Goal: Task Accomplishment & Management: Manage account settings

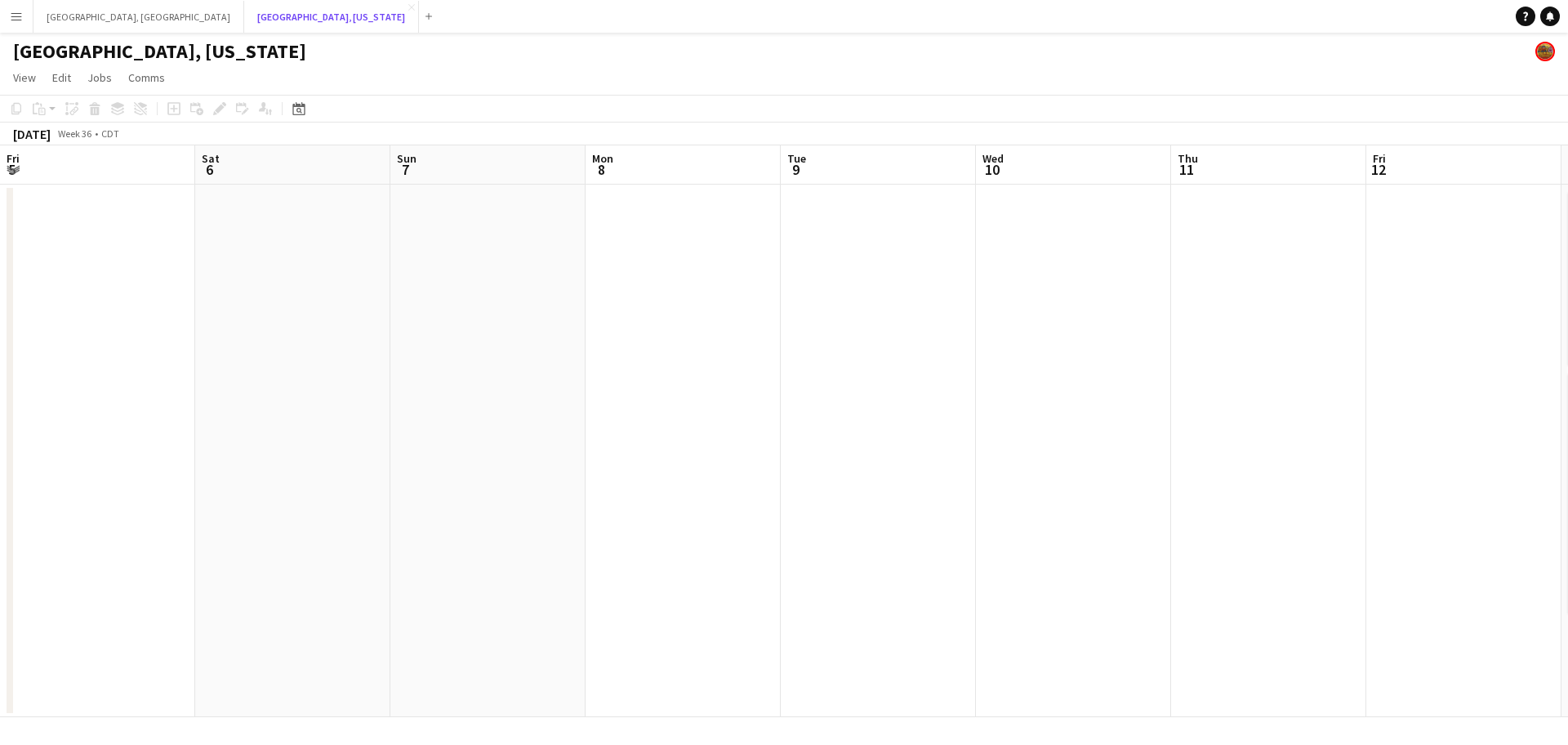
scroll to position [0, 419]
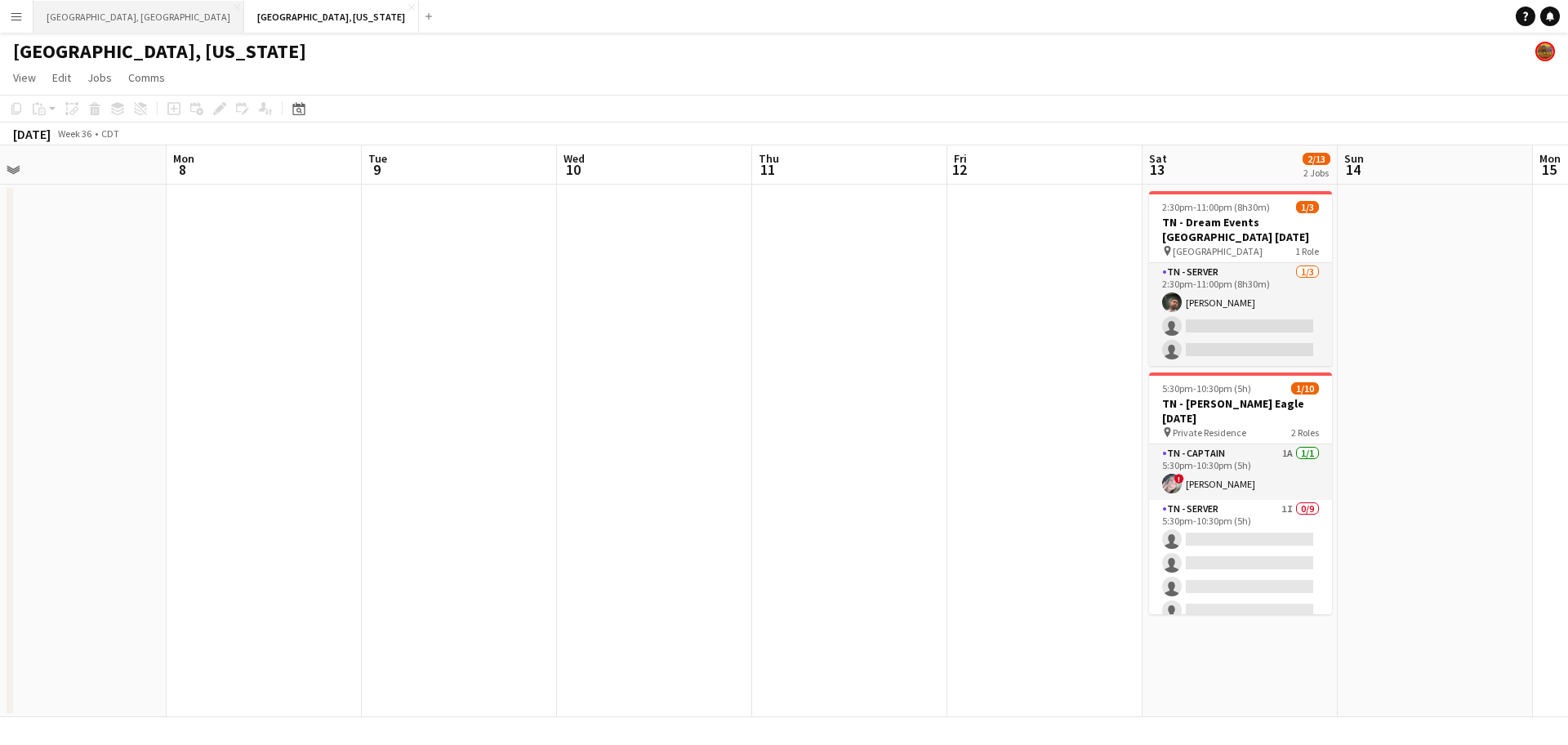
click at [68, 21] on button "Los Angeles, CA Close" at bounding box center [138, 17] width 211 height 32
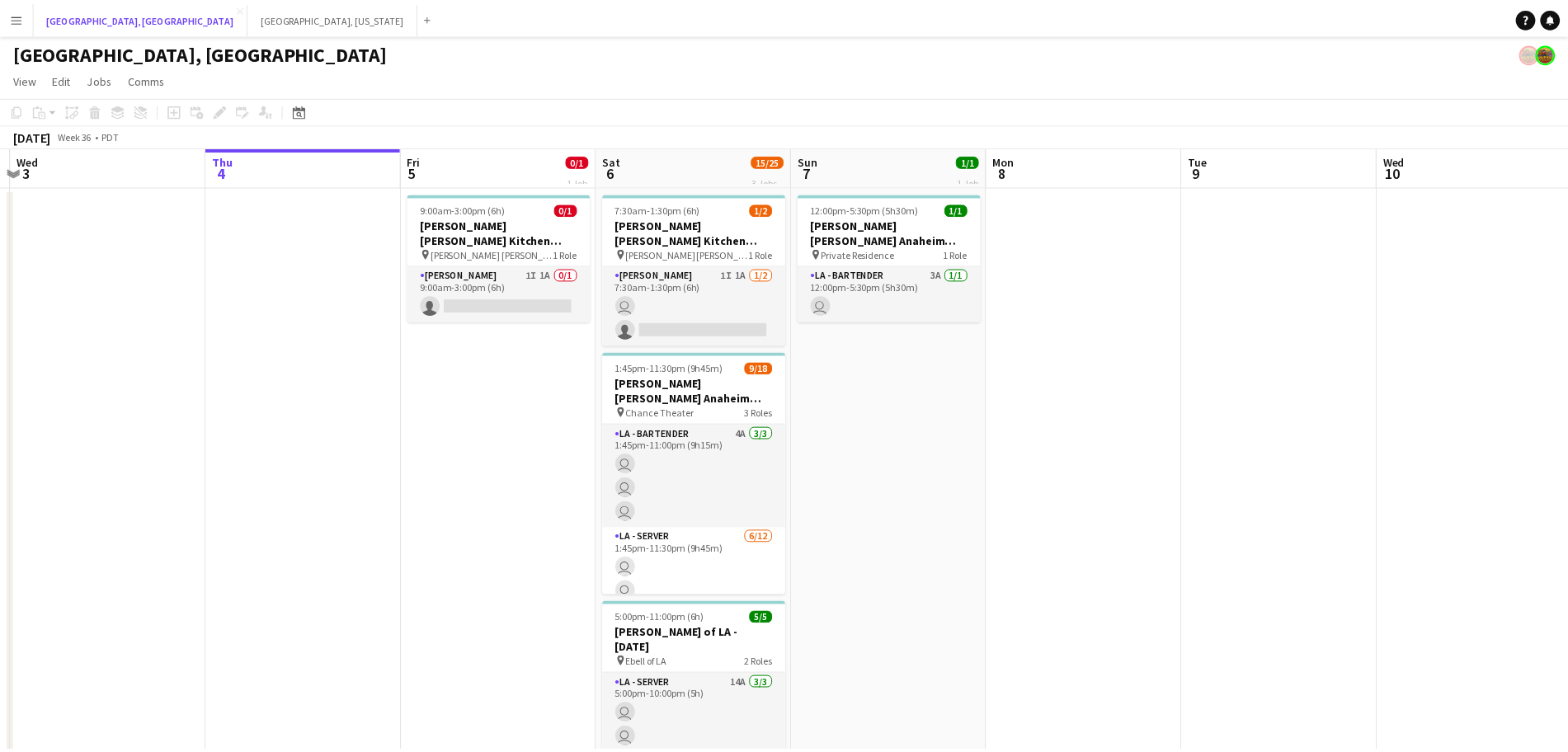
scroll to position [0, 337]
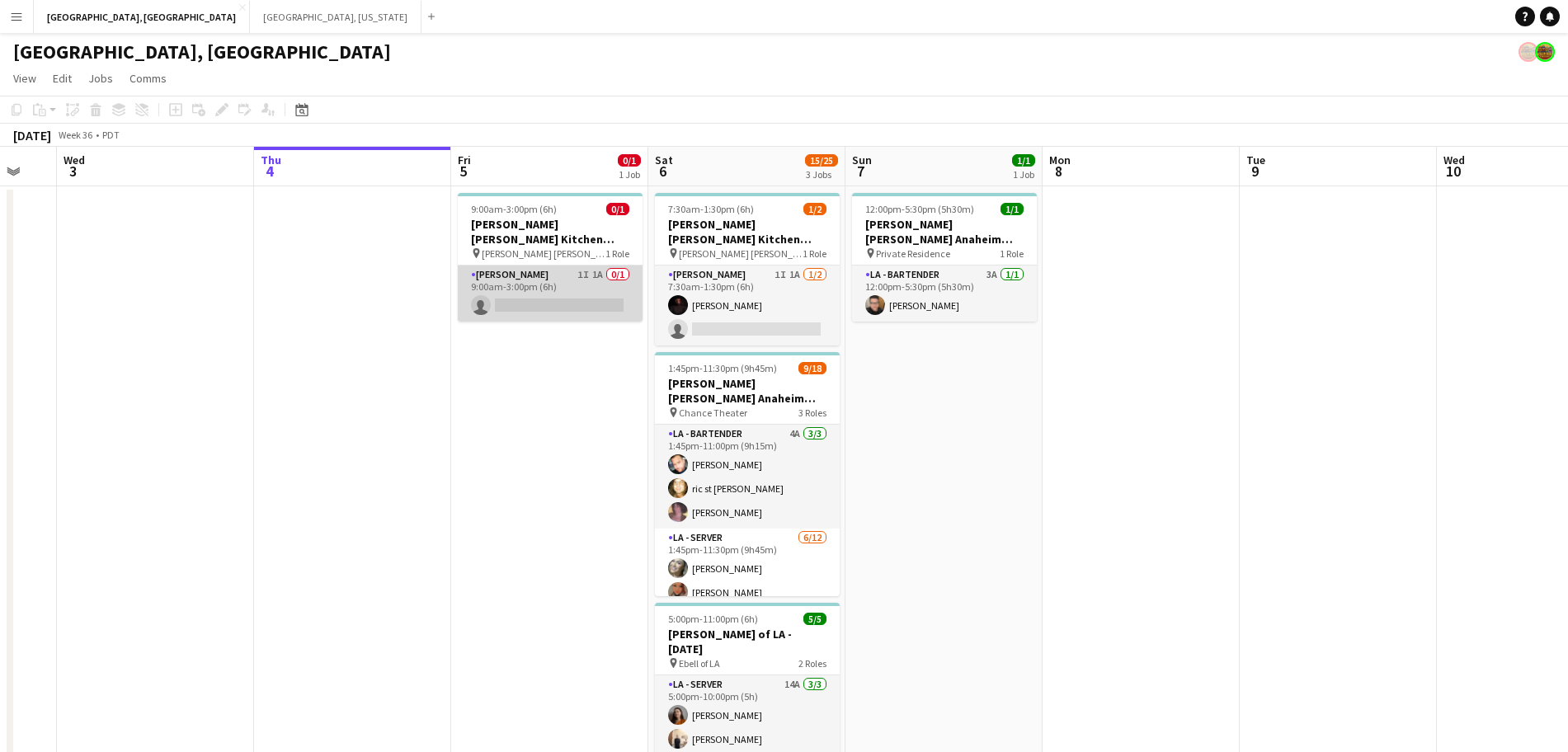
click at [573, 265] on app-card-role "LA - Cook 1I 1A 0/1 9:00am-3:00pm (6h) single-neutral-actions" at bounding box center [551, 293] width 185 height 56
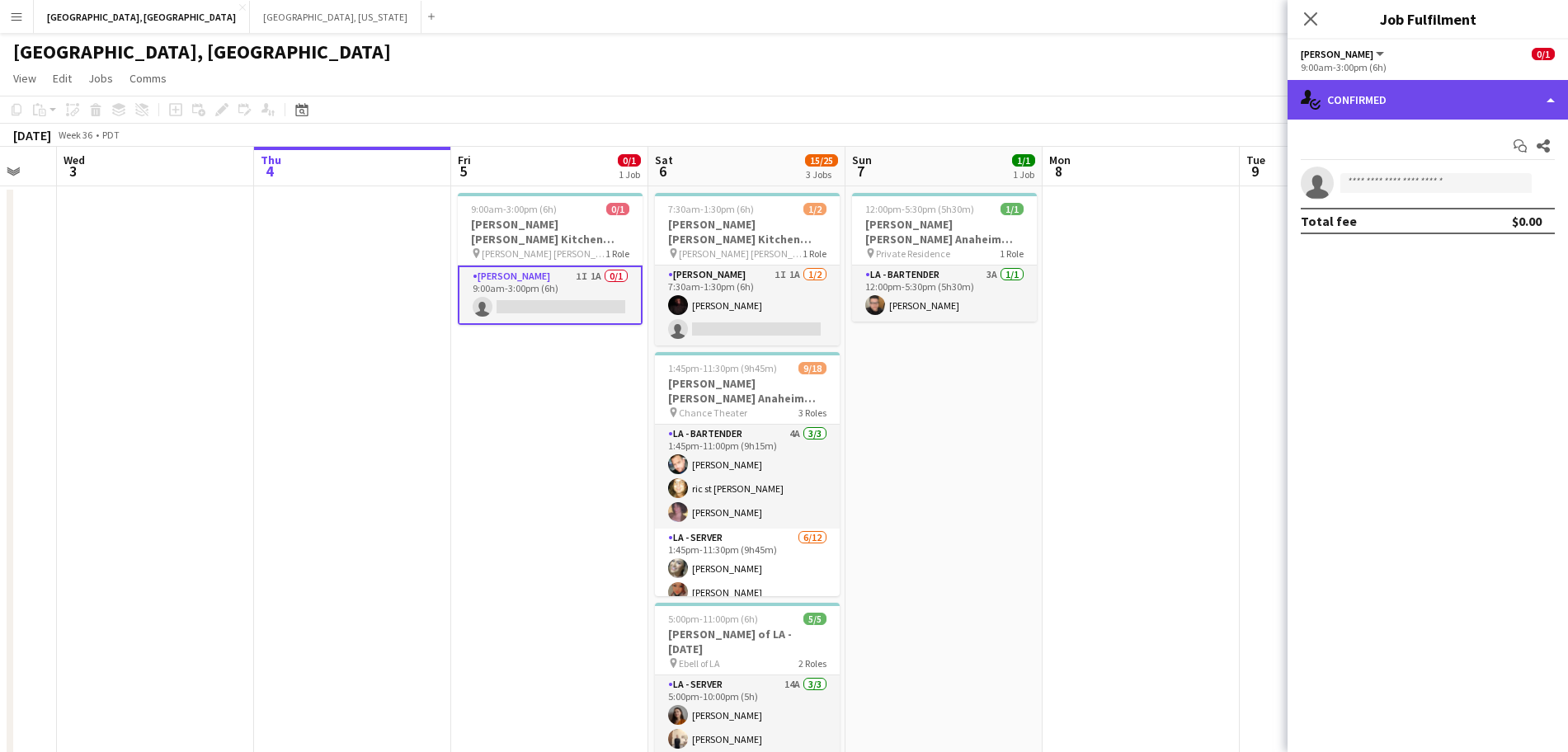
click at [1402, 113] on div "single-neutral-actions-check-2 Confirmed" at bounding box center [1429, 99] width 281 height 39
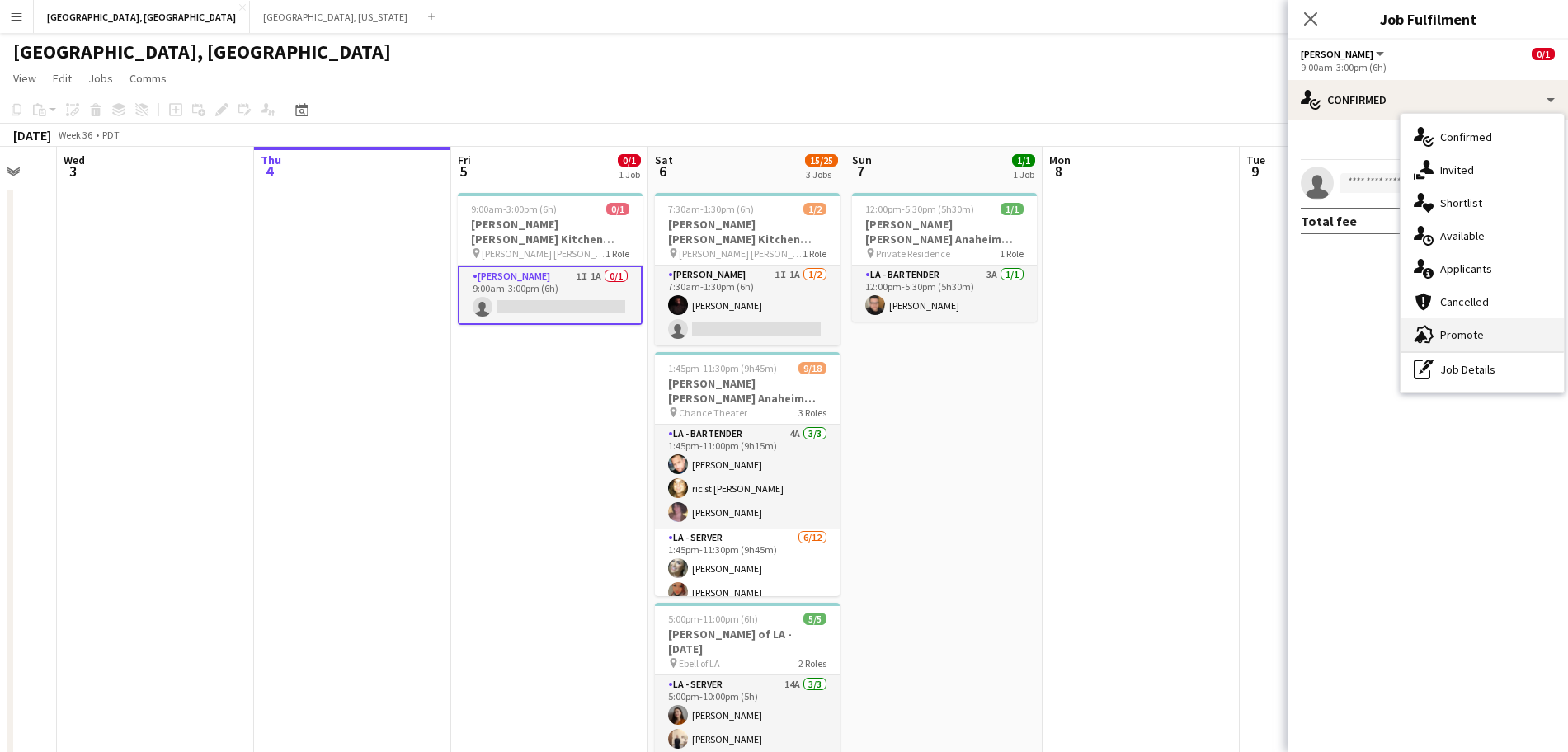
click at [1437, 329] on div "advertising-megaphone Promote" at bounding box center [1482, 334] width 163 height 33
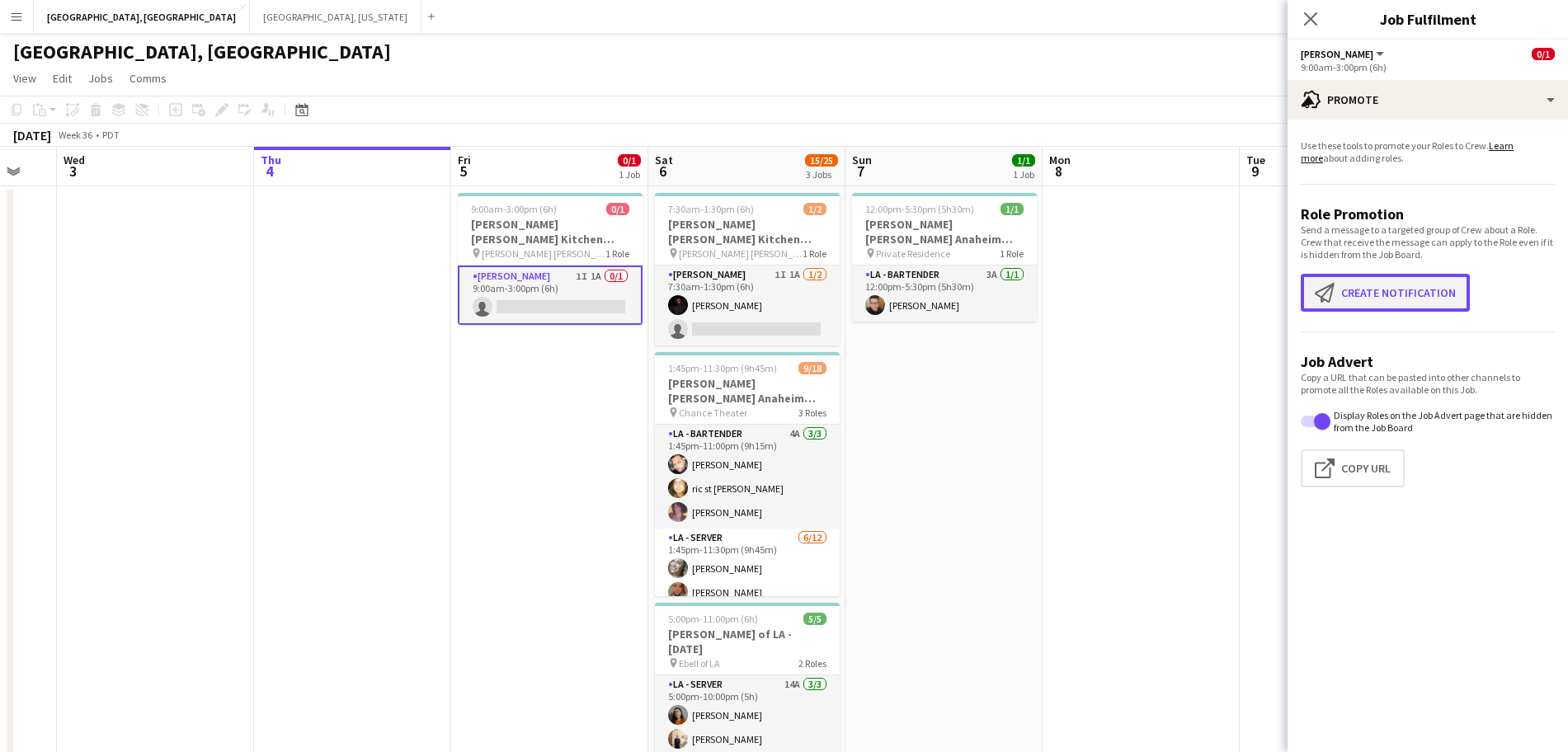
click at [1351, 282] on button "Create notification Create notification" at bounding box center [1385, 293] width 169 height 38
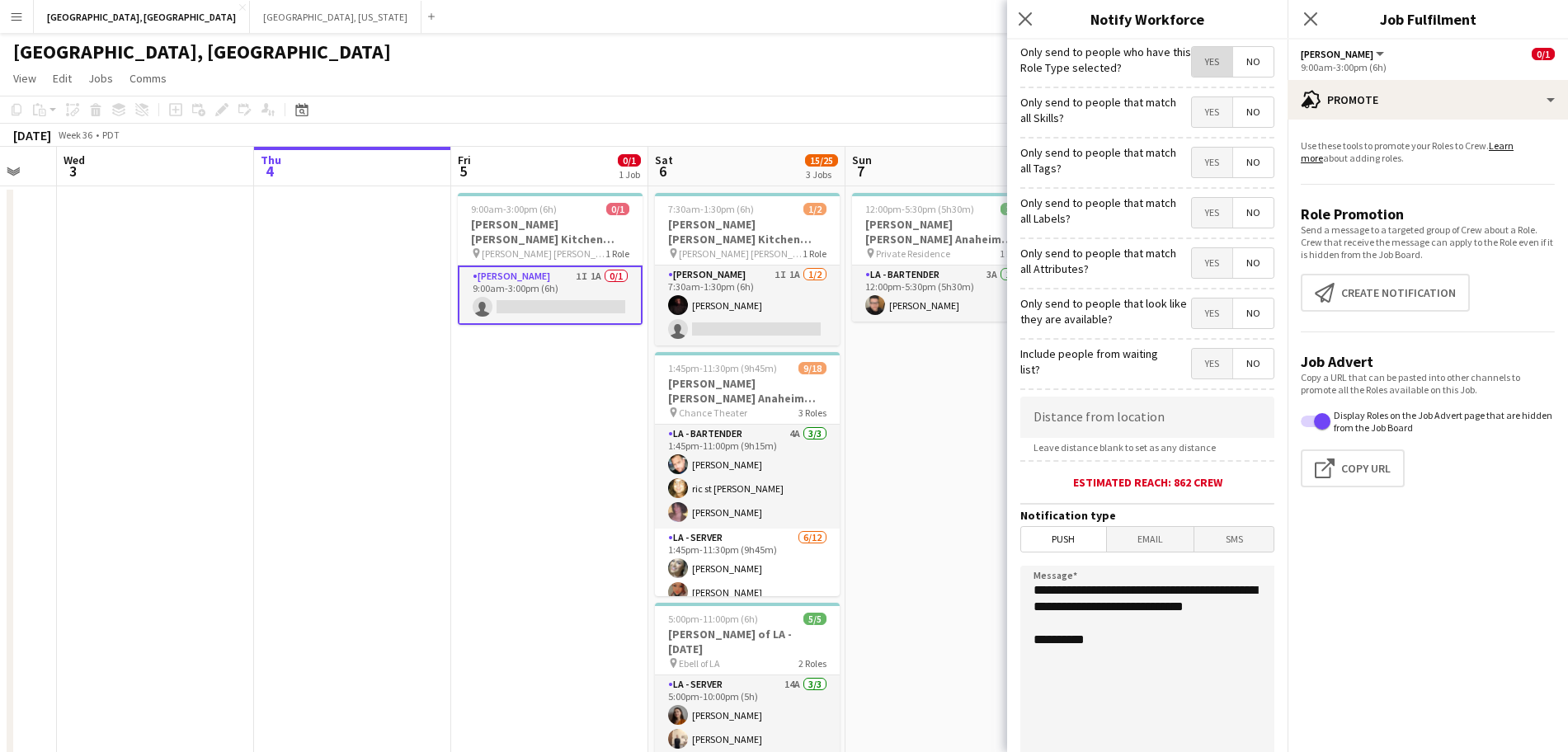
click at [1193, 52] on span "Yes" at bounding box center [1212, 61] width 40 height 30
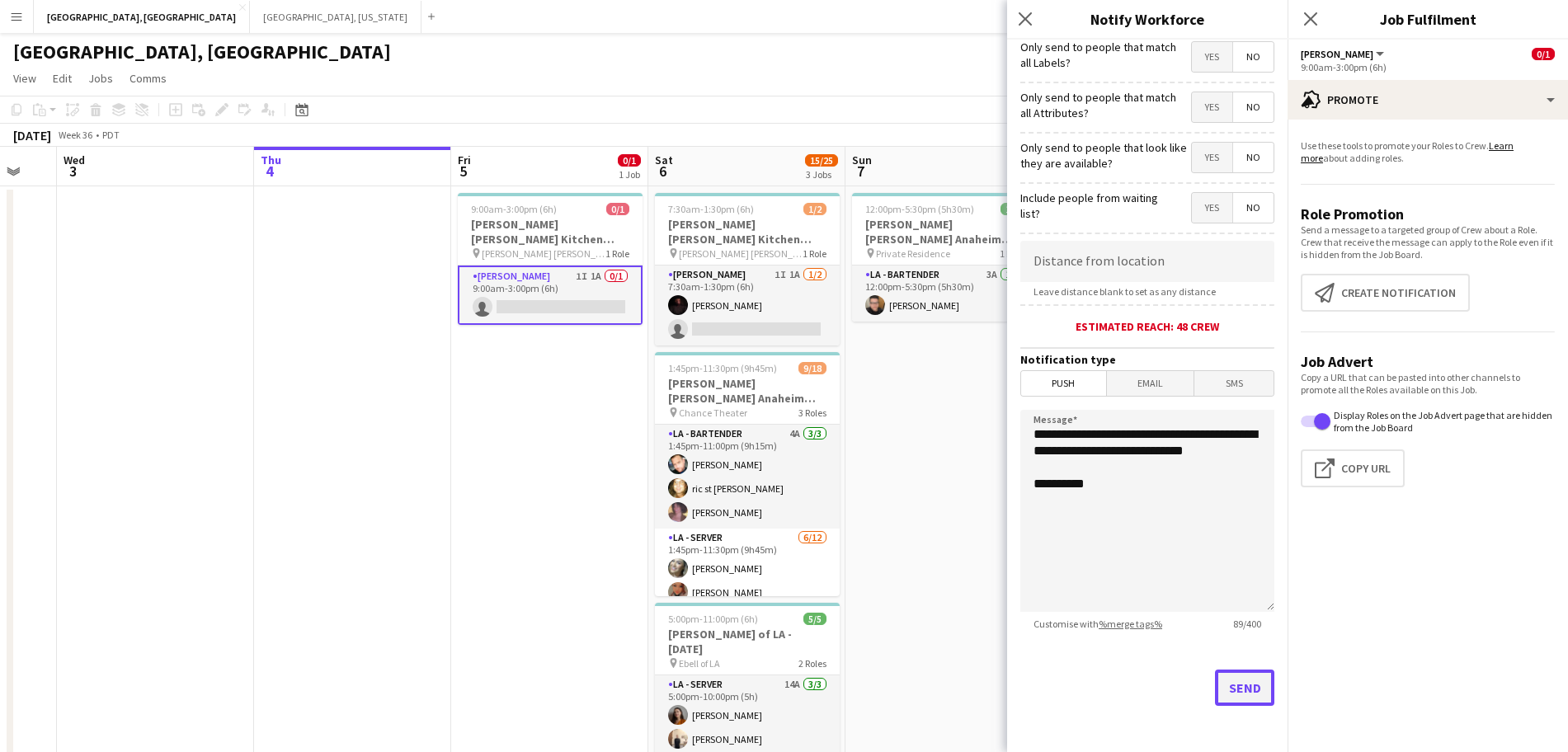
click at [1240, 686] on button "Send" at bounding box center [1245, 688] width 59 height 36
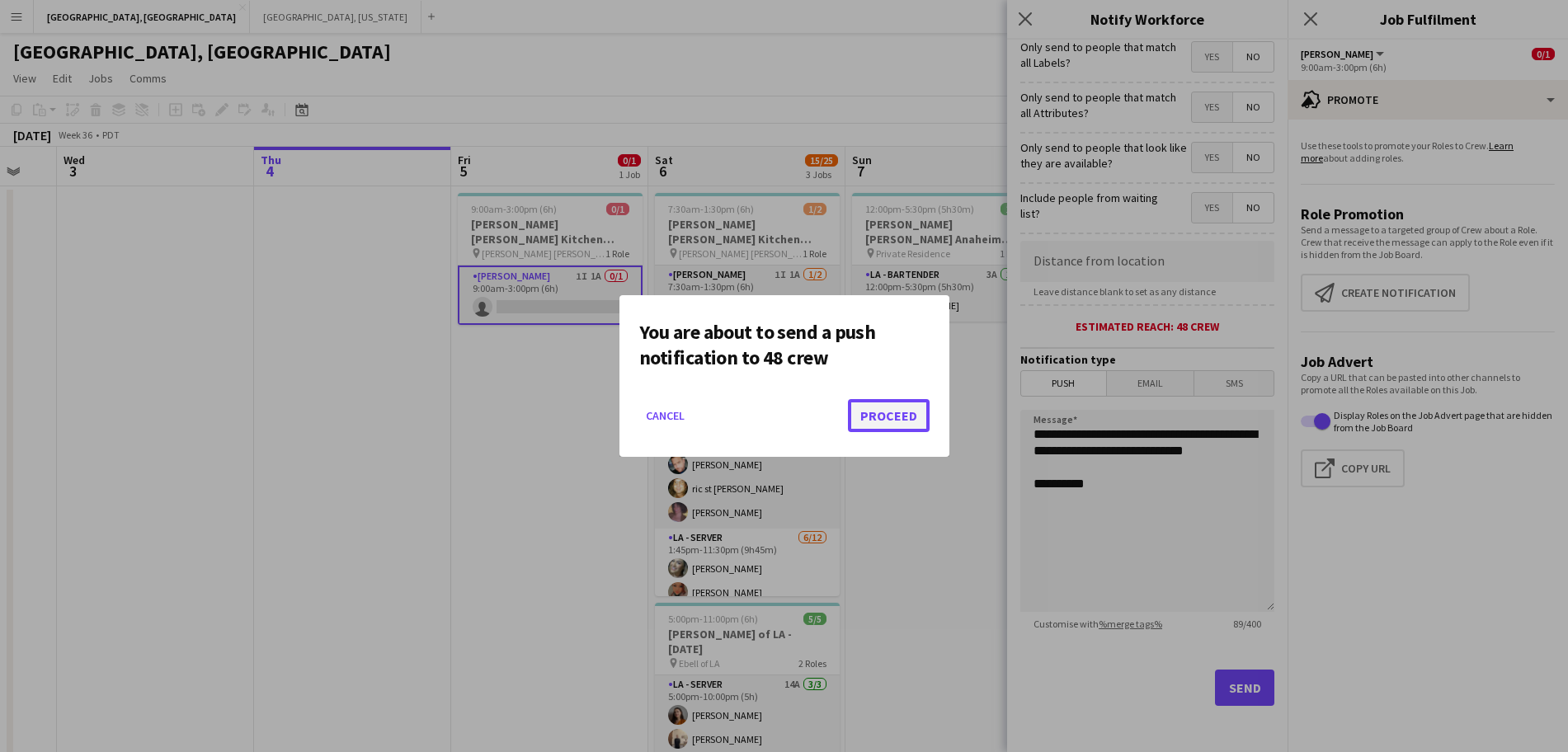
click at [899, 410] on button "Proceed" at bounding box center [889, 415] width 82 height 33
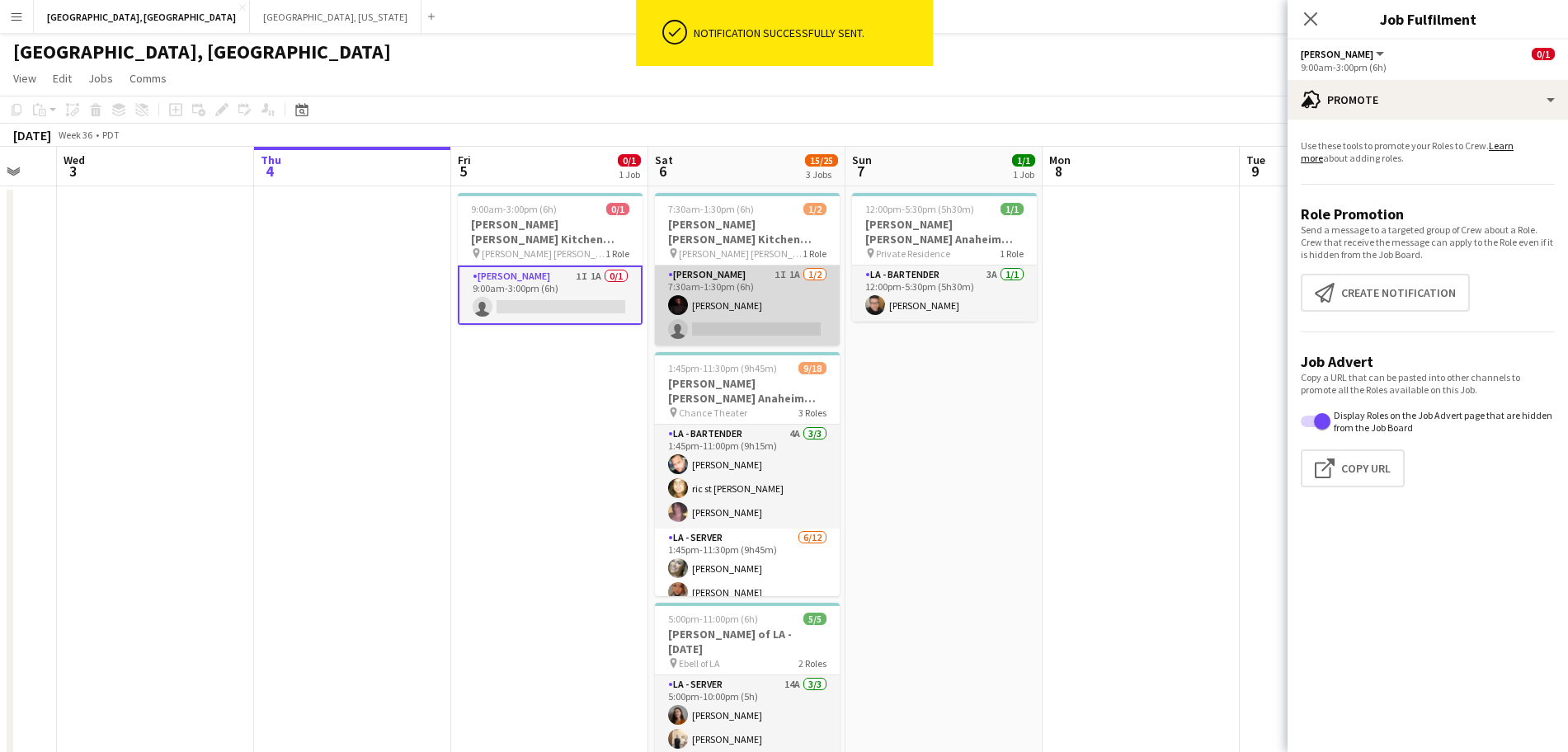
click at [801, 289] on app-card-role "LA - Cook 1I 1A 1/2 7:30am-1:30pm (6h) Brianna Treadway single-neutral-actions" at bounding box center [748, 305] width 185 height 80
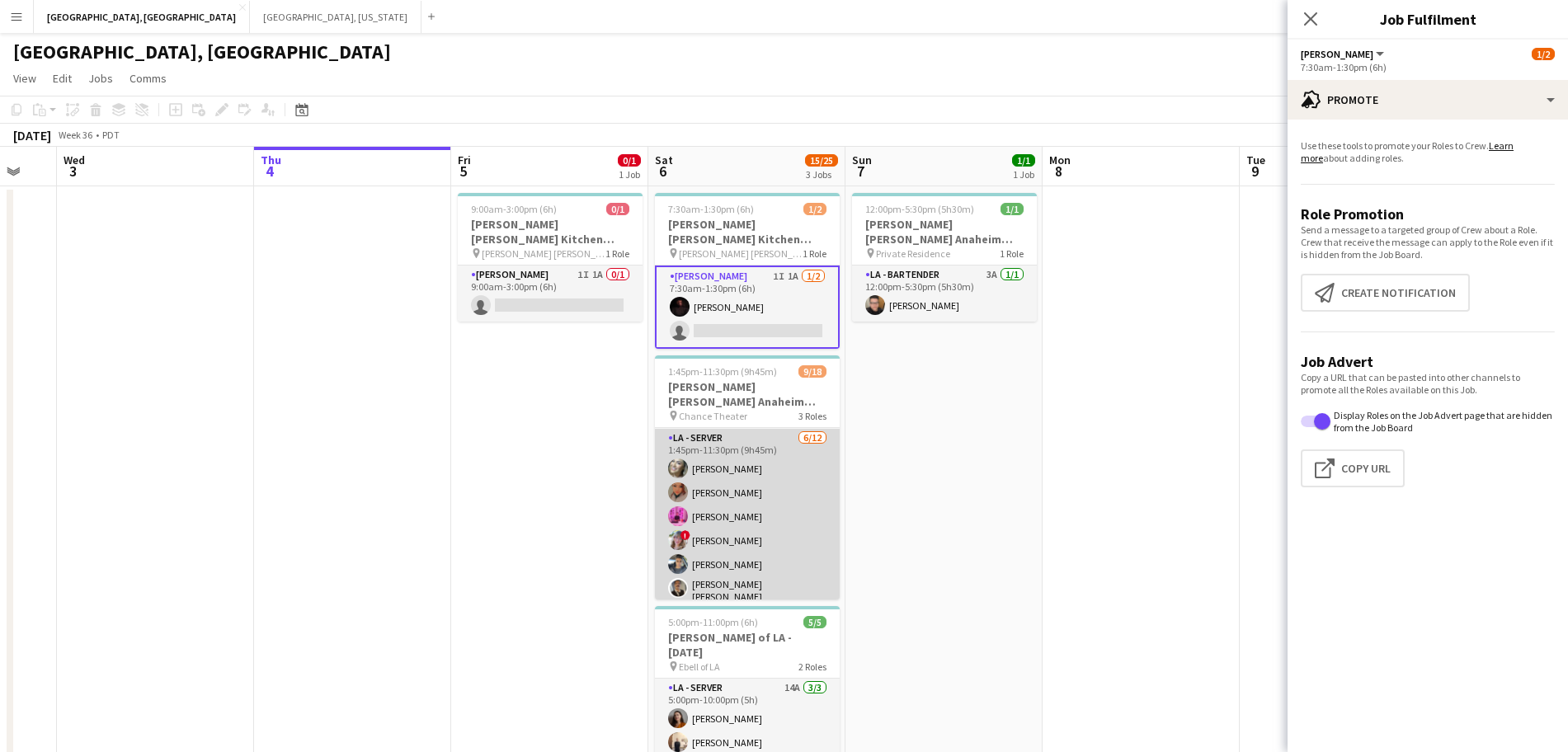
scroll to position [341, 0]
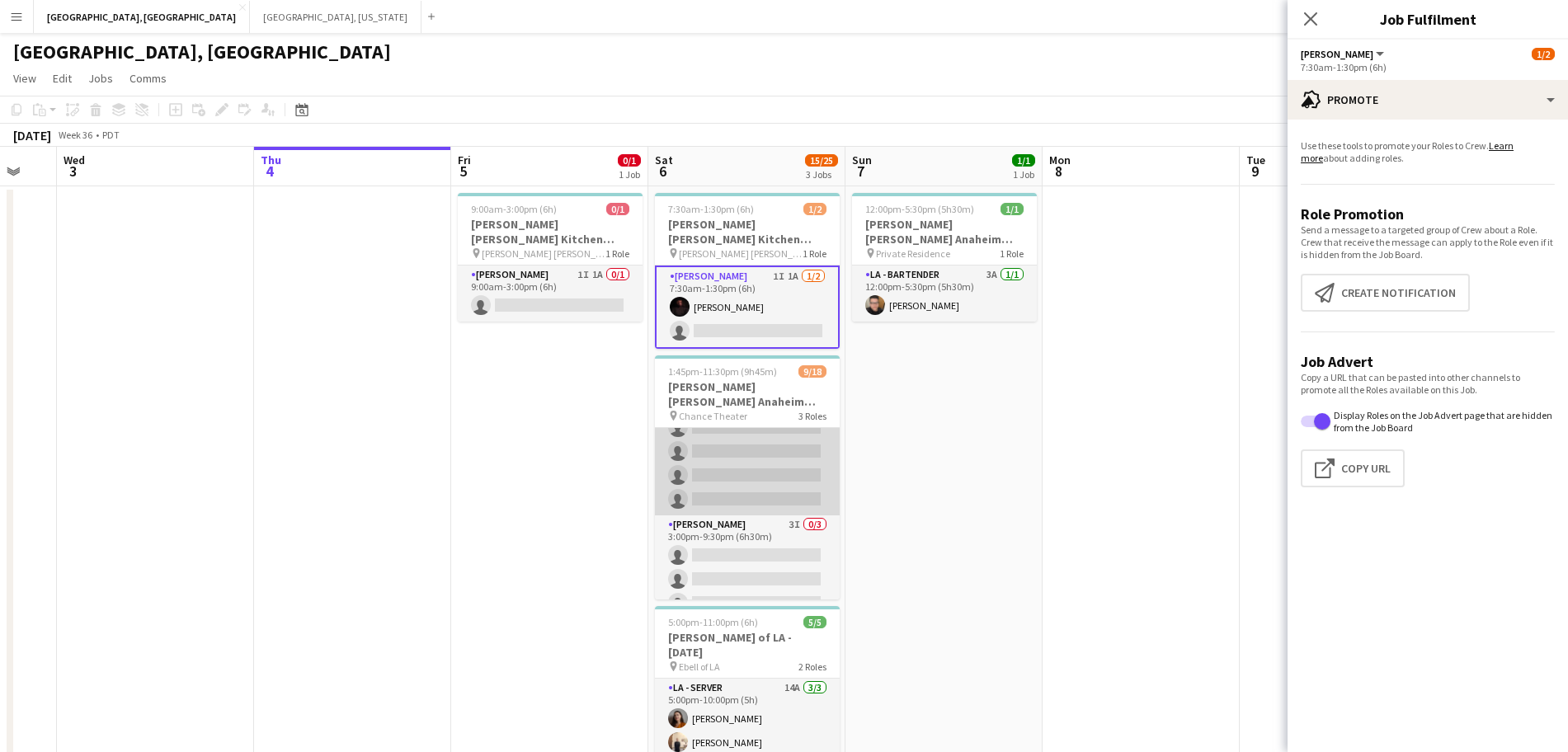
click at [767, 446] on app-card-role "LA - Server 6/12 1:45pm-11:30pm (9h45m) Alyssa Woods Monserrat Gutierrez Edwin …" at bounding box center [748, 353] width 185 height 324
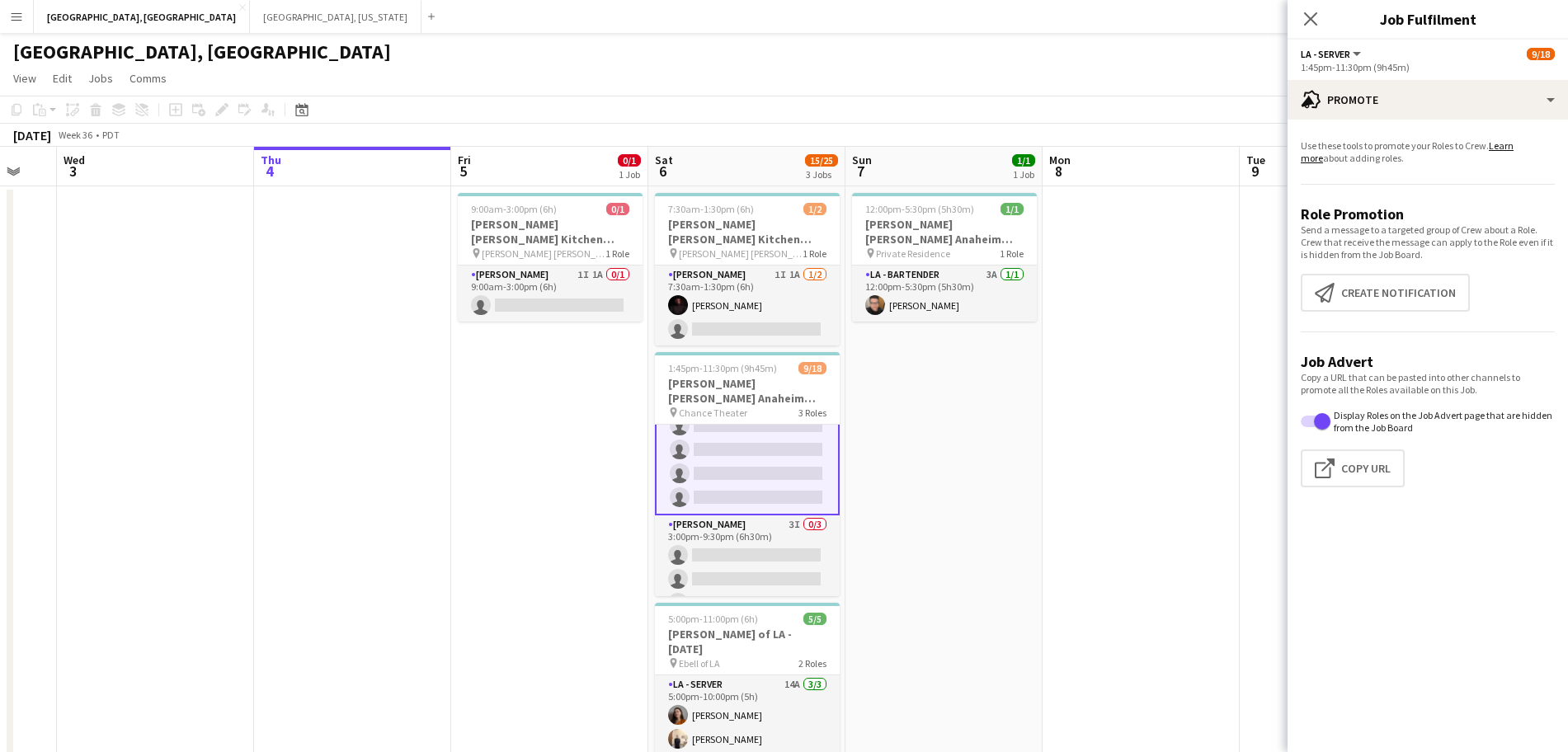
scroll to position [343, 0]
click at [1347, 300] on button "Create notification Create notification" at bounding box center [1385, 293] width 169 height 38
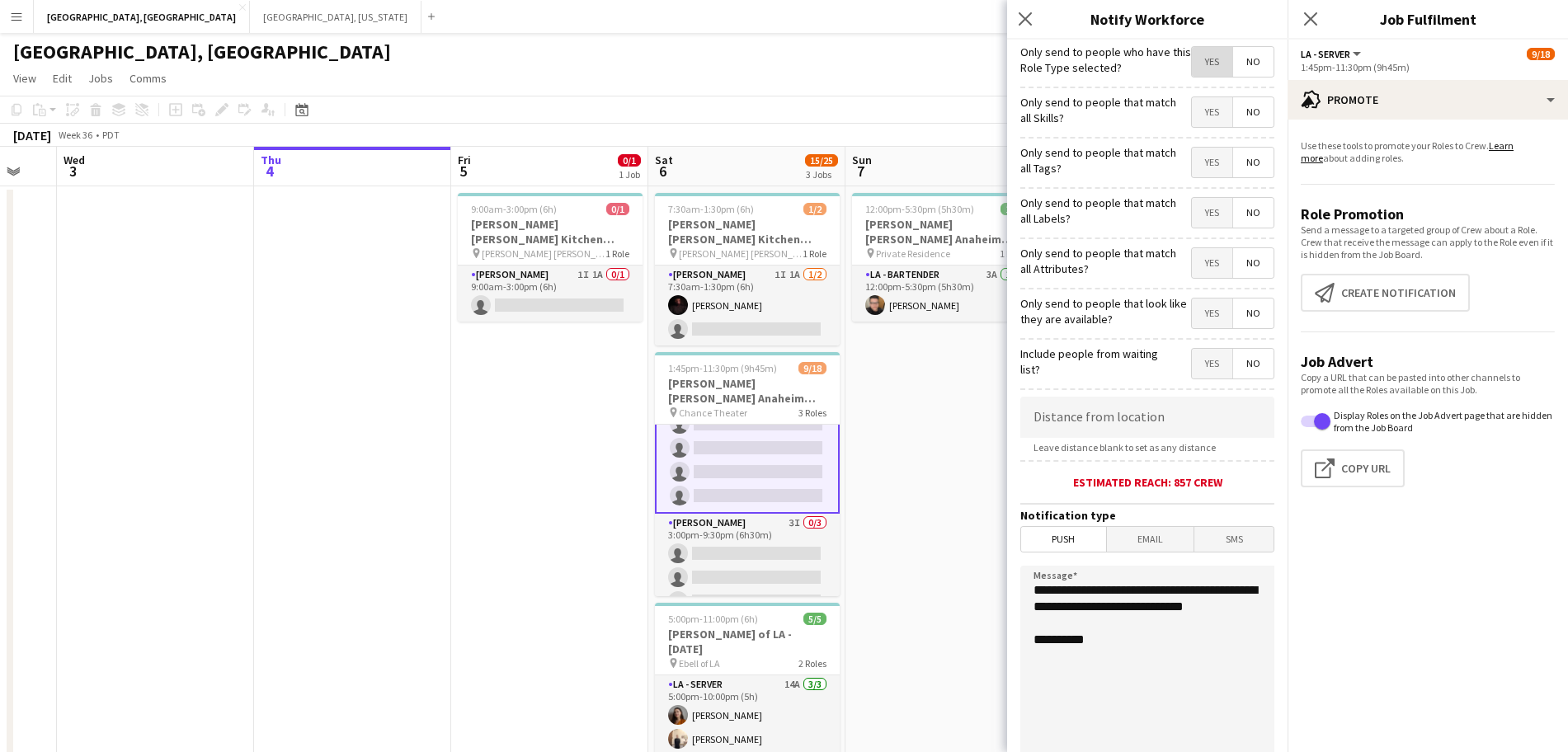
click at [1196, 66] on span "Yes" at bounding box center [1212, 61] width 40 height 30
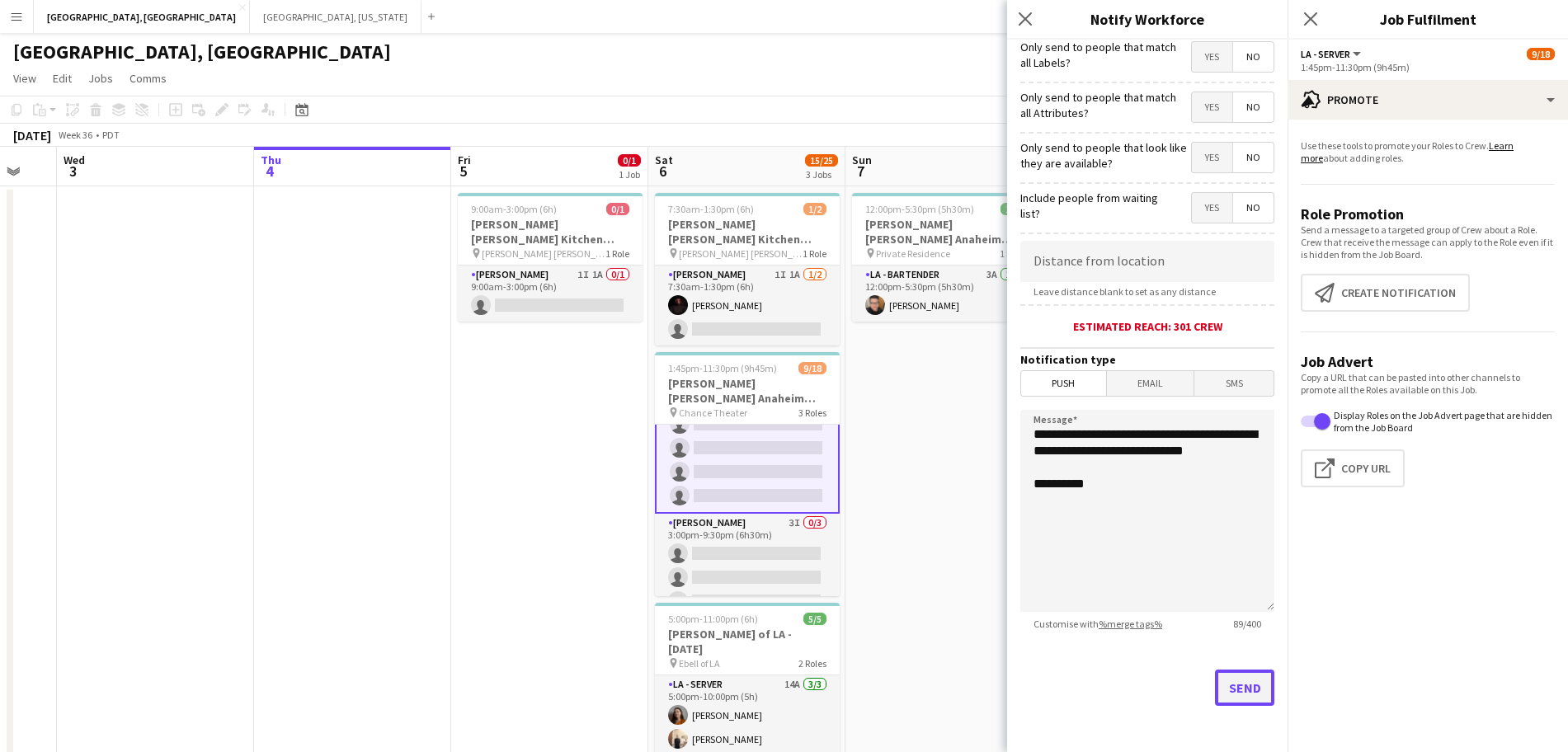
click at [1234, 686] on button "Send" at bounding box center [1245, 688] width 59 height 36
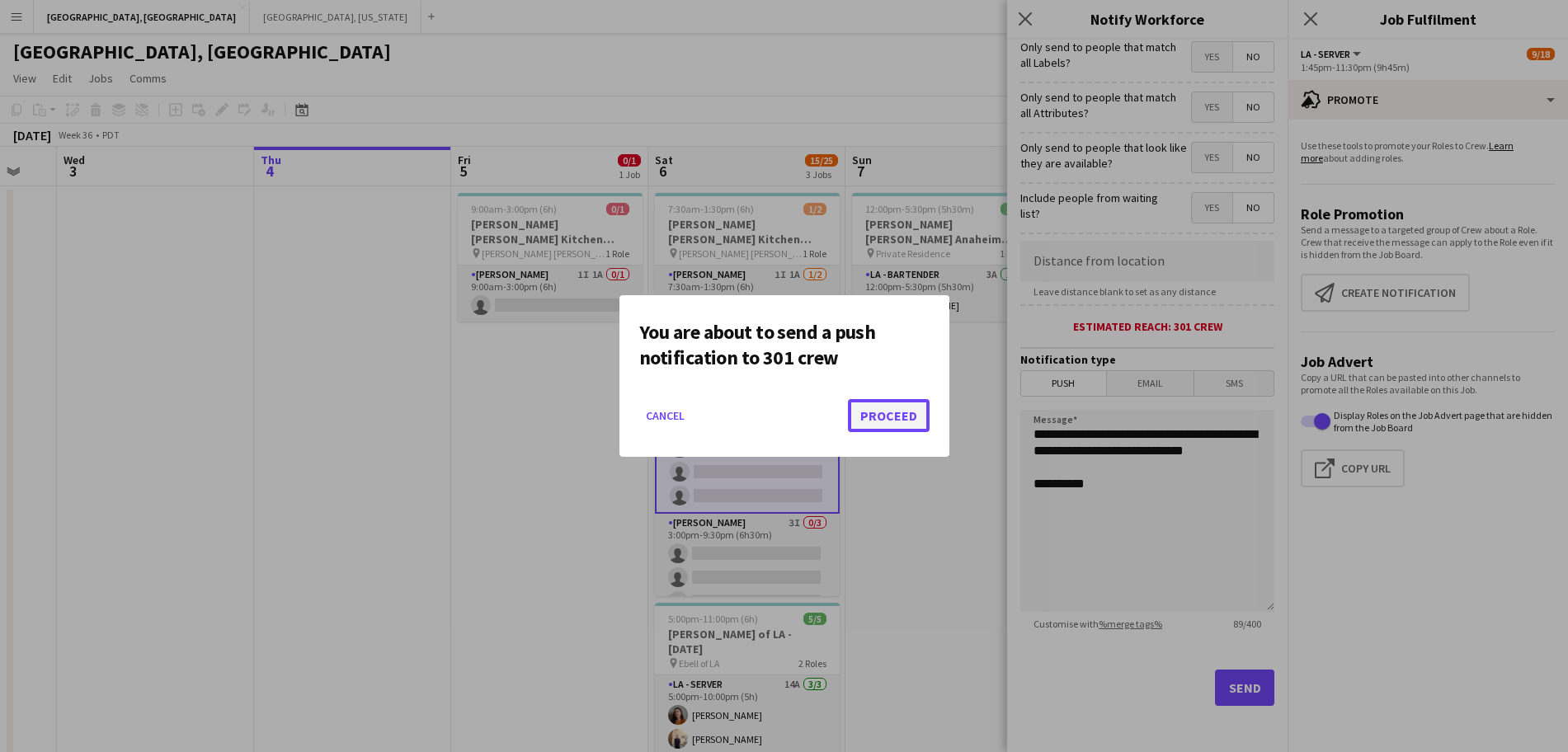
click at [896, 409] on button "Proceed" at bounding box center [889, 415] width 82 height 33
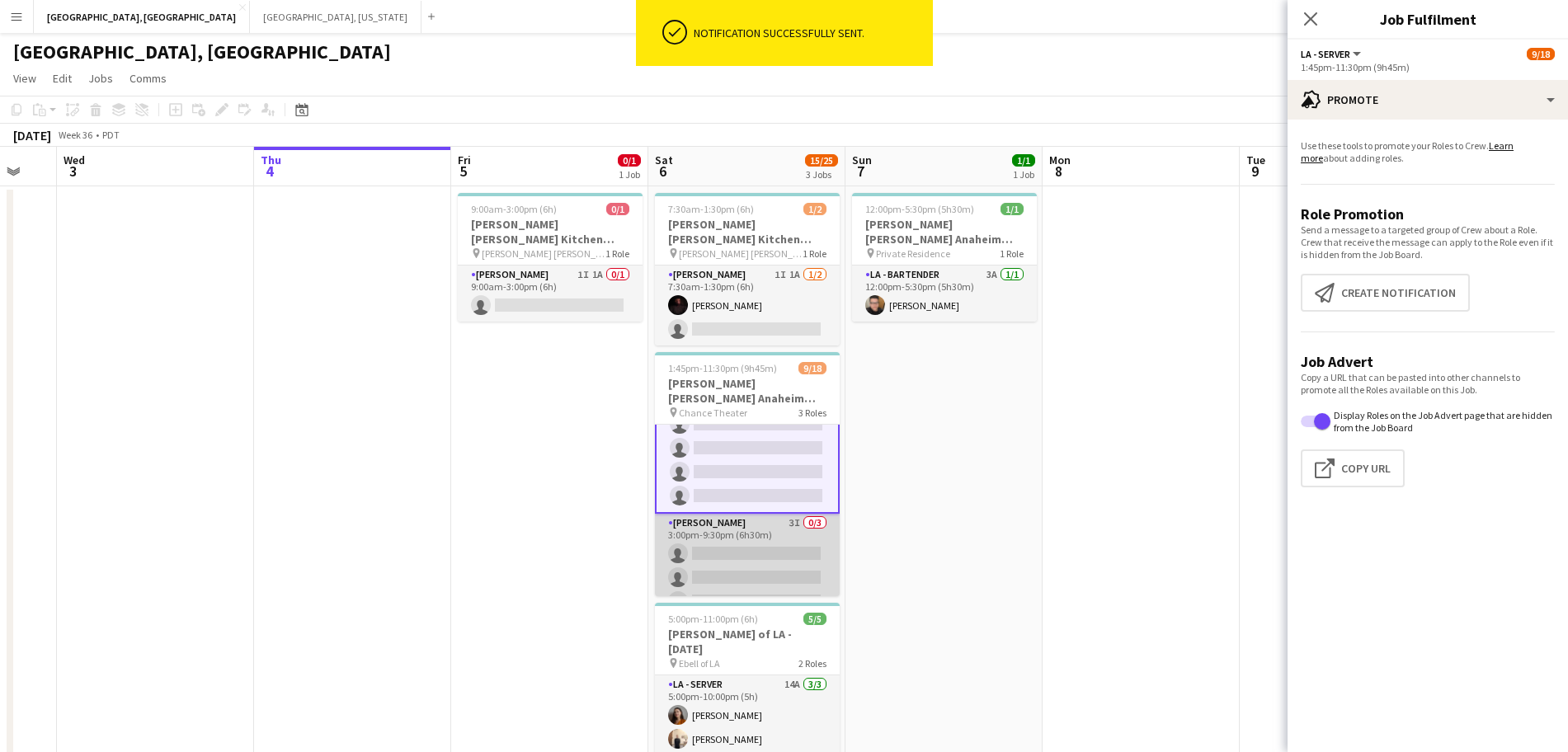
scroll to position [344, 0]
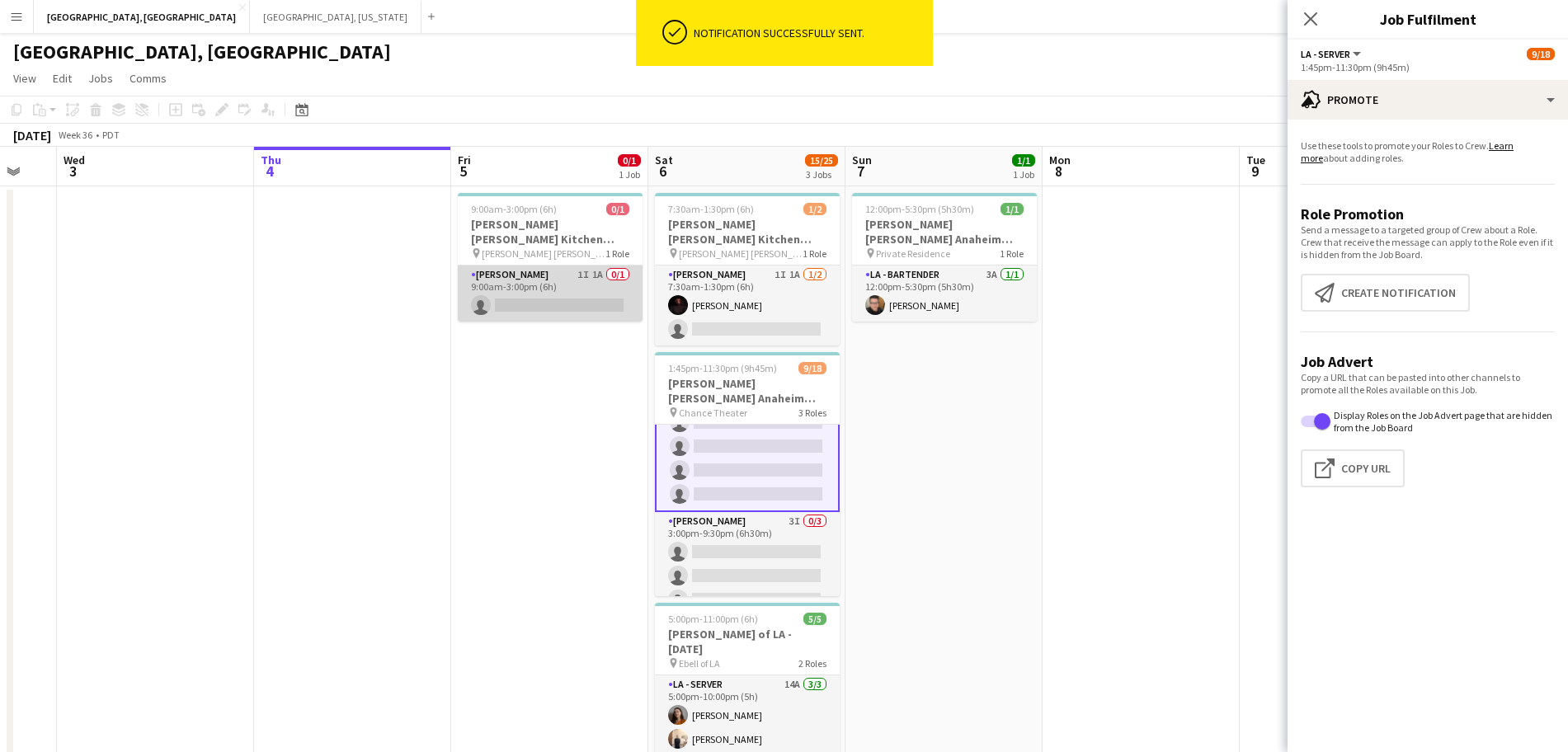
click at [579, 279] on app-card-role "LA - Cook 1I 1A 0/1 9:00am-3:00pm (6h) single-neutral-actions" at bounding box center [551, 293] width 185 height 56
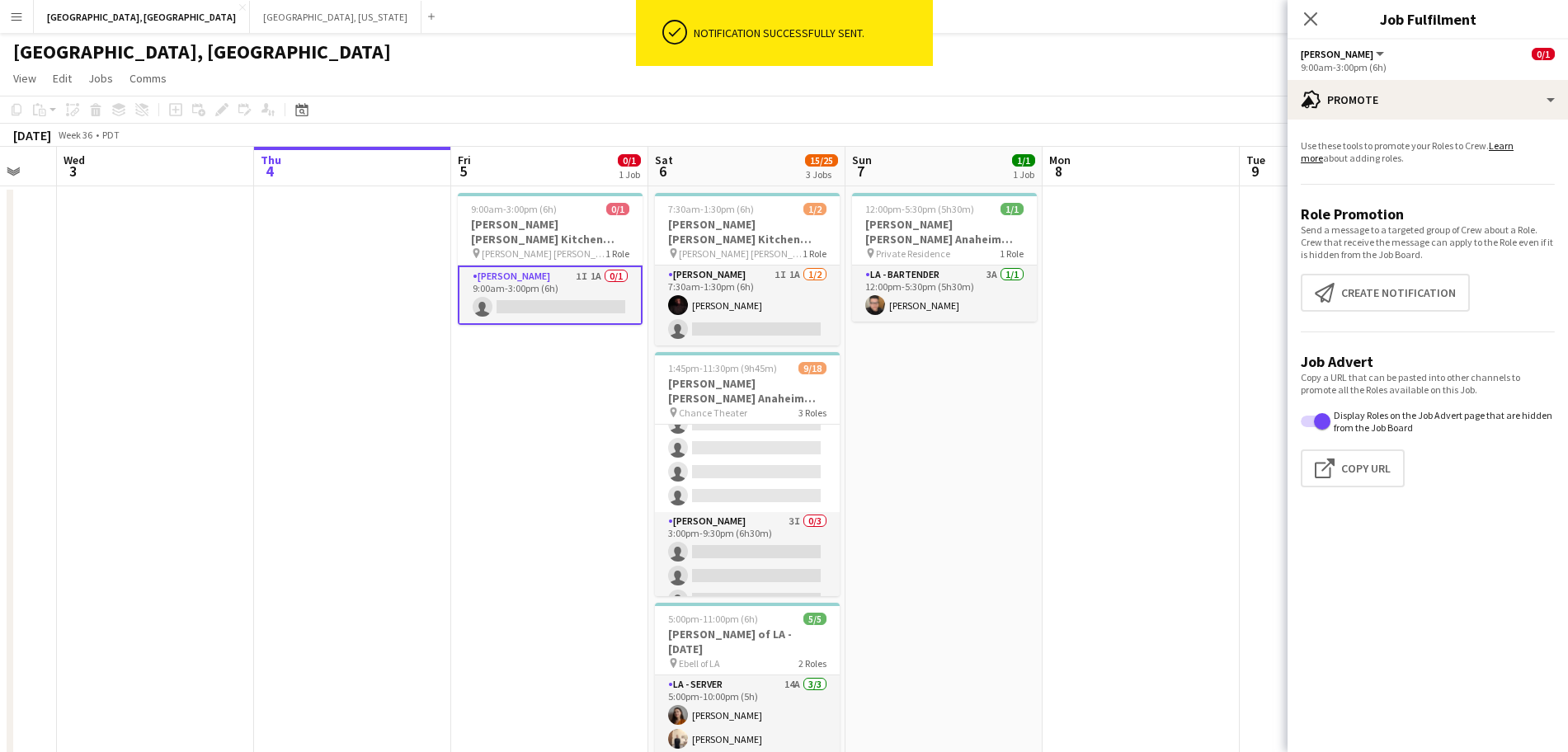
click at [579, 279] on app-card-role "LA - Cook 1I 1A 0/1 9:00am-3:00pm (6h) single-neutral-actions" at bounding box center [551, 295] width 185 height 59
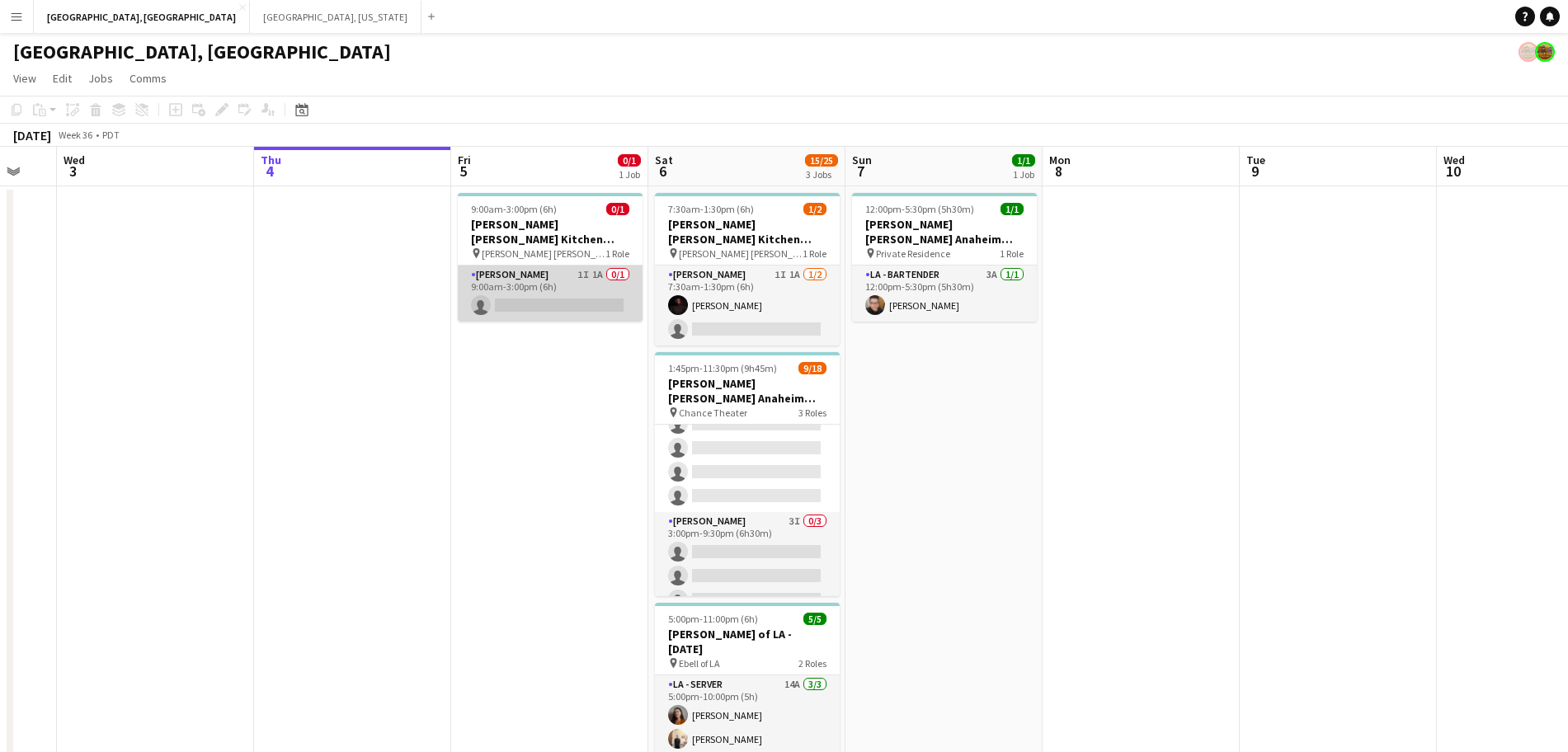
click at [579, 279] on app-card-role "LA - Cook 1I 1A 0/1 9:00am-3:00pm (6h) single-neutral-actions" at bounding box center [551, 293] width 185 height 56
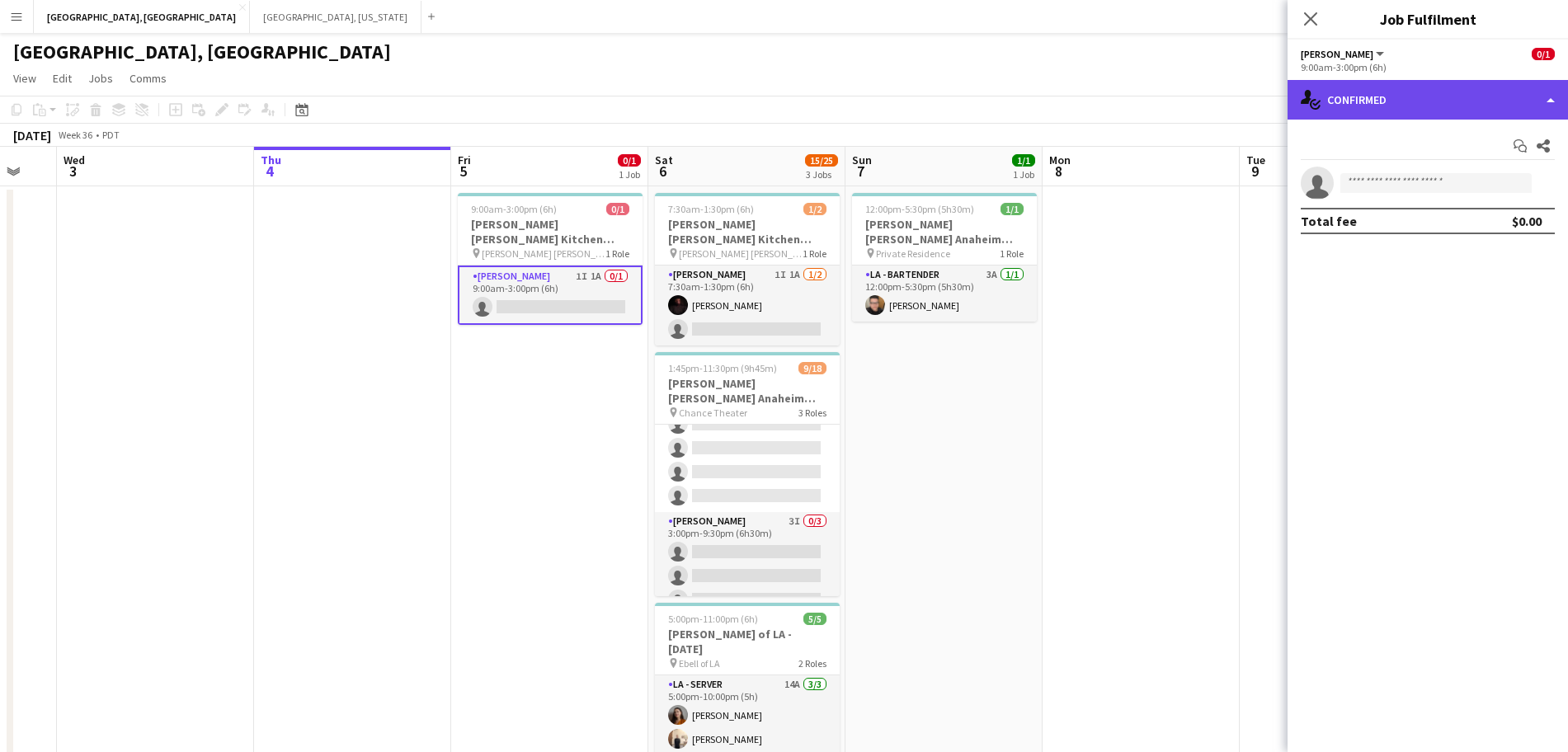
click at [1389, 106] on div "single-neutral-actions-check-2 Confirmed" at bounding box center [1429, 99] width 281 height 39
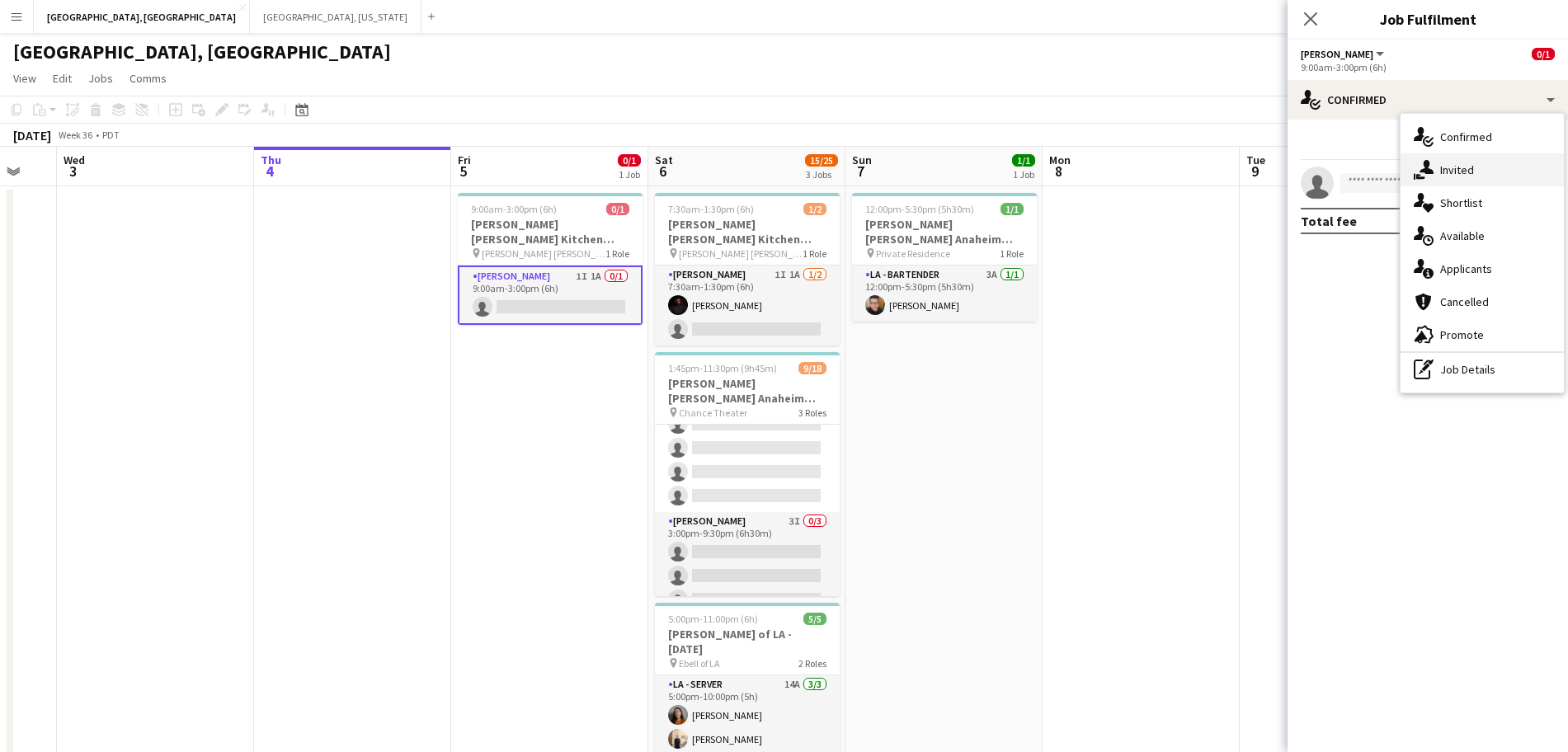
click at [1424, 163] on icon at bounding box center [1427, 167] width 14 height 14
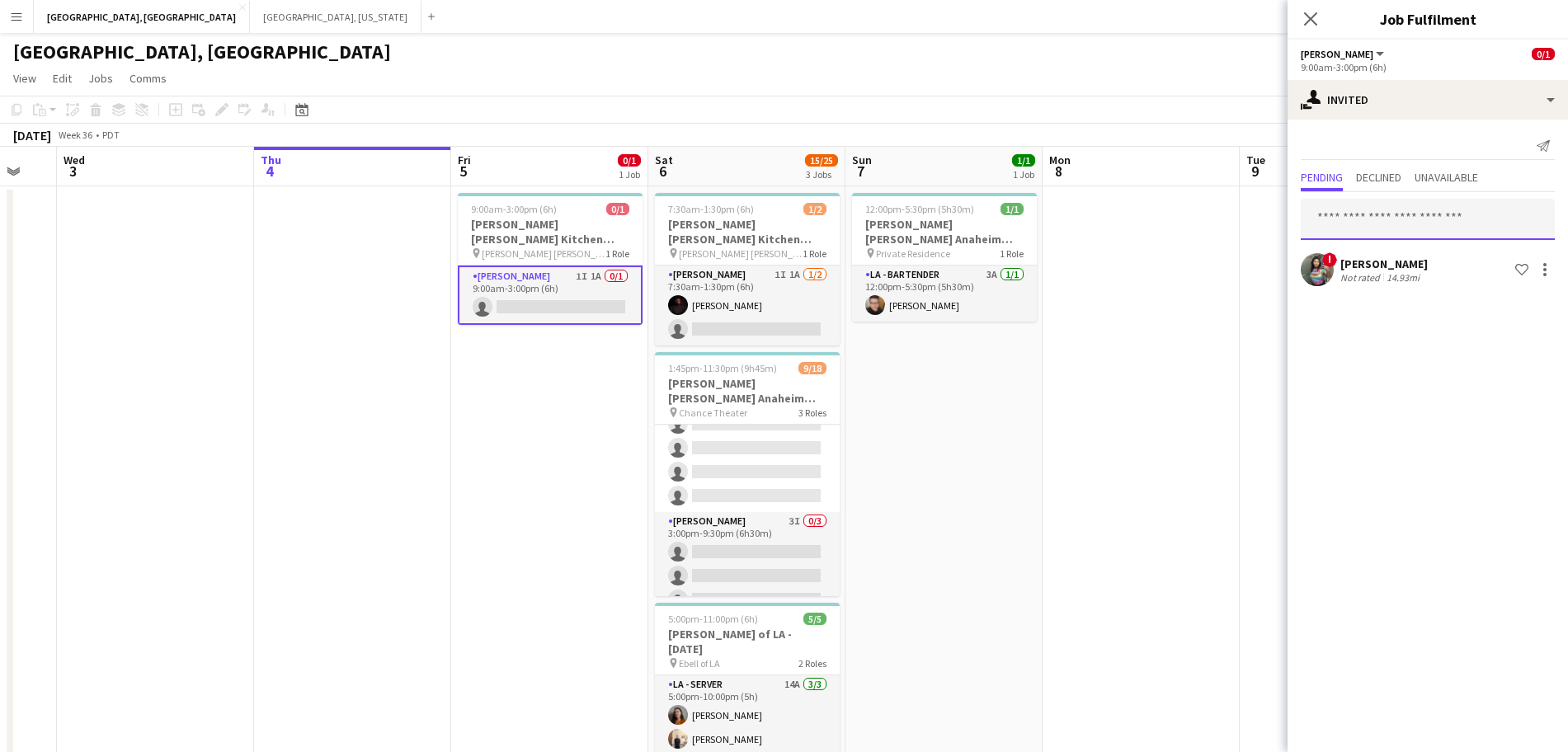
click at [1363, 226] on input "text" at bounding box center [1428, 219] width 254 height 41
type input "*******"
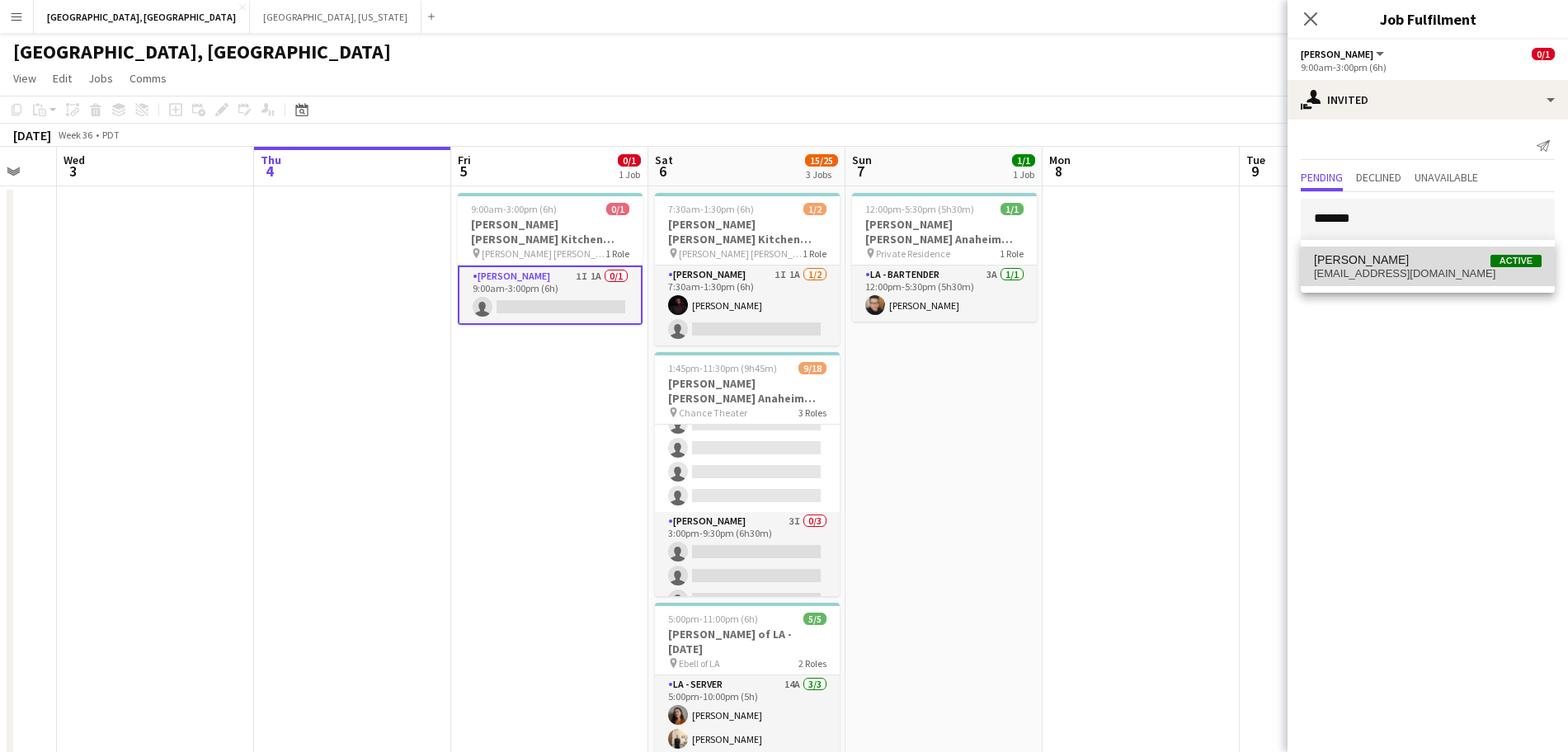
click at [1375, 270] on span "[EMAIL_ADDRESS][DOMAIN_NAME]" at bounding box center [1428, 274] width 227 height 13
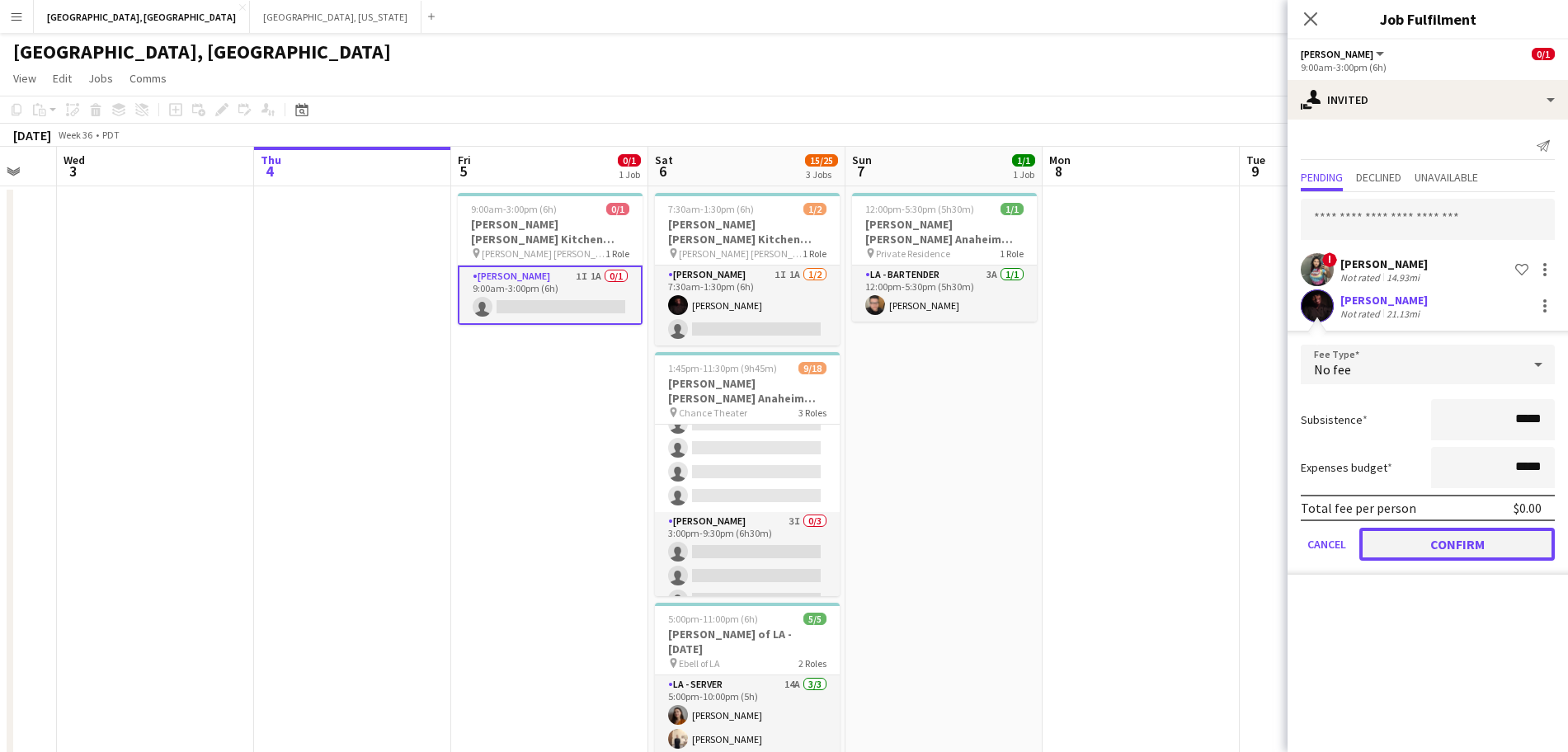
click at [1435, 536] on button "Confirm" at bounding box center [1457, 544] width 196 height 33
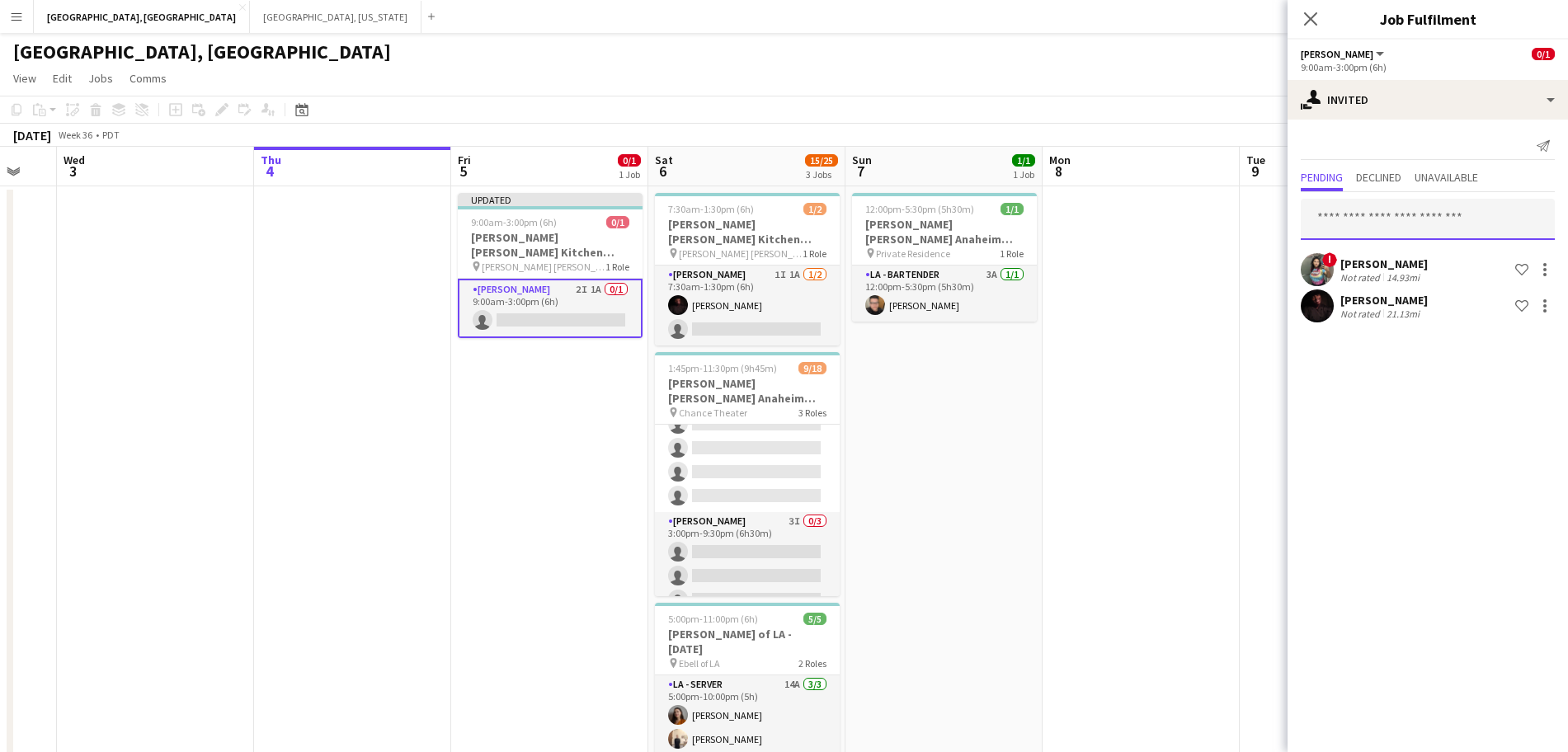
click at [1358, 224] on input "text" at bounding box center [1428, 219] width 254 height 41
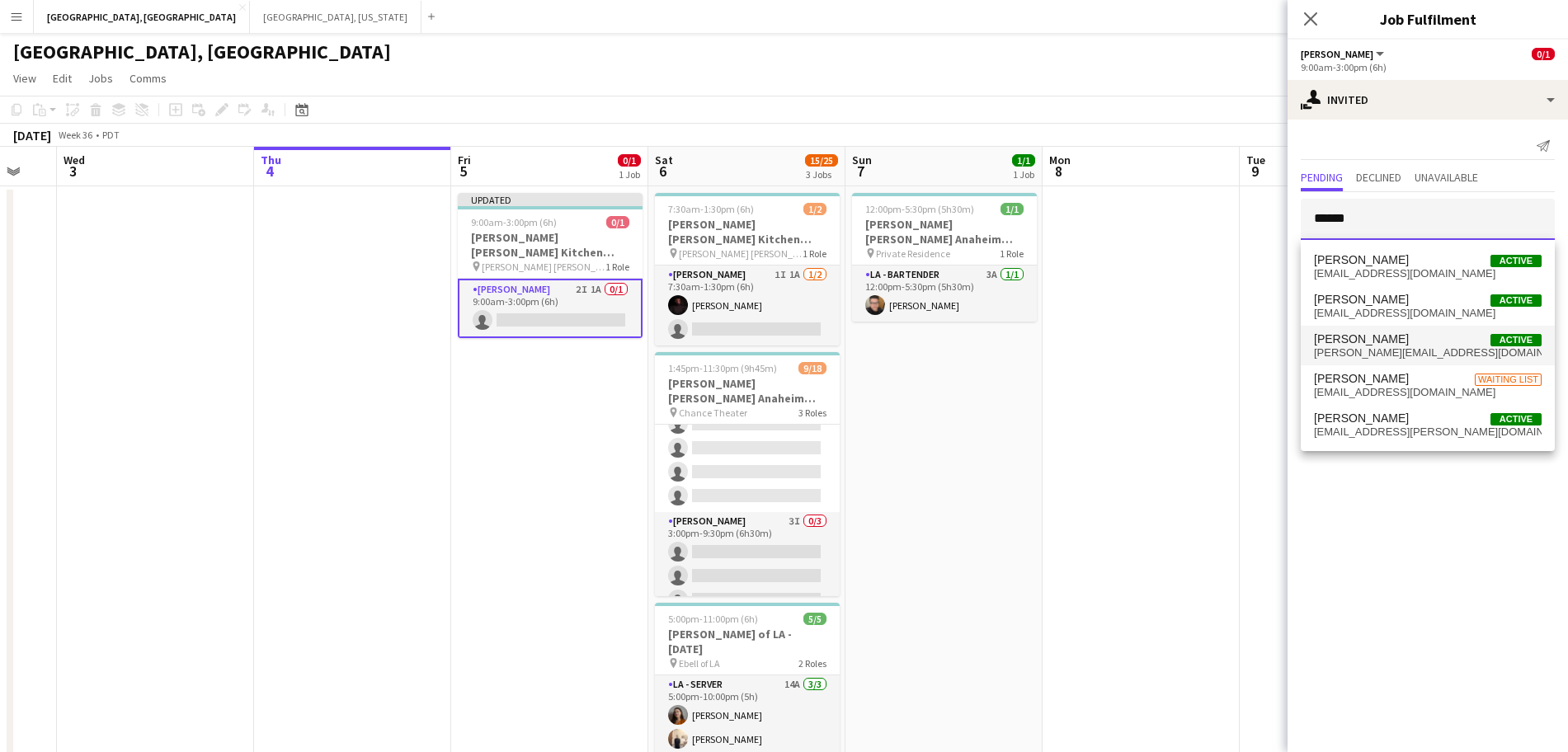
type input "******"
click at [1413, 361] on mat-option "Adrian Guerra Active guerra.adrianf@yahoo.com" at bounding box center [1428, 345] width 254 height 39
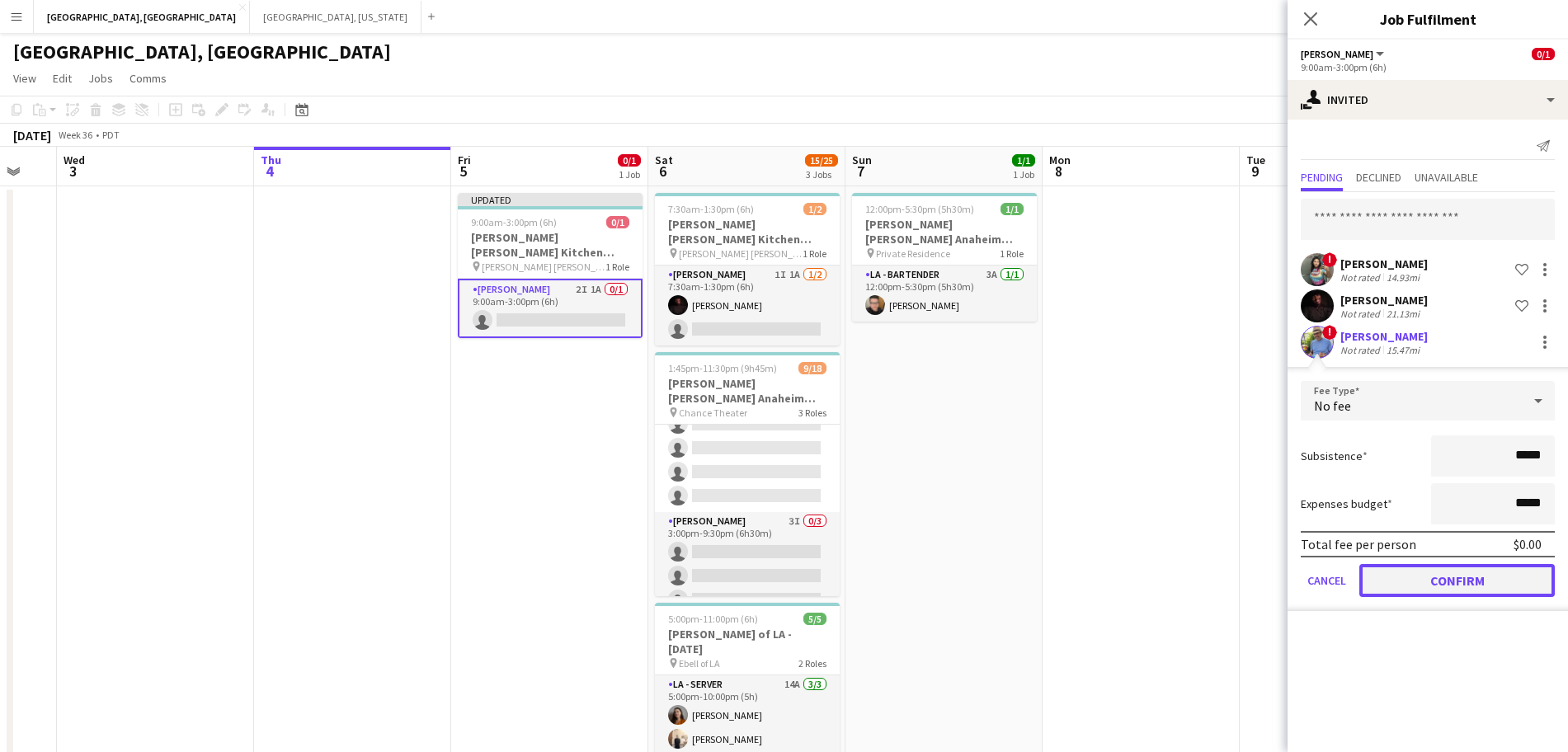
click at [1416, 594] on button "Confirm" at bounding box center [1457, 580] width 196 height 33
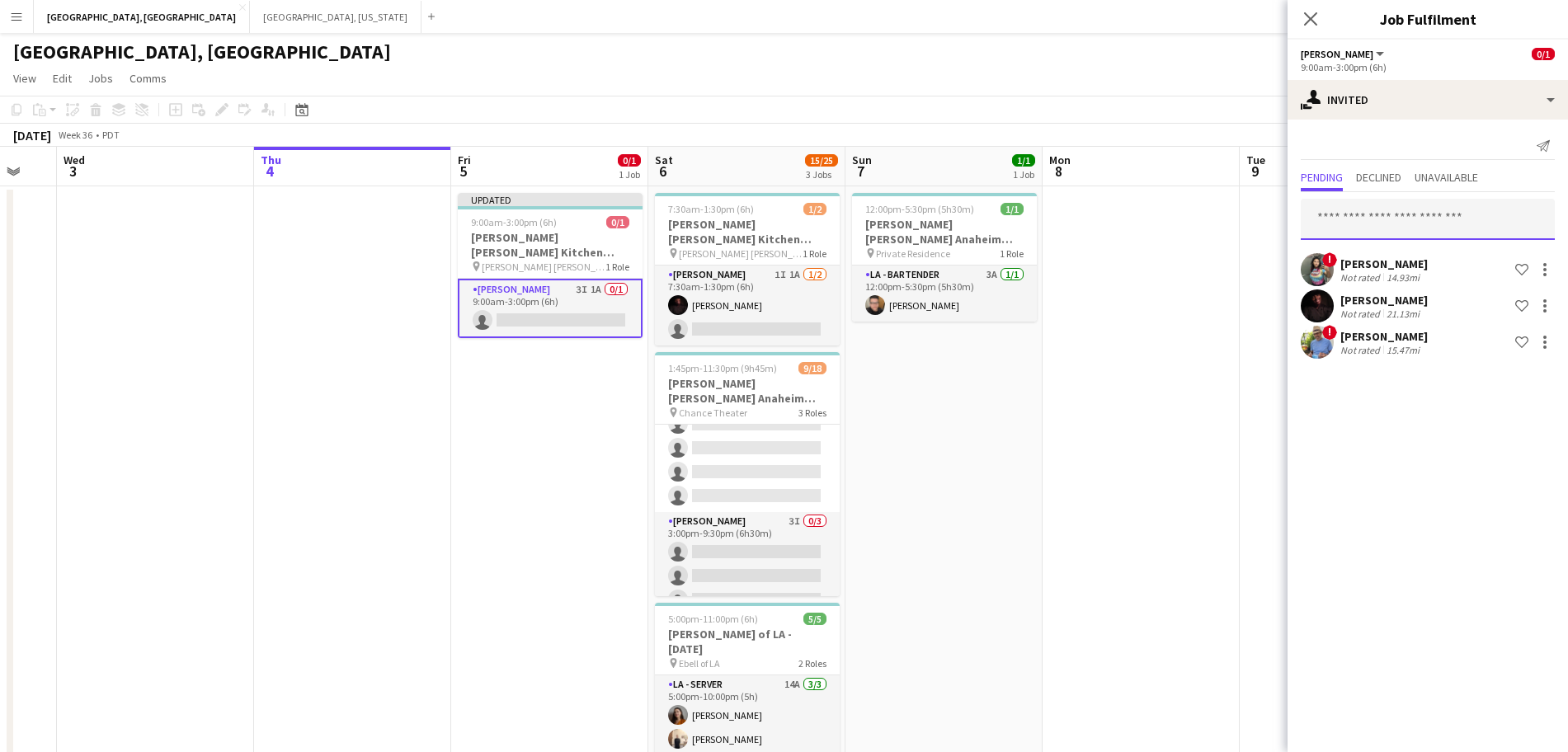
click at [1342, 209] on input "text" at bounding box center [1428, 219] width 254 height 41
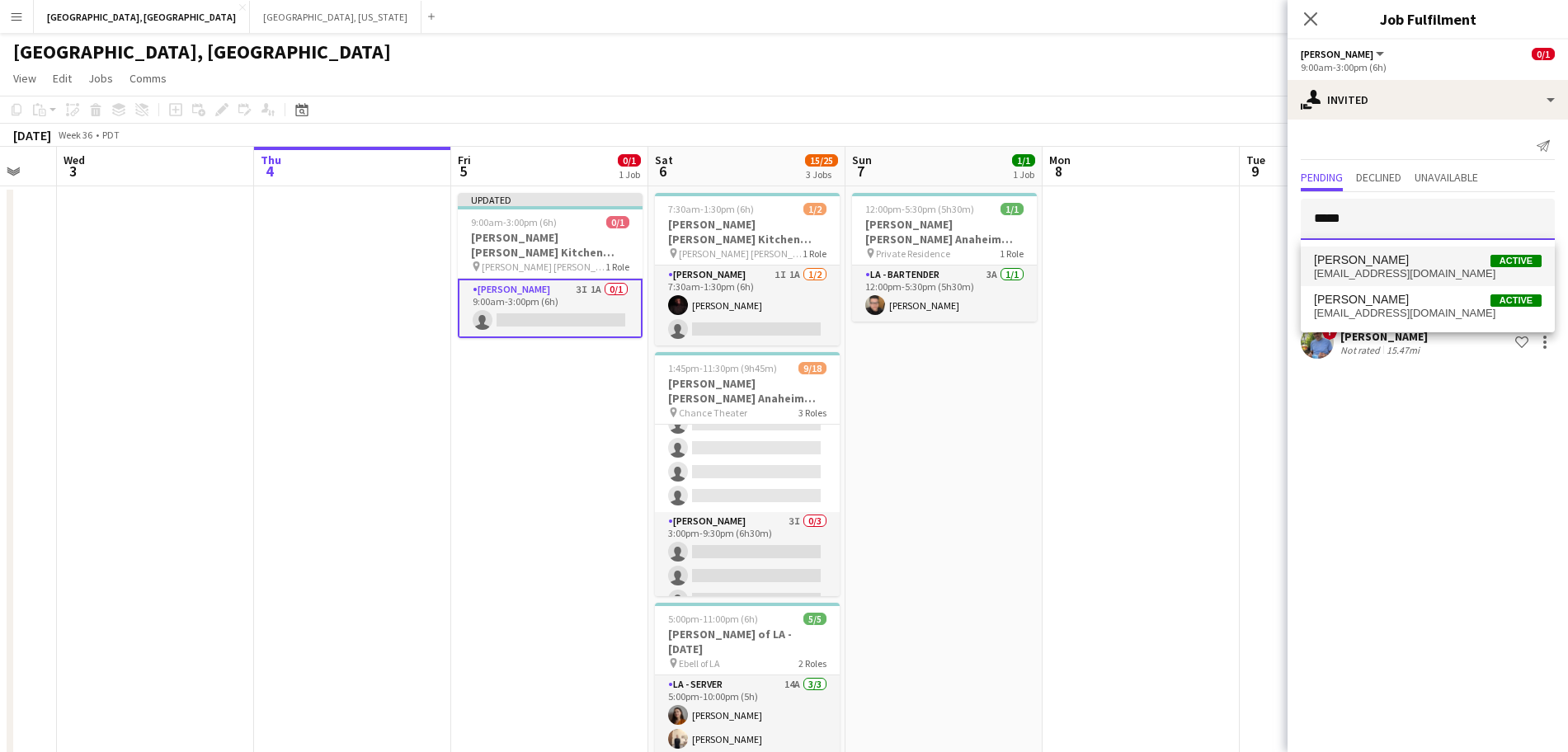
type input "*****"
click at [1353, 282] on mat-option "Warren Sanchez Active warrensanchez50@gmail.com" at bounding box center [1428, 265] width 254 height 39
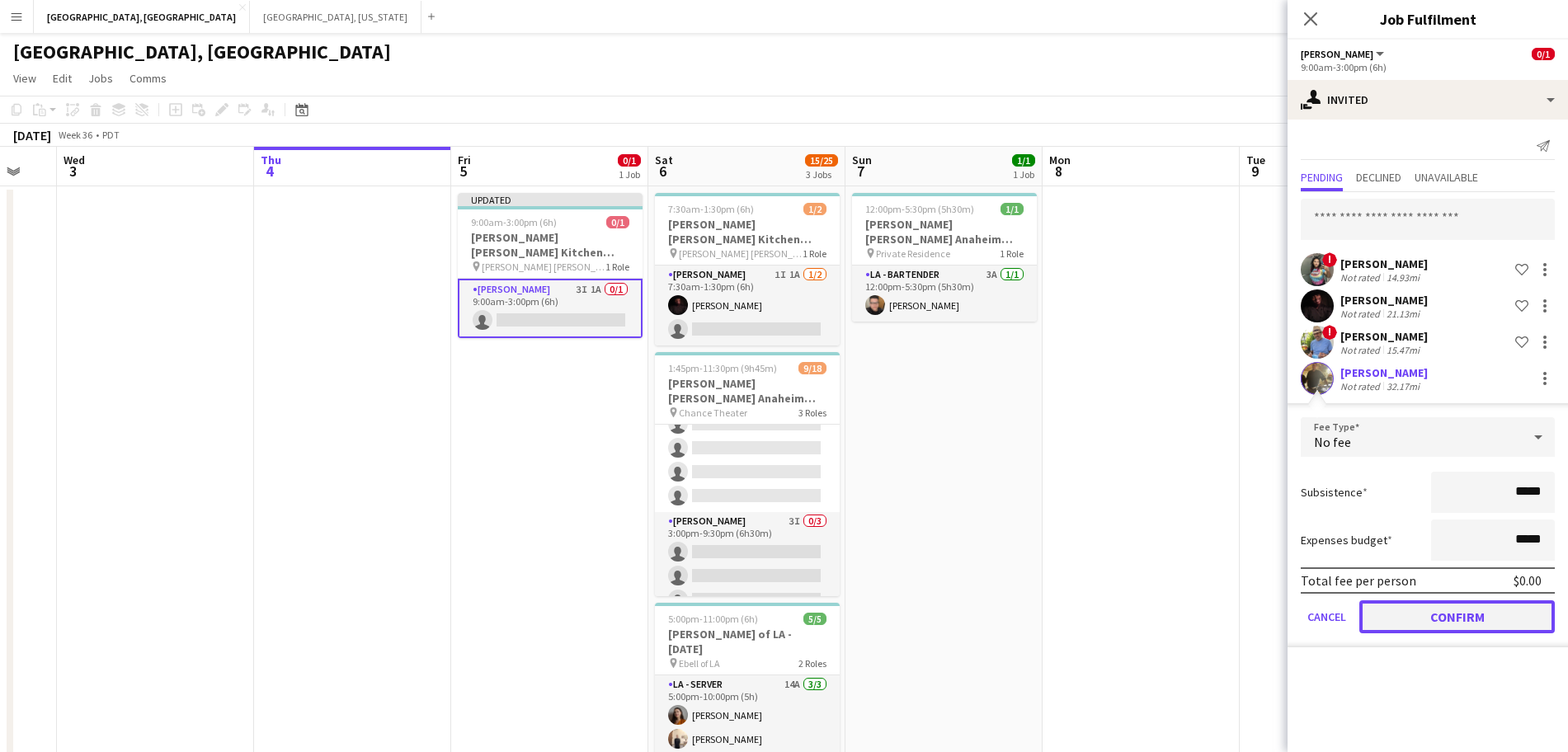
click at [1418, 633] on button "Confirm" at bounding box center [1457, 616] width 196 height 33
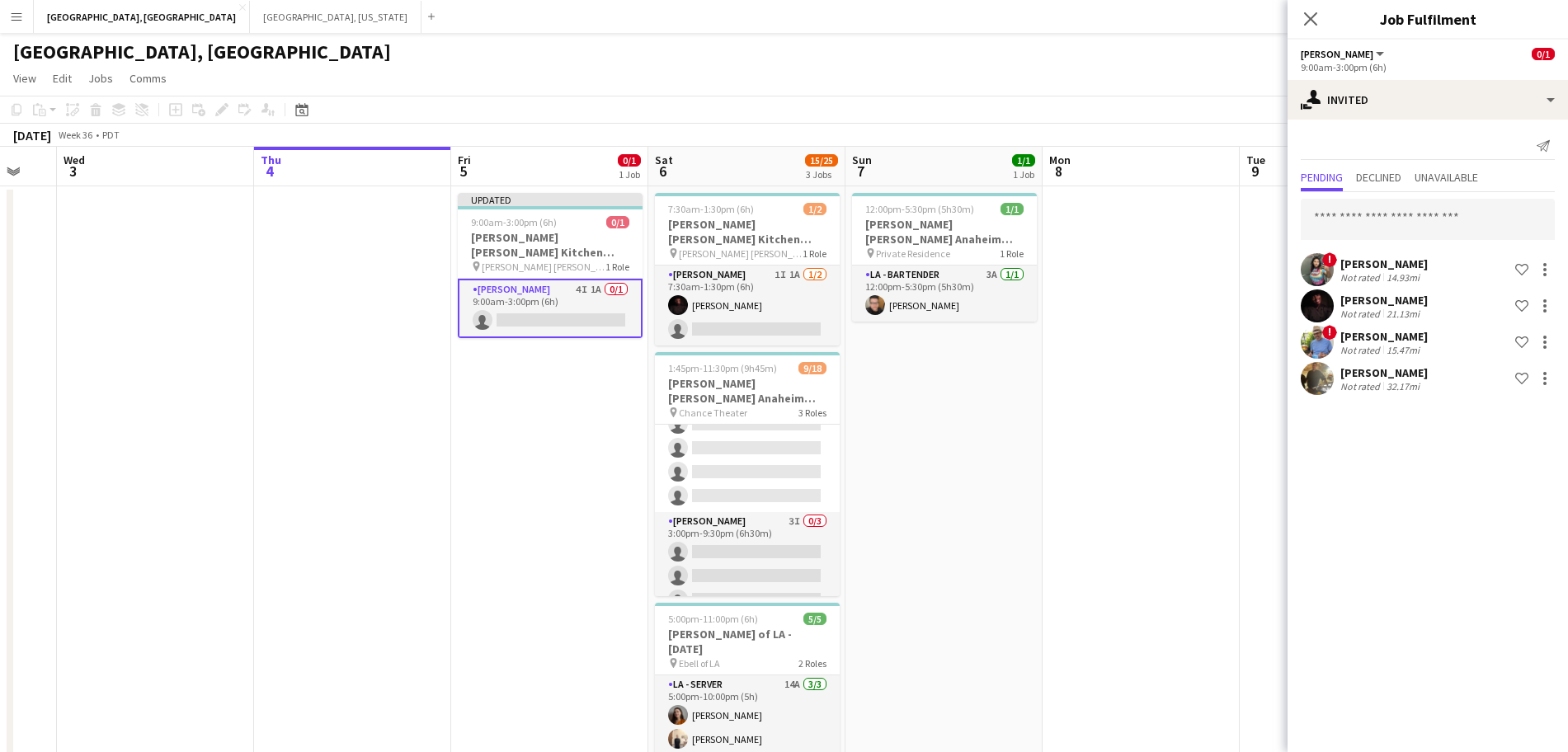
click at [1082, 448] on app-date-cell at bounding box center [1141, 533] width 197 height 695
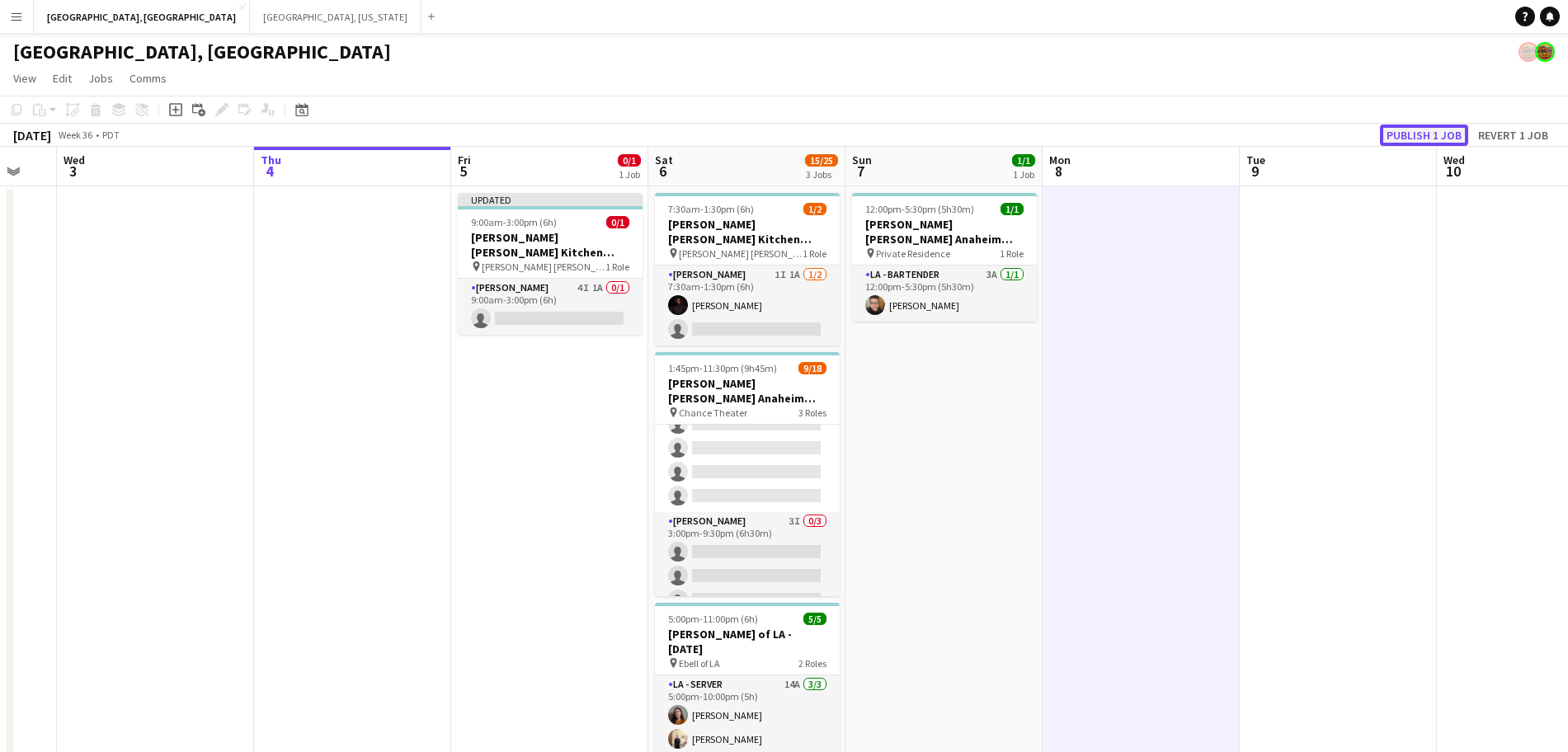
click at [1411, 138] on button "Publish 1 job" at bounding box center [1424, 135] width 88 height 21
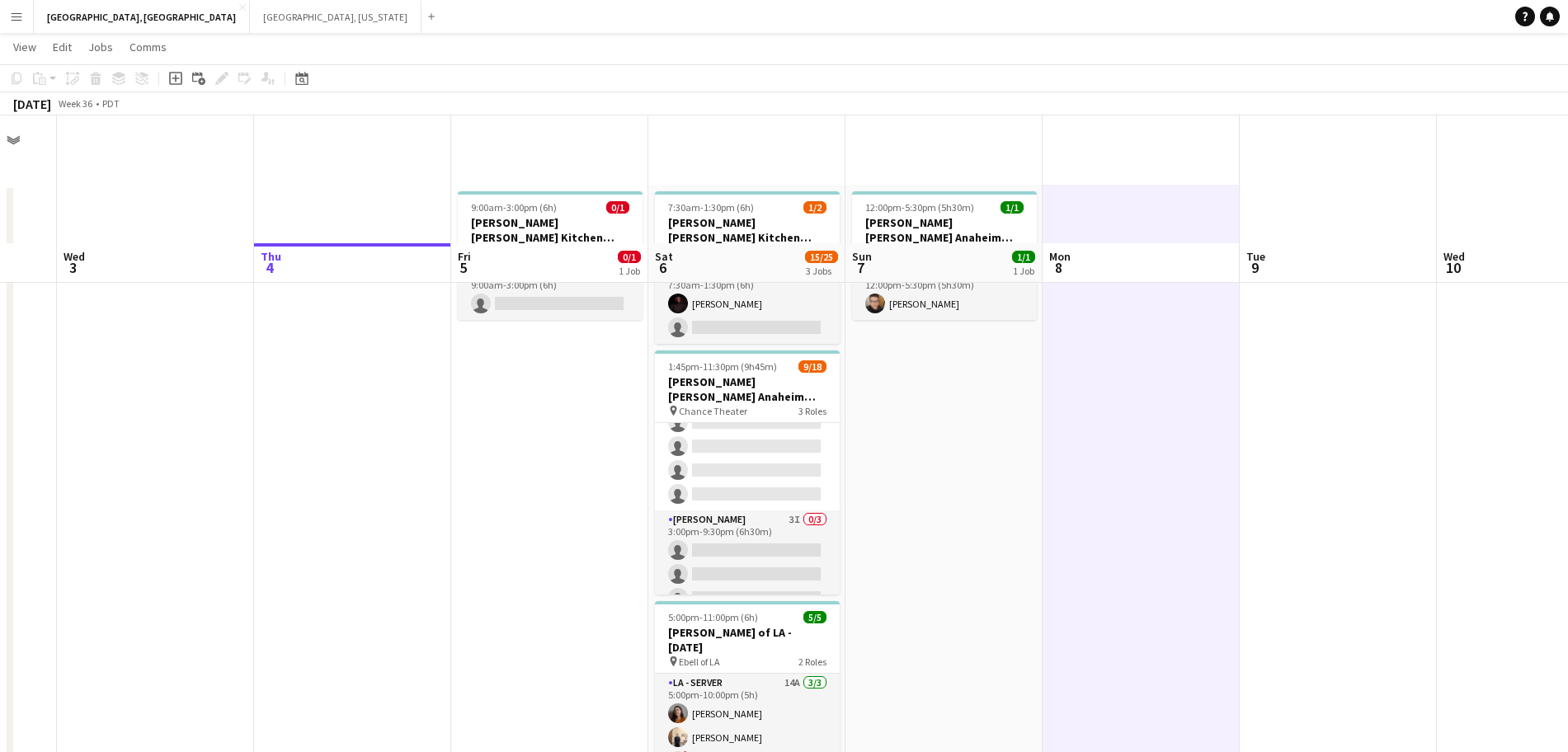
scroll to position [128, 0]
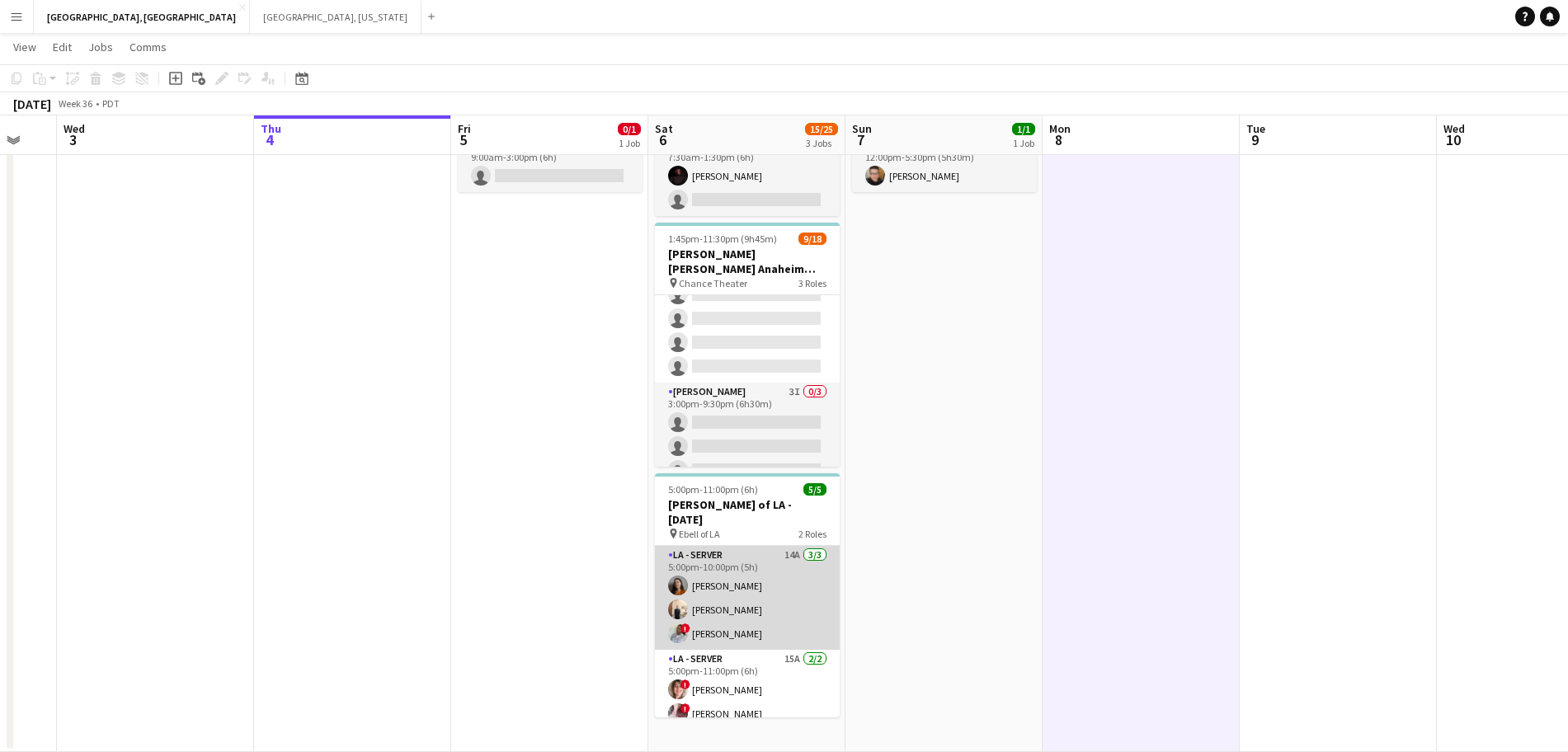
click at [706, 567] on app-card-role "LA - Server 14A 3/3 5:00pm-10:00pm (5h) Anna Melnik antonina anselmo ! Luisa Pe…" at bounding box center [748, 597] width 185 height 104
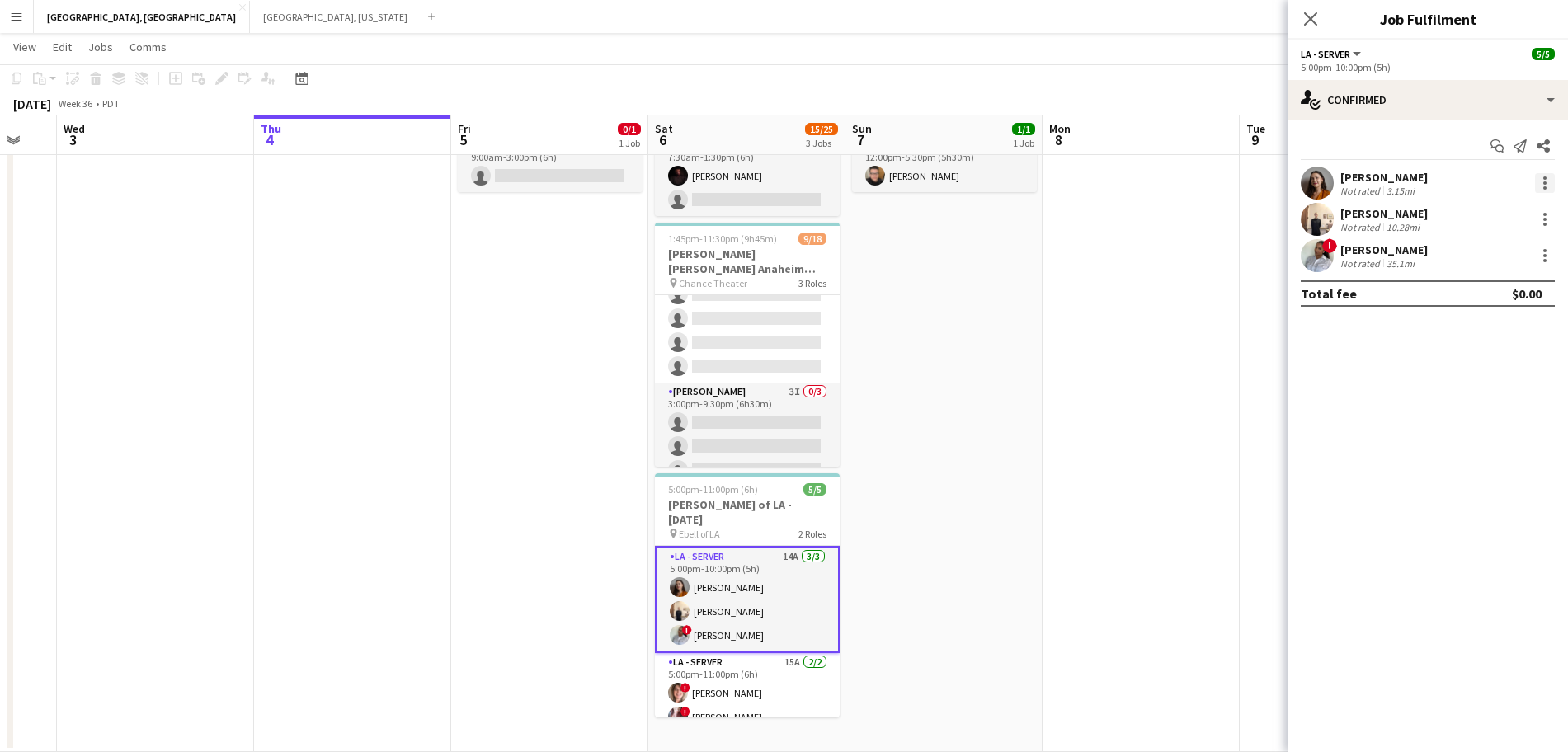
click at [1555, 182] on div at bounding box center [1545, 182] width 20 height 20
click at [1451, 366] on span "Remove" at bounding box center [1465, 371] width 50 height 14
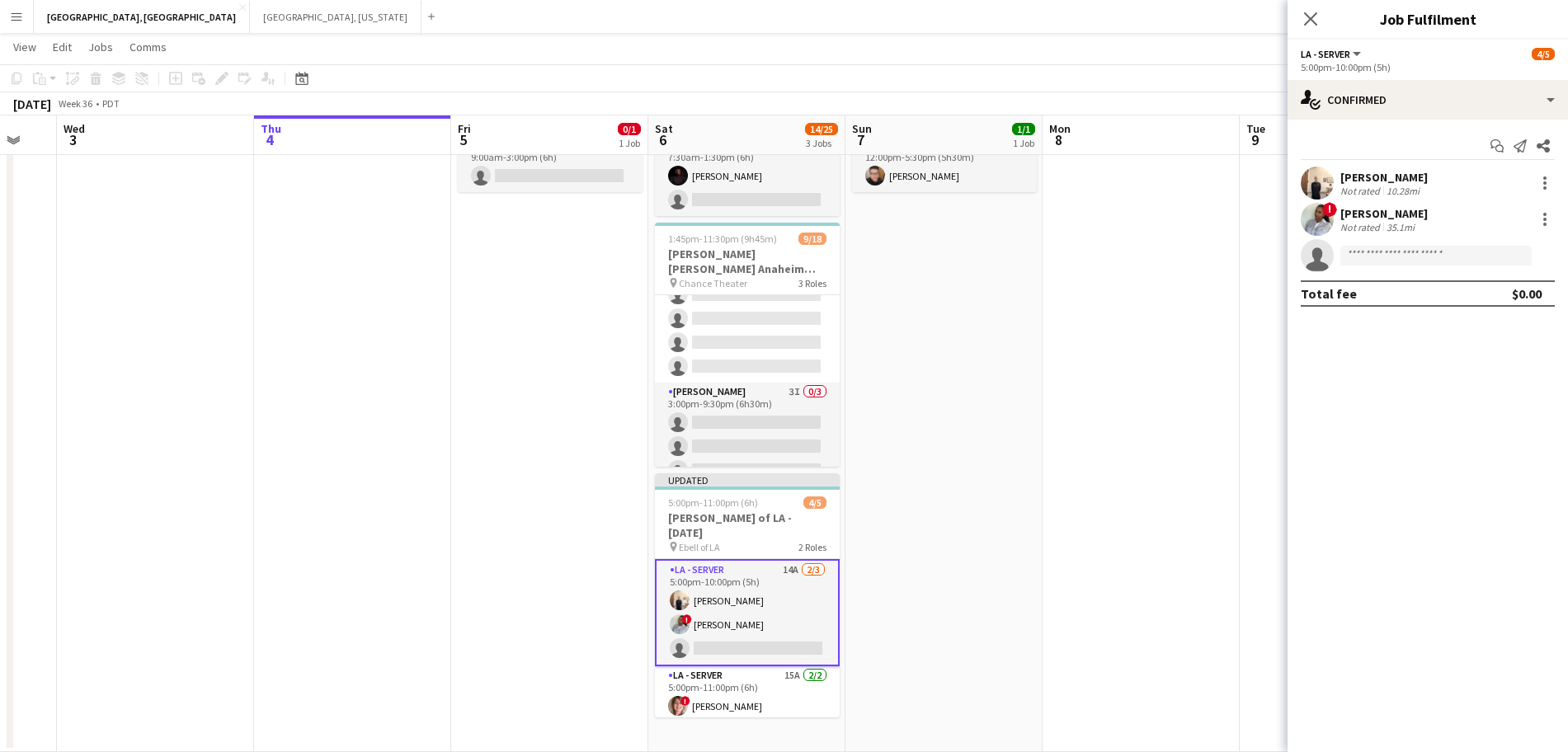
click at [1049, 387] on app-date-cell at bounding box center [1141, 405] width 197 height 695
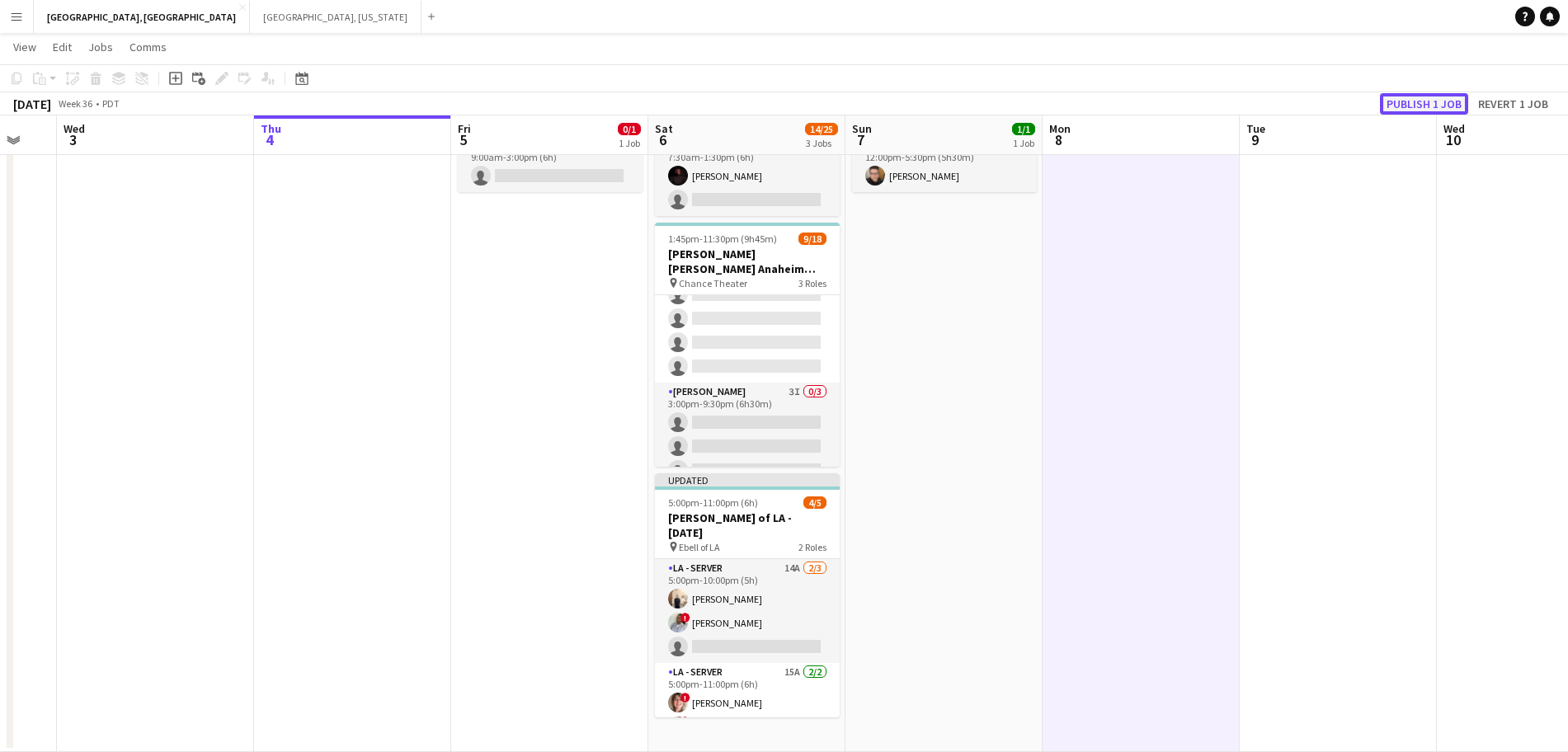
click at [1446, 96] on button "Publish 1 job" at bounding box center [1424, 104] width 88 height 21
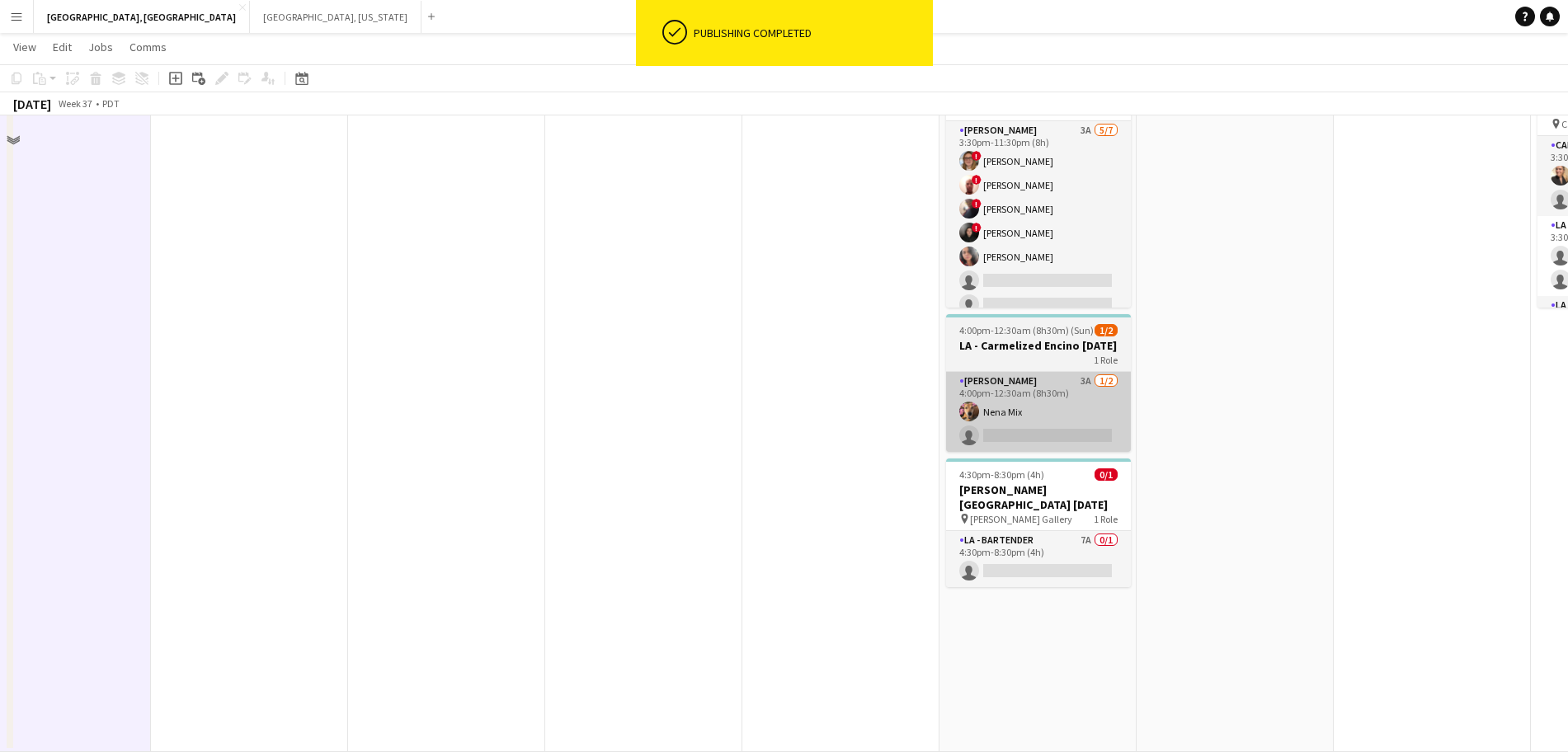
scroll to position [0, 0]
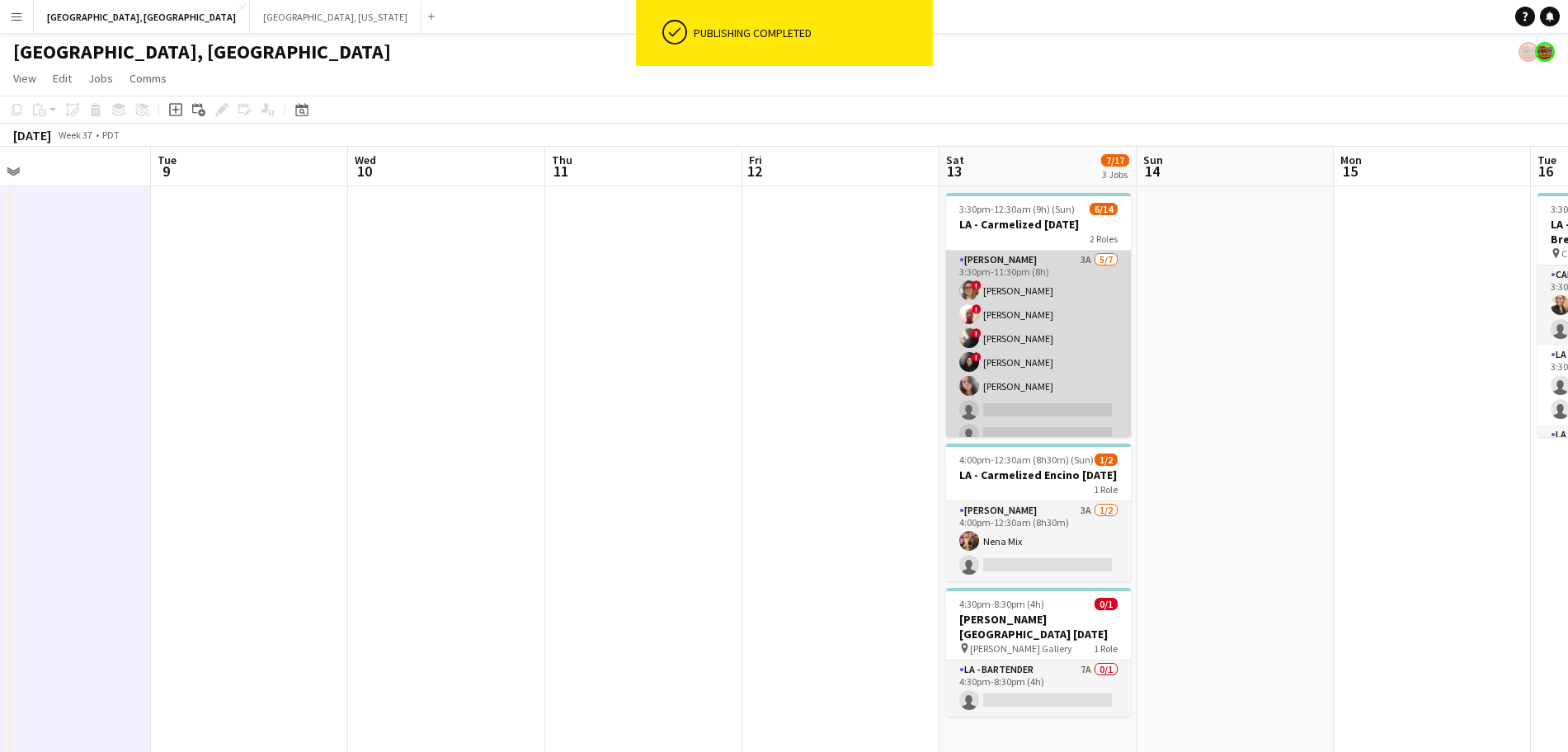
click at [1029, 385] on app-card-role "LA - Cook 3A 5/7 3:30pm-11:30pm (8h) ! Kyana Gagnon ! Richard Carpenter III ! N…" at bounding box center [1039, 350] width 185 height 199
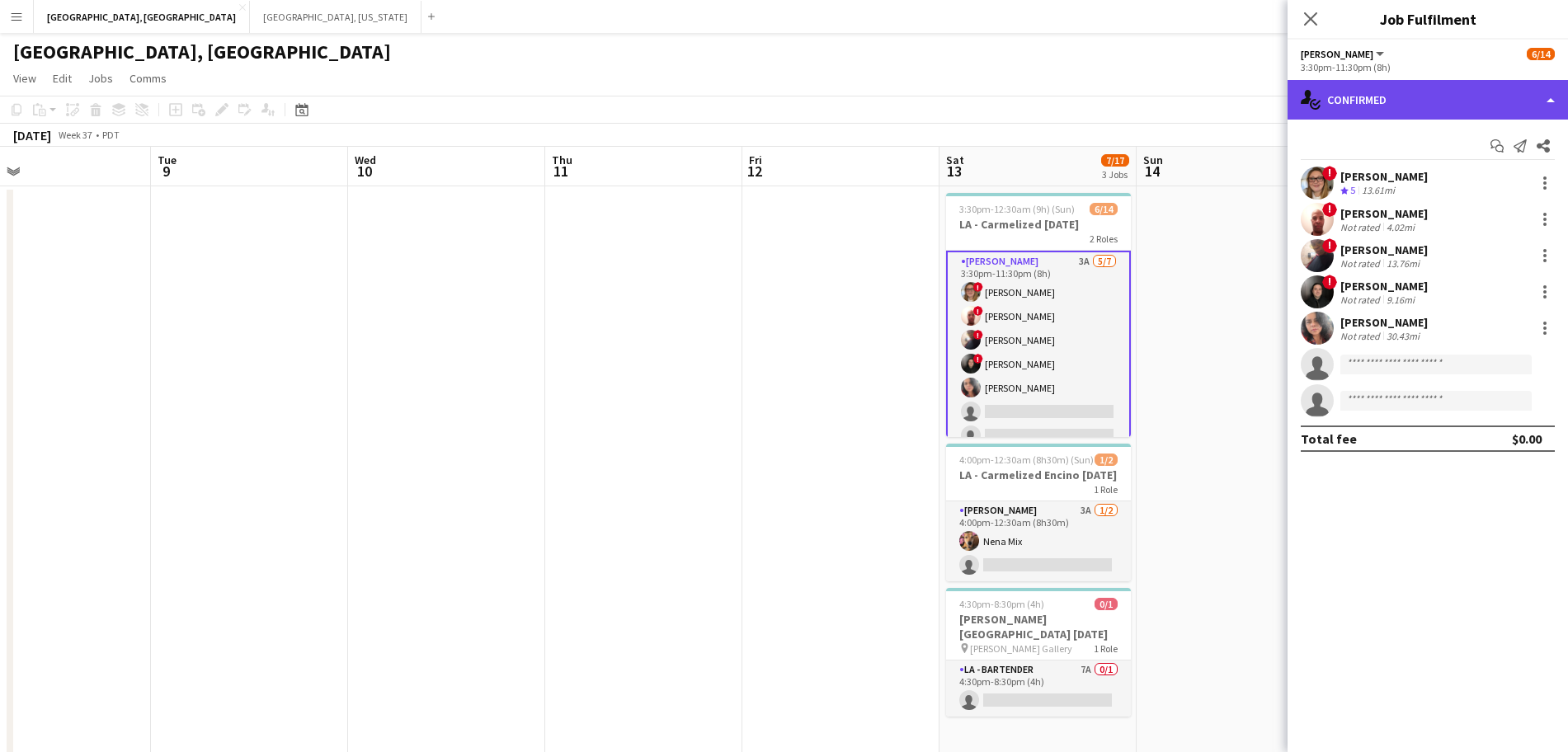
click at [1442, 87] on div "single-neutral-actions-check-2 Confirmed" at bounding box center [1429, 99] width 281 height 39
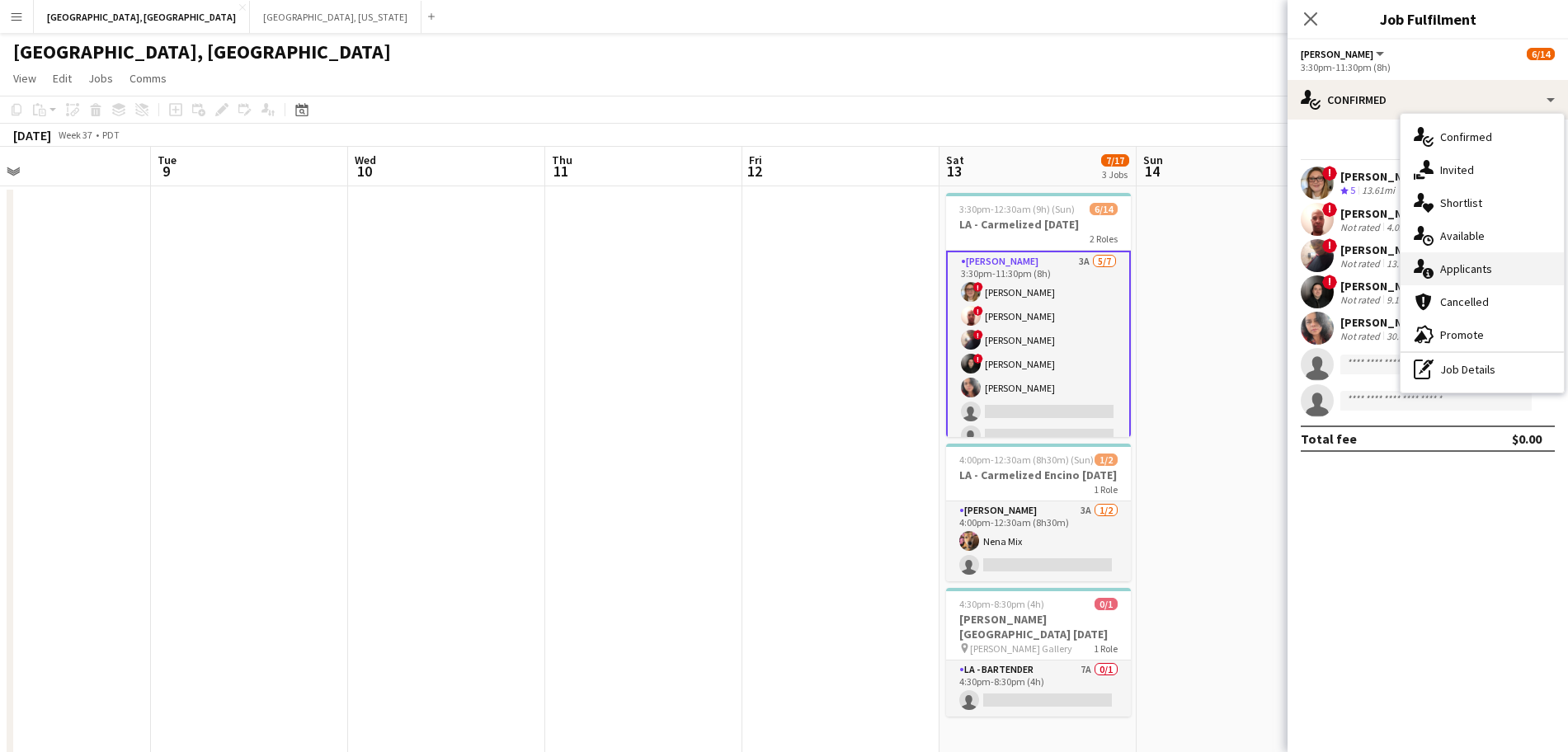
click at [1495, 270] on div "single-neutral-actions-information Applicants" at bounding box center [1482, 268] width 163 height 33
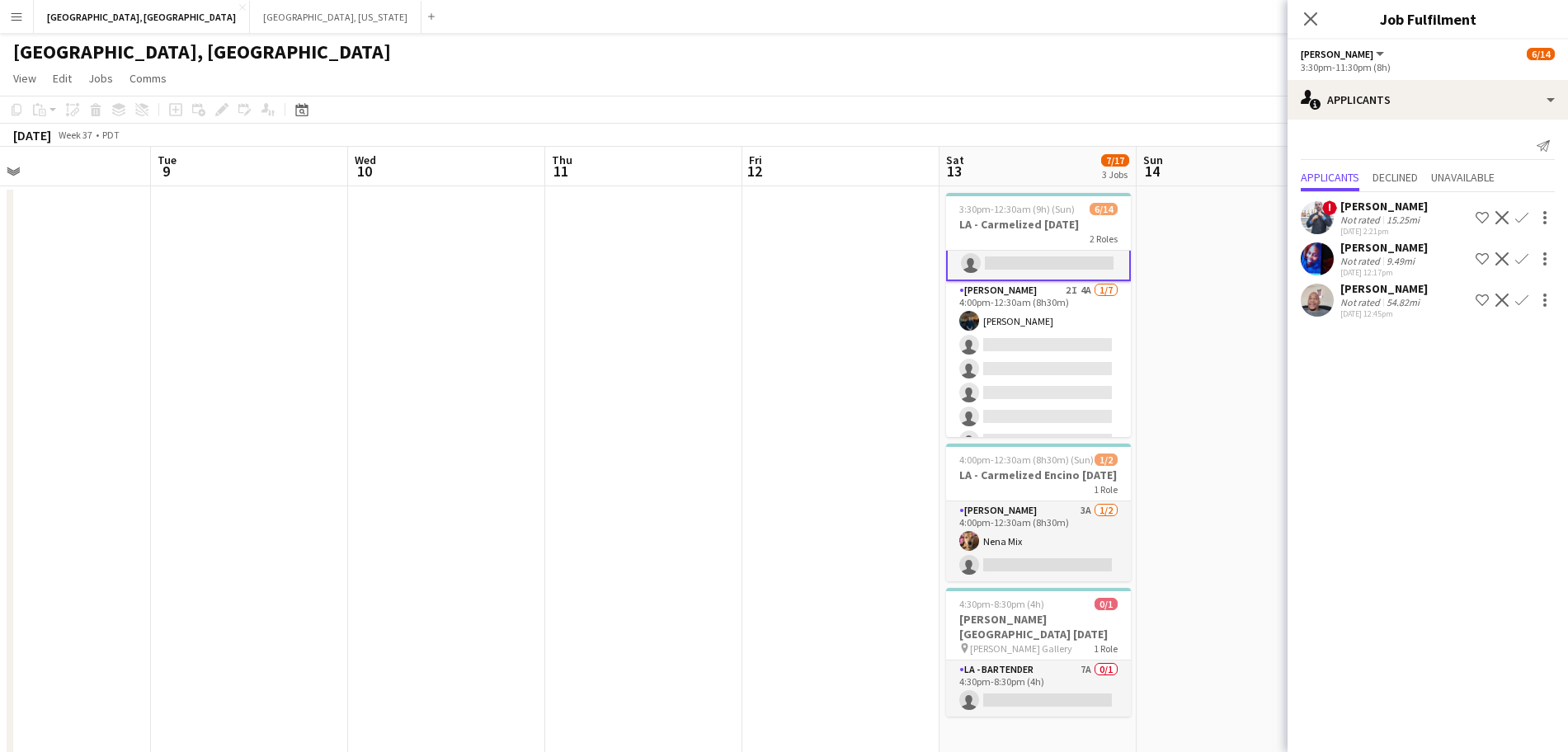
click at [1043, 366] on app-card-role "LA - Cook 2I 4A 1/7 4:00pm-12:30am (8h30m) Rick Rosenblum single-neutral-action…" at bounding box center [1039, 381] width 185 height 199
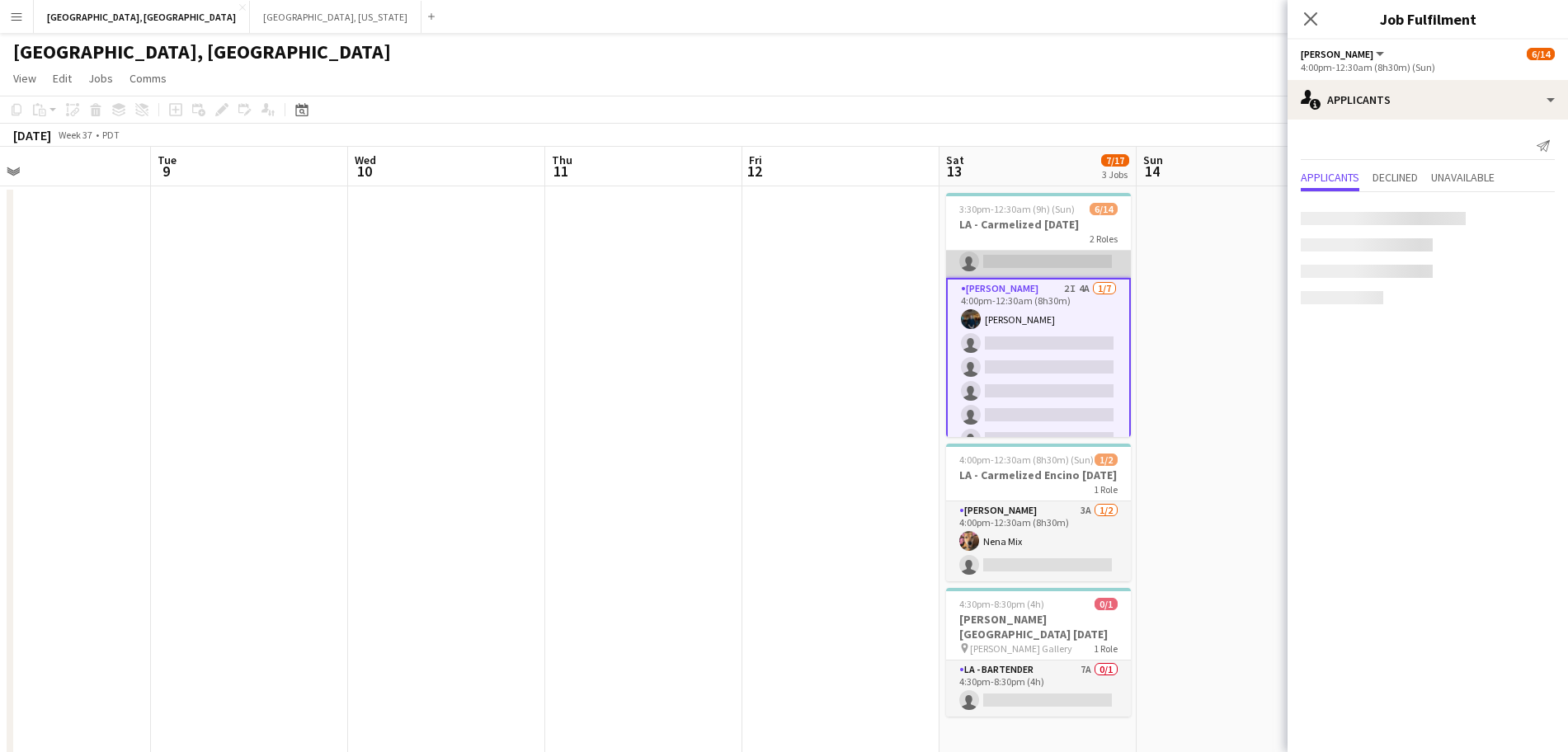
scroll to position [171, 0]
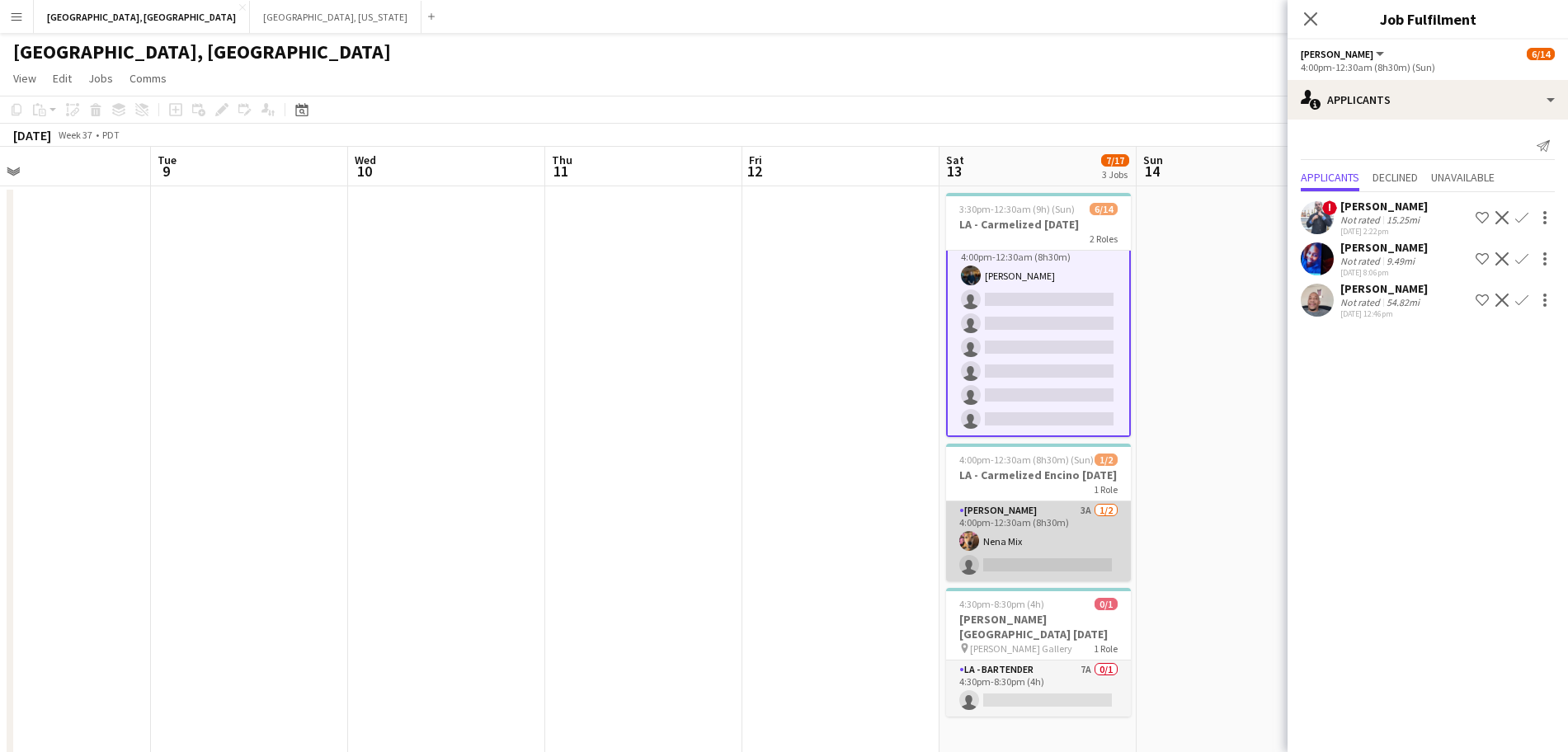
click at [1029, 544] on app-card-role "LA - Cook 3A 1/2 4:00pm-12:30am (8h30m) Nena Mix single-neutral-actions" at bounding box center [1039, 541] width 185 height 80
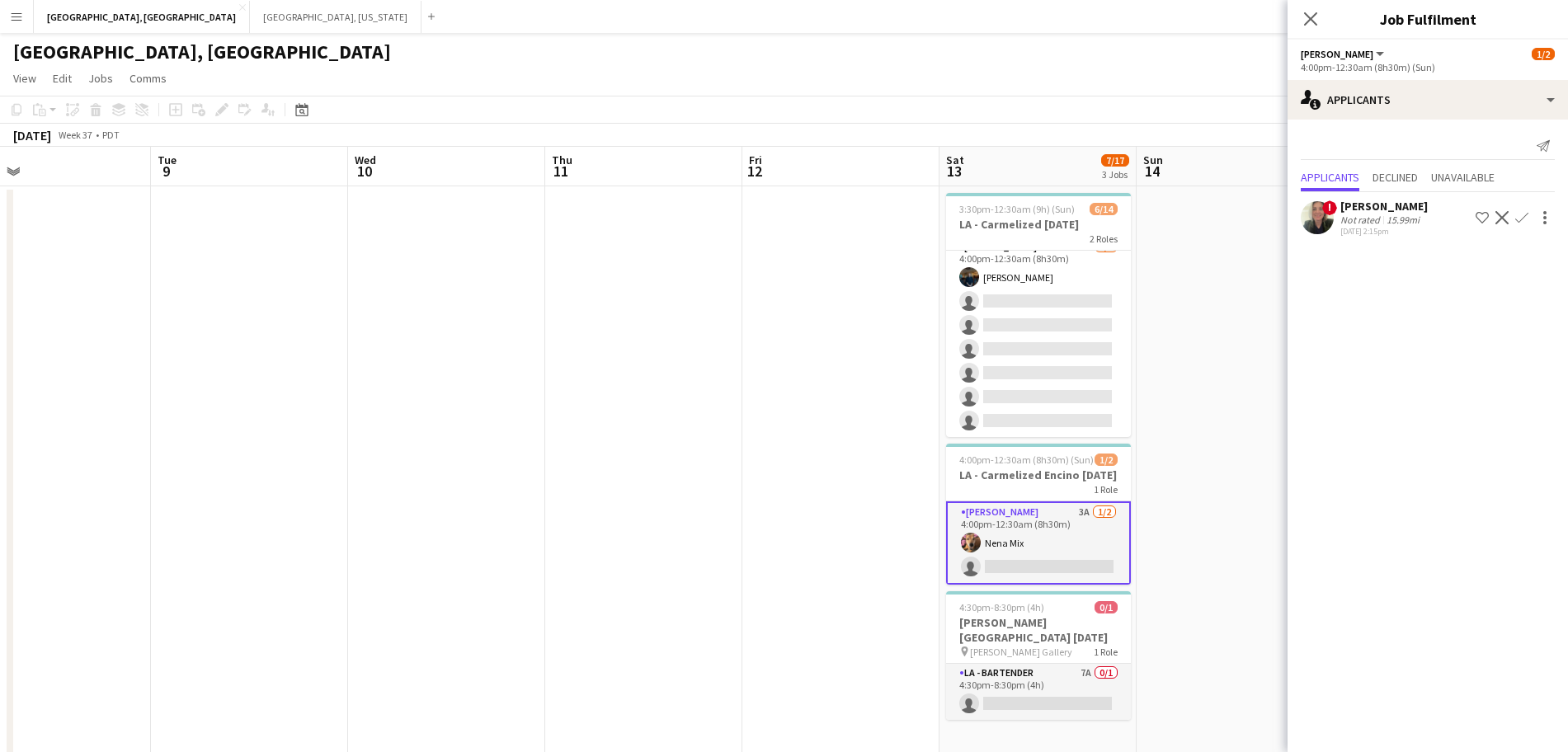
click at [1096, 64] on app-page-menu "View Day view expanded Day view collapsed Month view Date picker Jump to today …" at bounding box center [784, 79] width 1568 height 31
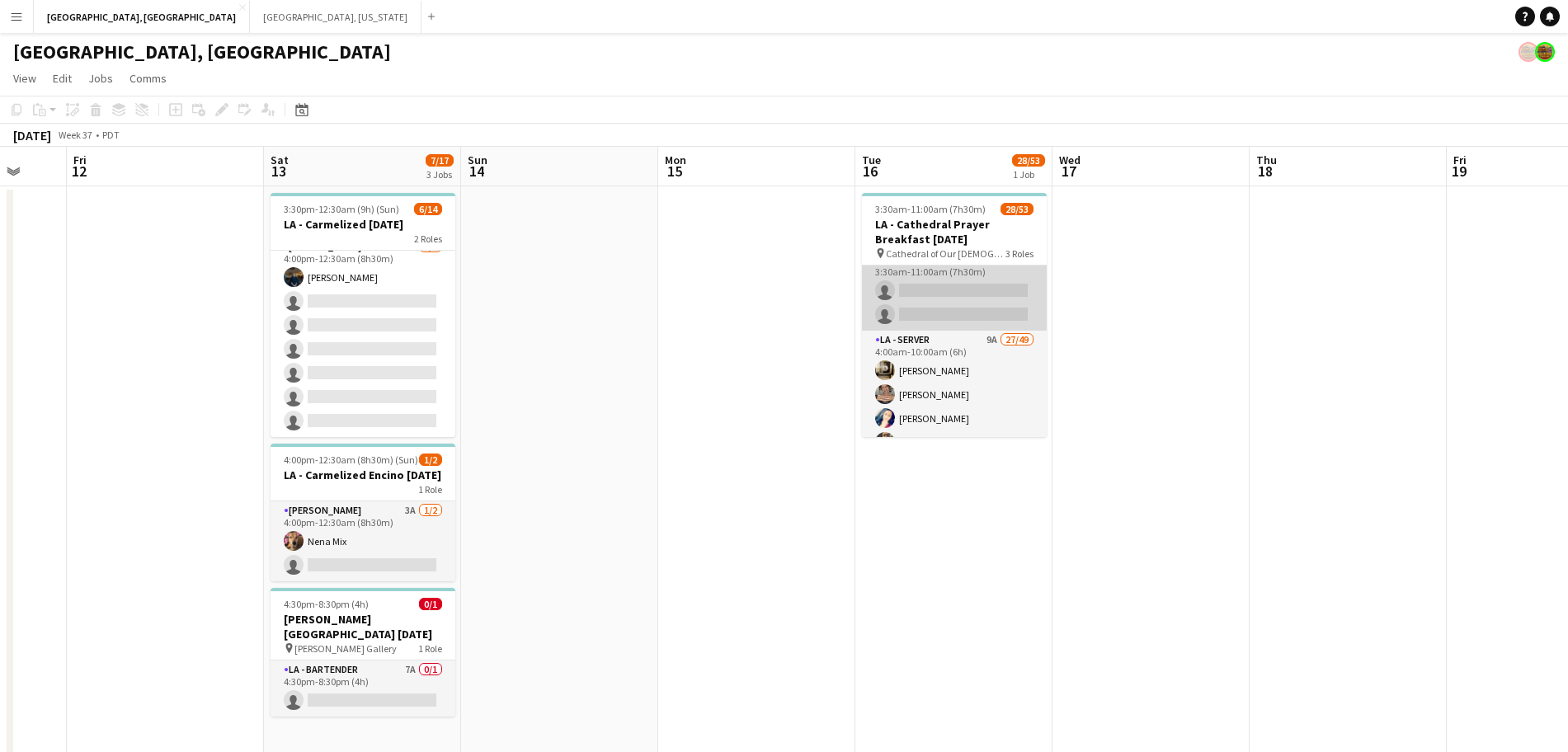
scroll to position [95, 0]
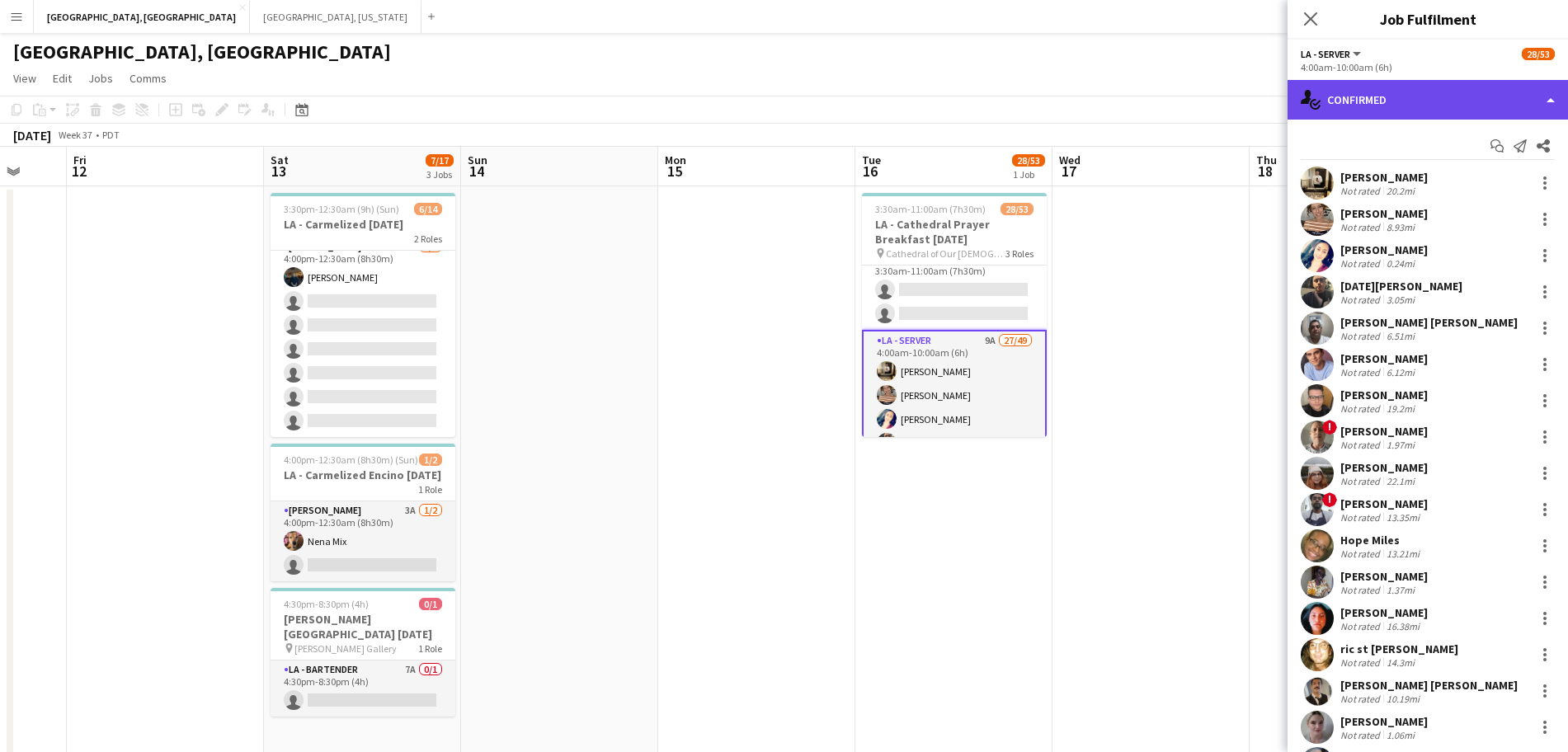
click at [1431, 90] on div "single-neutral-actions-check-2 Confirmed" at bounding box center [1429, 99] width 281 height 39
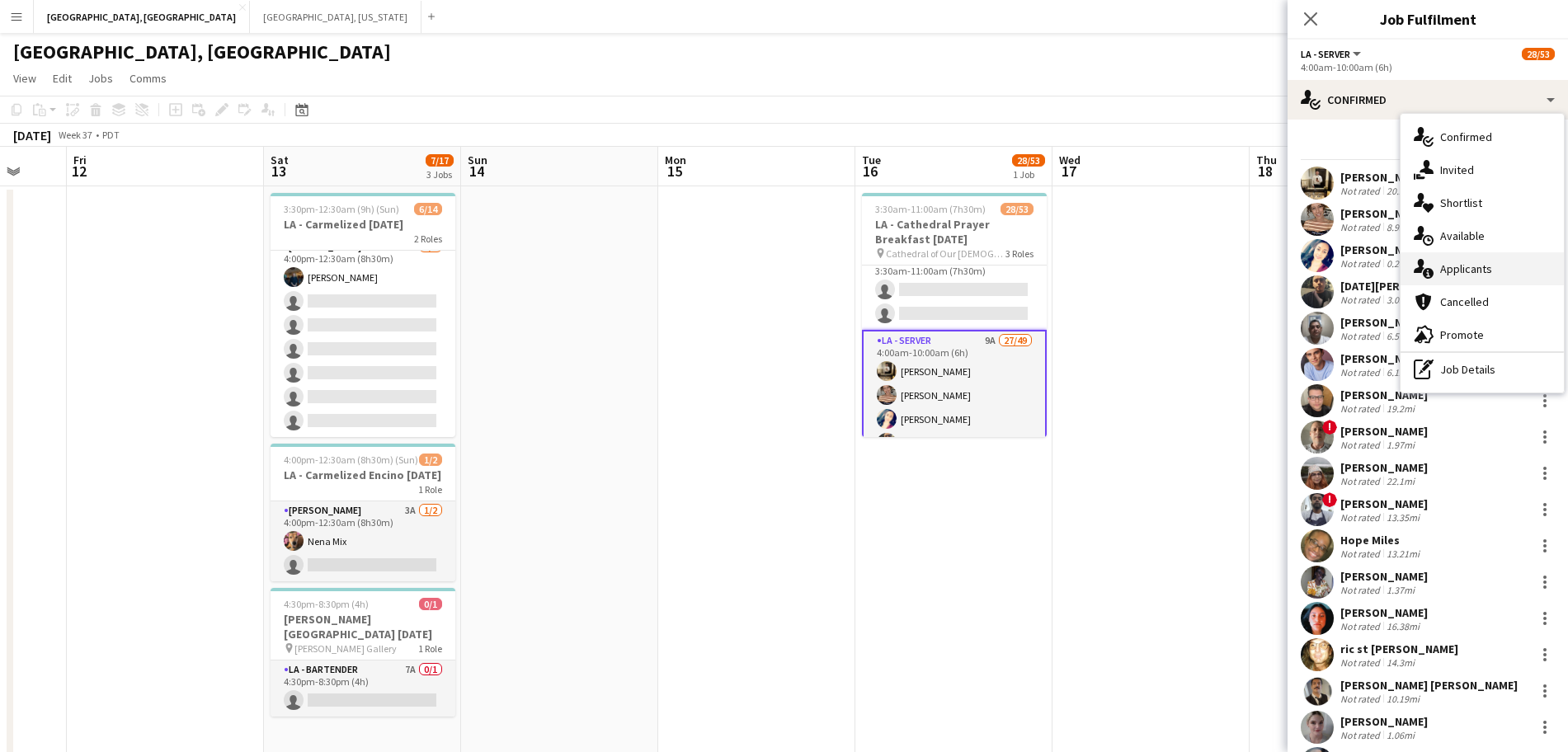
click at [1467, 269] on span "Applicants" at bounding box center [1467, 269] width 52 height 15
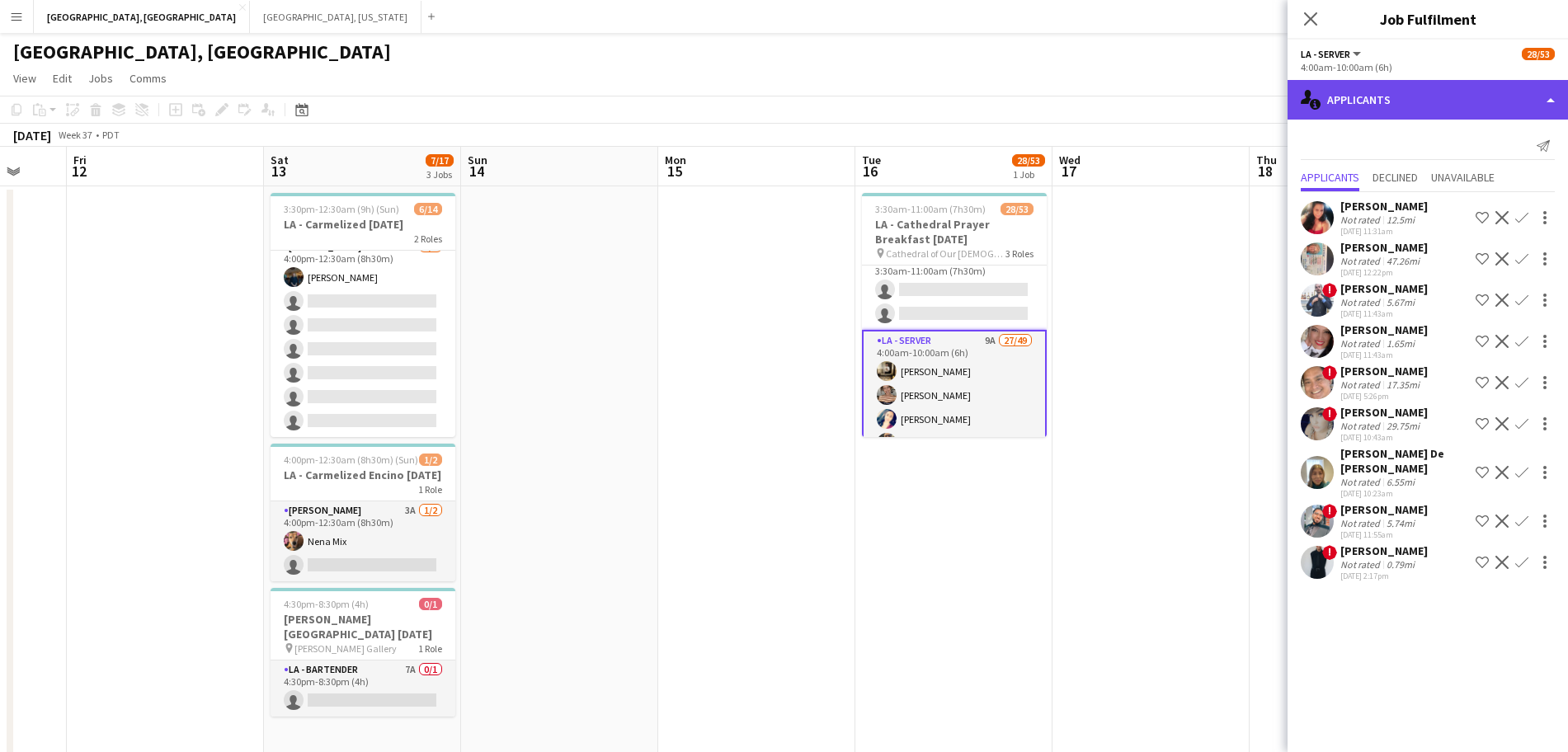
click at [1410, 107] on div "single-neutral-actions-information Applicants" at bounding box center [1429, 99] width 281 height 39
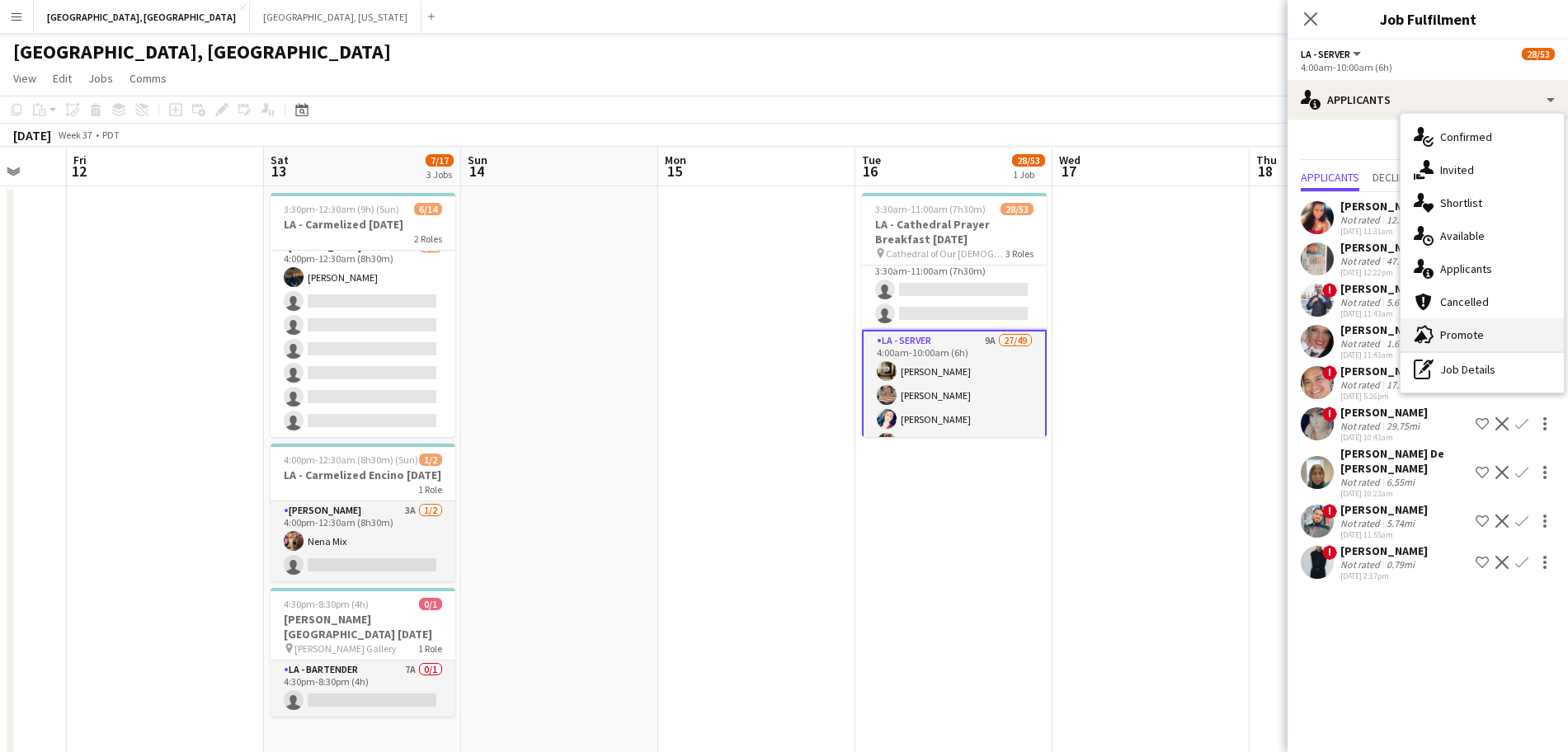
click at [1439, 332] on div "advertising-megaphone Promote" at bounding box center [1482, 334] width 163 height 33
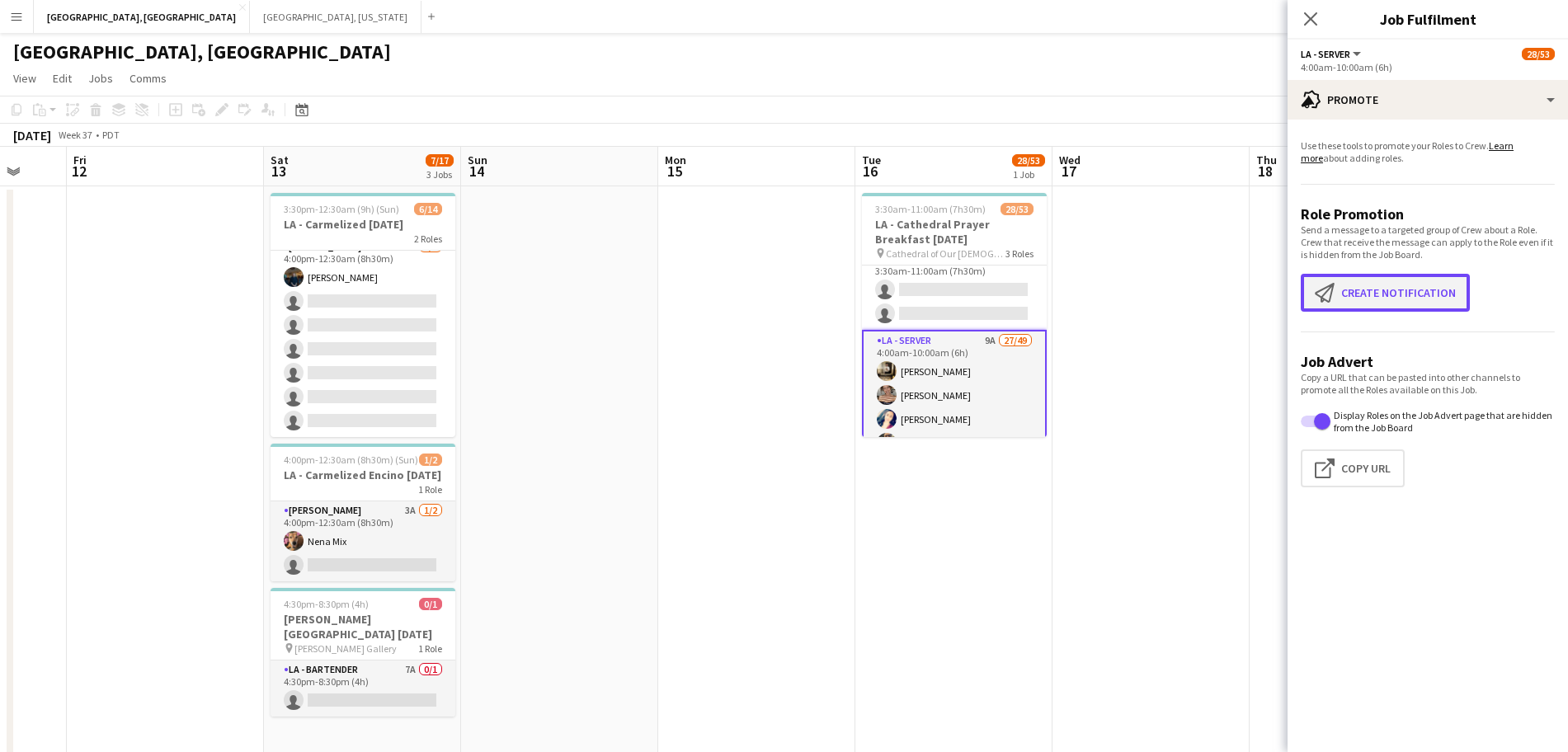
click at [1380, 283] on button "Create notification Create notification" at bounding box center [1385, 293] width 169 height 38
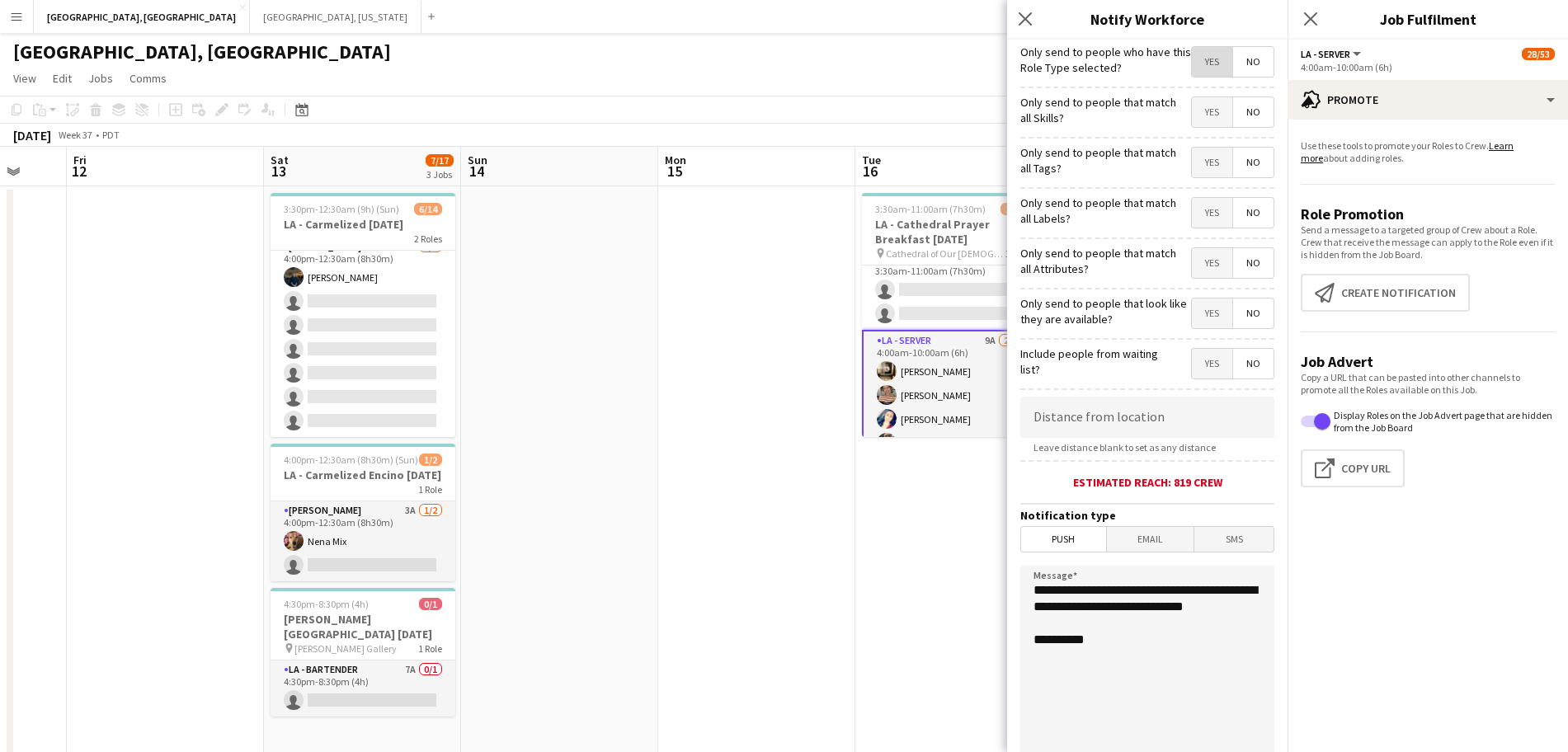
click at [1197, 62] on span "Yes" at bounding box center [1212, 61] width 40 height 30
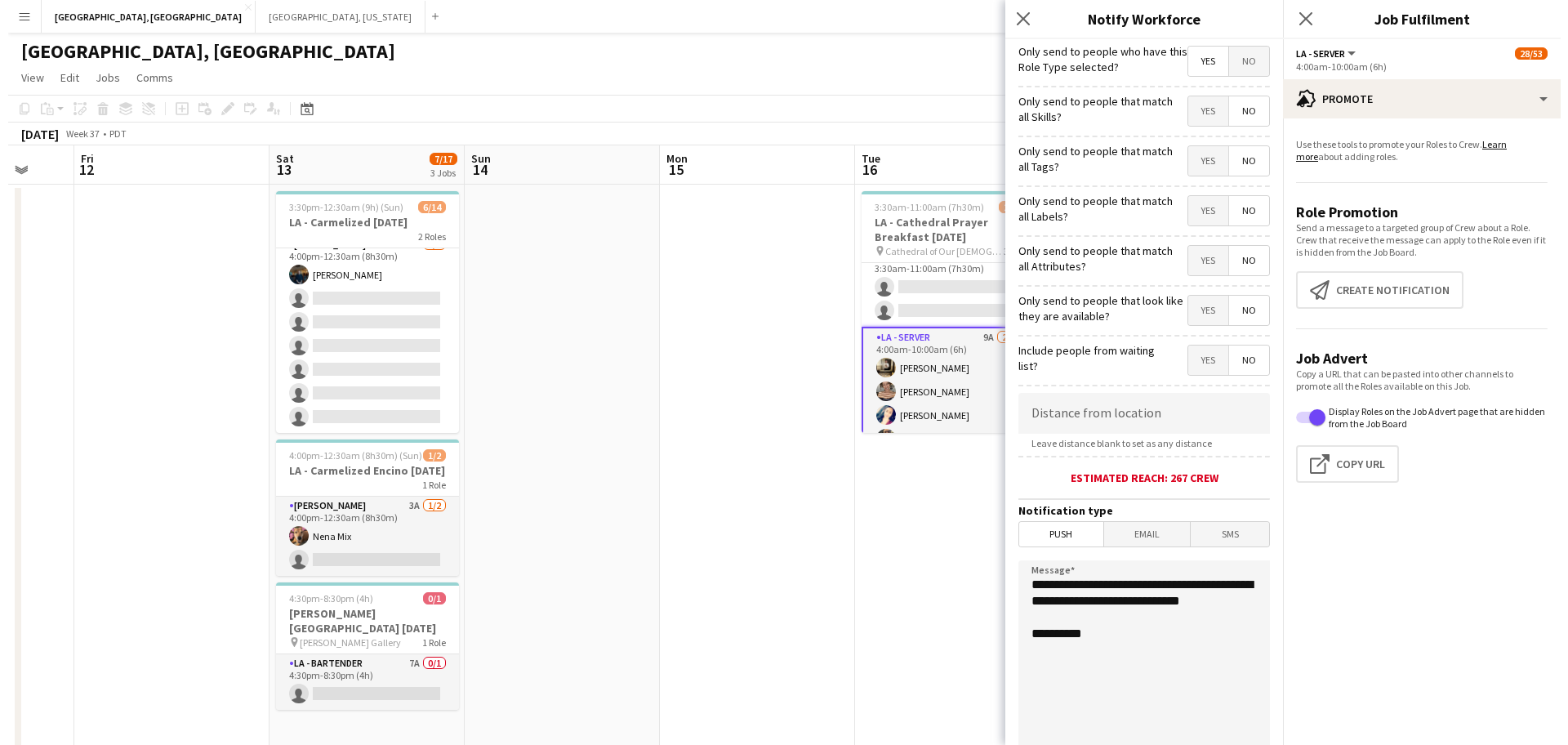
scroll to position [154, 0]
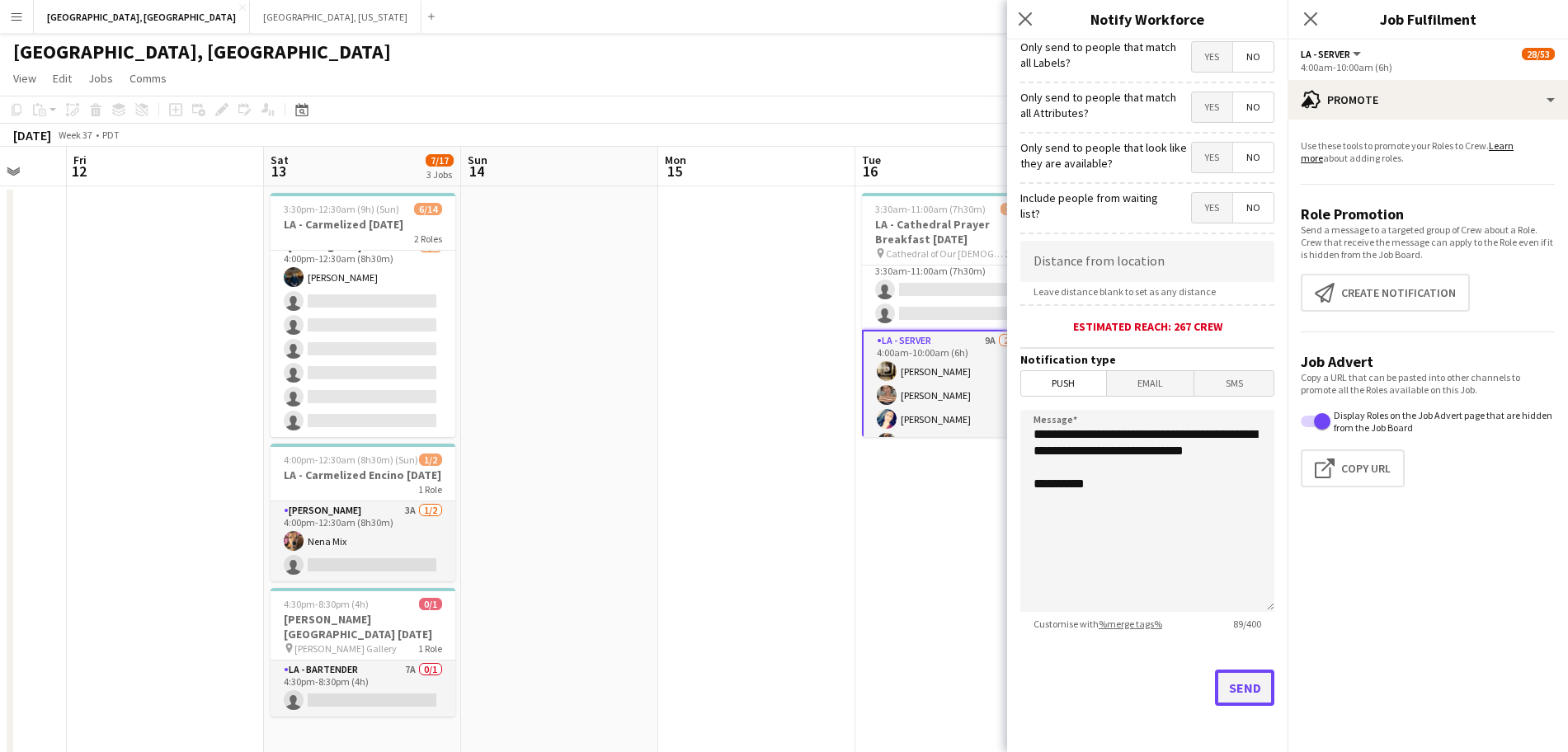
click at [1246, 684] on button "Send" at bounding box center [1245, 688] width 59 height 36
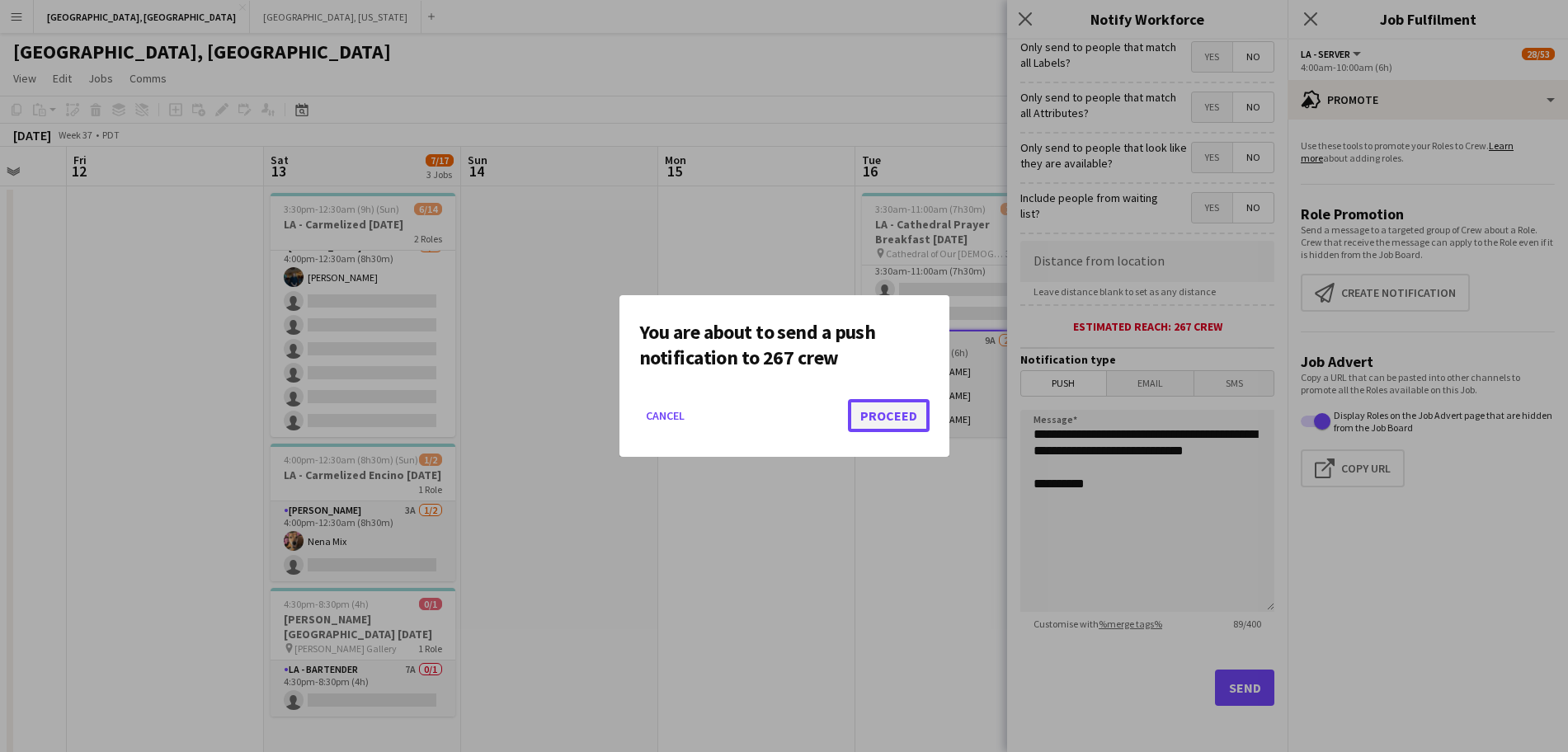
click at [901, 421] on button "Proceed" at bounding box center [889, 415] width 82 height 33
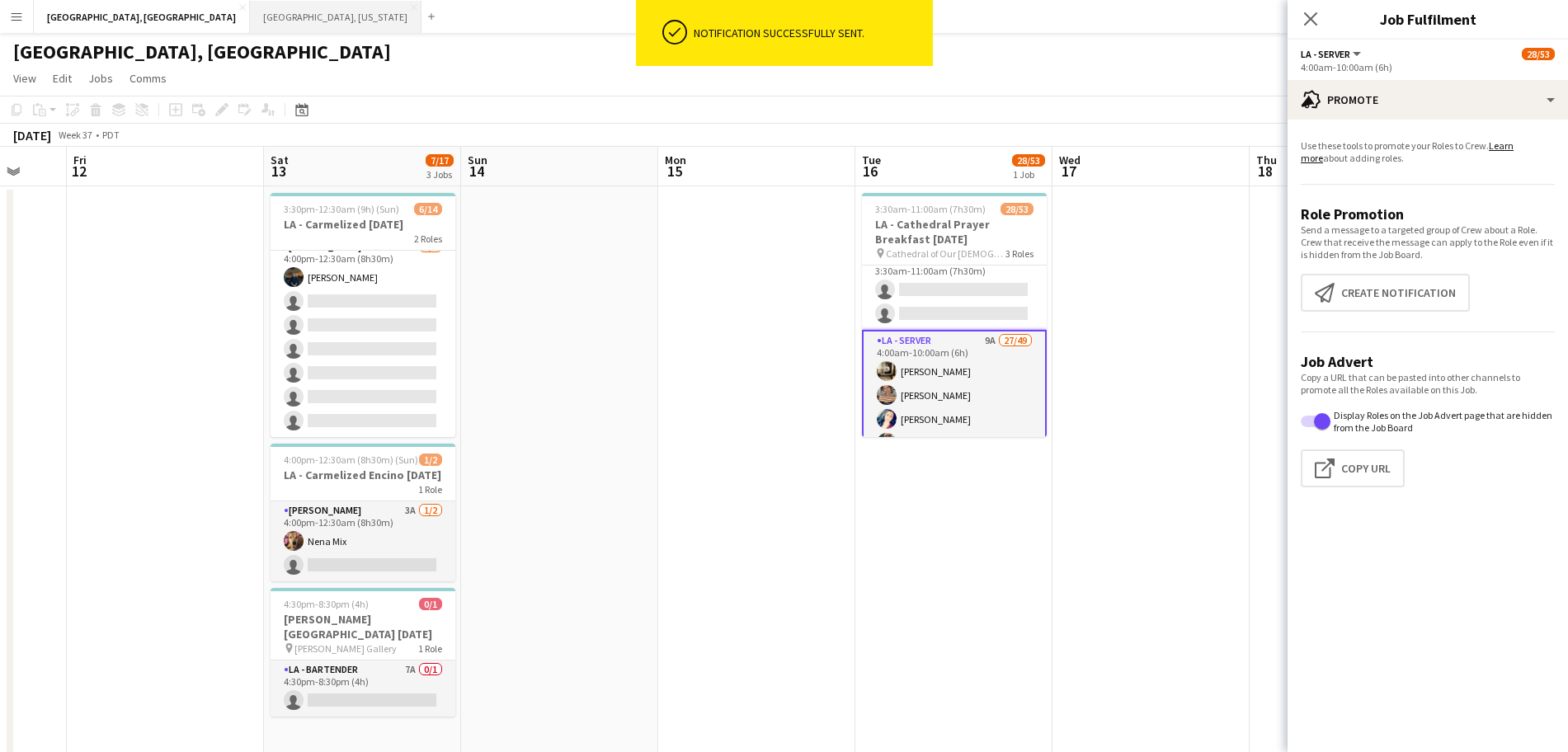
click at [250, 8] on button "Nashville, Tennessee Close" at bounding box center [336, 17] width 172 height 32
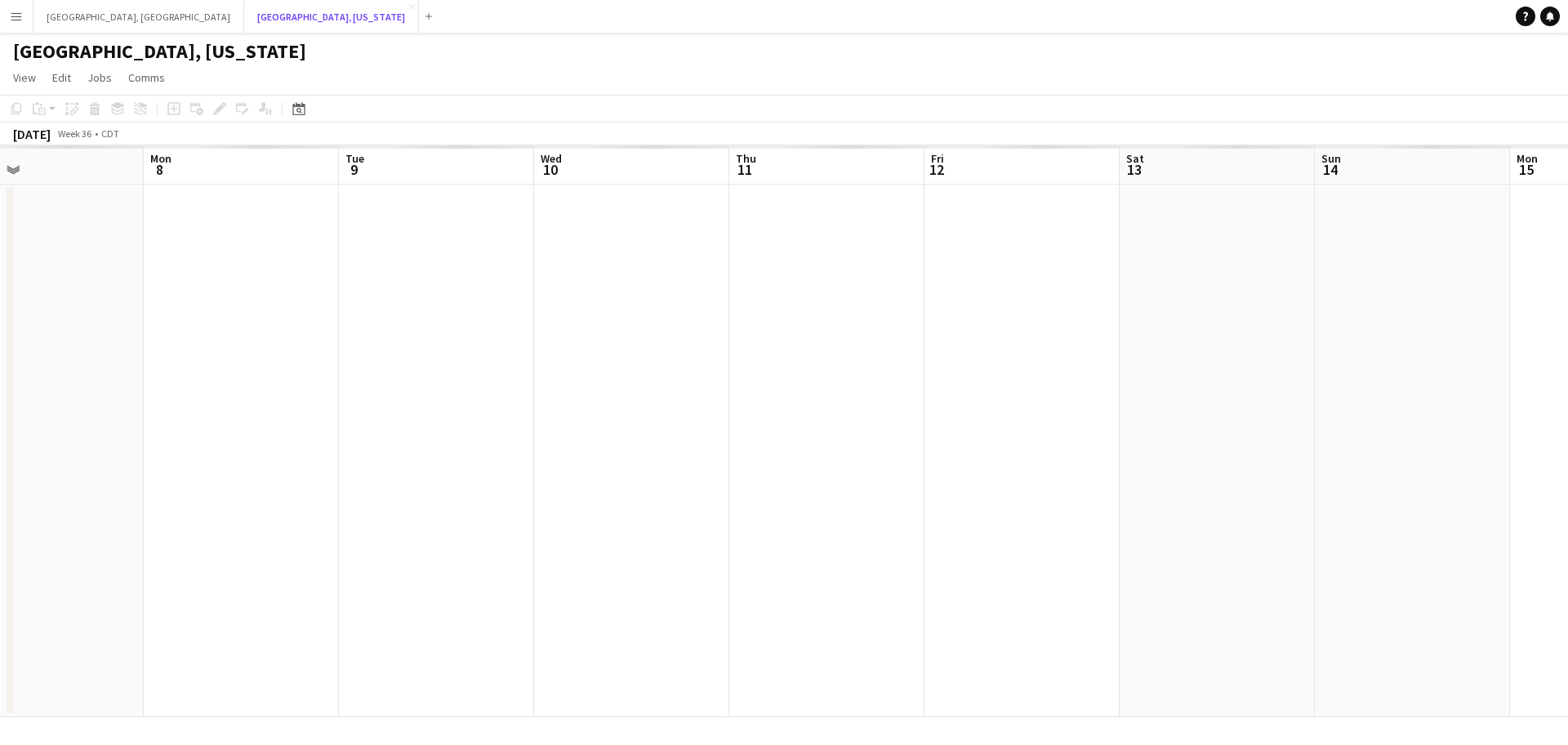
scroll to position [0, 638]
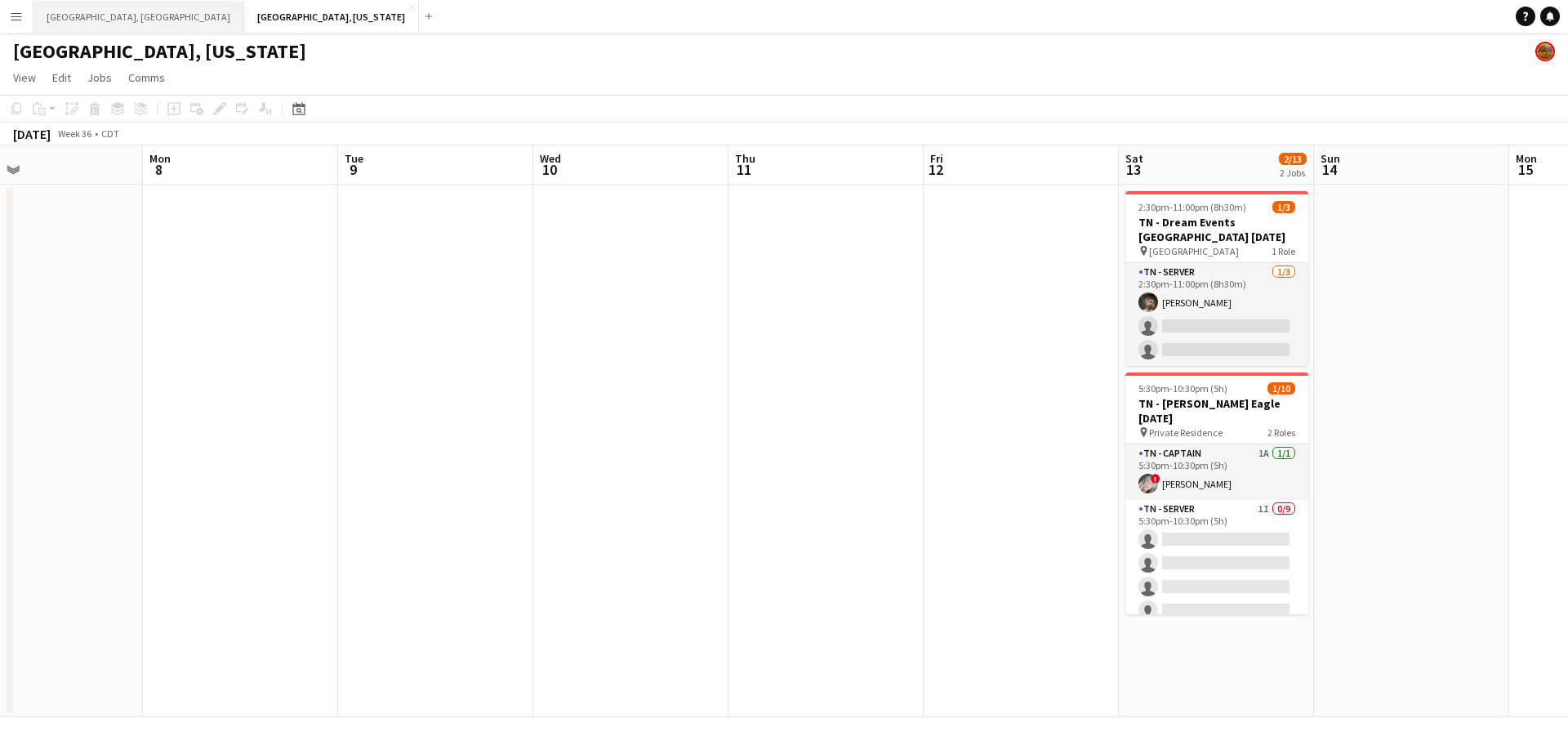
click at [66, 8] on button "Los Angeles, CA Close" at bounding box center [138, 17] width 211 height 32
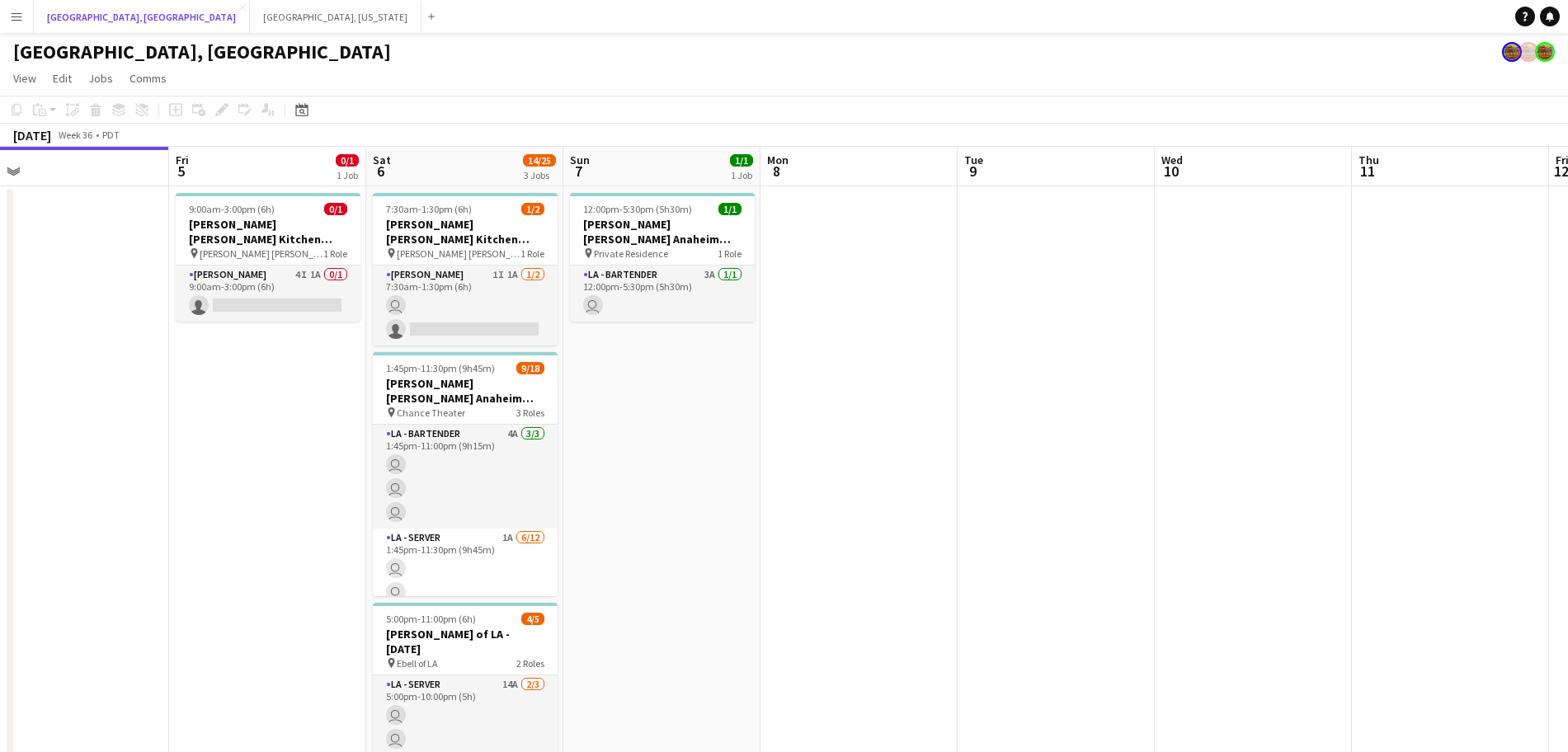
scroll to position [0, 624]
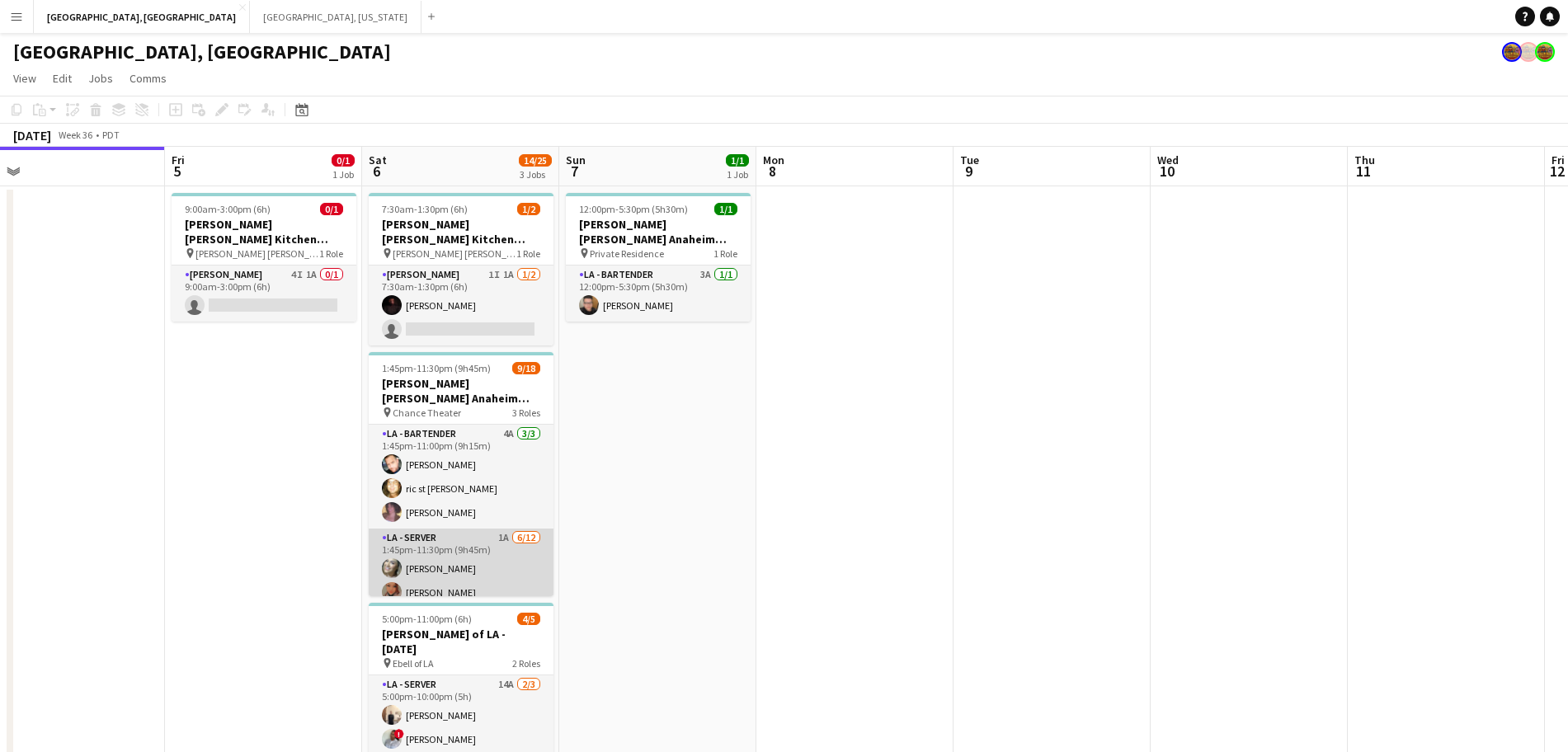
click at [484, 552] on app-card-role "LA - Server 1A 6/12 1:45pm-11:30pm (9h45m) Alyssa Woods Monserrat Gutierrez Edw…" at bounding box center [461, 691] width 185 height 324
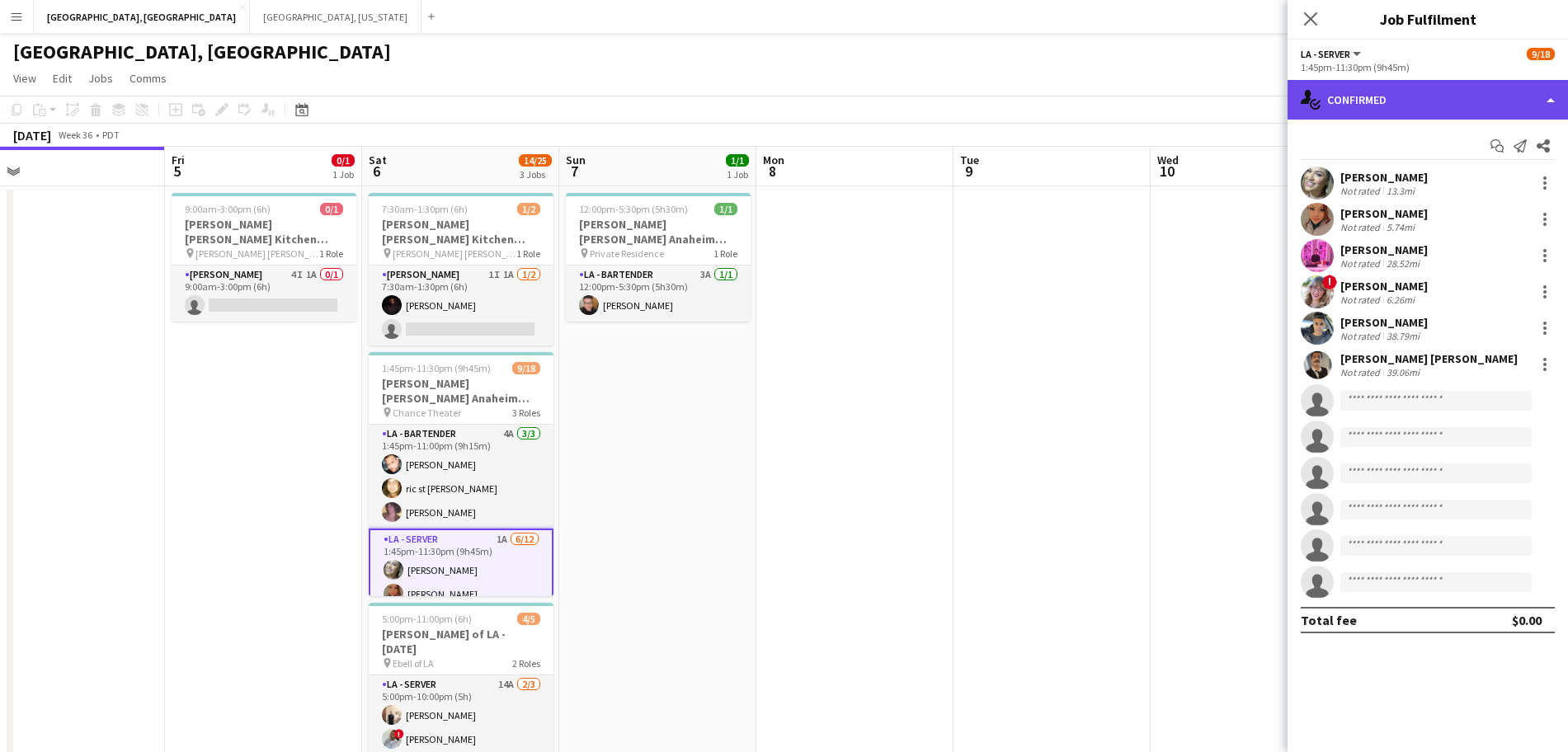
click at [1383, 105] on div "single-neutral-actions-check-2 Confirmed" at bounding box center [1429, 99] width 281 height 39
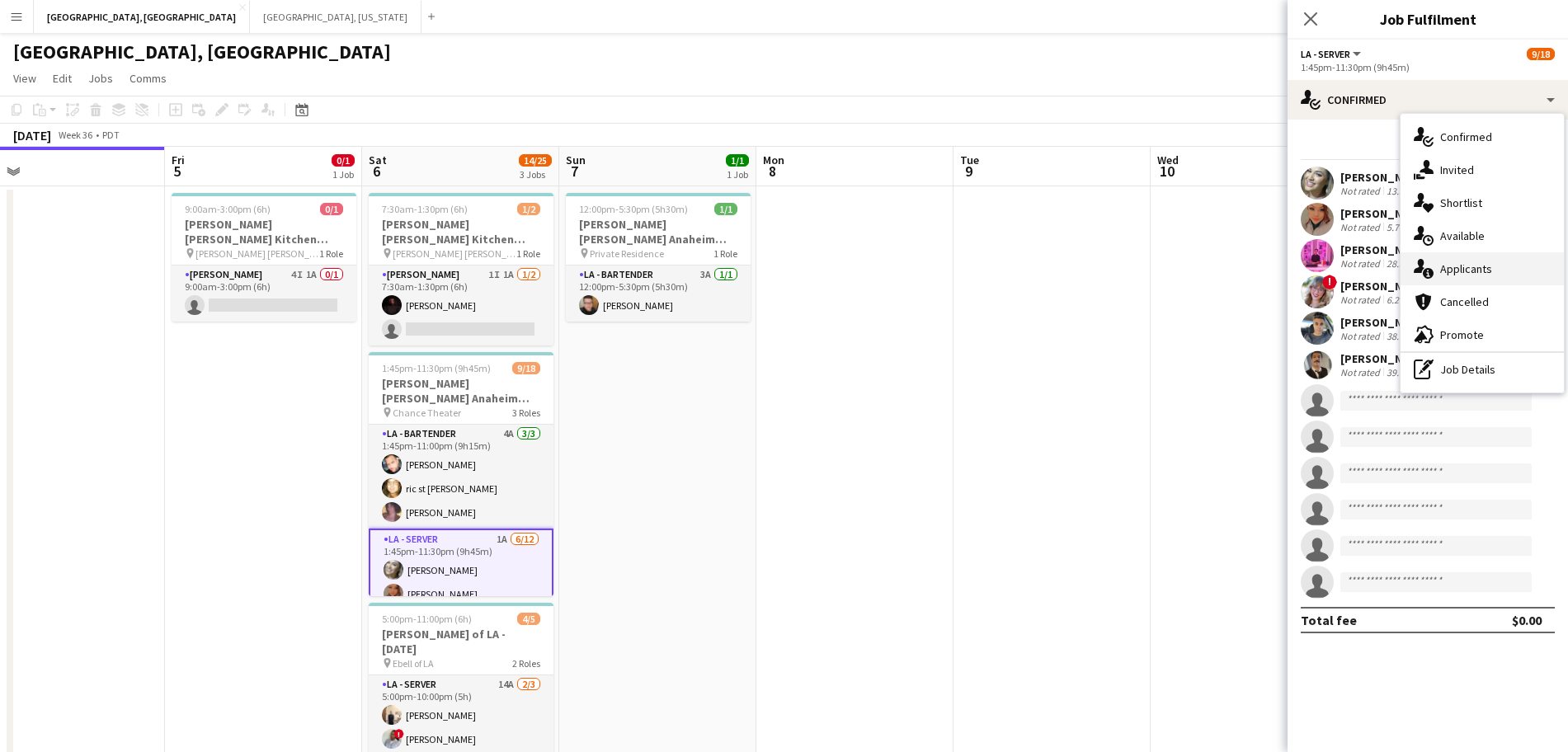
click at [1501, 276] on div "single-neutral-actions-information Applicants" at bounding box center [1482, 268] width 163 height 33
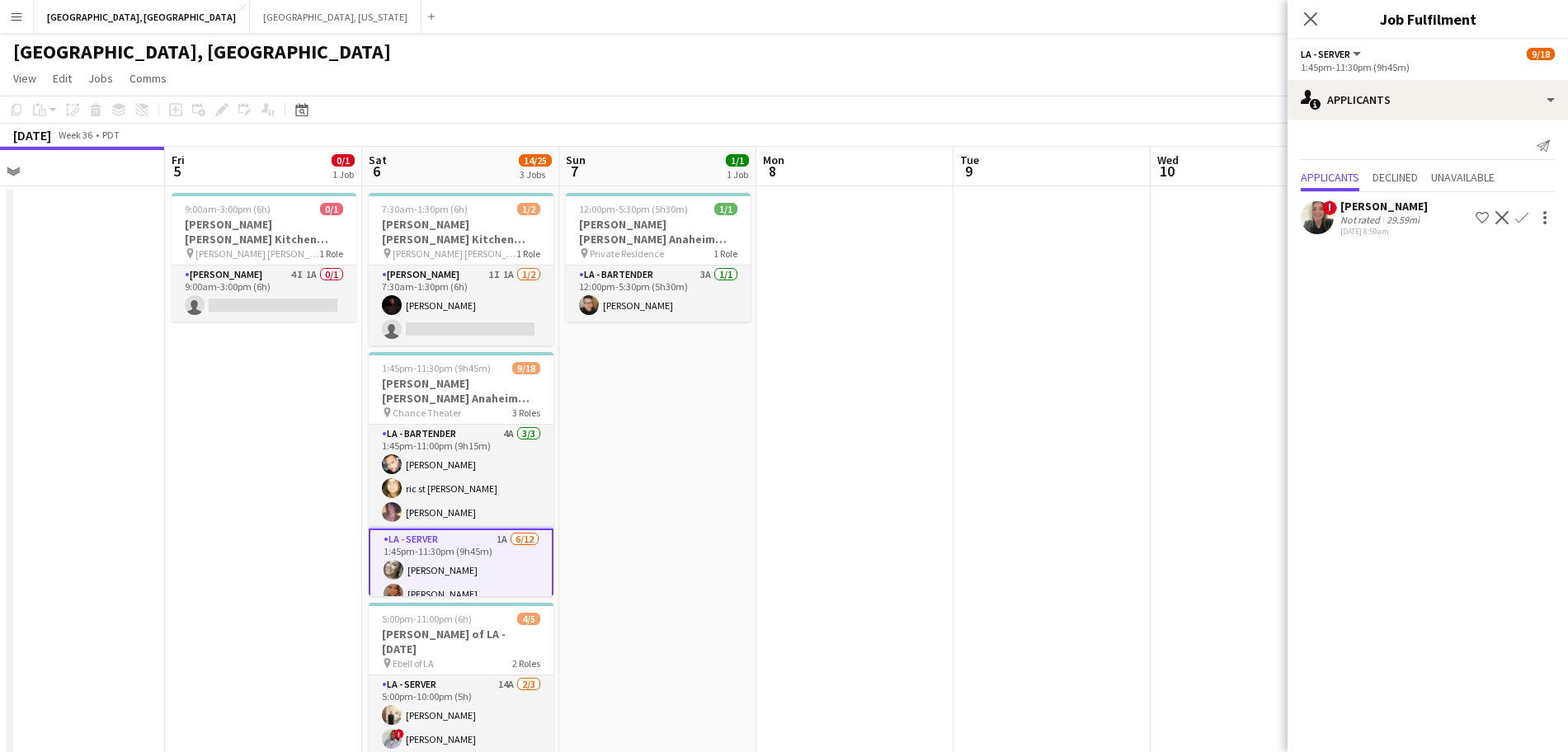
scroll to position [128, 0]
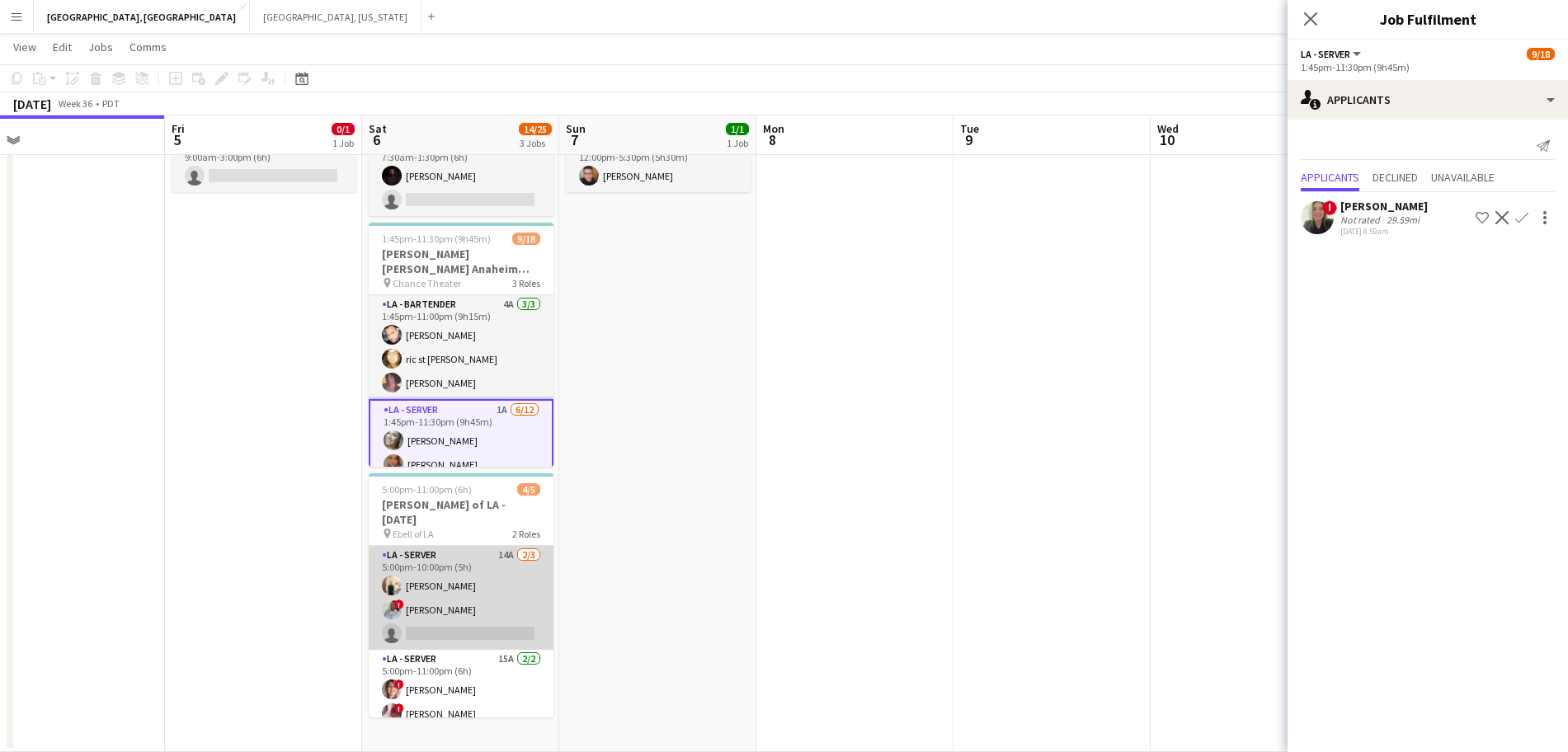
click at [503, 546] on app-card-role "LA - Server 14A 2/3 5:00pm-10:00pm (5h) antonina anselmo ! Luisa Perez single-n…" at bounding box center [461, 597] width 185 height 104
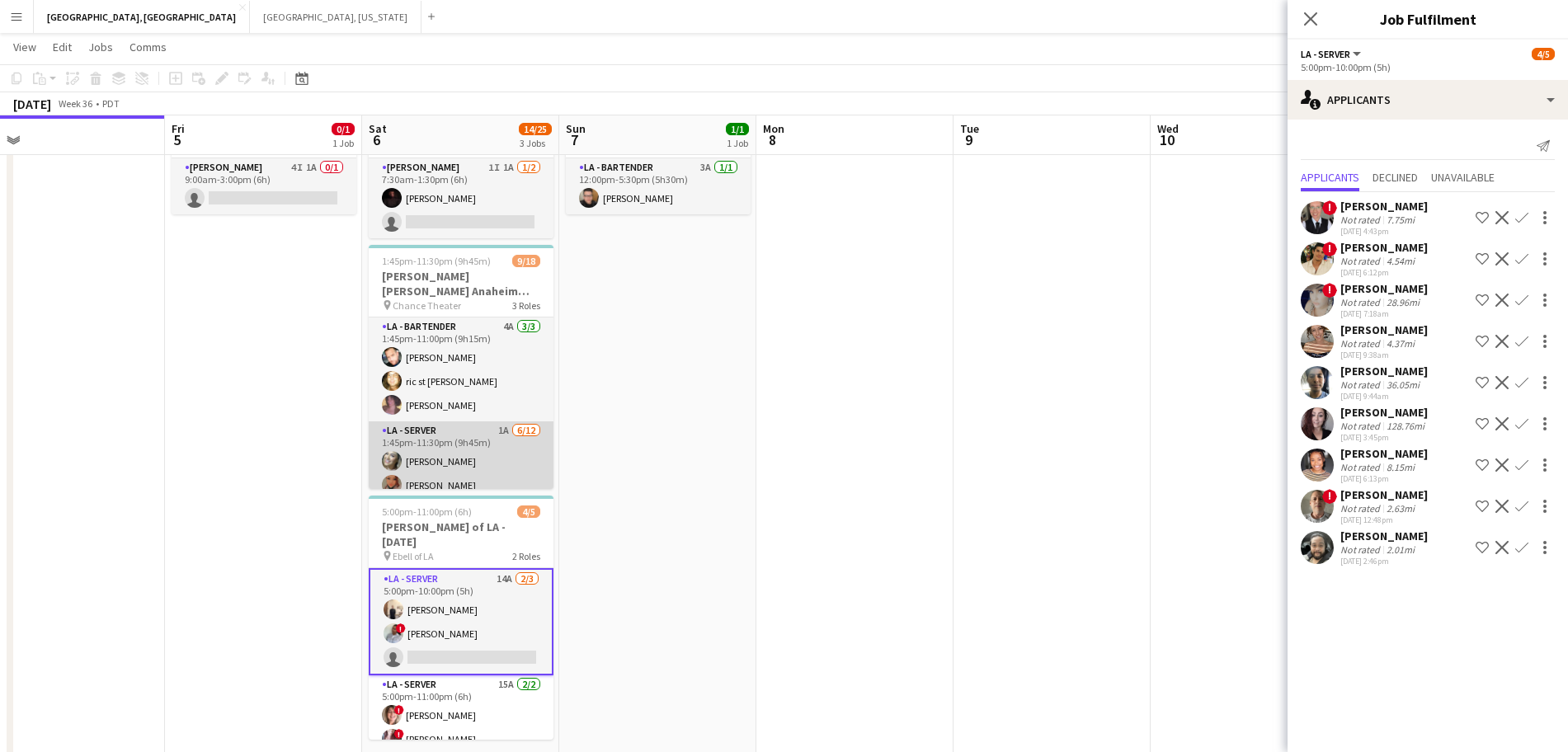
scroll to position [0, 0]
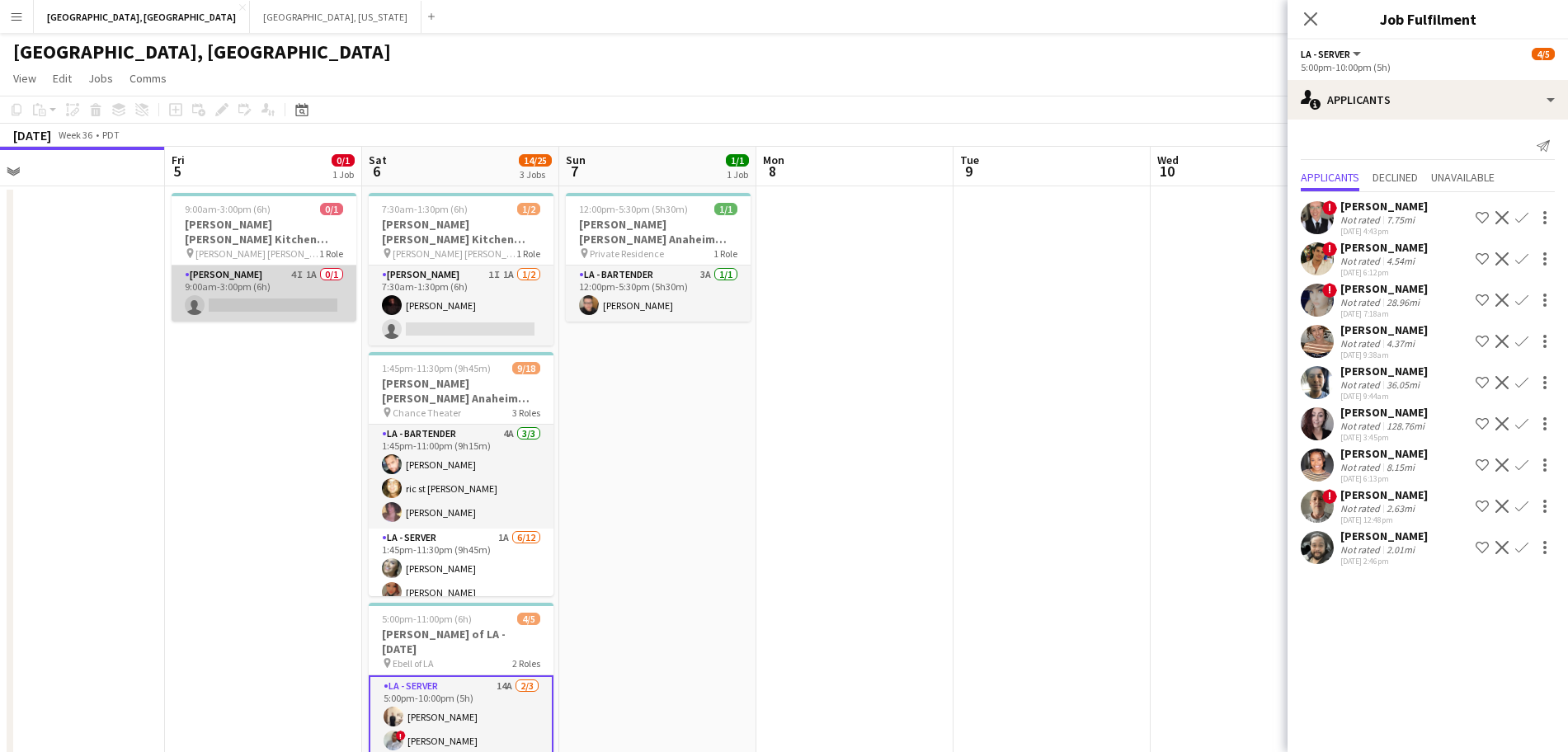
click at [307, 265] on app-card-role "LA - Cook 4I 1A 0/1 9:00am-3:00pm (6h) single-neutral-actions" at bounding box center [265, 293] width 185 height 56
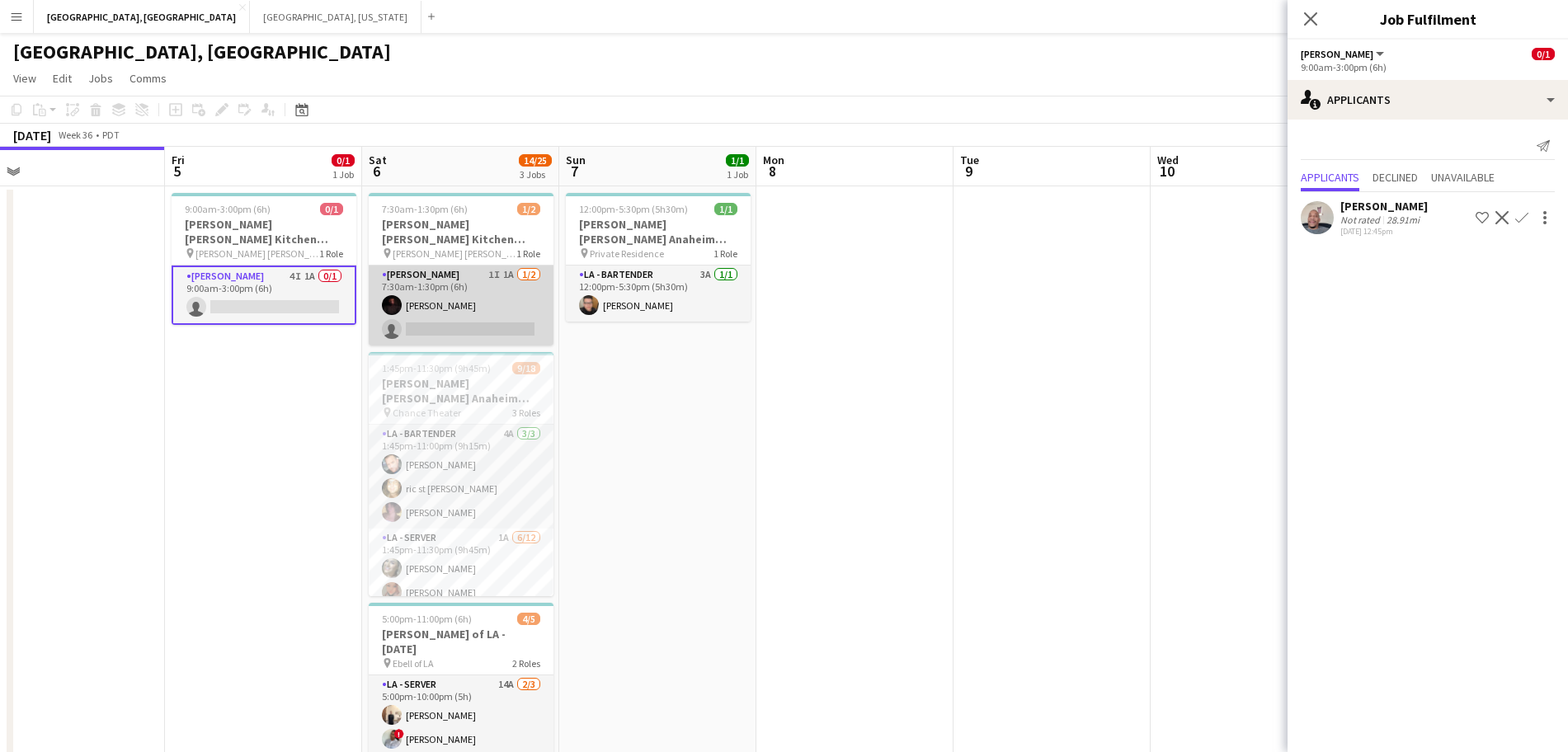
click at [459, 307] on app-card-role "LA - Cook 1I 1A 1/2 7:30am-1:30pm (6h) Brianna Treadway single-neutral-actions" at bounding box center [461, 305] width 185 height 80
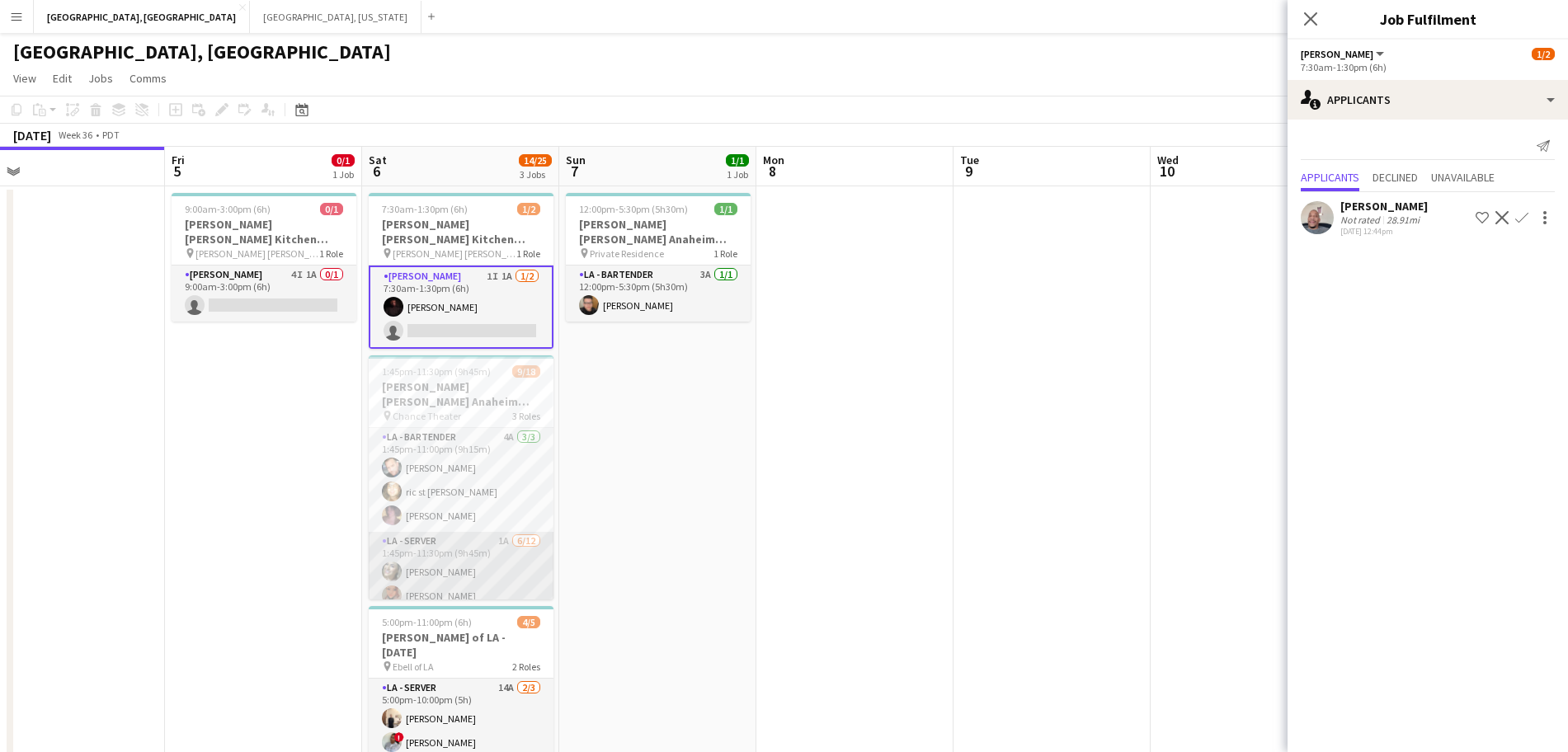
click at [497, 532] on app-card-role "LA - Server 1A 6/12 1:45pm-11:30pm (9h45m) Alyssa Woods Monserrat Gutierrez Edw…" at bounding box center [461, 694] width 185 height 324
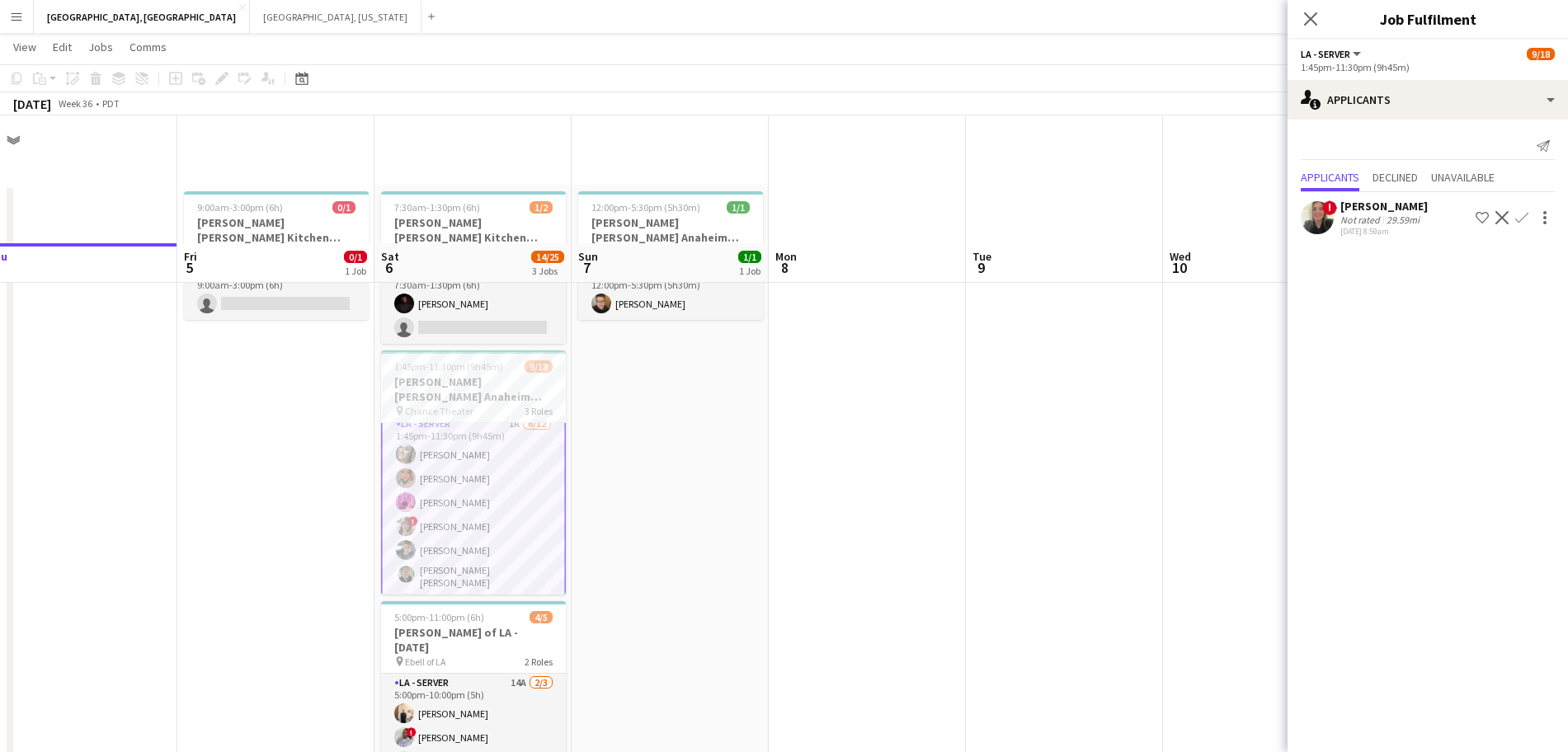
scroll to position [128, 0]
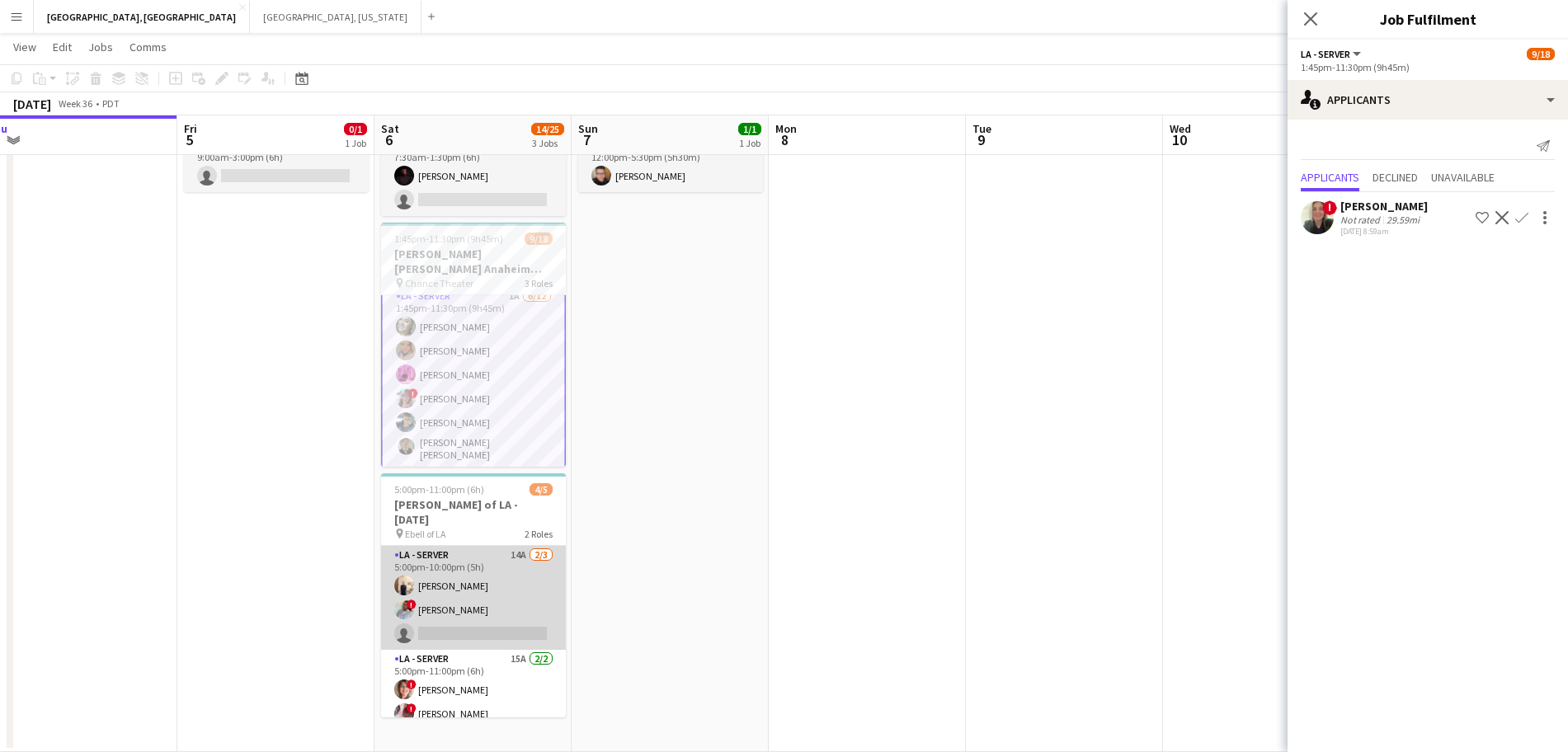
click at [491, 581] on app-card-role "LA - Server 14A 2/3 5:00pm-10:00pm (5h) antonina anselmo ! Luisa Perez single-n…" at bounding box center [474, 597] width 185 height 104
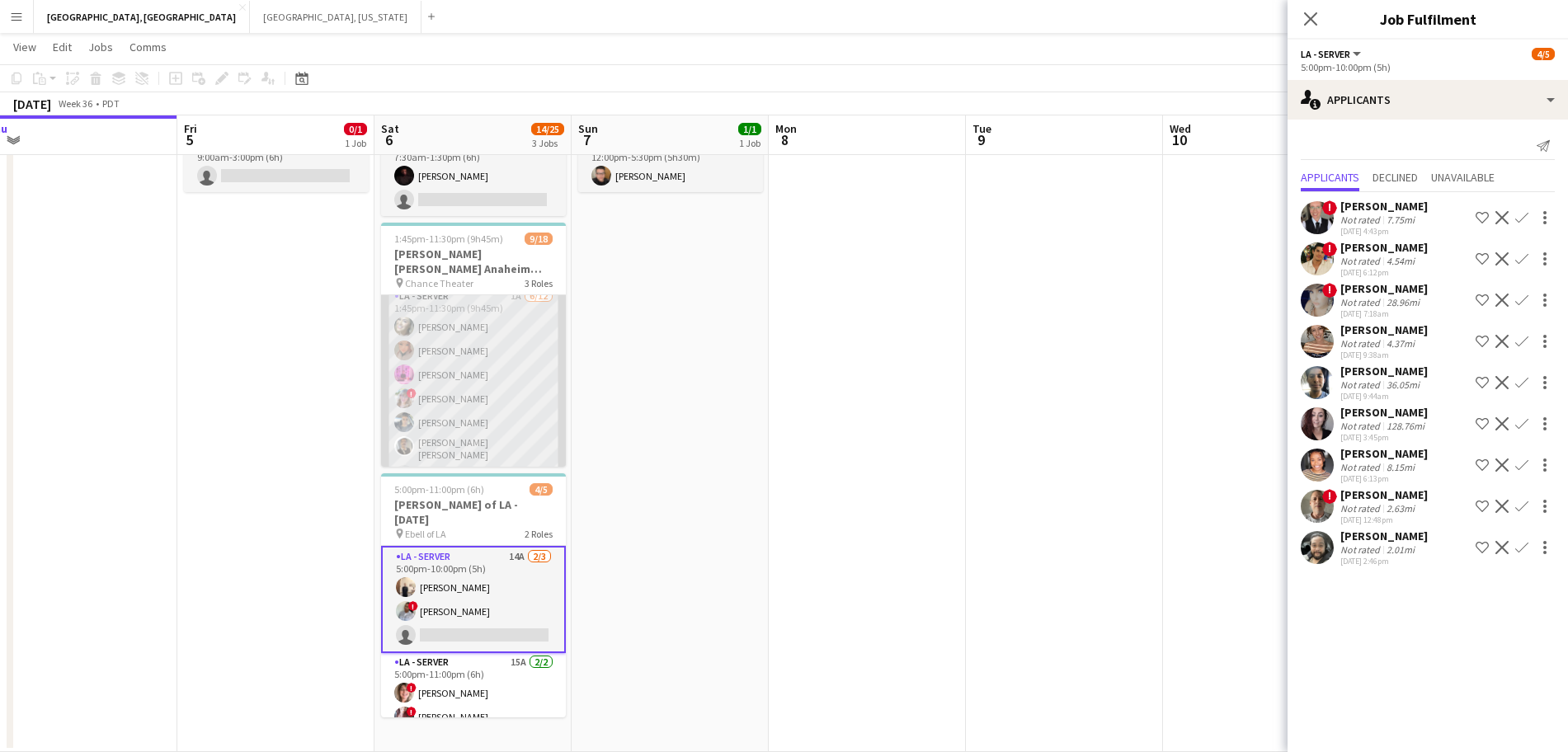
click at [507, 324] on app-card-role "LA - Server 1A 6/12 1:45pm-11:30pm (9h45m) Alyssa Woods Monserrat Gutierrez Edw…" at bounding box center [474, 449] width 185 height 324
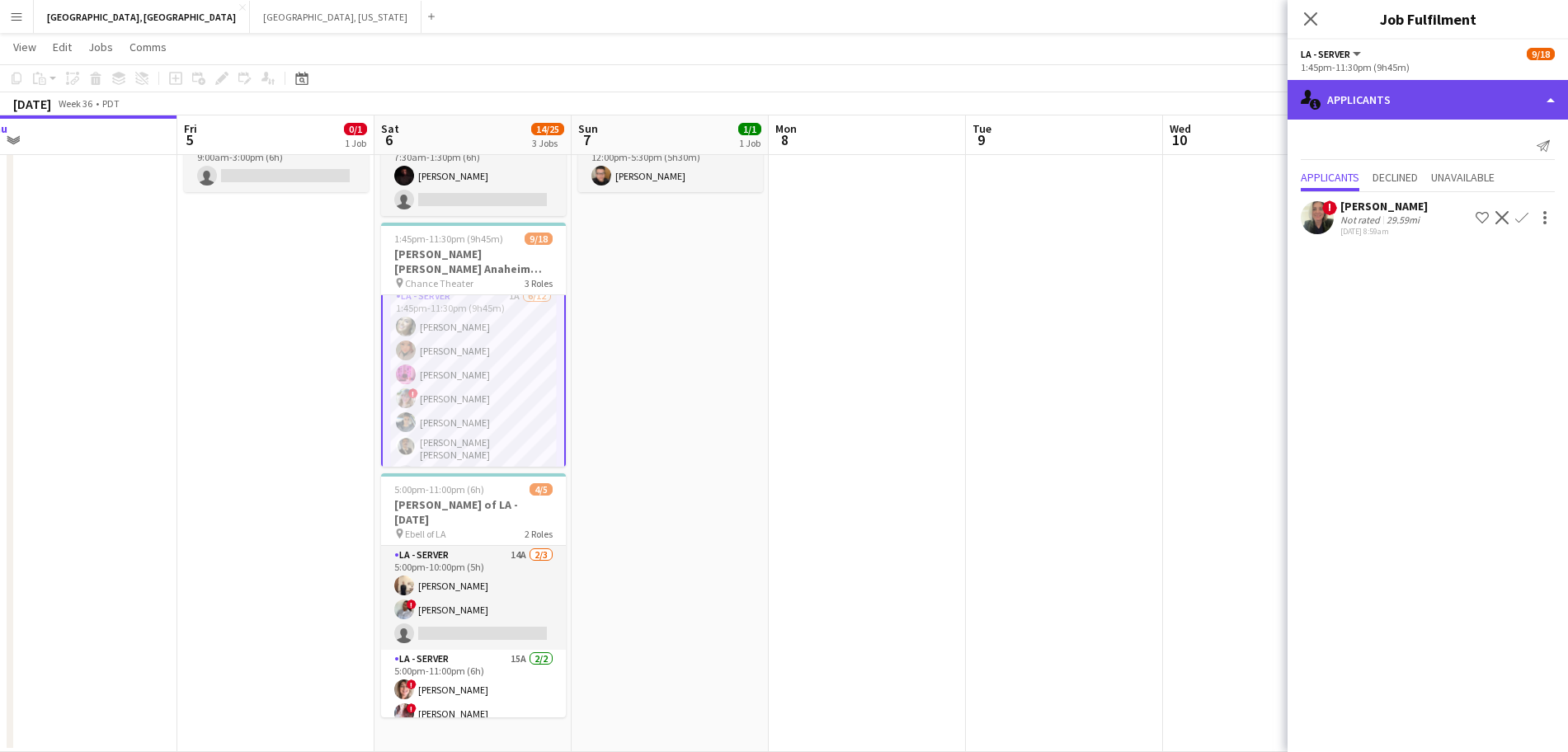
click at [1393, 91] on div "single-neutral-actions-information Applicants" at bounding box center [1429, 99] width 281 height 39
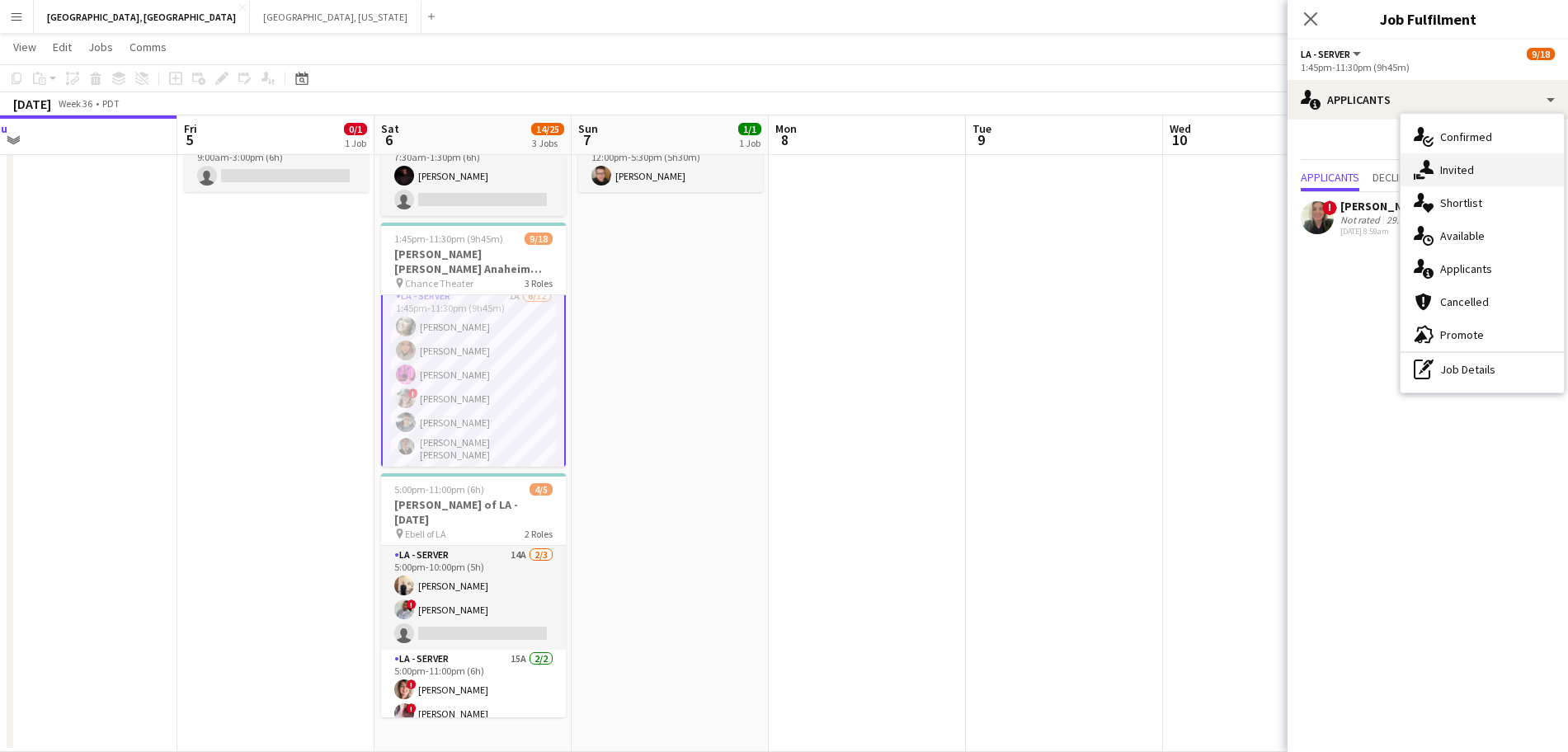
click at [1466, 174] on span "Invited" at bounding box center [1457, 170] width 33 height 15
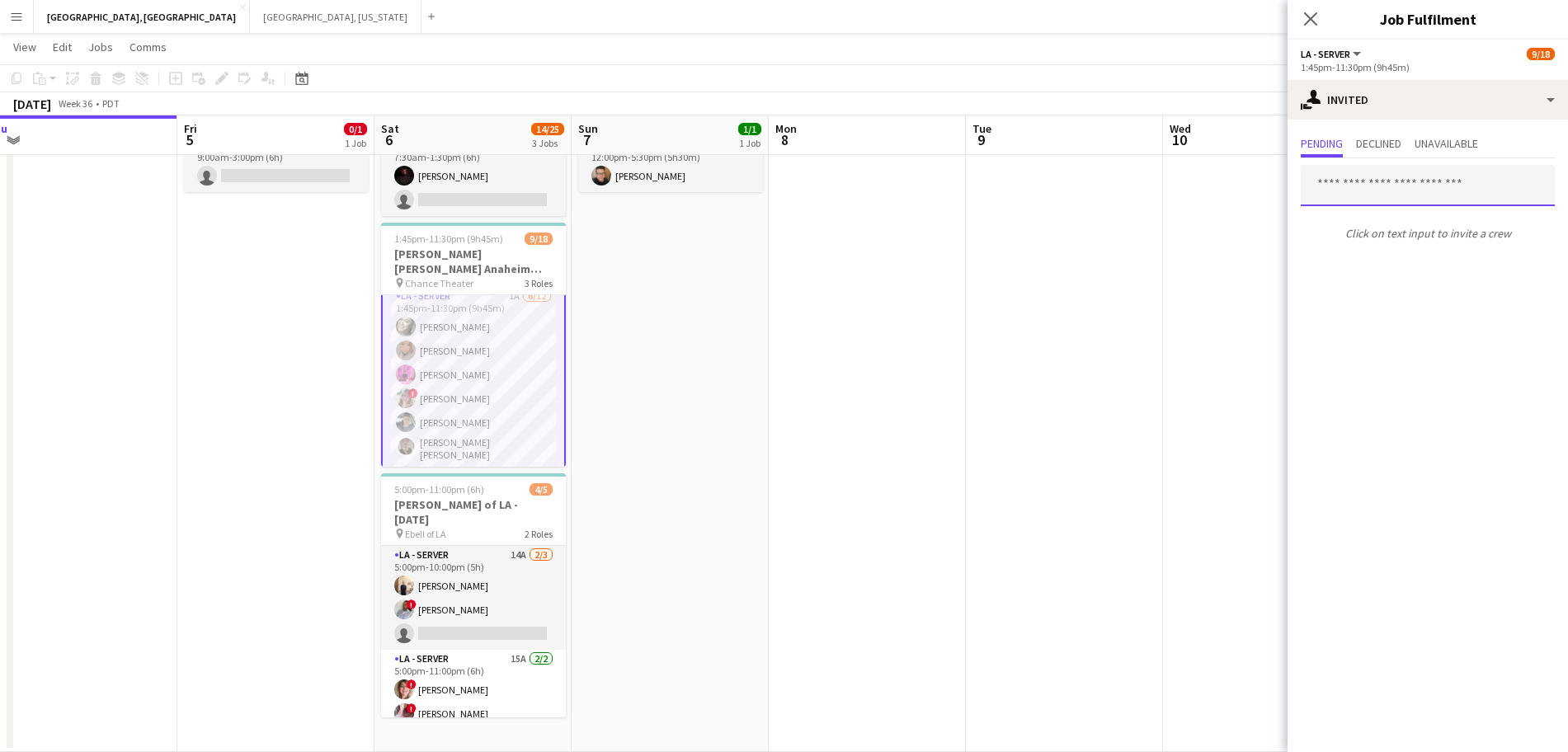
click at [1359, 194] on input "text" at bounding box center [1428, 185] width 254 height 41
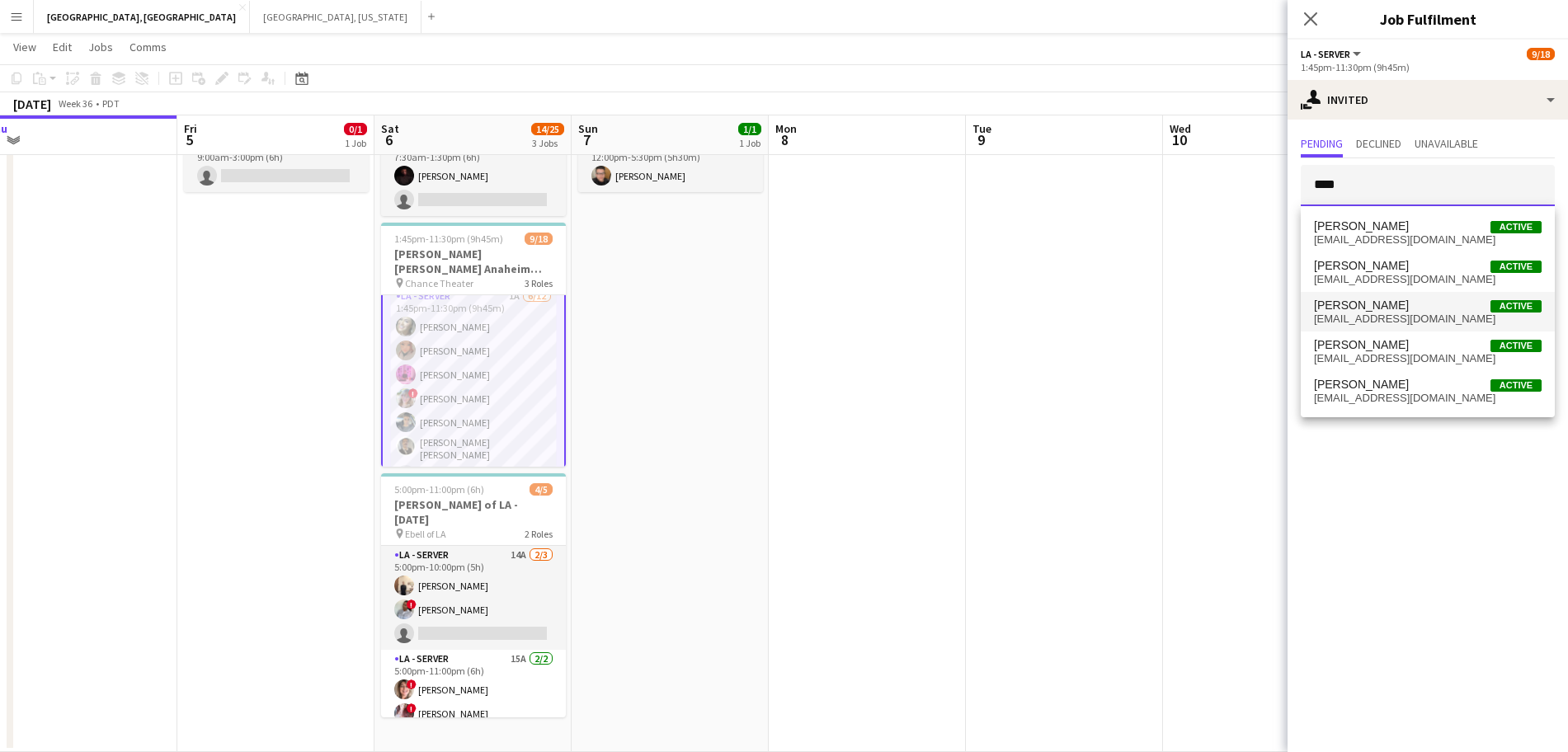
type input "****"
click at [1399, 301] on span "Jose Bustamante" at bounding box center [1361, 305] width 95 height 14
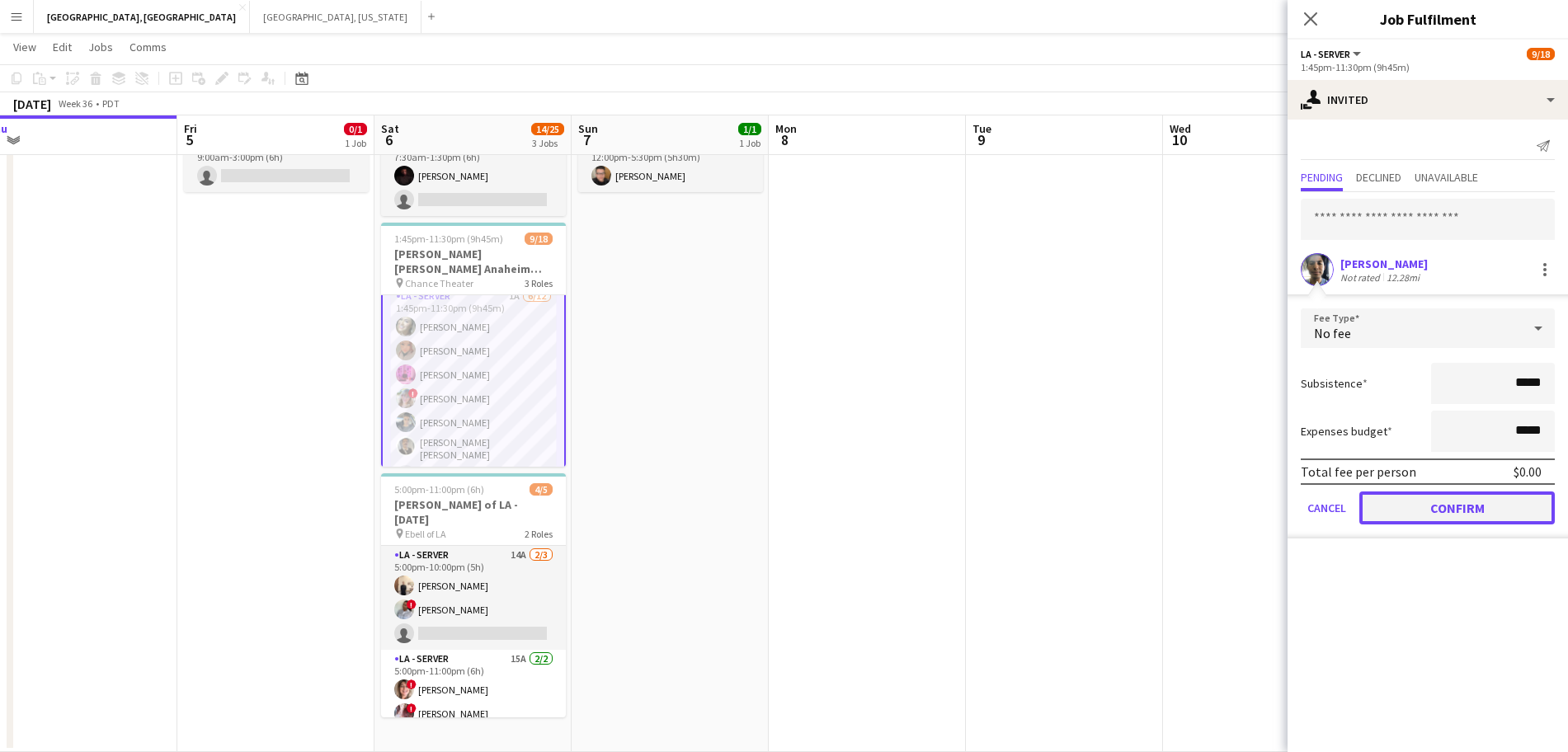
click at [1418, 512] on button "Confirm" at bounding box center [1457, 508] width 196 height 33
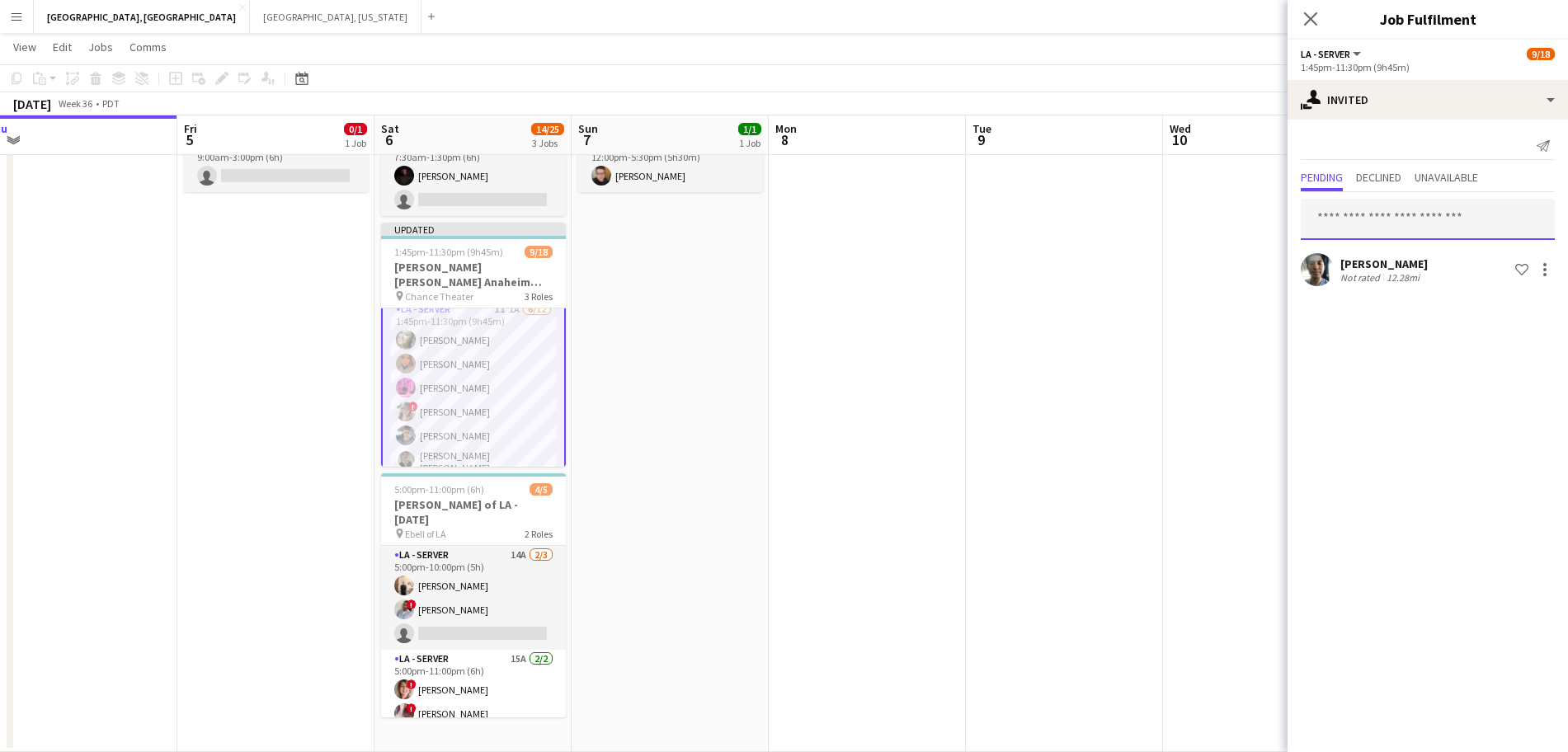
click at [1352, 212] on input "text" at bounding box center [1428, 219] width 254 height 41
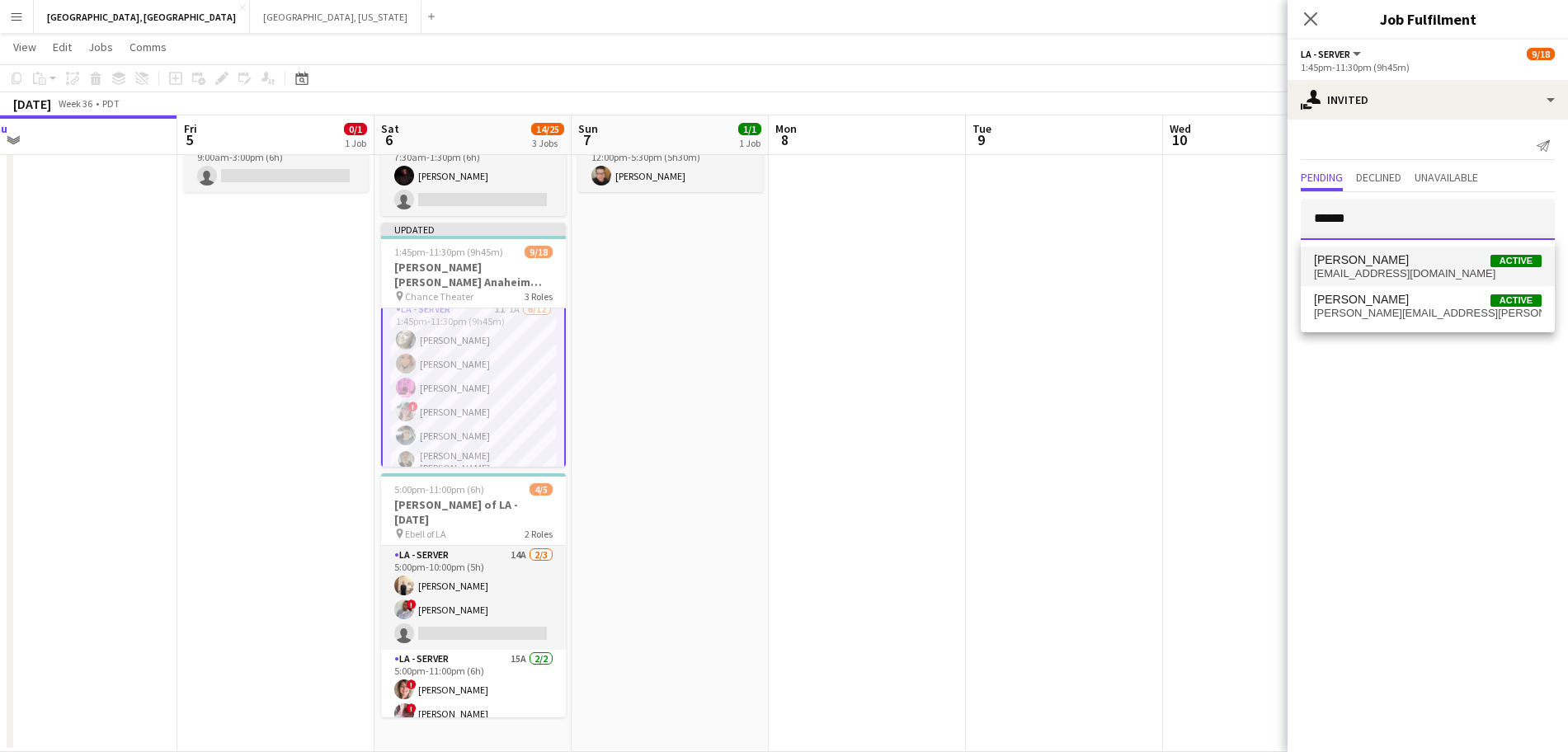
type input "******"
click at [1423, 258] on span "Gordon Do Active" at bounding box center [1428, 260] width 227 height 14
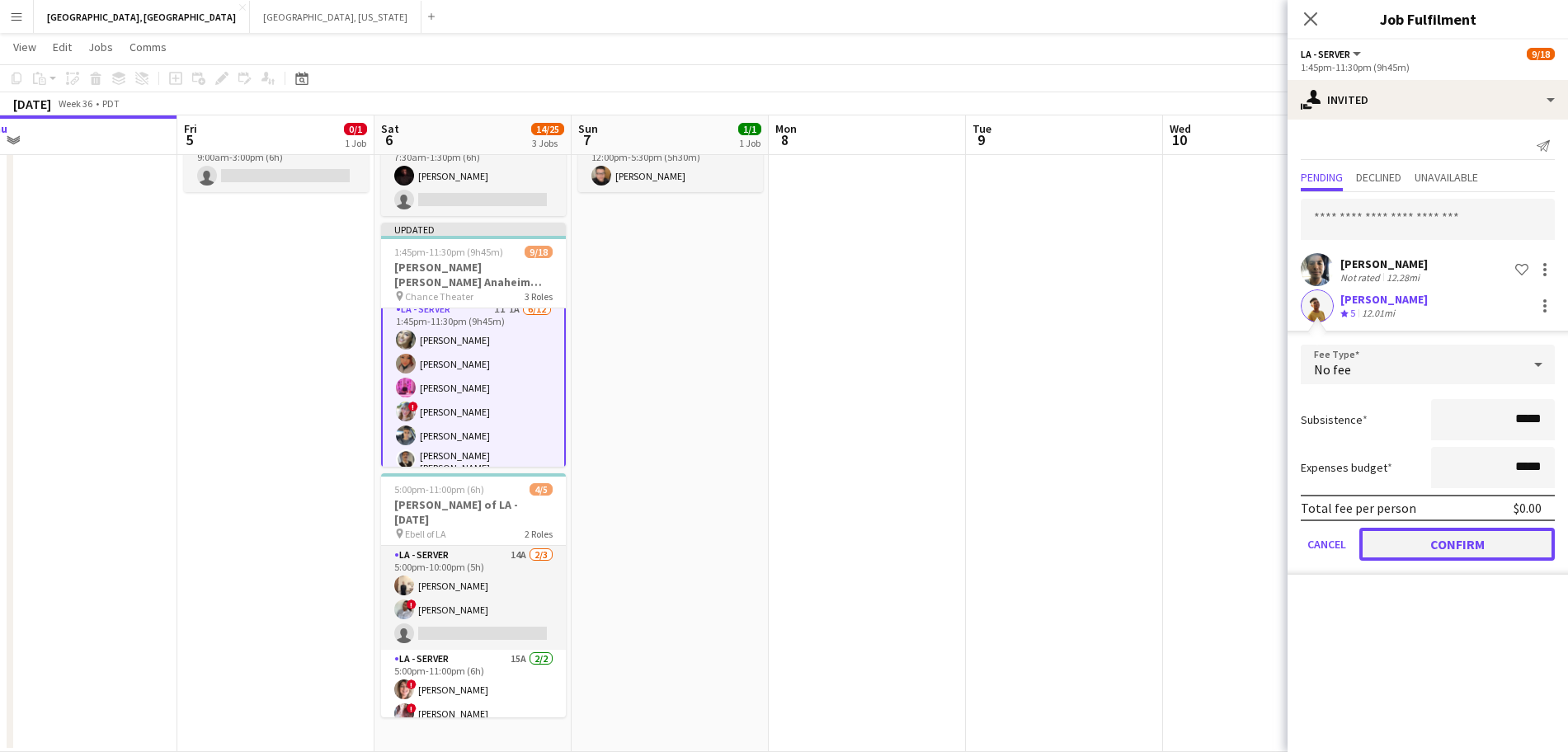
click at [1409, 549] on button "Confirm" at bounding box center [1457, 544] width 196 height 33
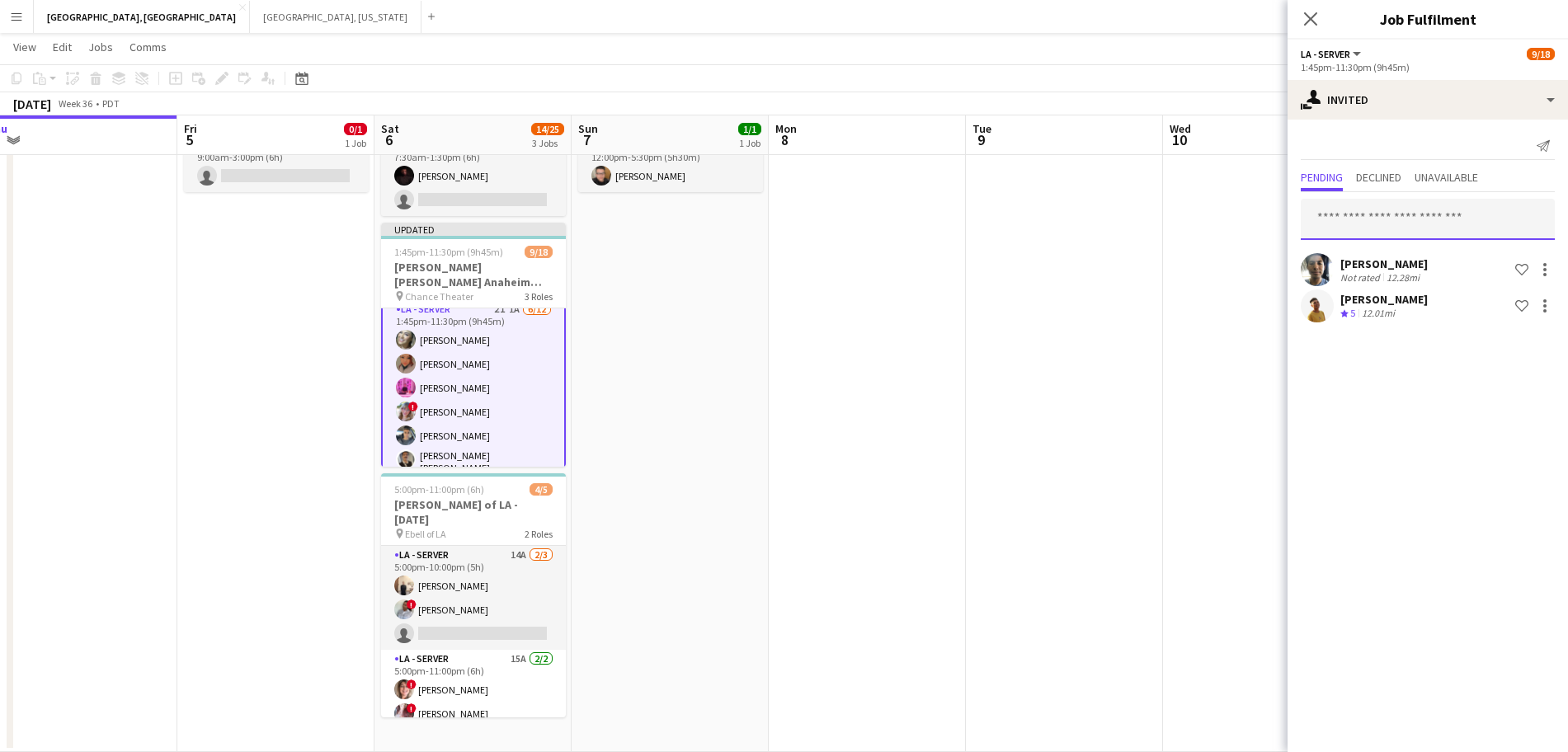
click at [1369, 215] on input "text" at bounding box center [1428, 219] width 254 height 41
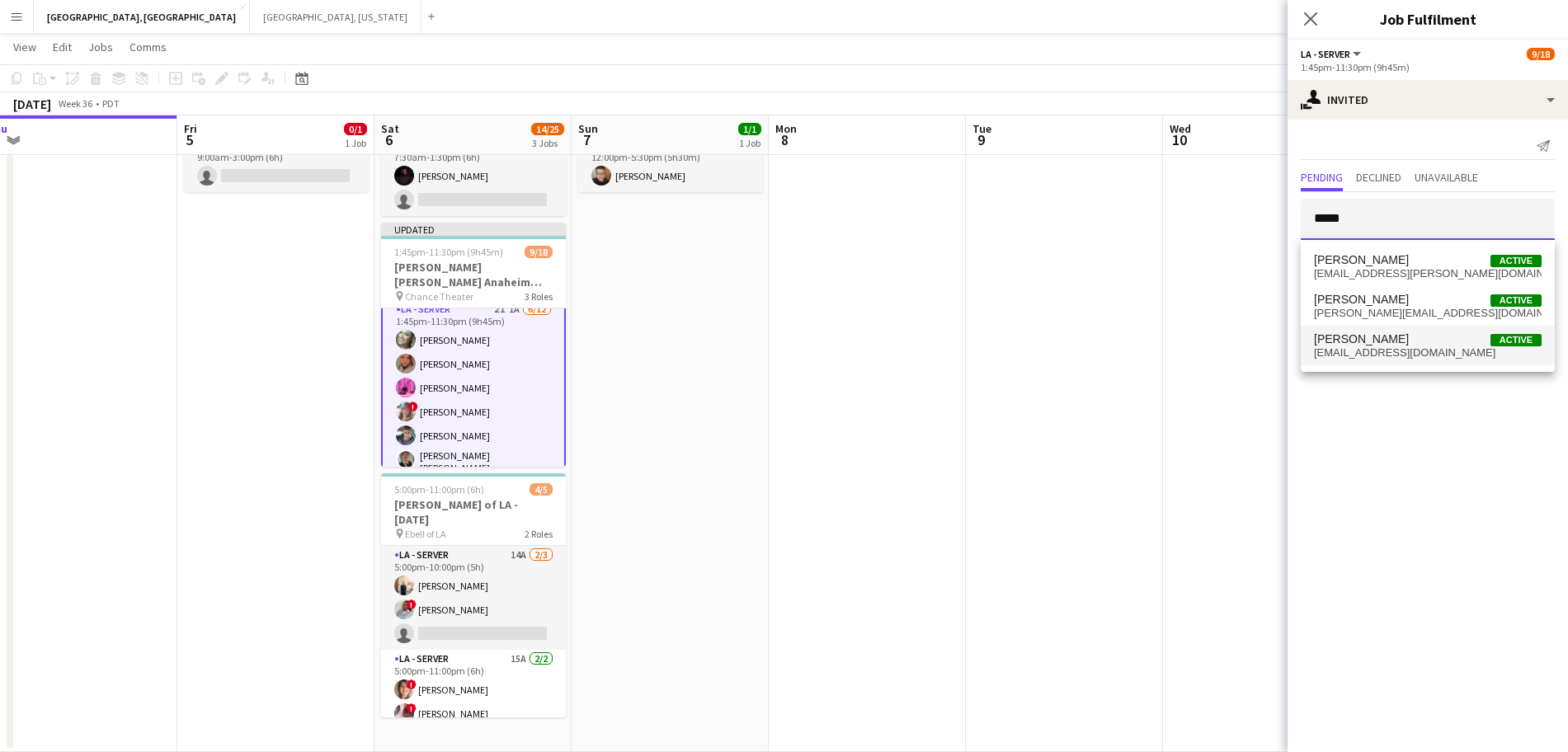
type input "*****"
click at [1385, 338] on span "Brittany Nguyen" at bounding box center [1361, 339] width 95 height 14
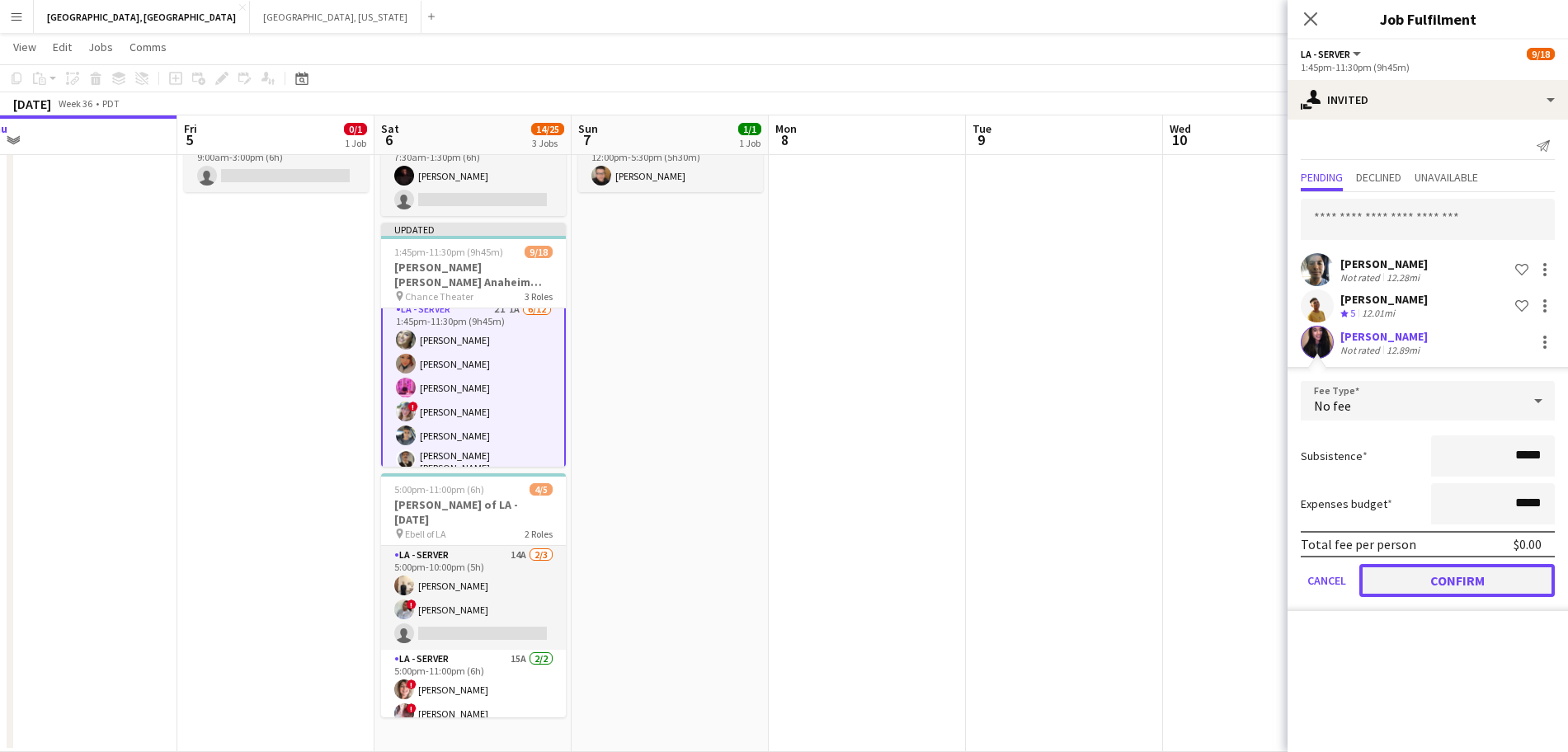
click at [1420, 579] on button "Confirm" at bounding box center [1457, 580] width 196 height 33
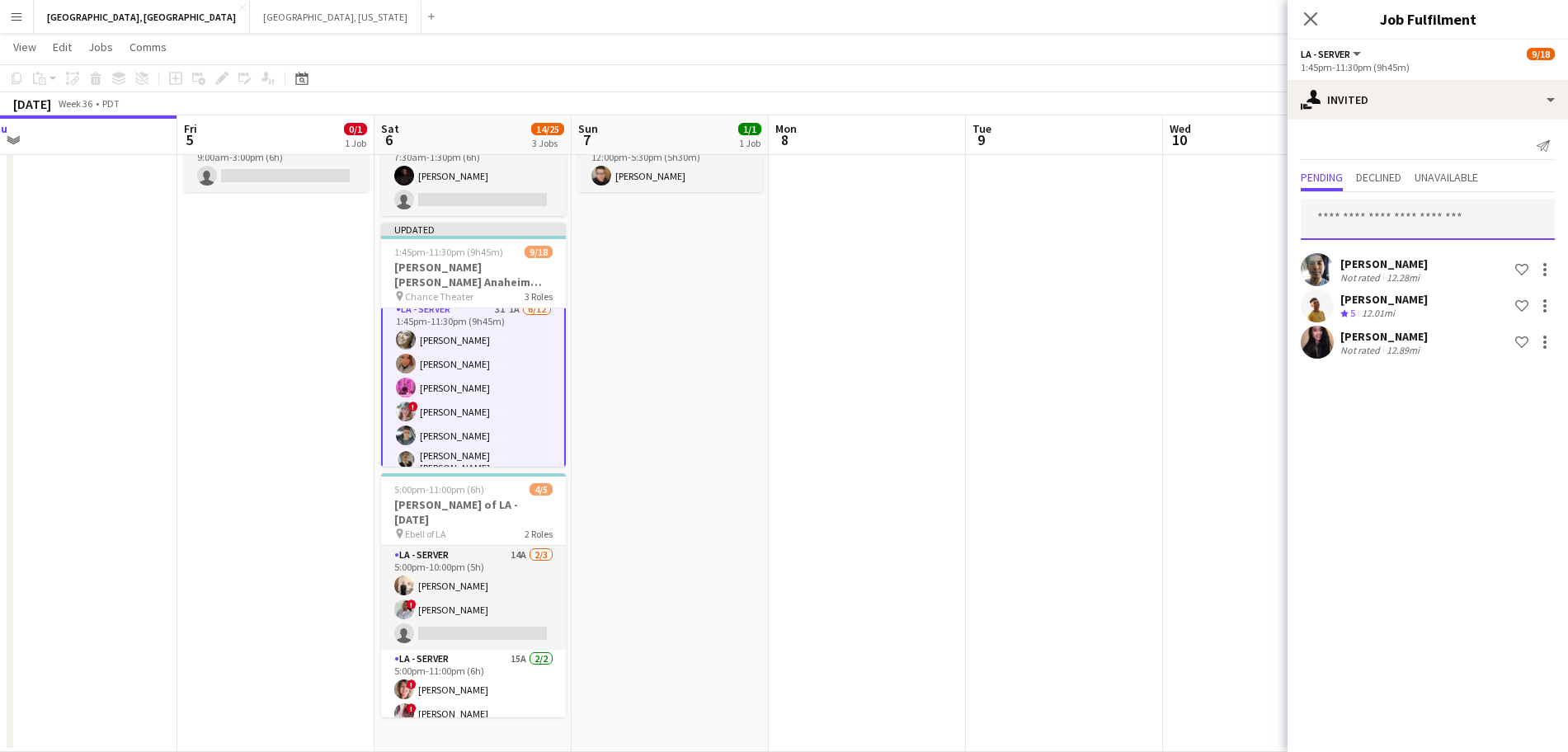
click at [1345, 227] on input "text" at bounding box center [1428, 219] width 254 height 41
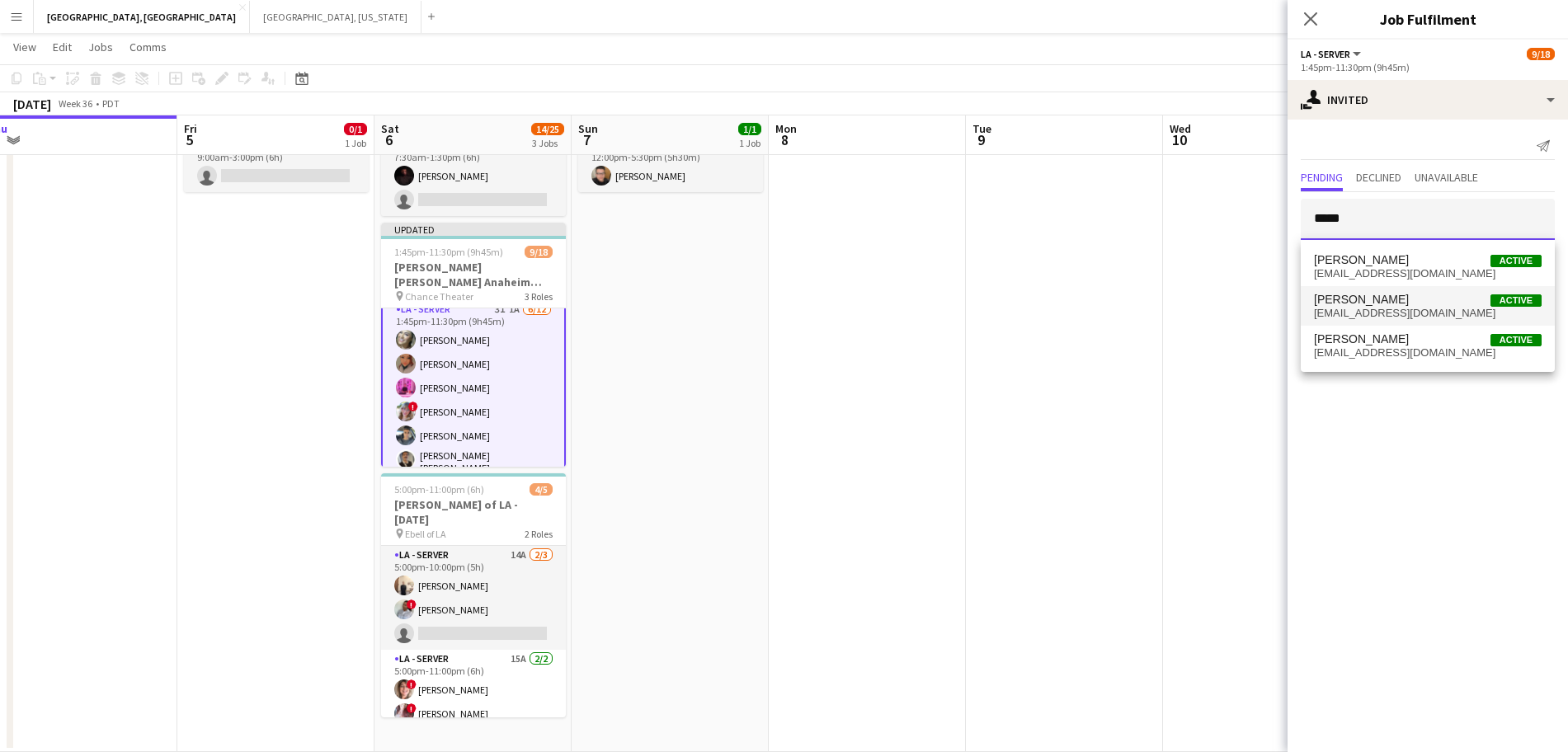
type input "*****"
click at [1404, 321] on mat-option "Sherrel Gonzalez Active sherrellynn57@yahoo.com" at bounding box center [1428, 305] width 254 height 39
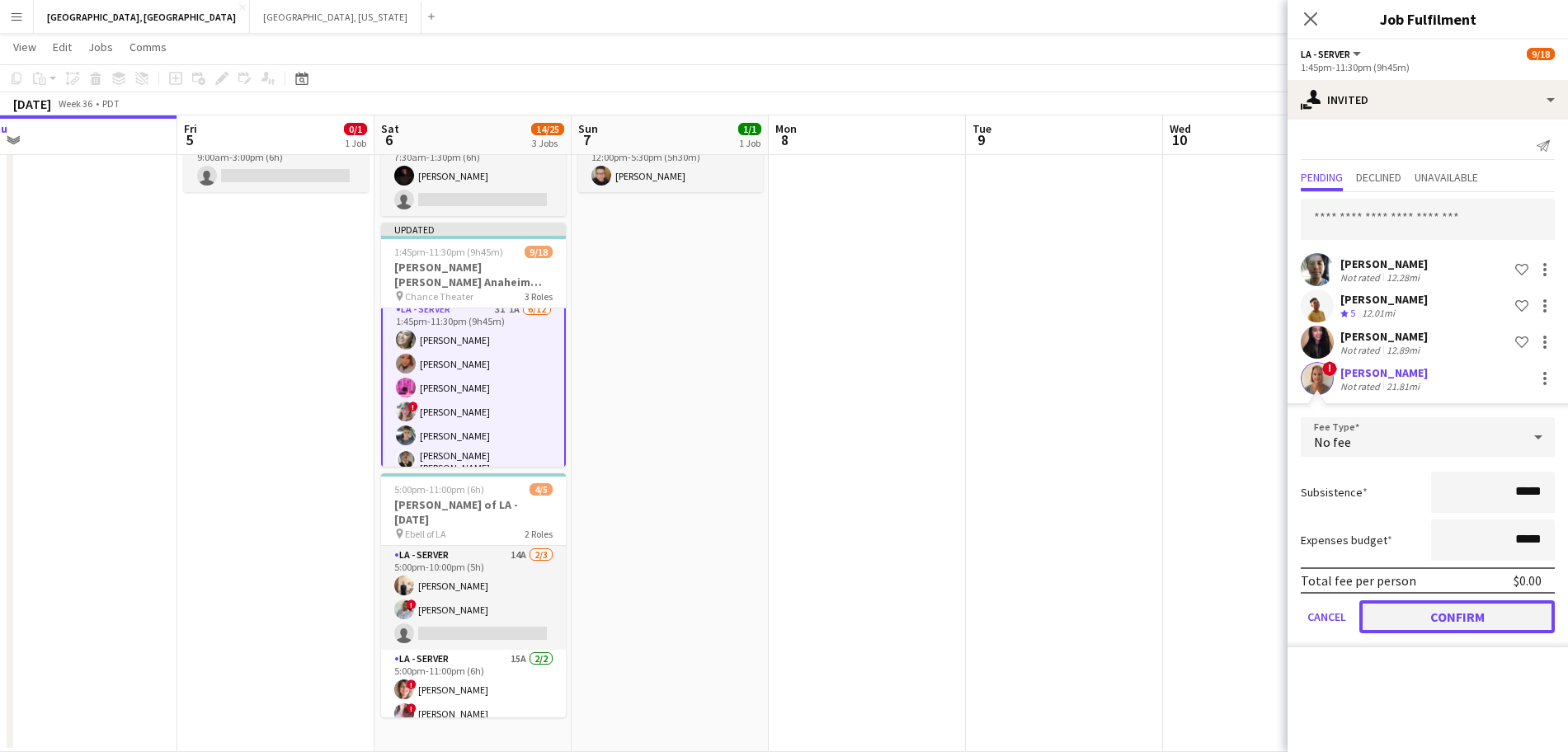
click at [1432, 621] on button "Confirm" at bounding box center [1457, 616] width 196 height 33
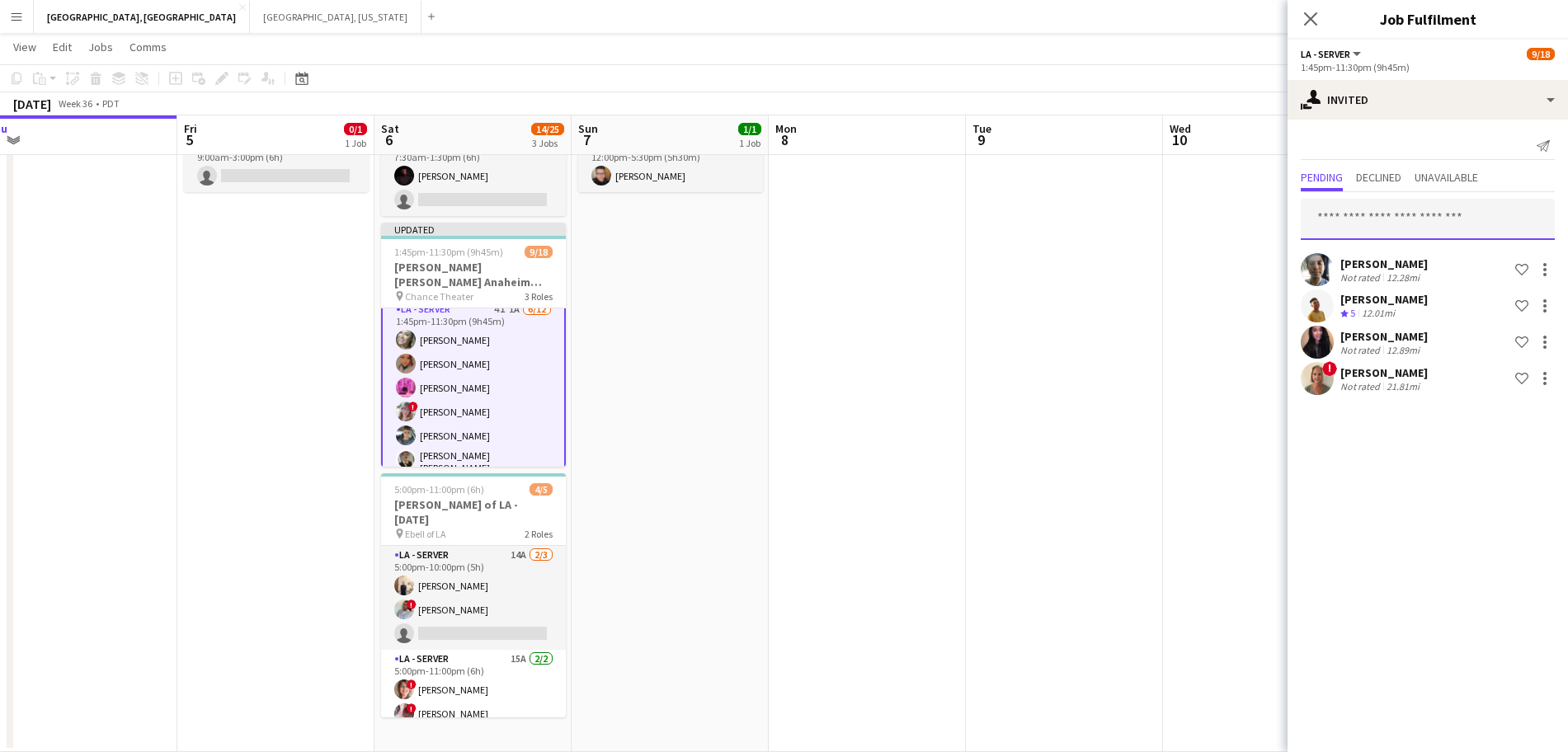
click at [1362, 205] on input "text" at bounding box center [1428, 219] width 254 height 41
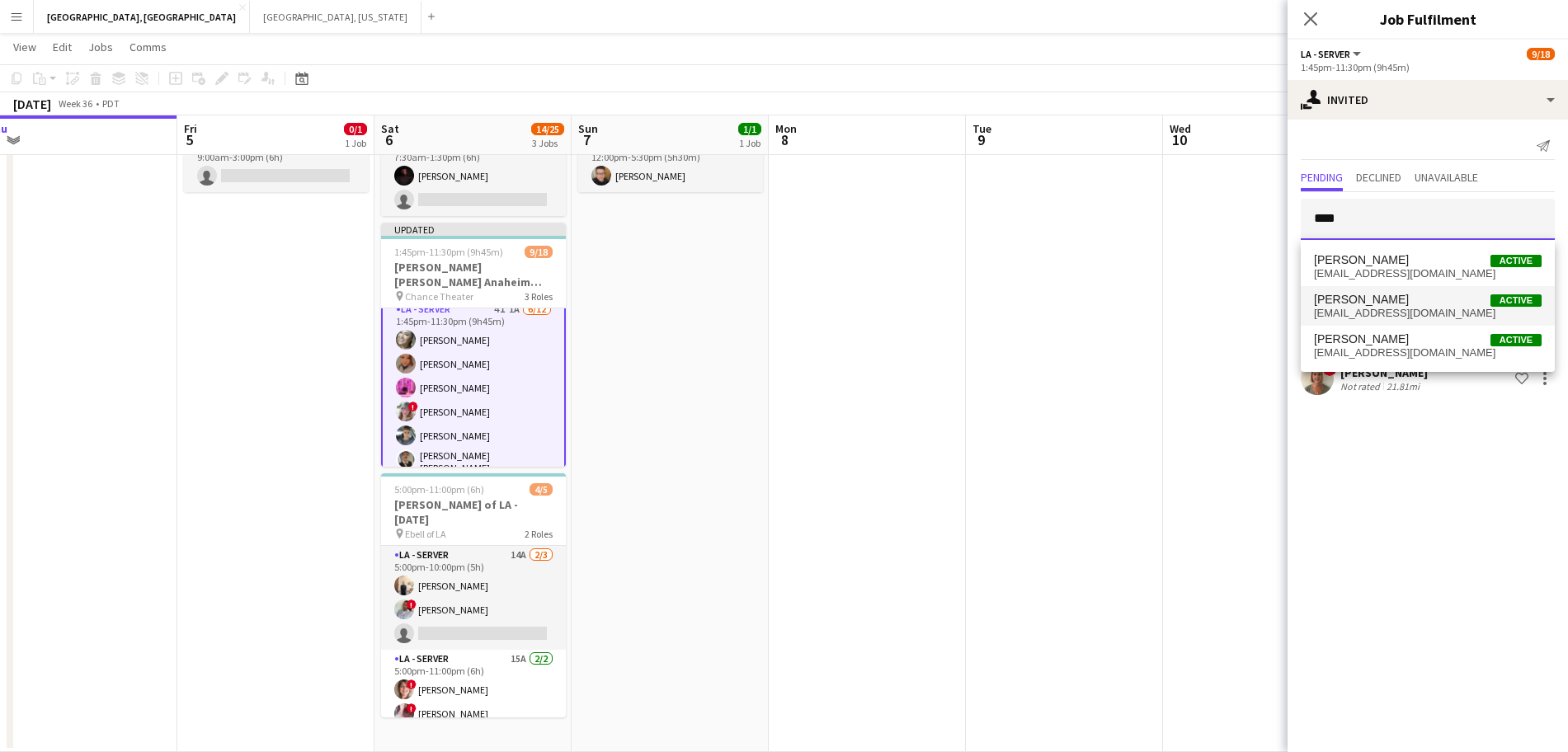
type input "****"
click at [1380, 316] on span "jgonzalez2act@gmail.com" at bounding box center [1428, 313] width 227 height 13
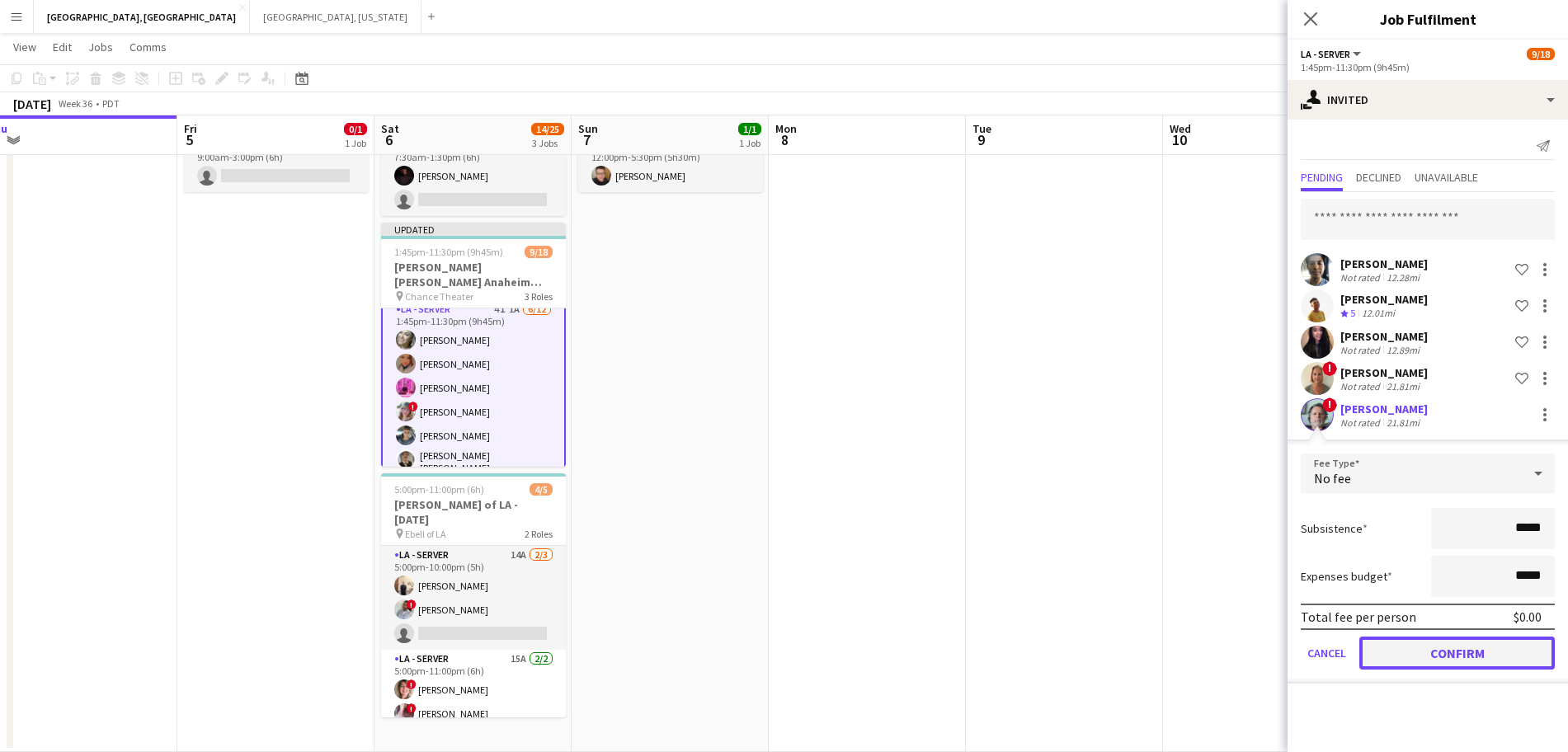
click at [1404, 656] on button "Confirm" at bounding box center [1457, 653] width 196 height 33
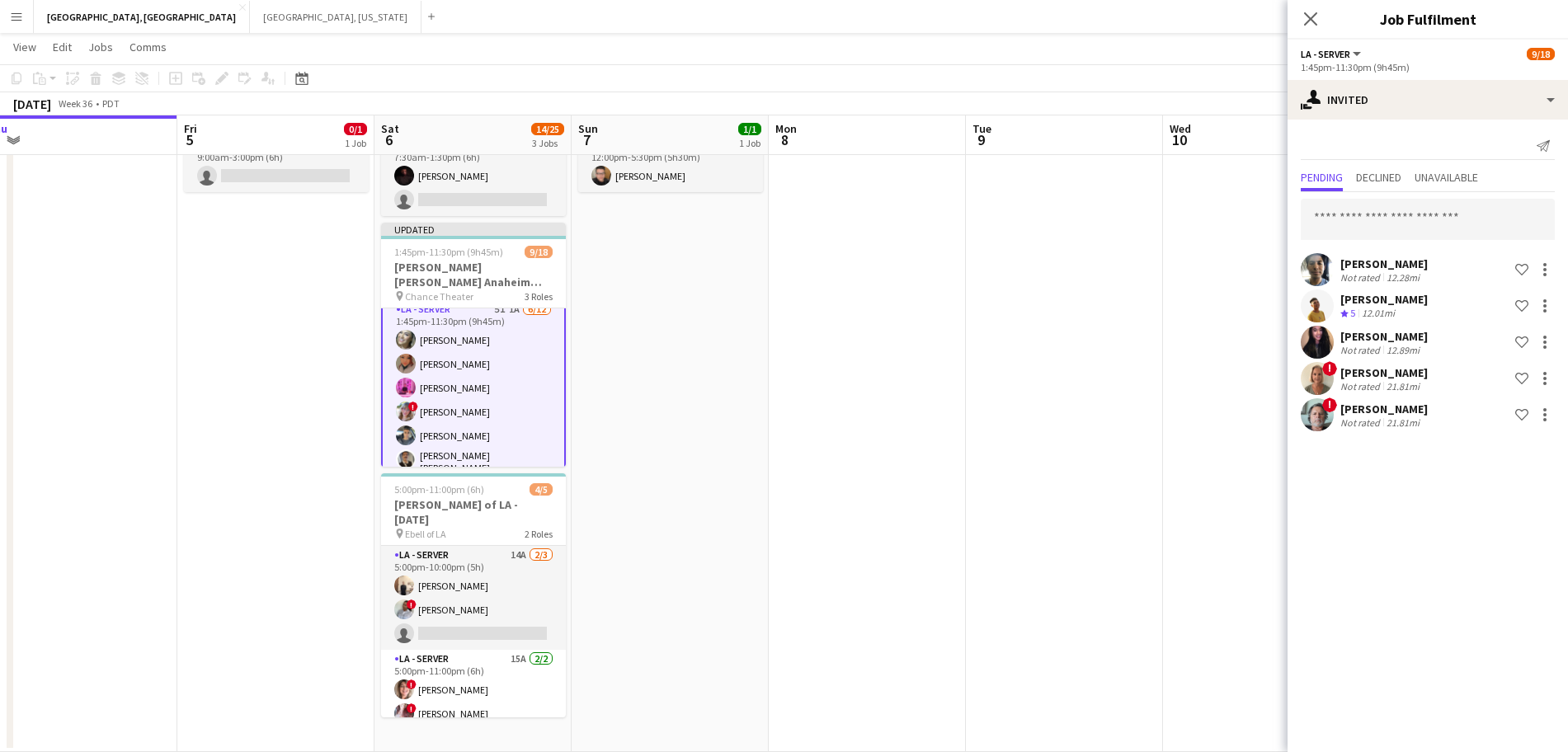
click at [1090, 407] on app-date-cell at bounding box center [1065, 405] width 197 height 695
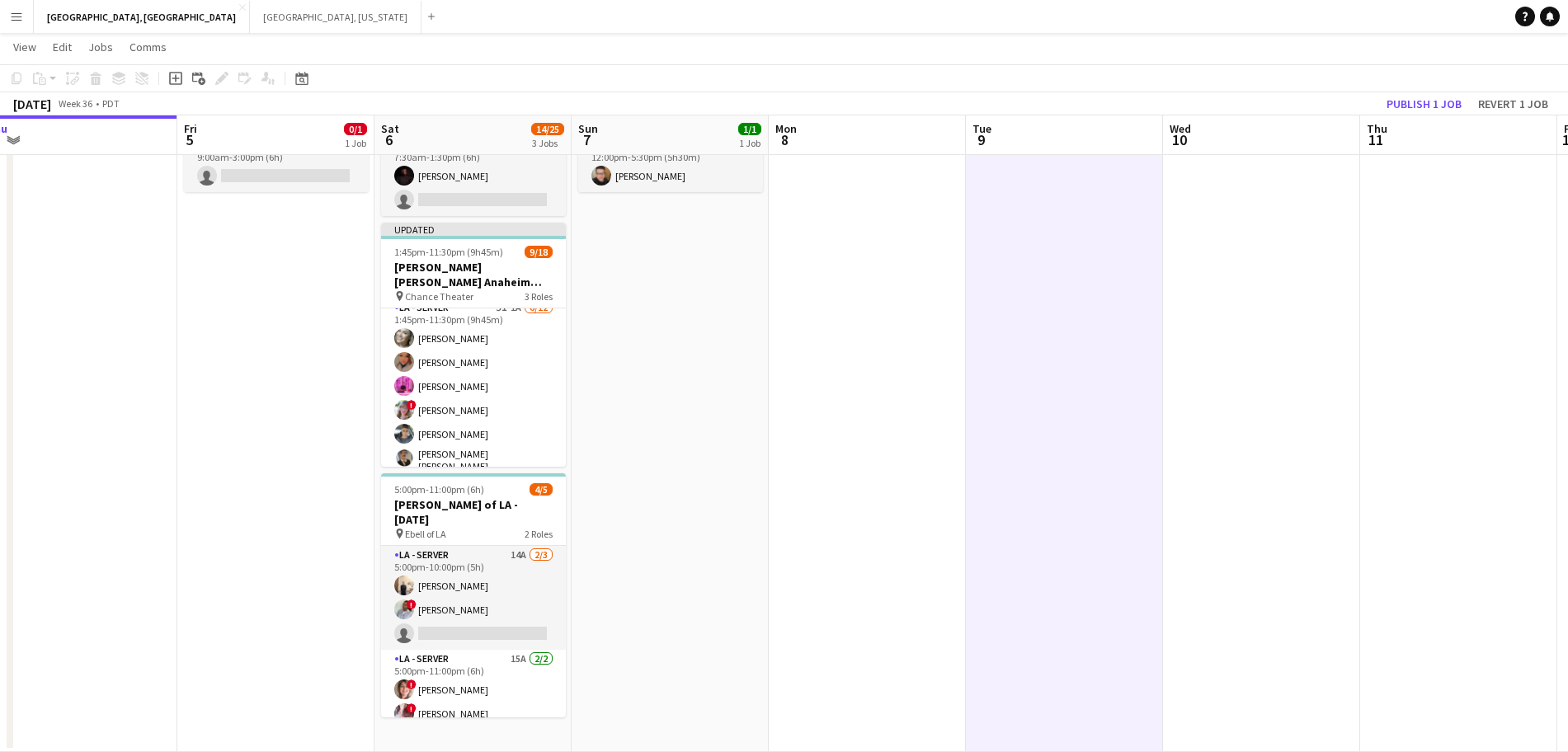
scroll to position [113, 0]
click at [1400, 106] on button "Publish 1 job" at bounding box center [1424, 104] width 88 height 21
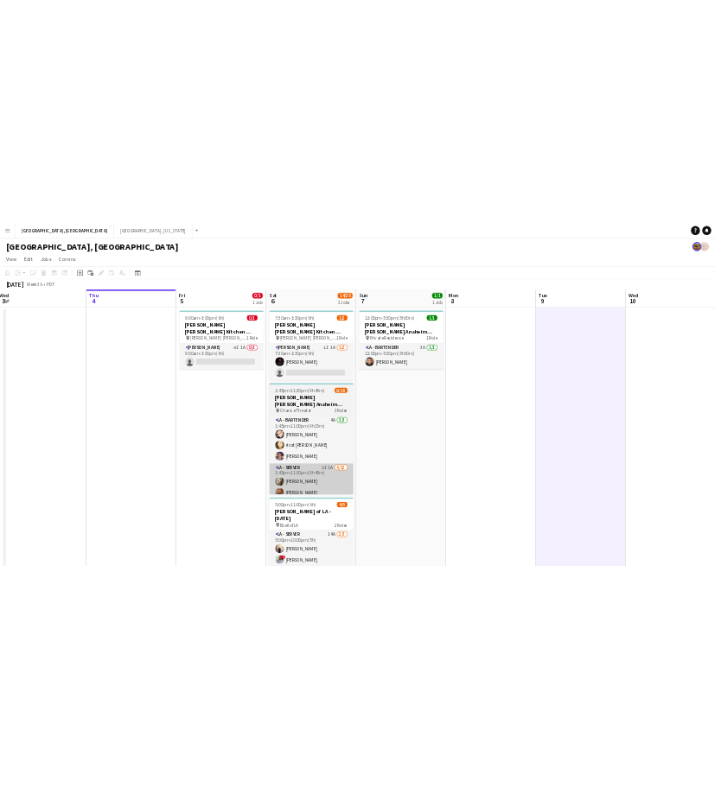
scroll to position [0, 524]
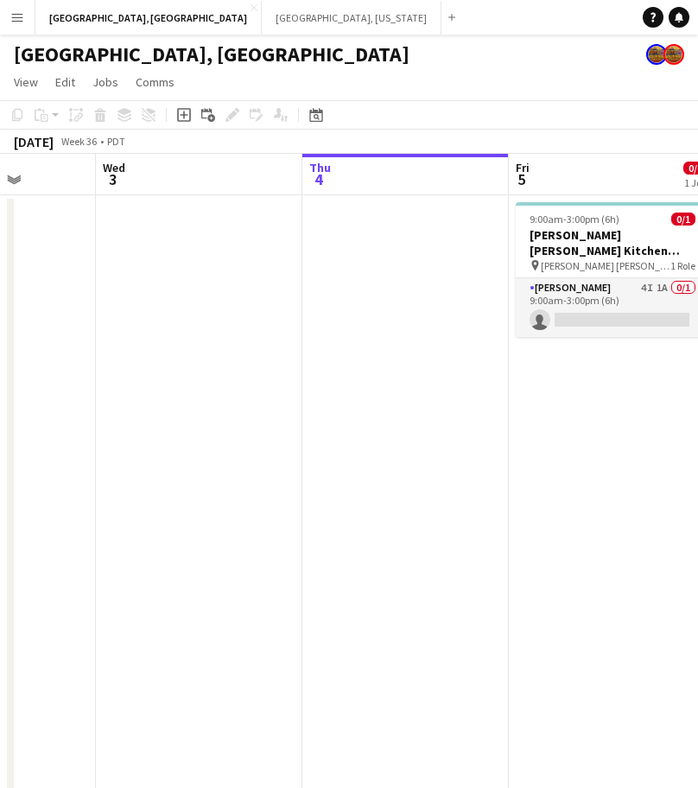
click at [3, 30] on button "Menu" at bounding box center [17, 17] width 35 height 35
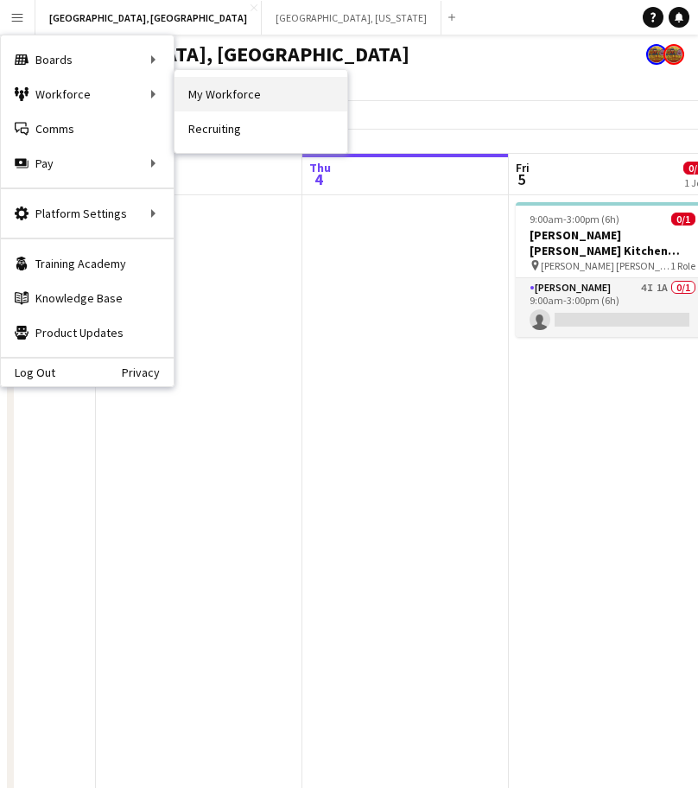
click at [224, 86] on link "My Workforce" at bounding box center [261, 94] width 173 height 35
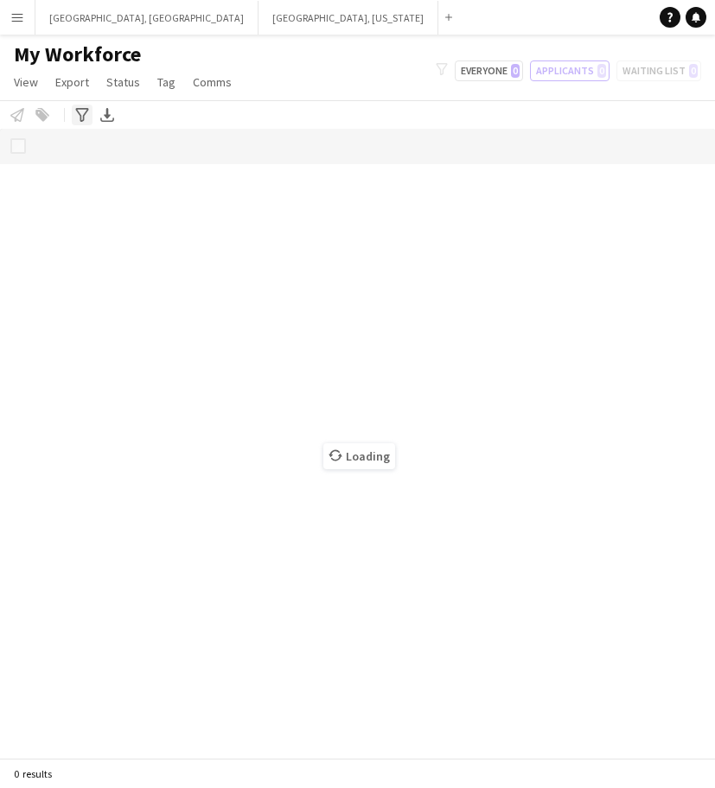
click at [79, 115] on icon "Advanced filters" at bounding box center [82, 115] width 14 height 14
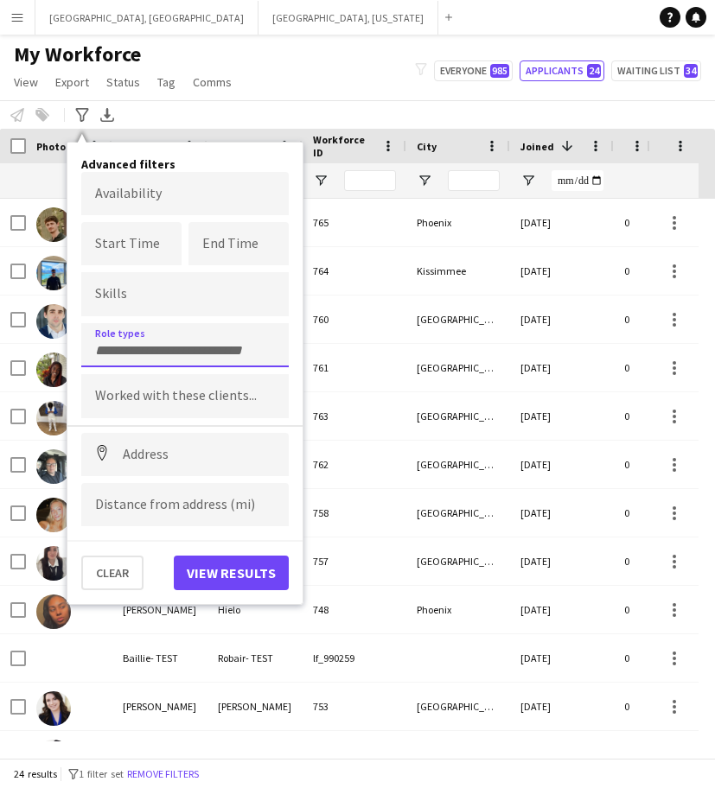
click at [147, 338] on div at bounding box center [184, 345] width 207 height 44
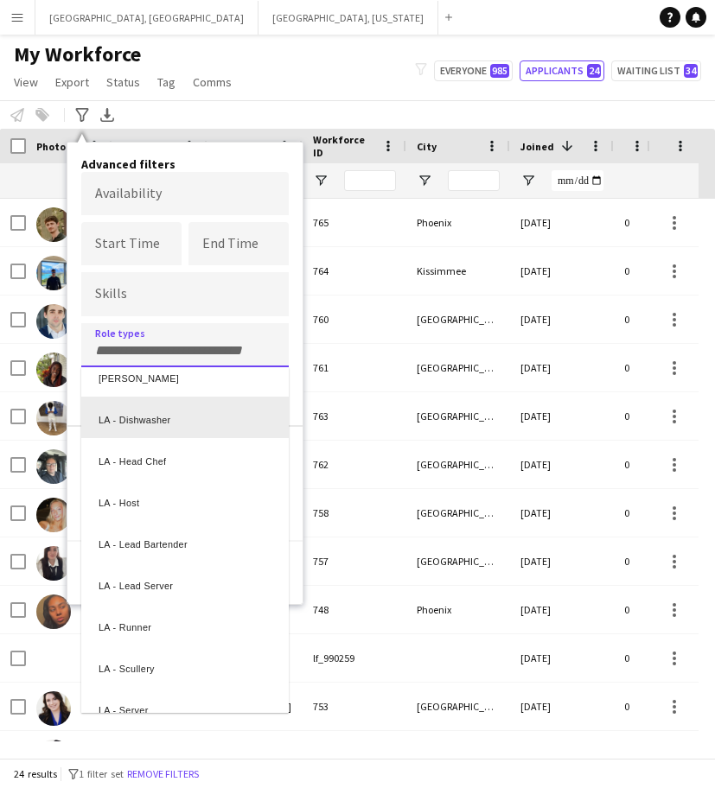
scroll to position [2079, 0]
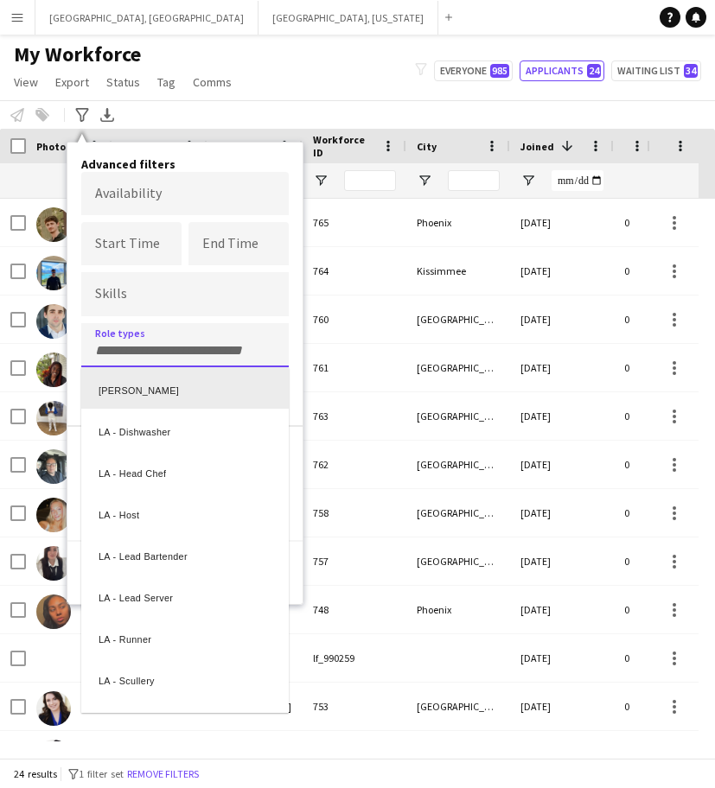
click at [147, 386] on div "[PERSON_NAME]" at bounding box center [184, 387] width 207 height 41
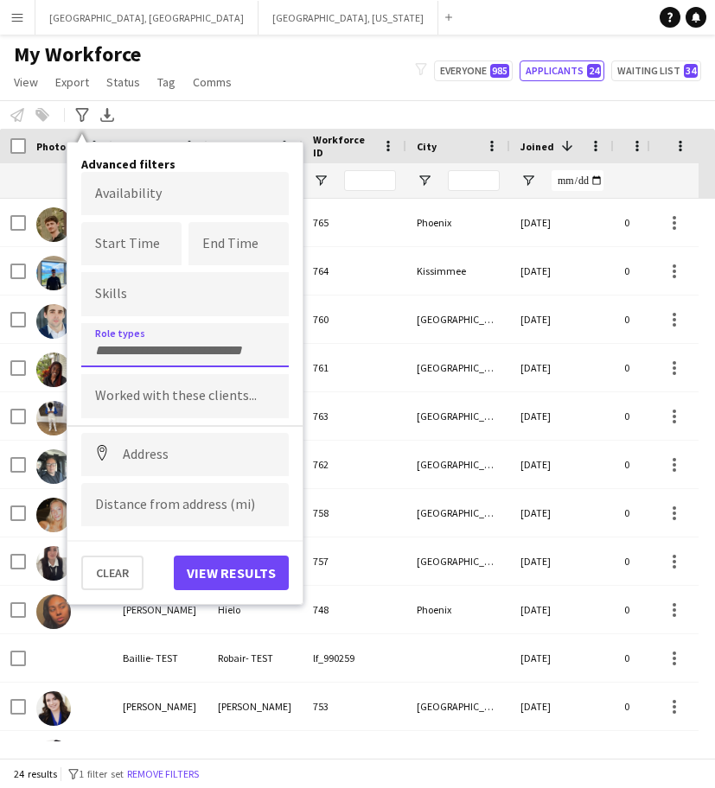
scroll to position [0, 0]
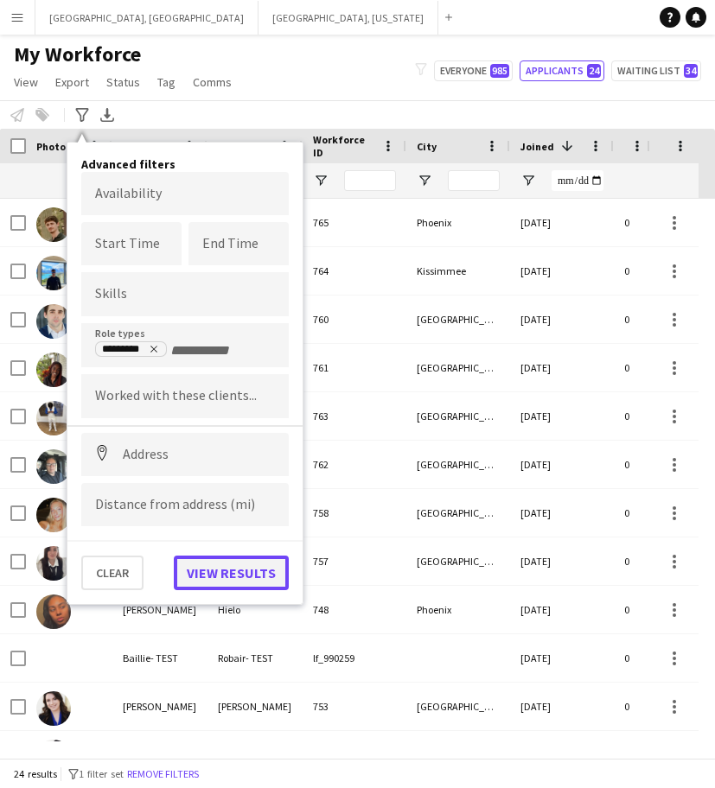
click at [266, 575] on button "View results" at bounding box center [231, 573] width 115 height 35
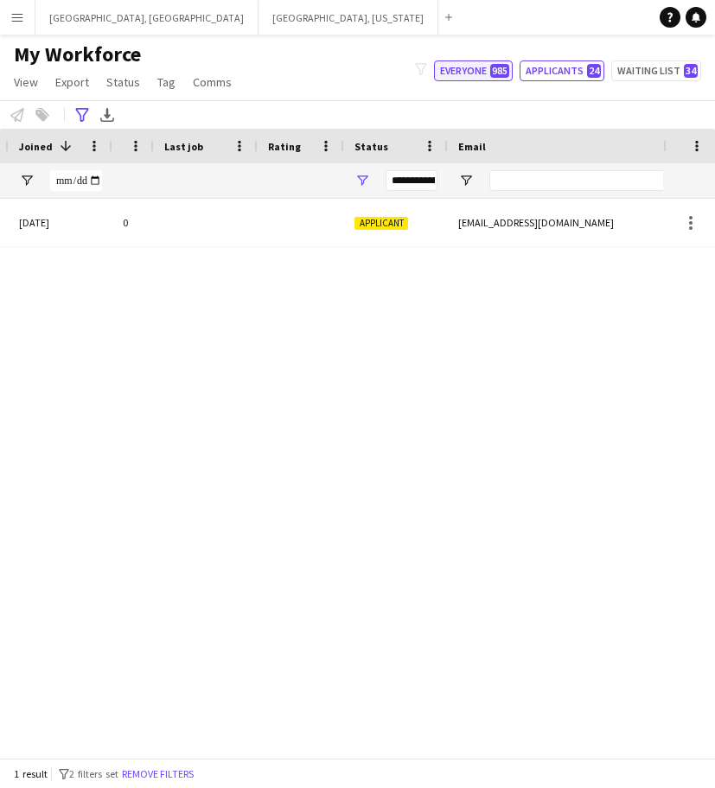
click at [497, 68] on span "985" at bounding box center [499, 71] width 19 height 14
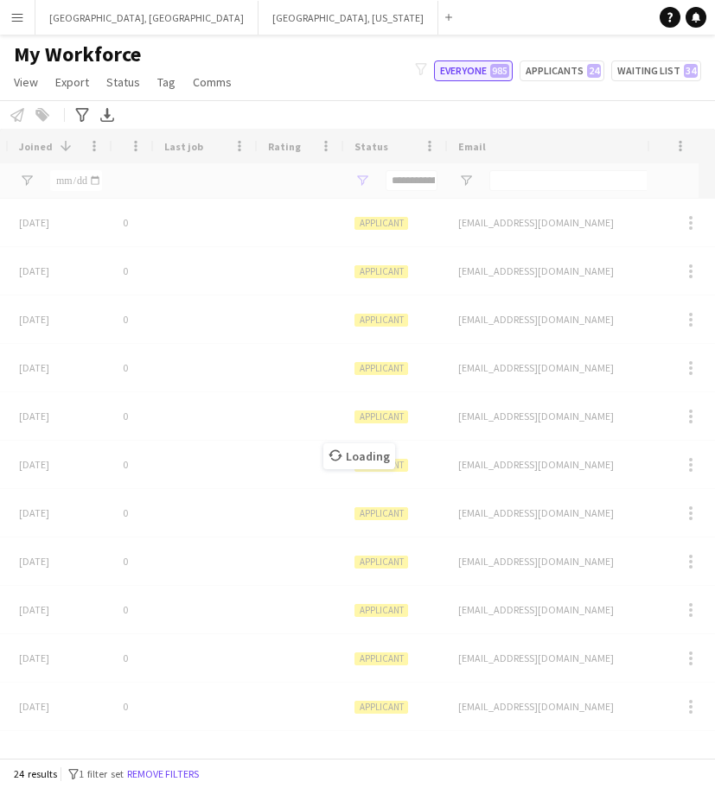
type input "**********"
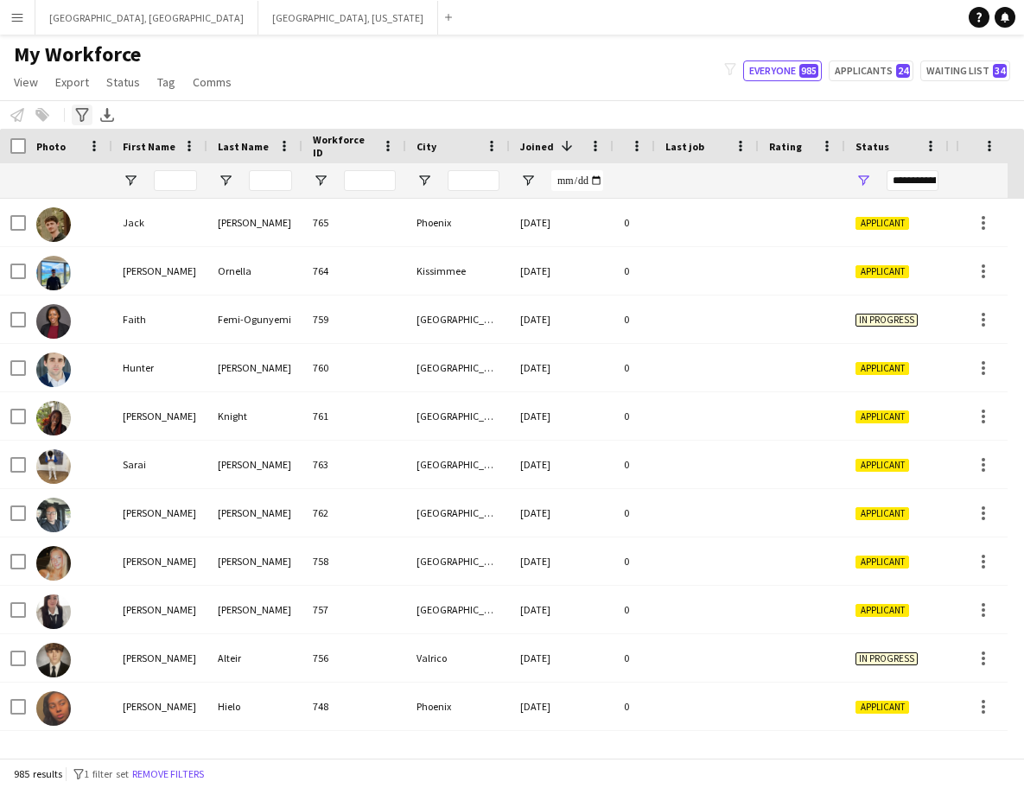
click at [84, 119] on icon at bounding box center [81, 115] width 13 height 14
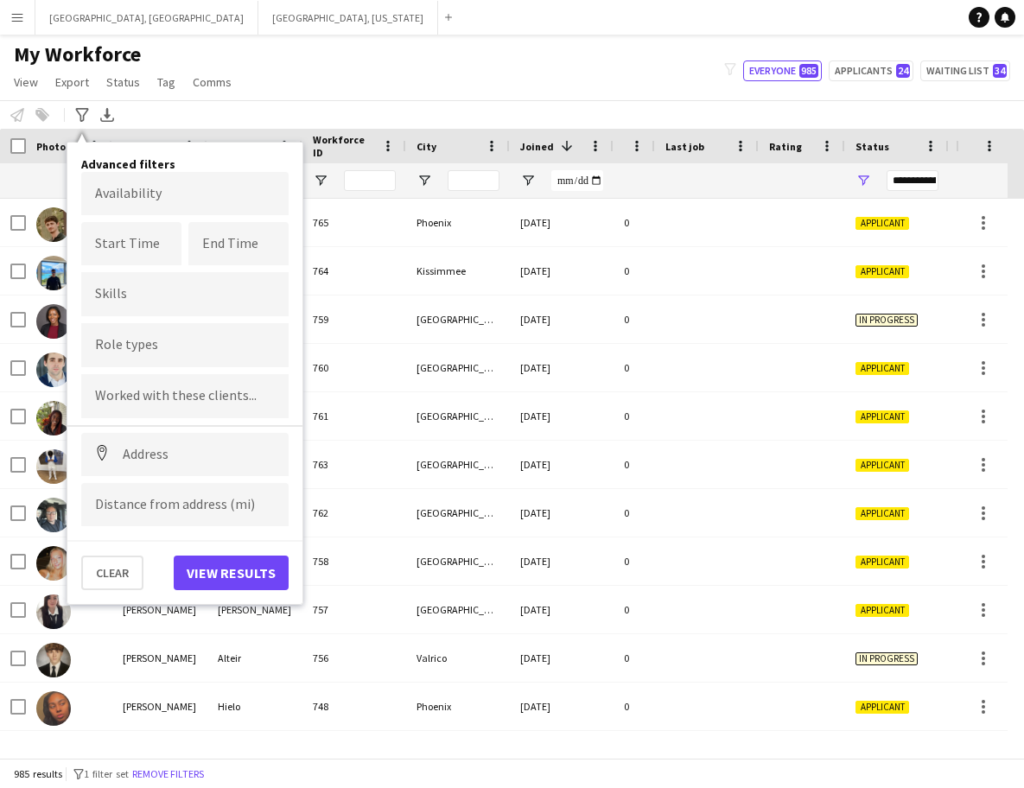
click at [128, 351] on input "Type to search role types..." at bounding box center [185, 346] width 180 height 16
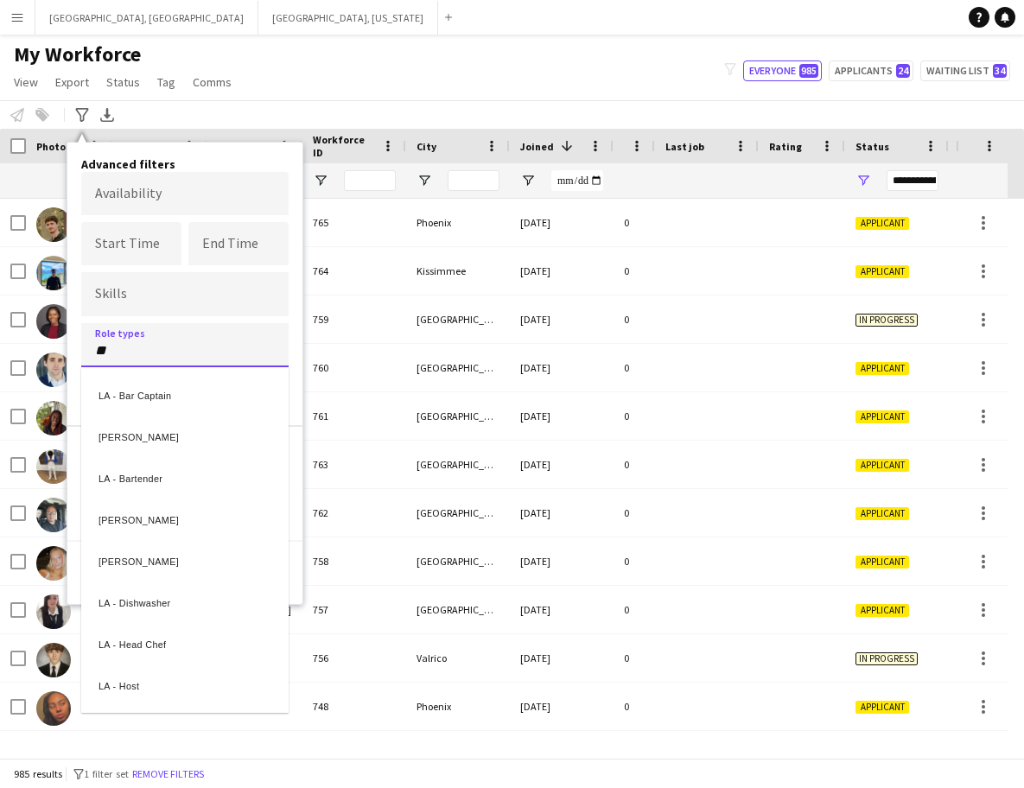
type input "**"
click at [156, 562] on div "[PERSON_NAME]" at bounding box center [184, 558] width 207 height 41
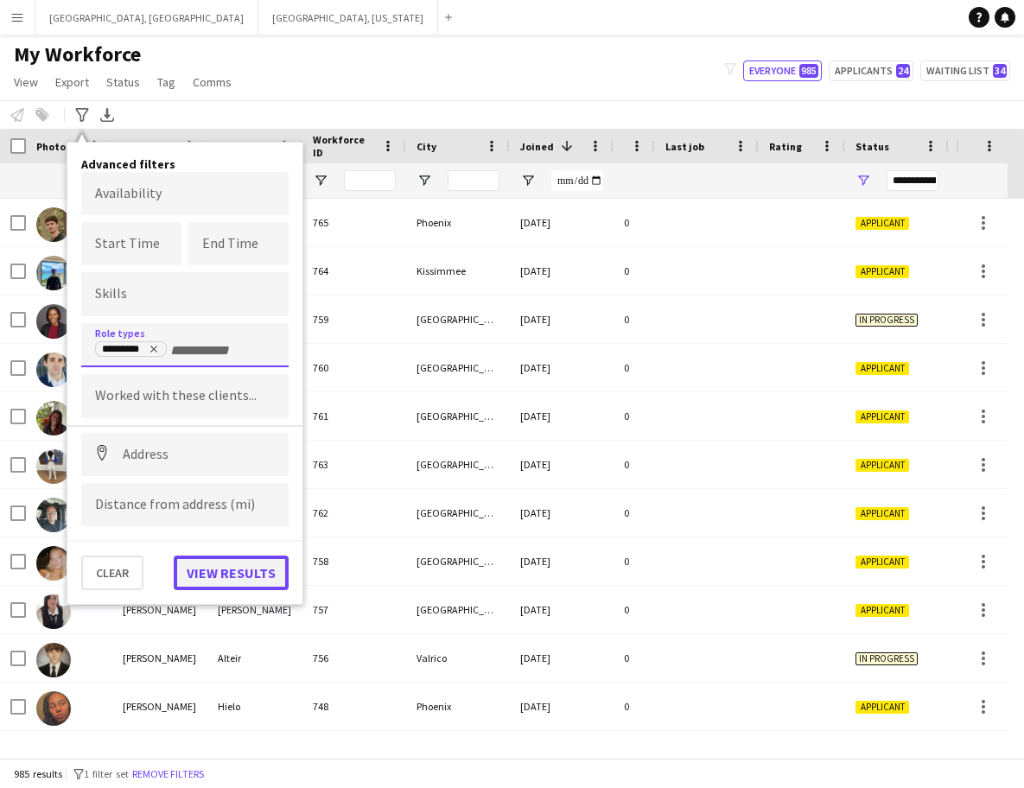
click at [220, 567] on button "View results" at bounding box center [231, 573] width 115 height 35
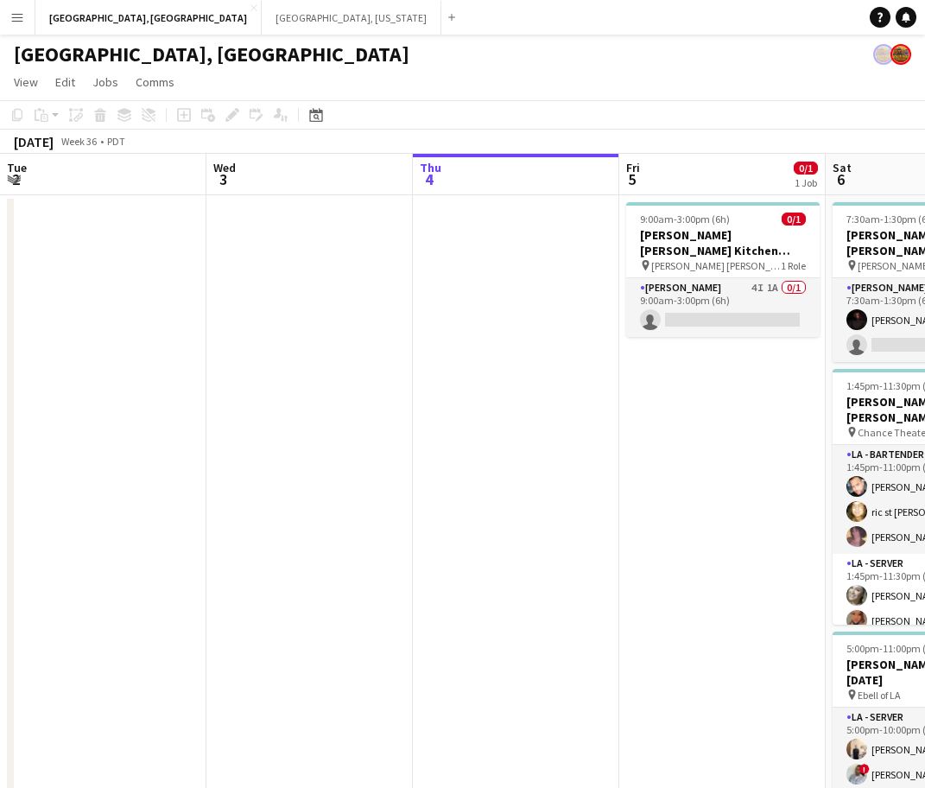
scroll to position [0, 531]
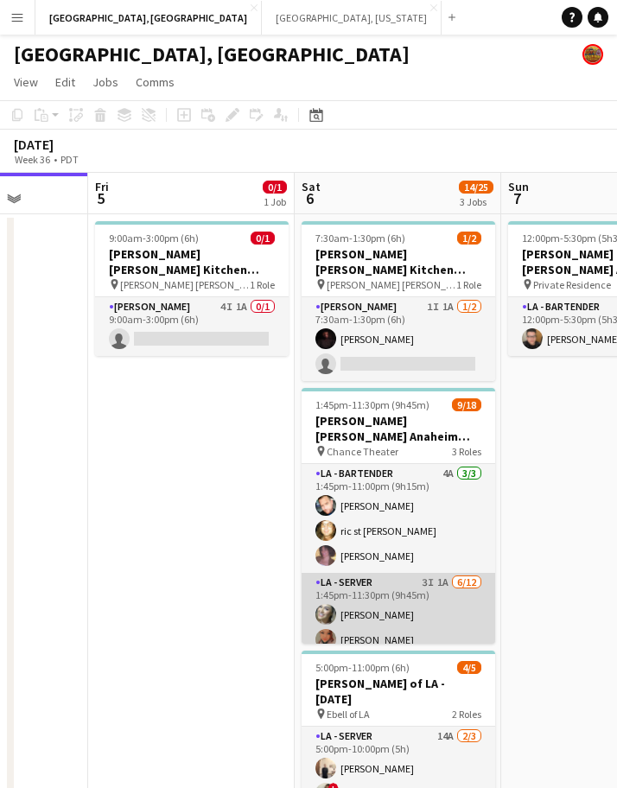
click at [449, 573] on app-card-role "LA - Server 3I 1A 6/12 1:45pm-11:30pm (9h45m) Alyssa Woods Monserrat Gutierrez …" at bounding box center [399, 743] width 194 height 340
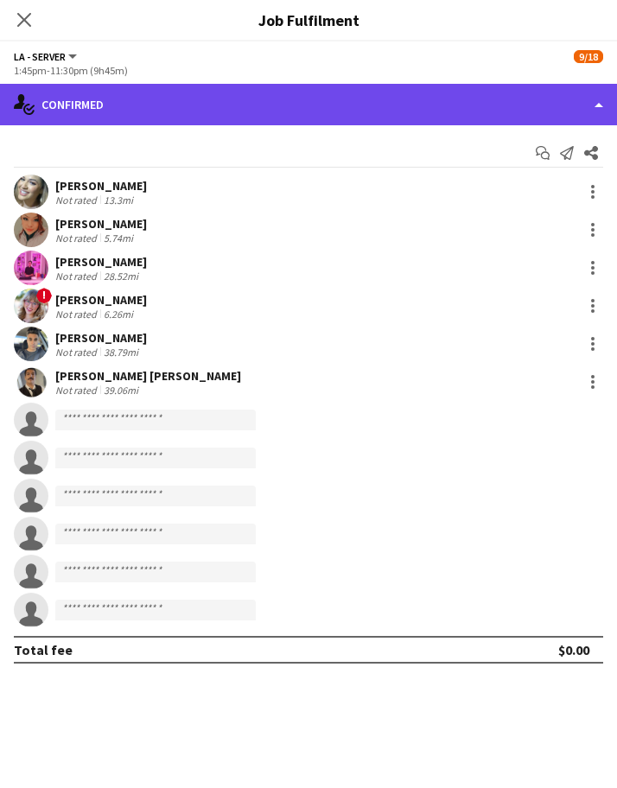
click at [394, 106] on div "single-neutral-actions-check-2 Confirmed" at bounding box center [308, 104] width 617 height 41
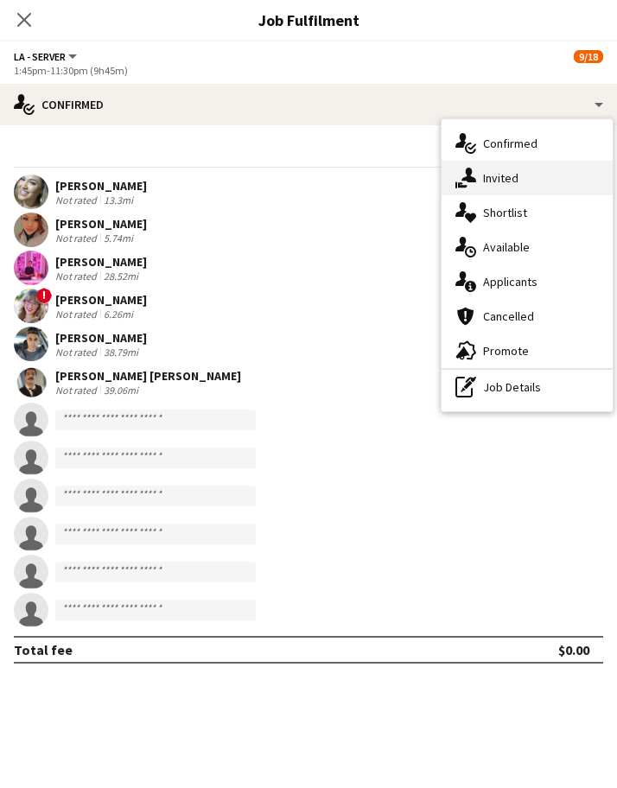
click at [481, 179] on div "single-neutral-actions-share-1 Invited" at bounding box center [526, 178] width 171 height 35
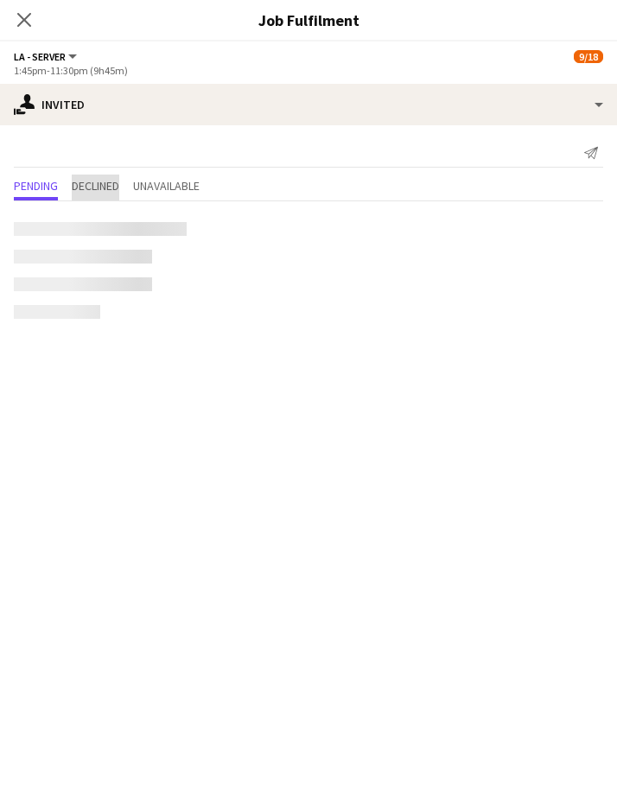
click at [88, 184] on span "Declined" at bounding box center [96, 186] width 48 height 12
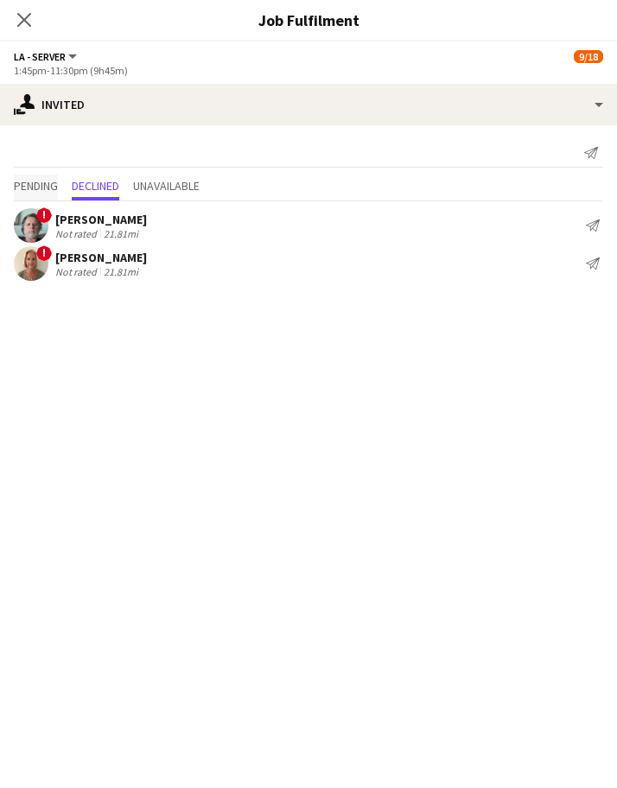
click at [13, 194] on div "Pending Declined Unavailable" at bounding box center [308, 188] width 617 height 27
click at [18, 11] on icon "Close pop-in" at bounding box center [24, 19] width 16 height 16
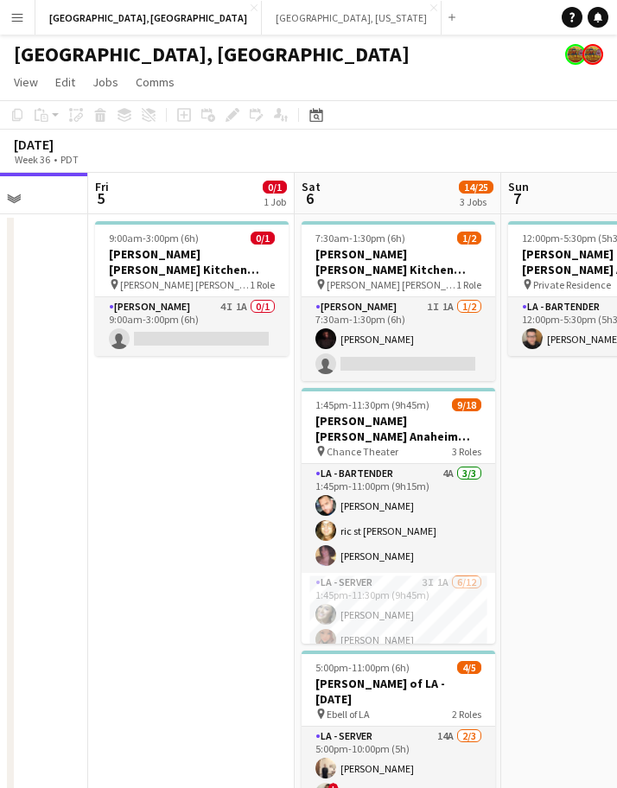
click at [296, 85] on app-page-menu "View Day view expanded Day view collapsed Month view Date picker Jump to today …" at bounding box center [308, 83] width 617 height 33
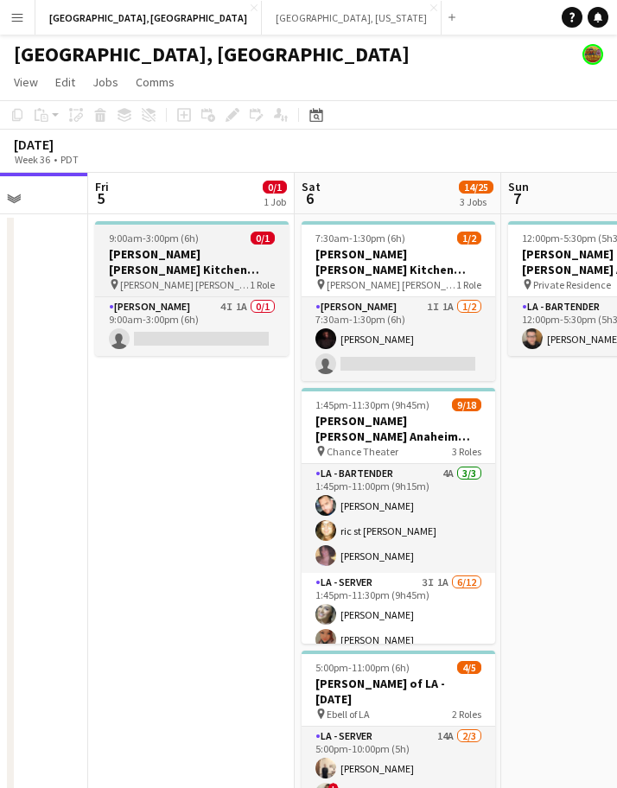
click at [159, 229] on app-job-card "9:00am-3:00pm (6h) 0/1 OC - Sally Ann Kitchen 9.5.25 pin Sally Ann Catering 1 R…" at bounding box center [192, 288] width 194 height 135
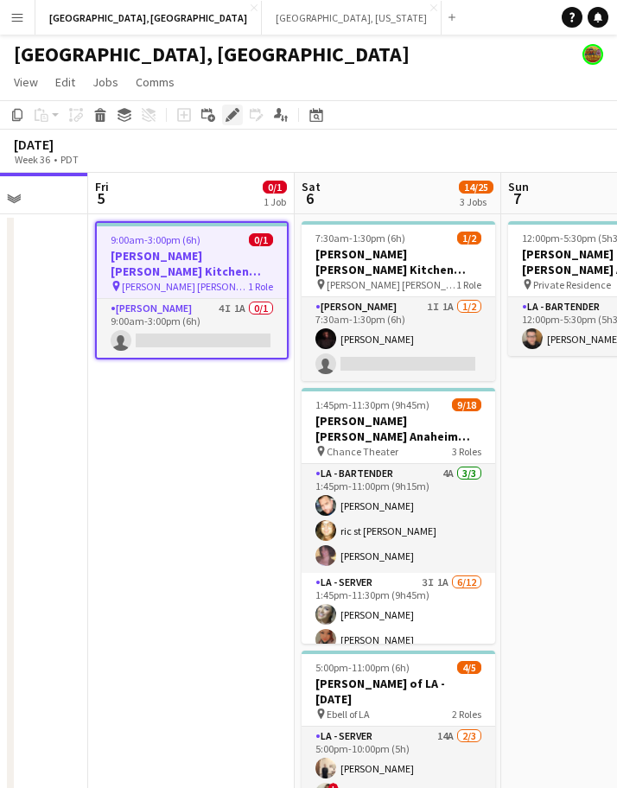
click at [234, 114] on icon at bounding box center [232, 116] width 10 height 10
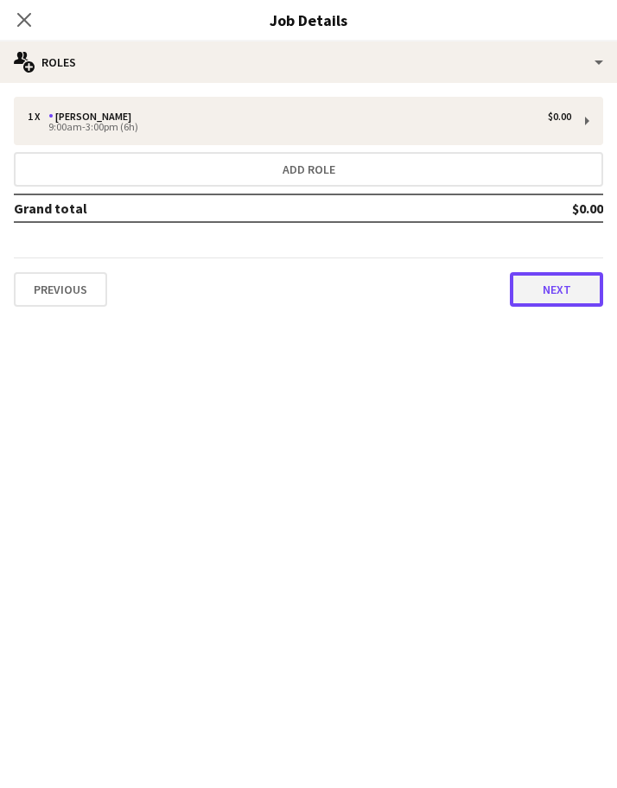
click at [537, 298] on button "Next" at bounding box center [556, 289] width 93 height 35
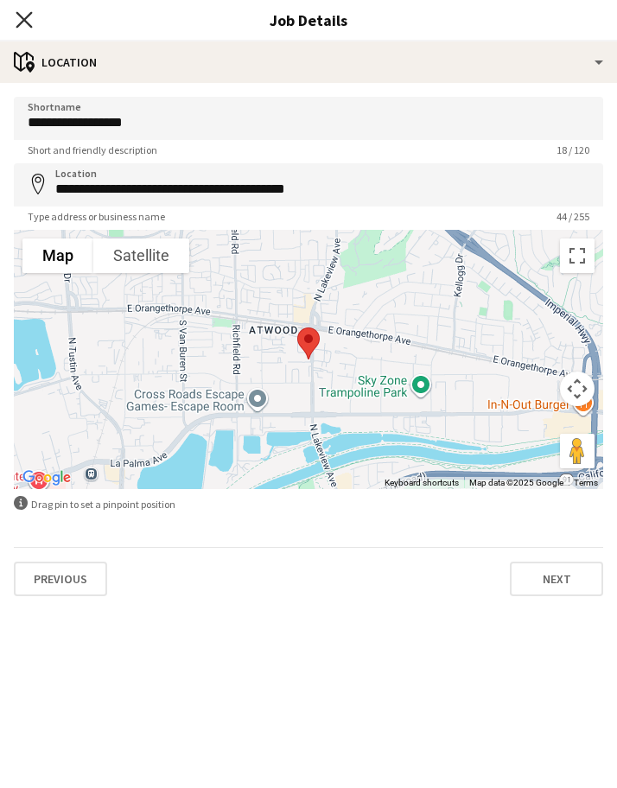
click at [28, 21] on icon "Close pop-in" at bounding box center [24, 19] width 16 height 16
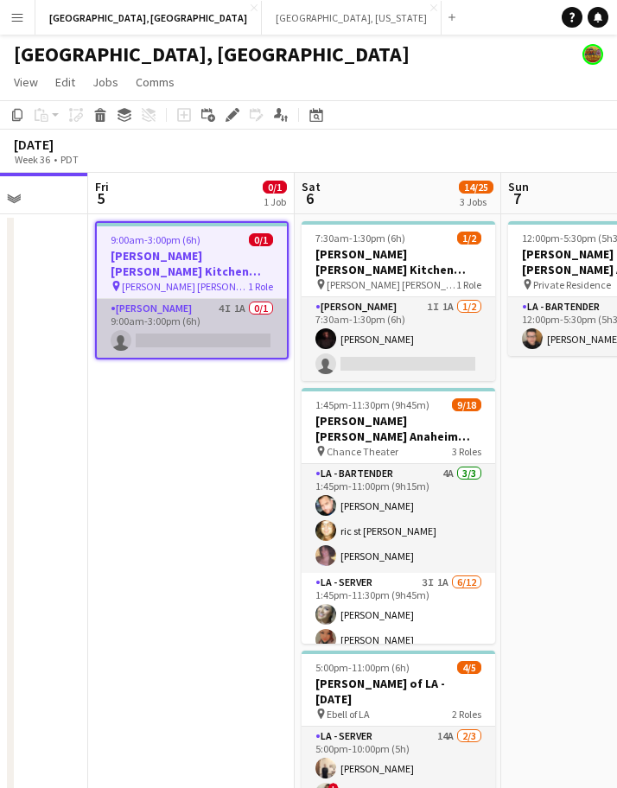
click at [270, 320] on app-card-role "LA - Cook 4I 1A 0/1 9:00am-3:00pm (6h) single-neutral-actions" at bounding box center [192, 328] width 190 height 59
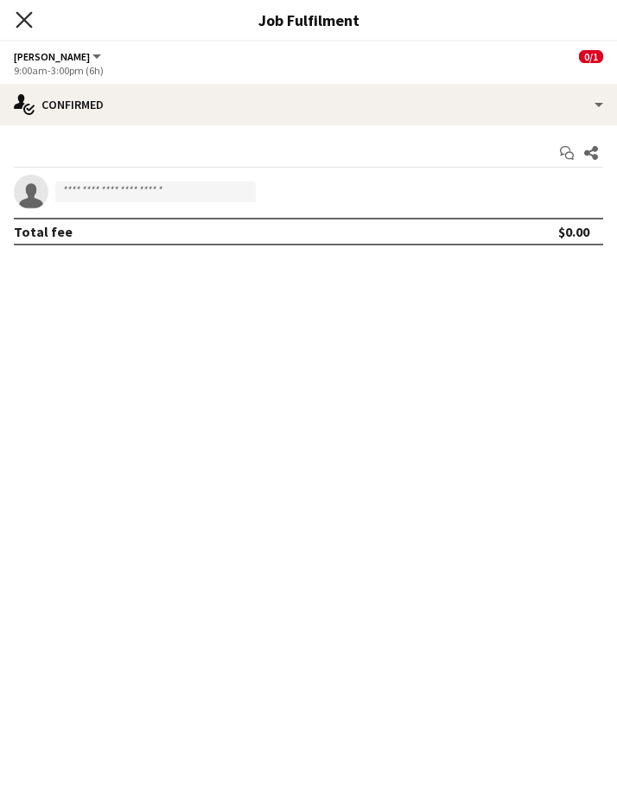
click at [20, 16] on icon at bounding box center [24, 19] width 16 height 16
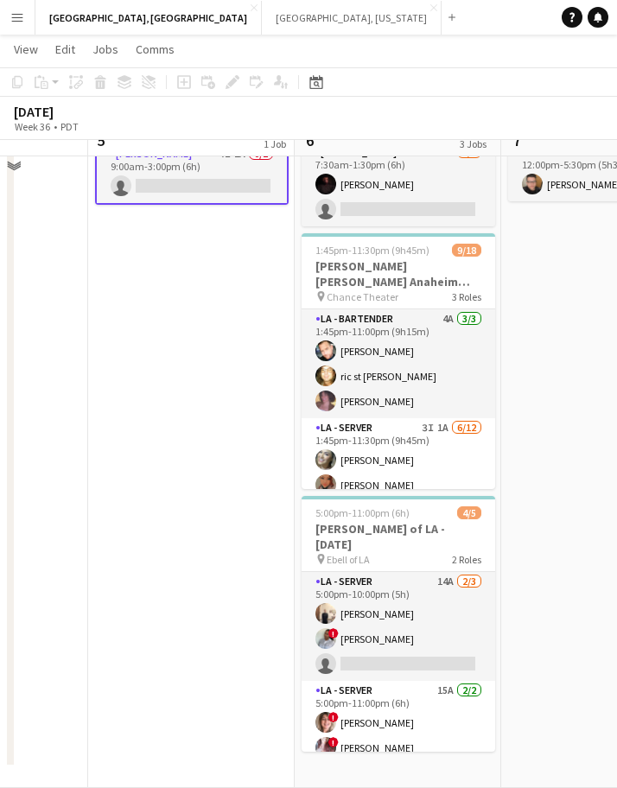
scroll to position [0, 0]
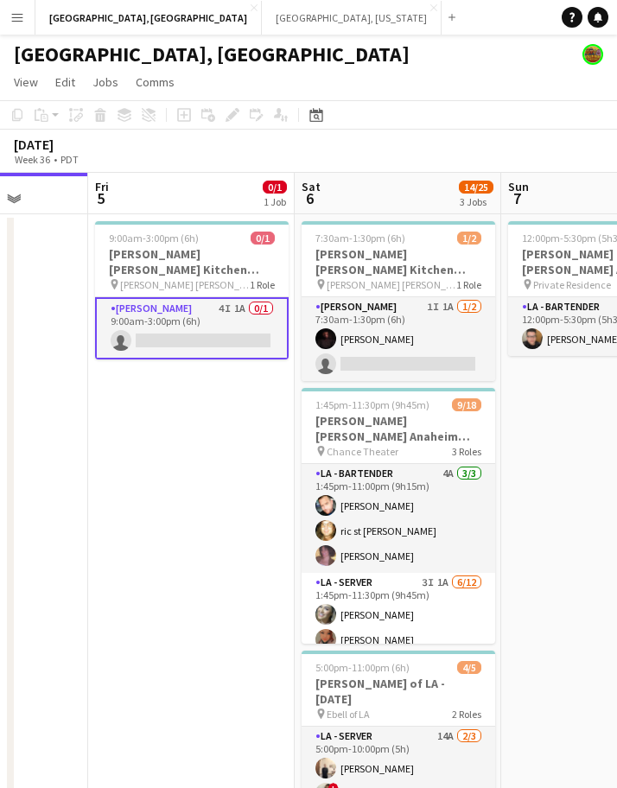
click at [241, 319] on app-card-role "LA - Cook 4I 1A 0/1 9:00am-3:00pm (6h) single-neutral-actions" at bounding box center [192, 328] width 194 height 62
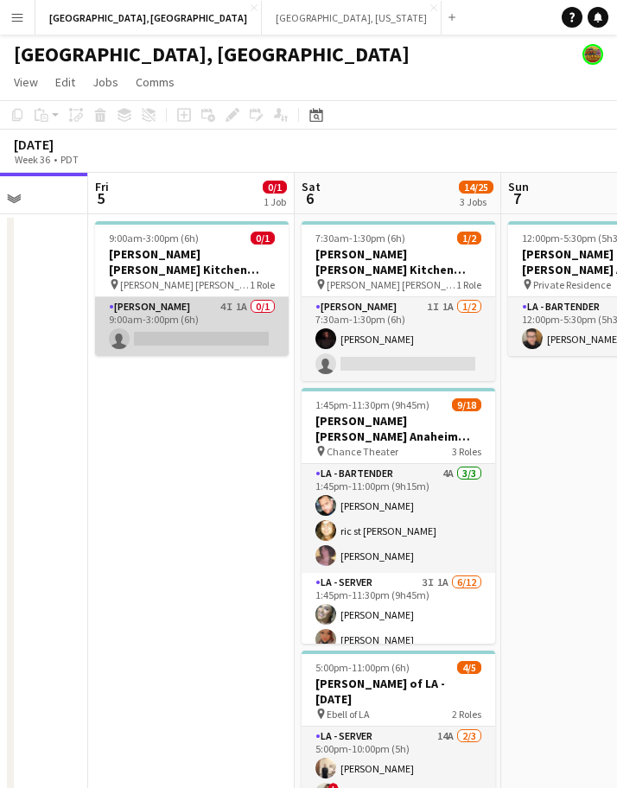
click at [241, 319] on app-card-role "LA - Cook 4I 1A 0/1 9:00am-3:00pm (6h) single-neutral-actions" at bounding box center [192, 326] width 194 height 59
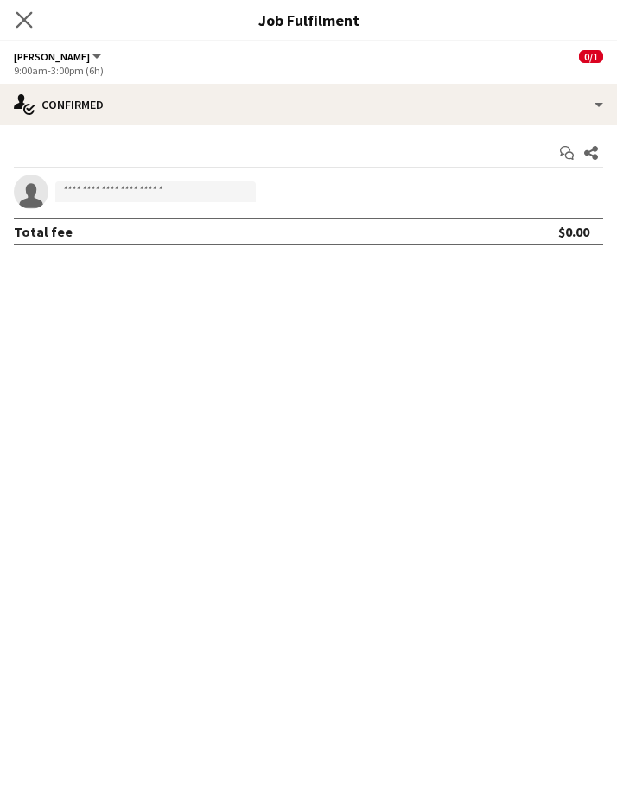
click at [16, 26] on app-icon "Close pop-in" at bounding box center [24, 20] width 25 height 25
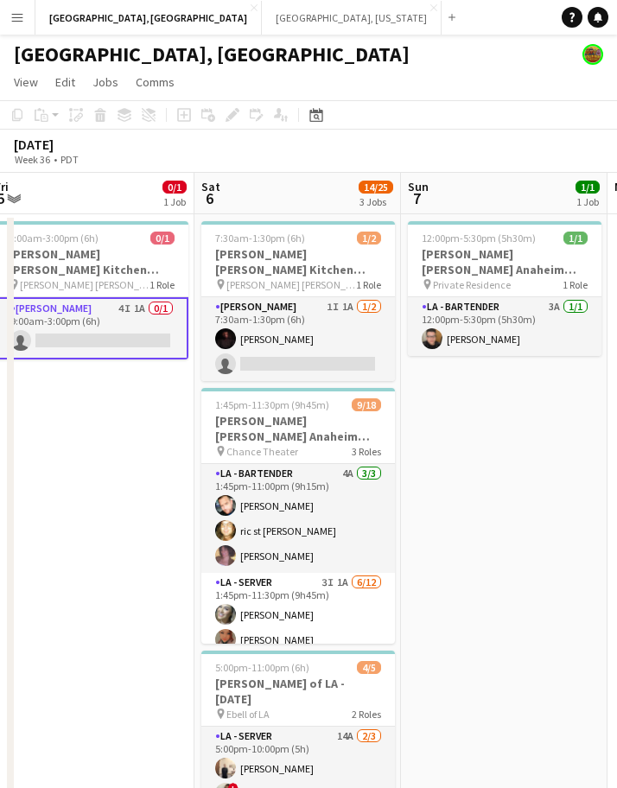
scroll to position [0, 631]
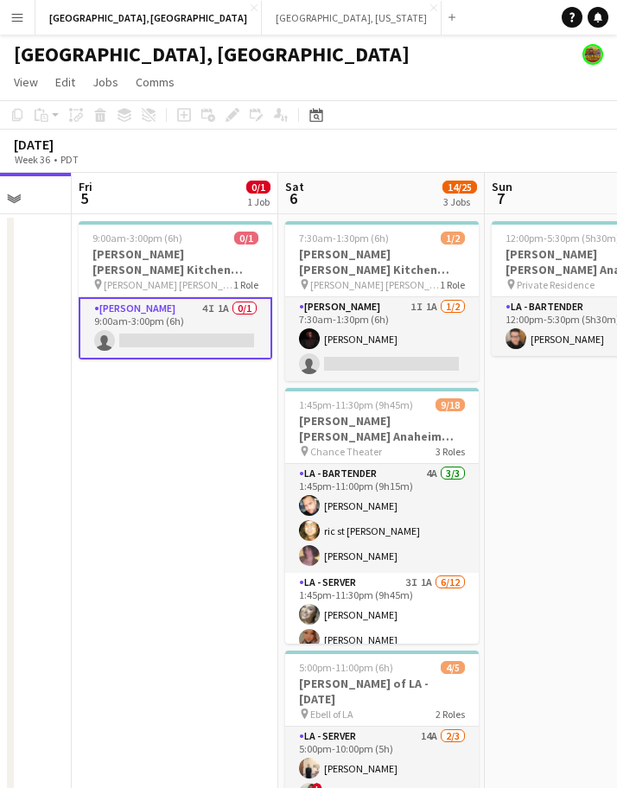
drag, startPoint x: 86, startPoint y: 501, endPoint x: 171, endPoint y: 402, distance: 130.5
click at [171, 402] on app-calendar-viewport "Tue 2 Wed 3 Thu 4 Fri 5 0/1 1 Job Sat 6 14/25 3 Jobs Sun 7 1/1 1 Job Mon 8 Tue …" at bounding box center [308, 558] width 617 height 770
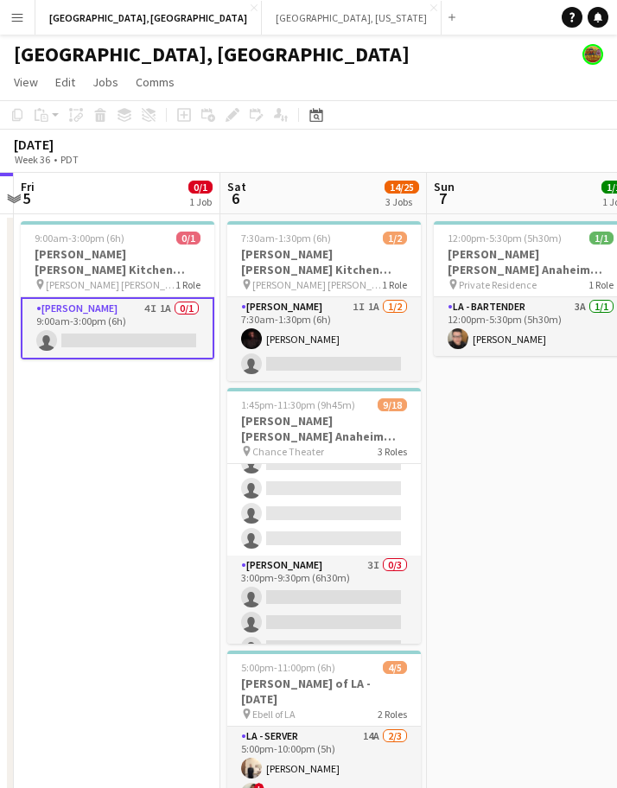
scroll to position [0, 604]
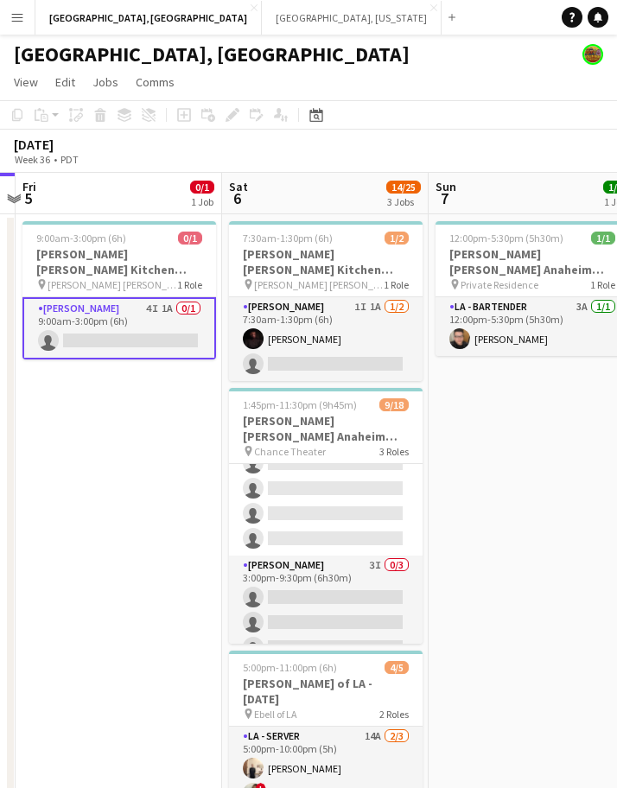
click at [147, 313] on app-card-role "LA - Cook 4I 1A 0/1 9:00am-3:00pm (6h) single-neutral-actions" at bounding box center [119, 328] width 194 height 62
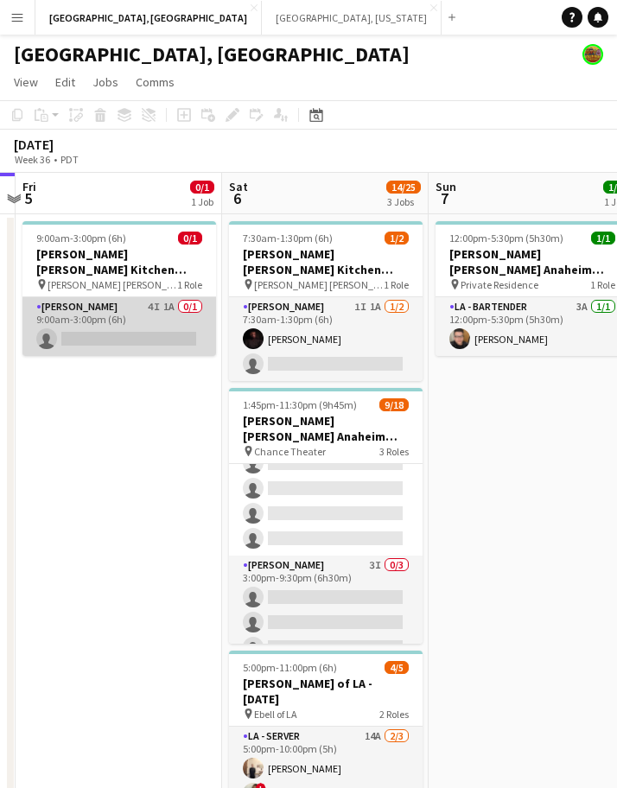
click at [147, 313] on app-card-role "LA - Cook 4I 1A 0/1 9:00am-3:00pm (6h) single-neutral-actions" at bounding box center [119, 326] width 194 height 59
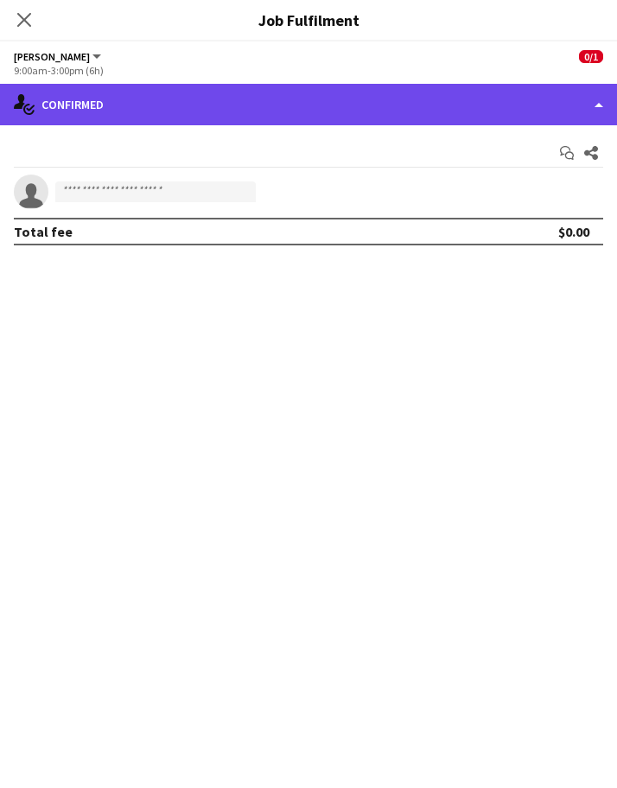
click at [424, 104] on div "single-neutral-actions-check-2 Confirmed" at bounding box center [308, 104] width 617 height 41
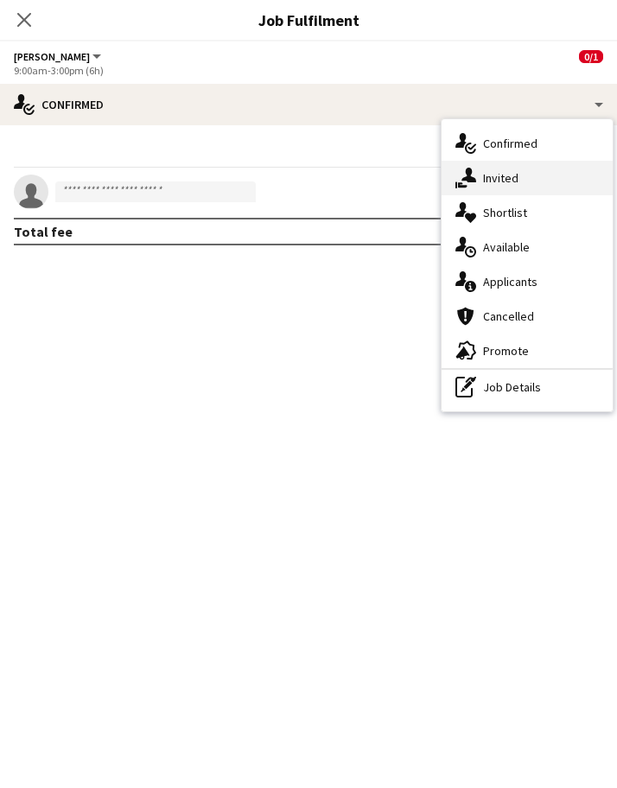
click at [469, 182] on icon "single-neutral-actions-share-1" at bounding box center [465, 178] width 21 height 21
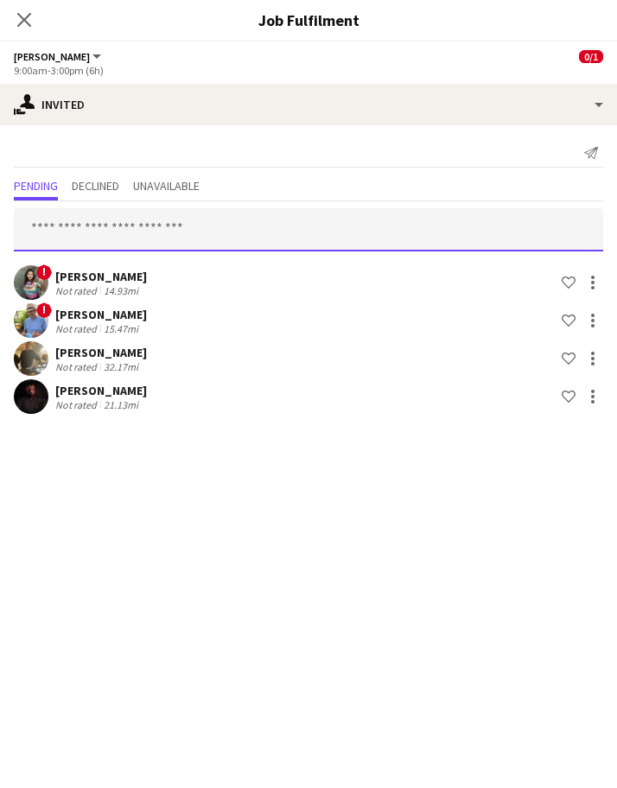
click at [137, 243] on input "text" at bounding box center [308, 229] width 589 height 43
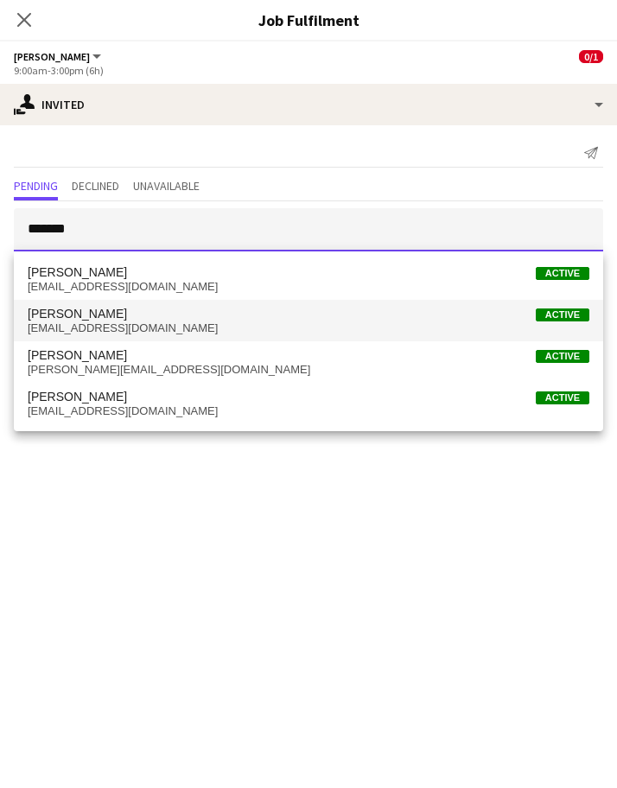
type input "*******"
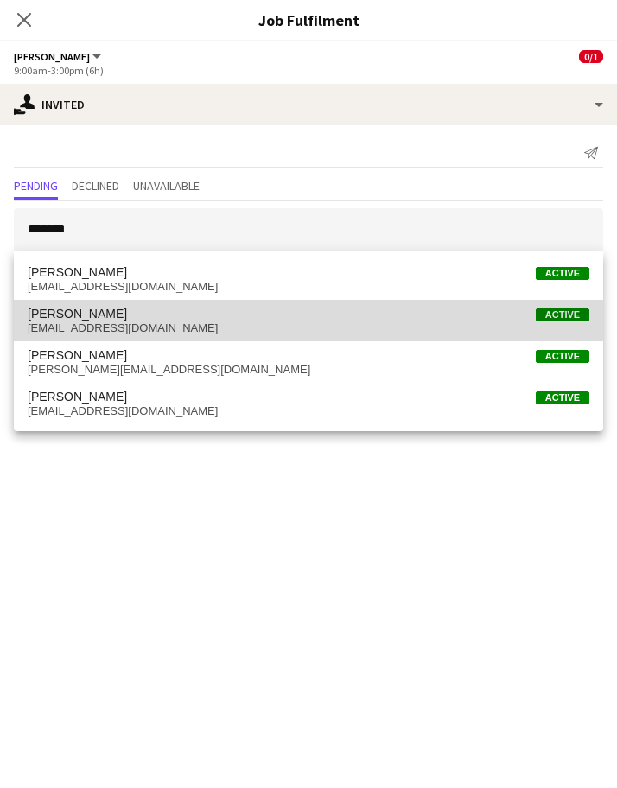
click at [143, 314] on span "Richard Carpenter III Active" at bounding box center [309, 314] width 562 height 15
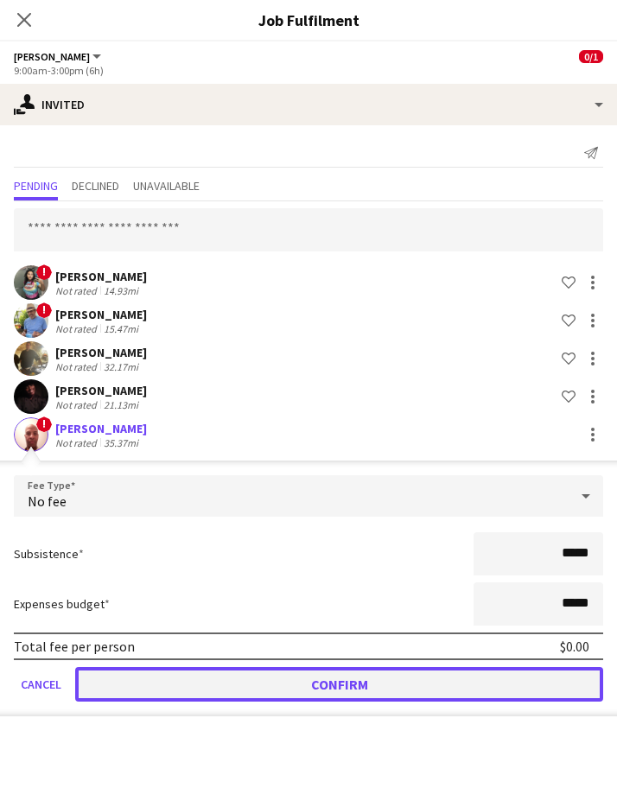
click at [129, 683] on button "Confirm" at bounding box center [339, 684] width 528 height 35
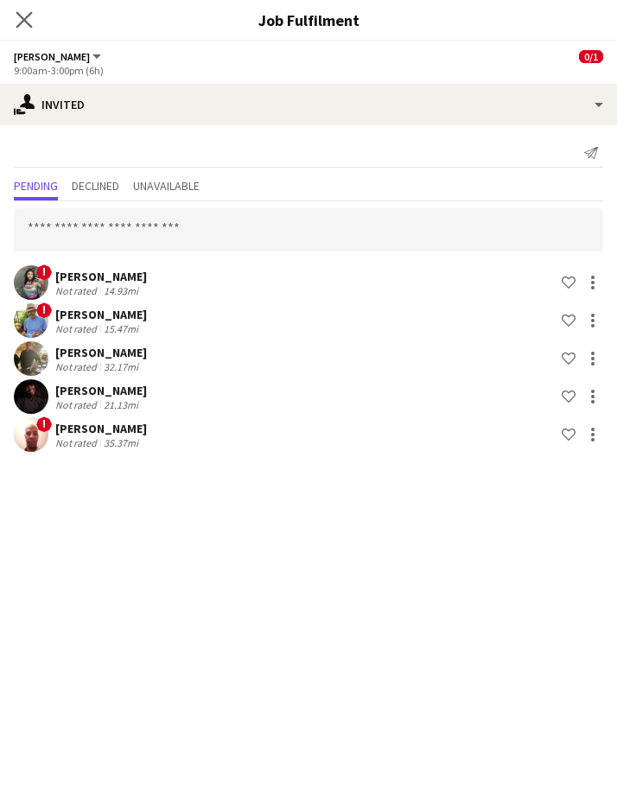
click at [23, 28] on app-icon "Close pop-in" at bounding box center [24, 20] width 25 height 25
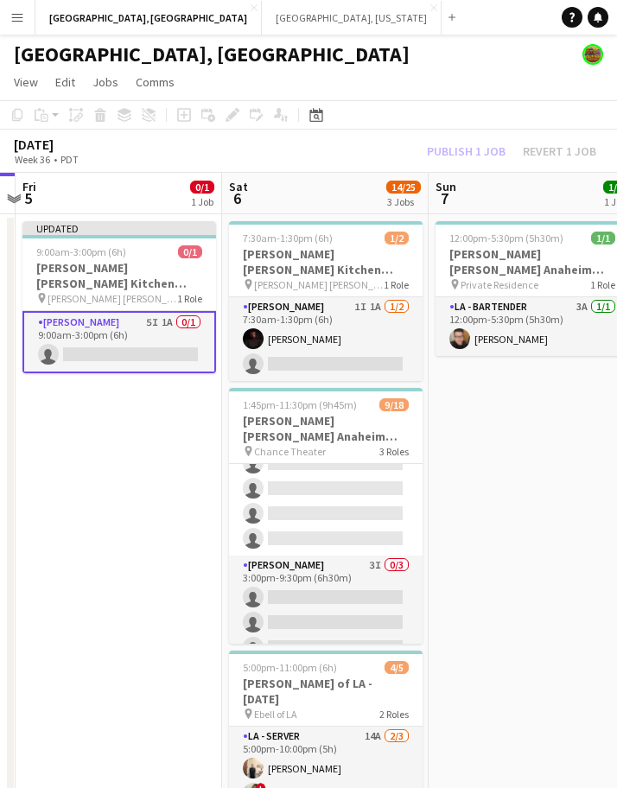
click at [468, 157] on div "Publish 1 job Revert 1 job" at bounding box center [511, 151] width 211 height 19
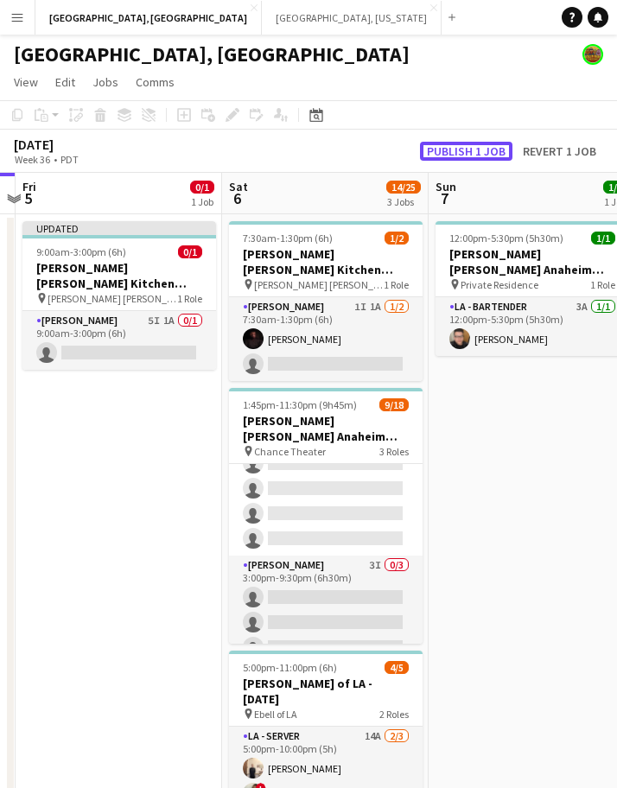
click at [468, 157] on button "Publish 1 job" at bounding box center [466, 151] width 92 height 19
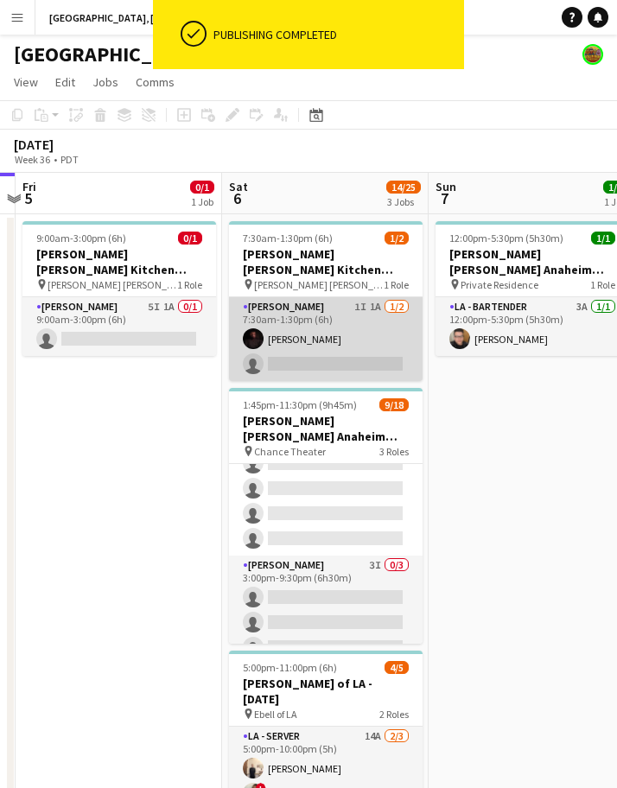
click at [321, 343] on app-card-role "LA - Cook 1I 1A 1/2 7:30am-1:30pm (6h) Brianna Treadway single-neutral-actions" at bounding box center [326, 339] width 194 height 84
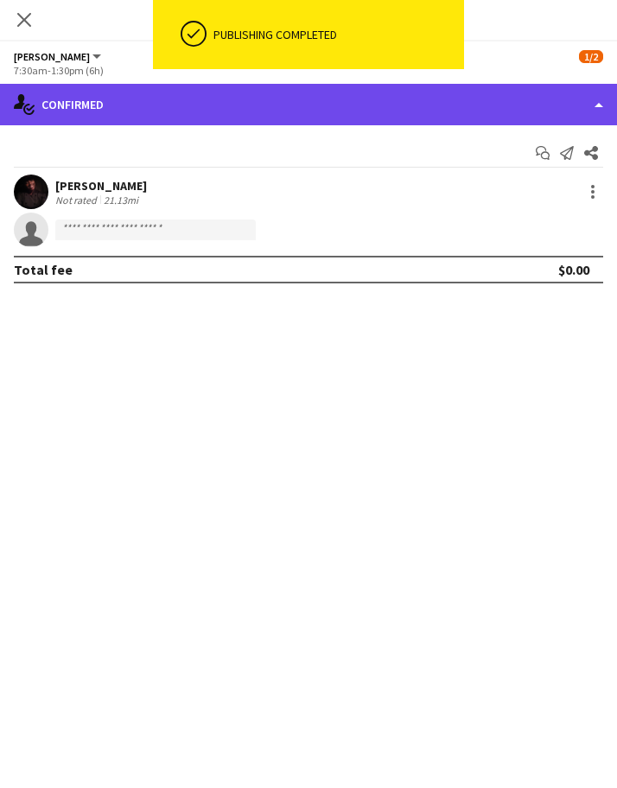
click at [295, 118] on div "single-neutral-actions-check-2 Confirmed" at bounding box center [308, 104] width 617 height 41
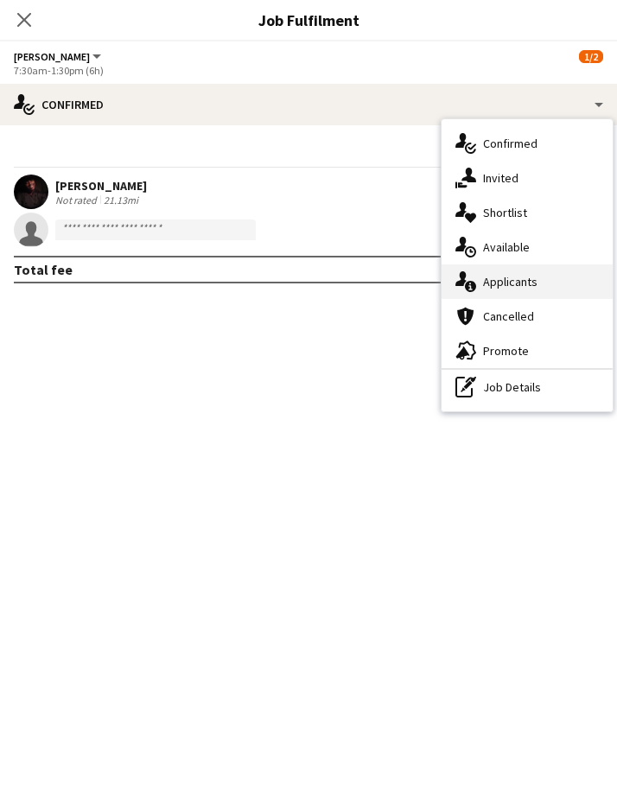
click at [550, 267] on div "single-neutral-actions-information Applicants" at bounding box center [526, 281] width 171 height 35
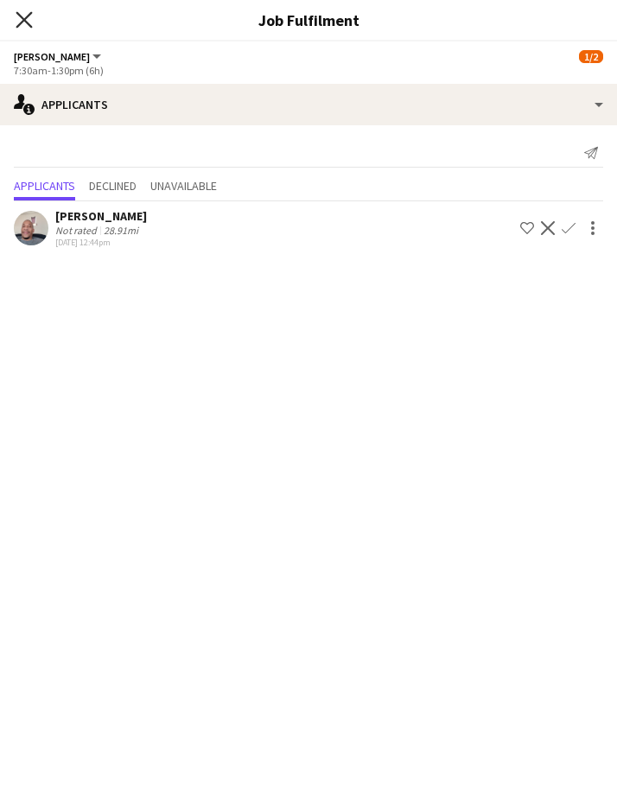
click at [25, 18] on icon at bounding box center [24, 19] width 16 height 16
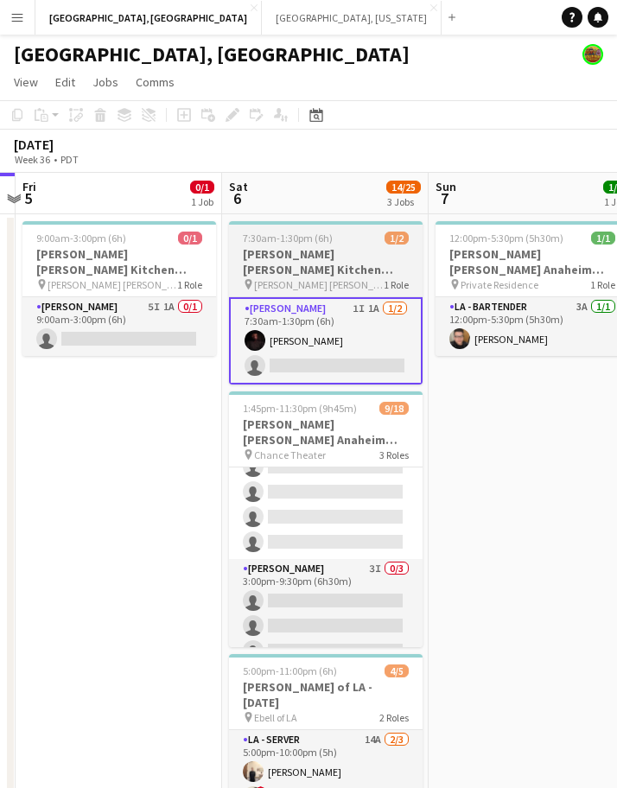
click at [387, 366] on app-card-role "LA - Cook 1I 1A 1/2 7:30am-1:30pm (6h) Brianna Treadway single-neutral-actions" at bounding box center [326, 340] width 194 height 87
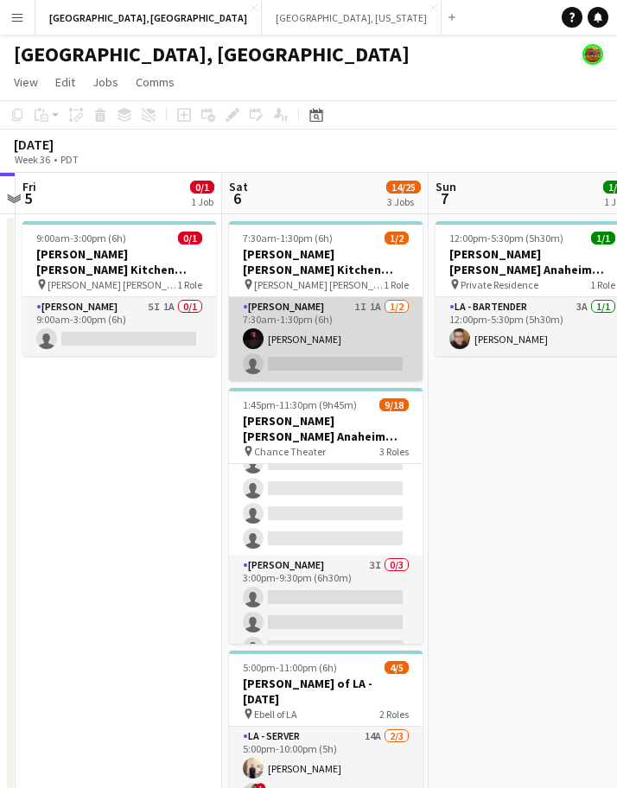
click at [368, 318] on app-card-role "LA - Cook 1I 1A 1/2 7:30am-1:30pm (6h) Brianna Treadway single-neutral-actions" at bounding box center [326, 339] width 194 height 84
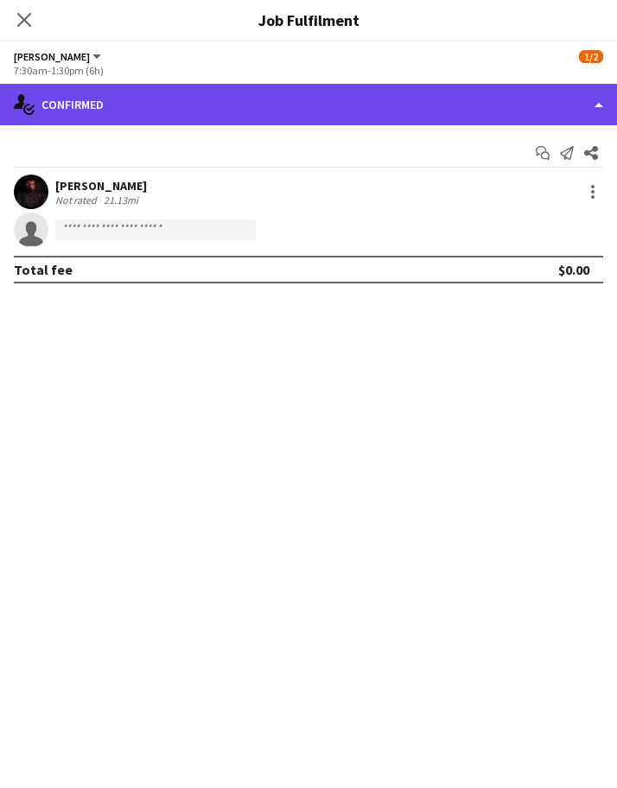
click at [416, 84] on div "single-neutral-actions-check-2 Confirmed" at bounding box center [308, 104] width 617 height 41
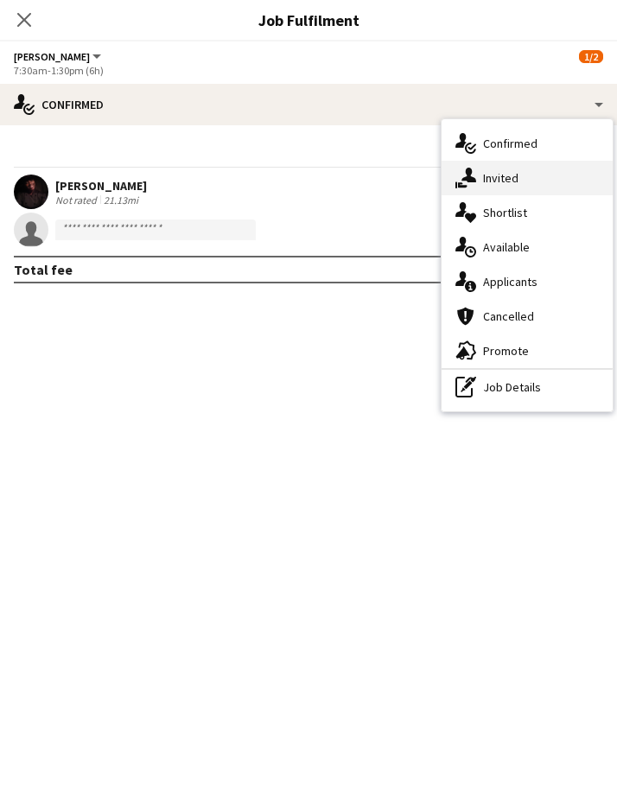
click at [488, 179] on span "Invited" at bounding box center [500, 178] width 35 height 16
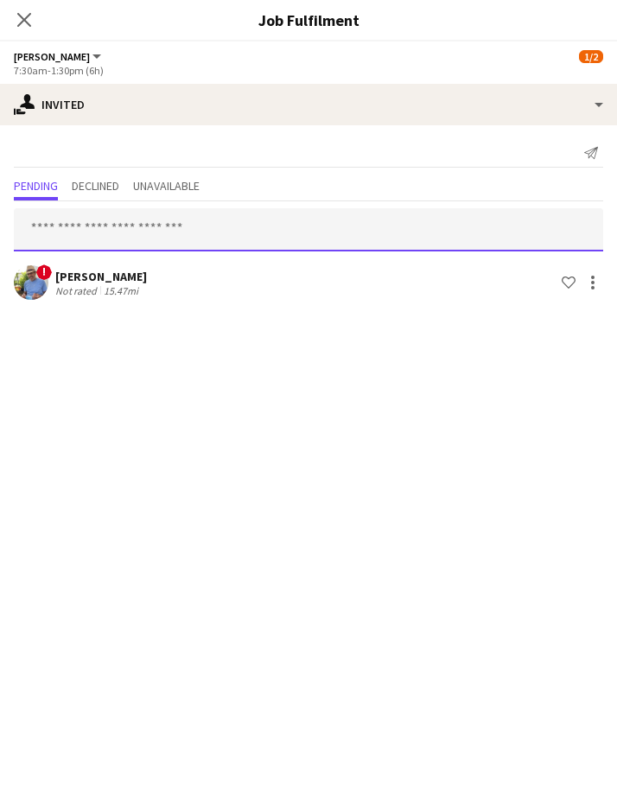
click at [355, 243] on input "text" at bounding box center [308, 229] width 589 height 43
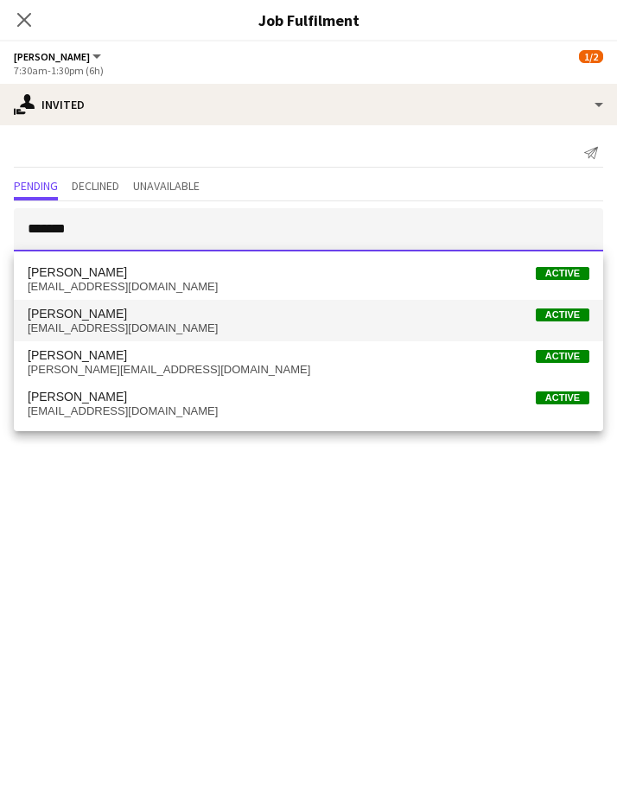
type input "*******"
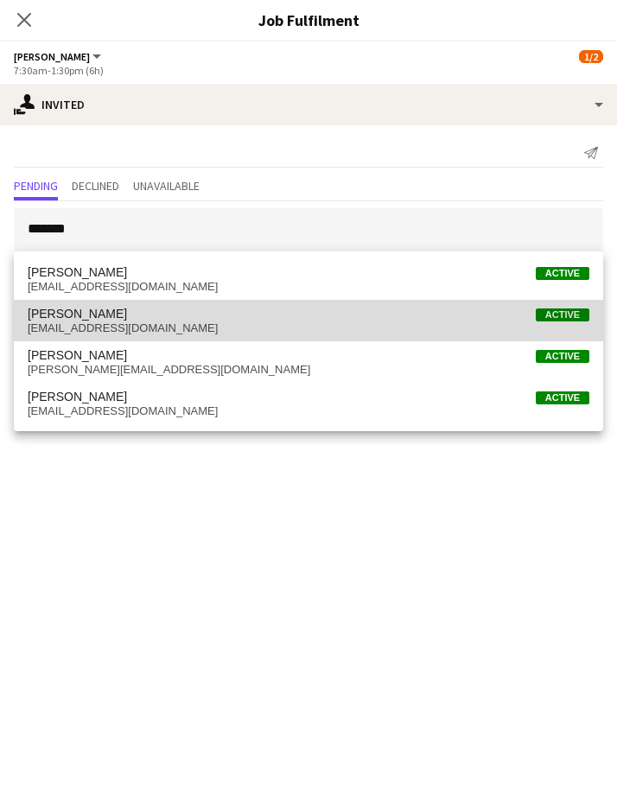
click at [194, 305] on mat-option "Richard Carpenter III Active carpenterrichard0609@gmail.com" at bounding box center [308, 320] width 589 height 41
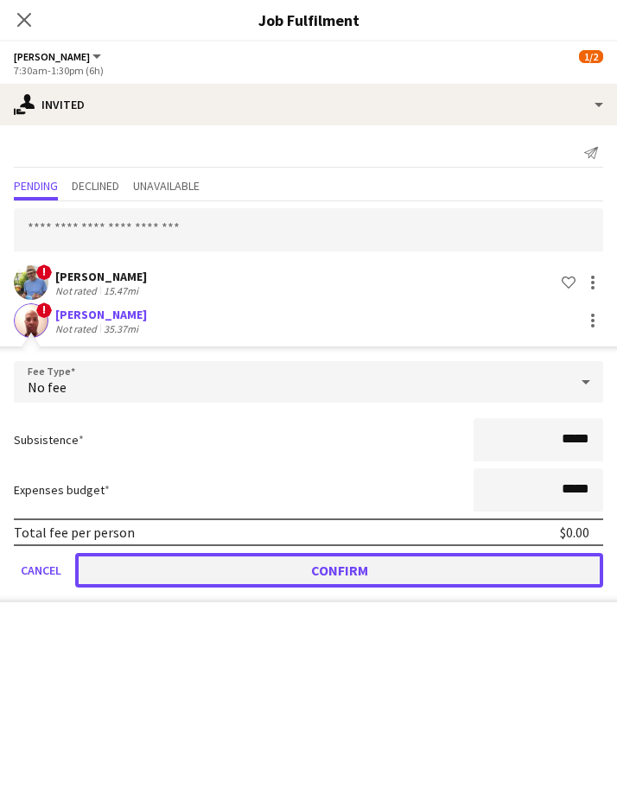
click at [219, 564] on button "Confirm" at bounding box center [339, 570] width 528 height 35
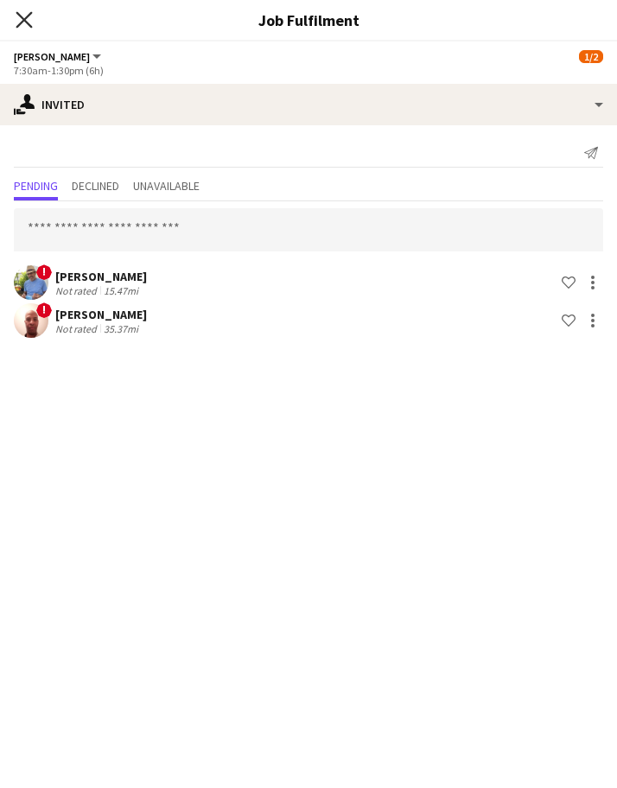
click at [27, 28] on icon "Close pop-in" at bounding box center [24, 19] width 16 height 16
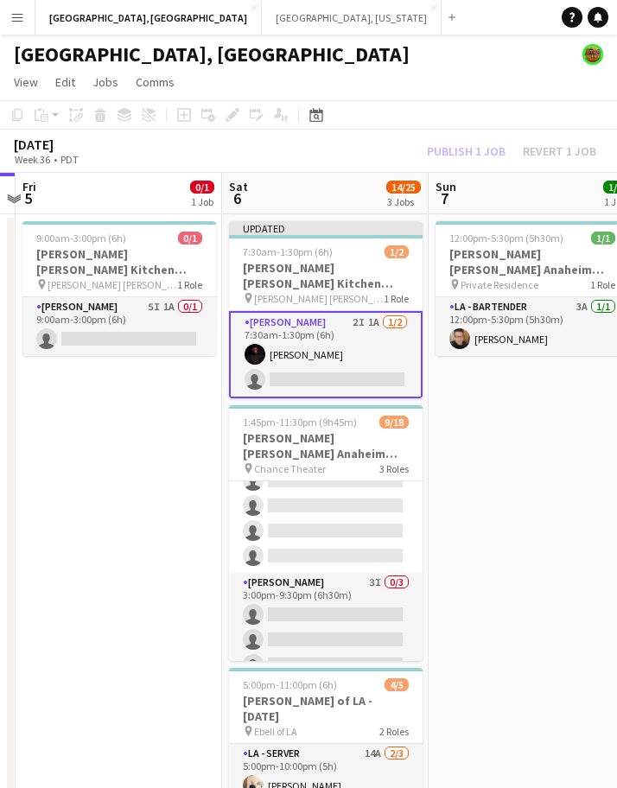
click at [470, 149] on div "Publish 1 job Revert 1 job" at bounding box center [511, 151] width 211 height 19
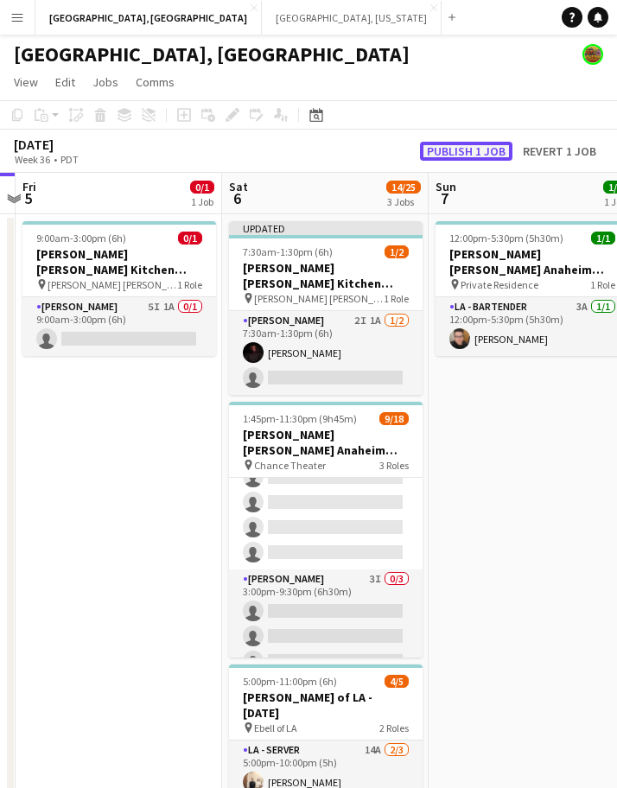
click at [470, 149] on button "Publish 1 job" at bounding box center [466, 151] width 92 height 19
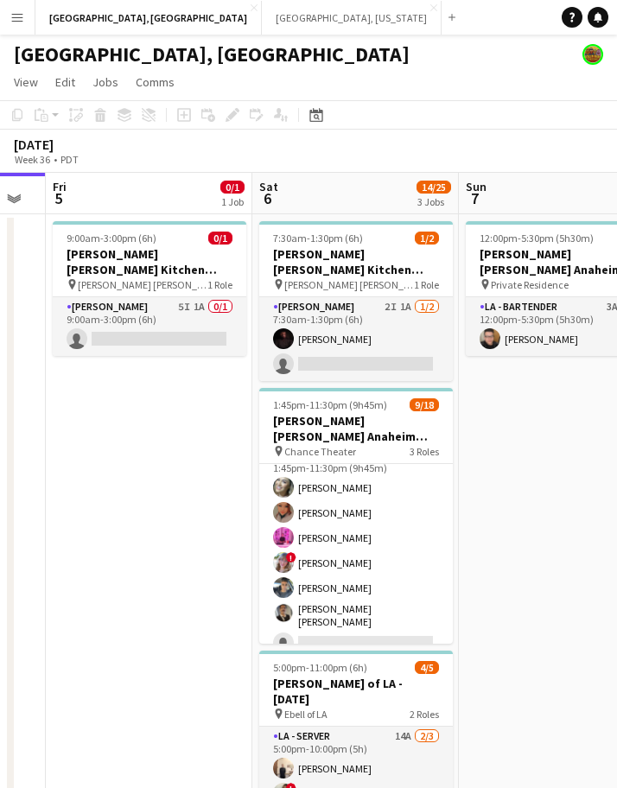
scroll to position [0, 0]
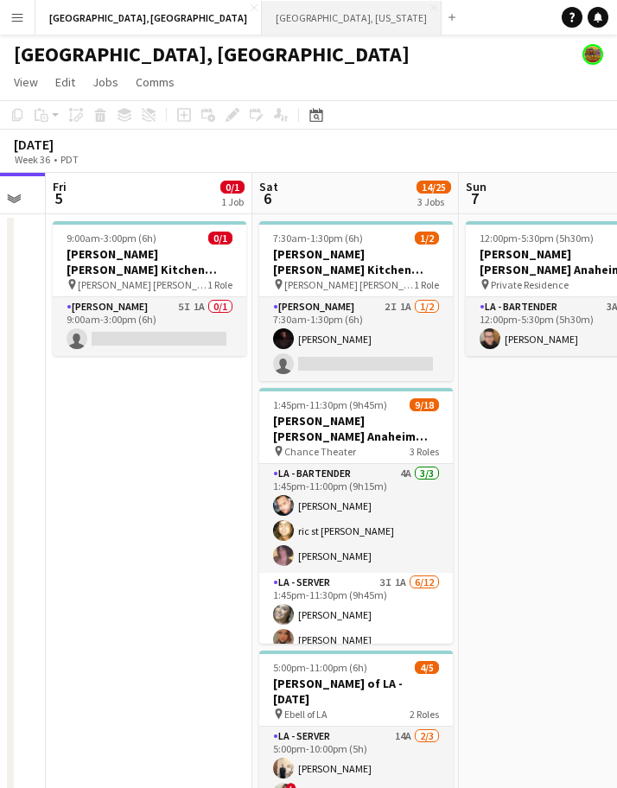
click at [262, 14] on button "Nashville, Tennessee Close" at bounding box center [352, 18] width 180 height 34
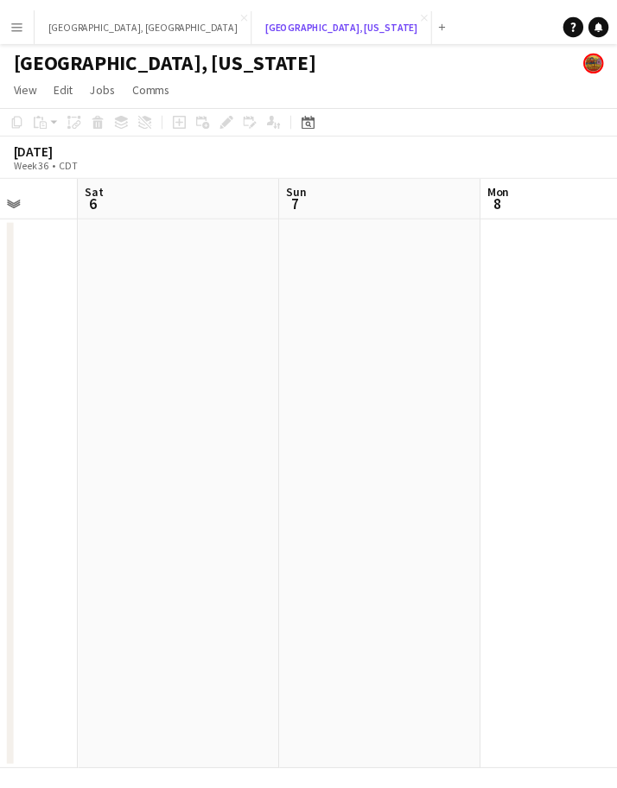
scroll to position [0, 495]
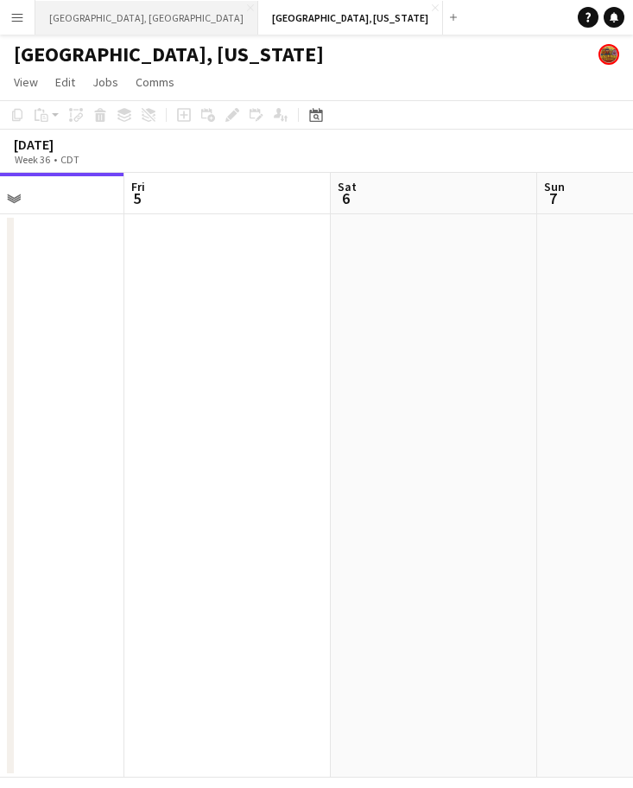
click at [67, 11] on button "Los Angeles, CA Close" at bounding box center [146, 18] width 223 height 34
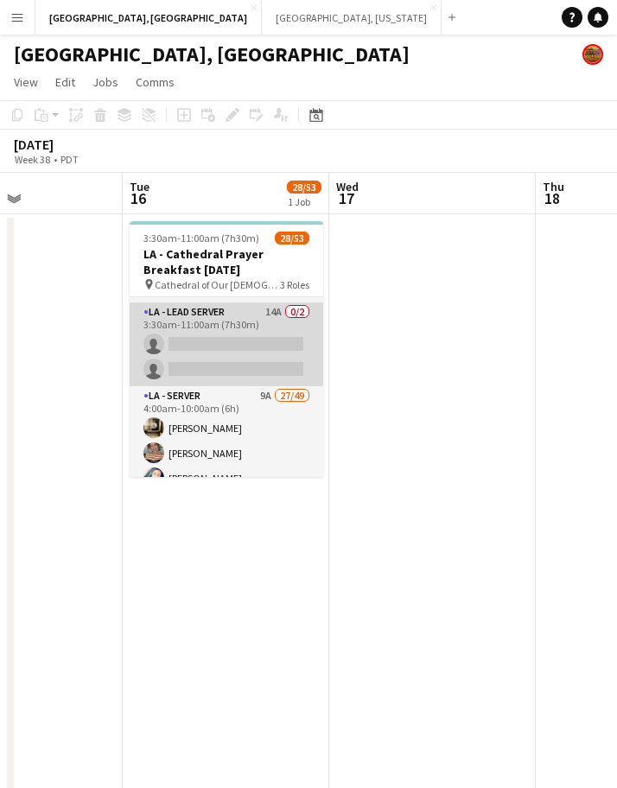
scroll to position [80, 0]
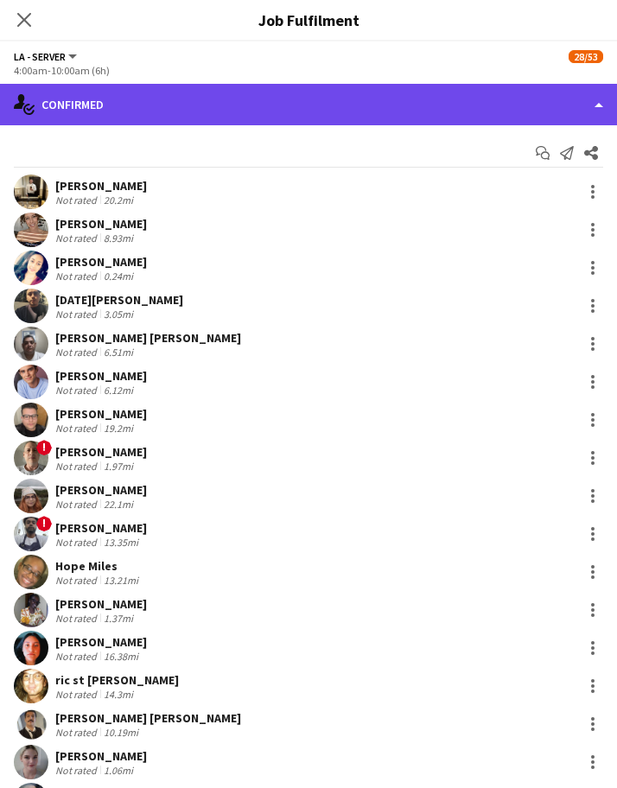
click at [423, 103] on div "single-neutral-actions-check-2 Confirmed" at bounding box center [308, 104] width 617 height 41
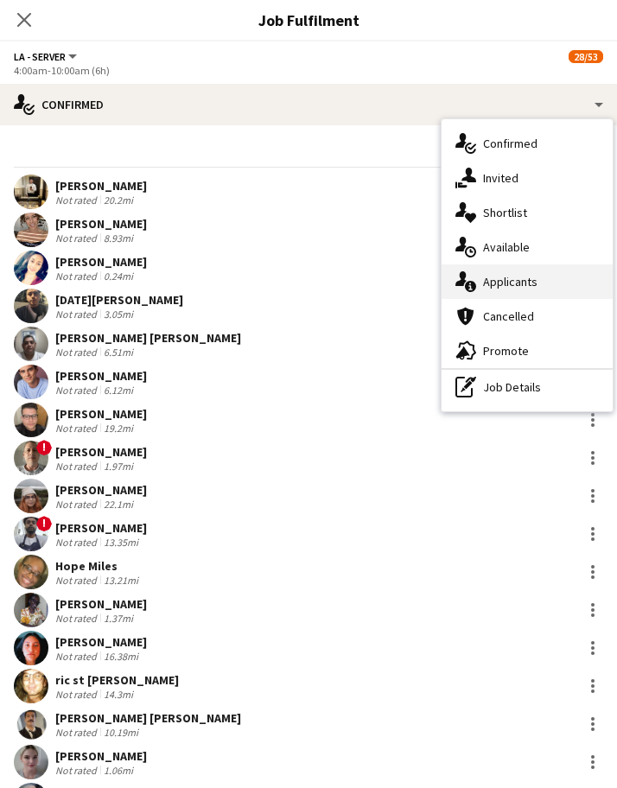
click at [479, 289] on div "single-neutral-actions-information Applicants" at bounding box center [526, 281] width 171 height 35
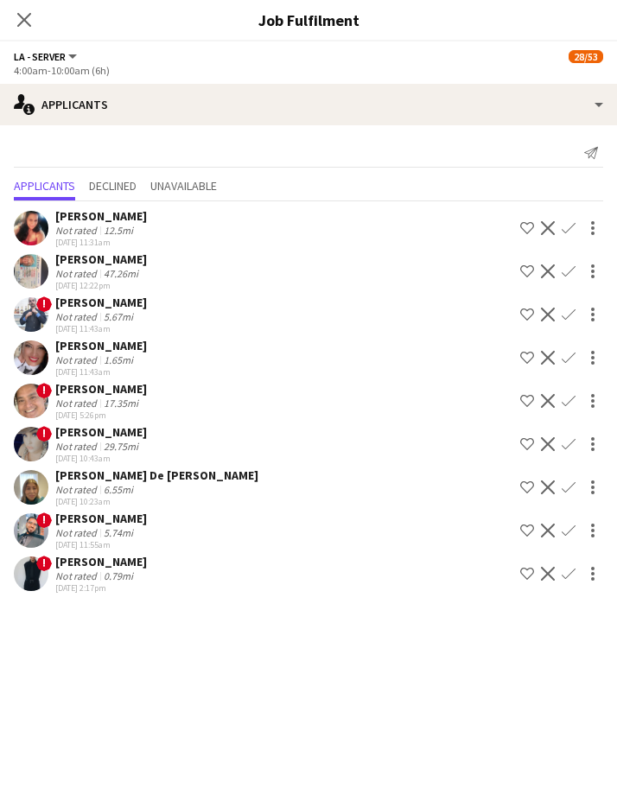
click at [564, 573] on app-icon "Confirm" at bounding box center [569, 574] width 14 height 14
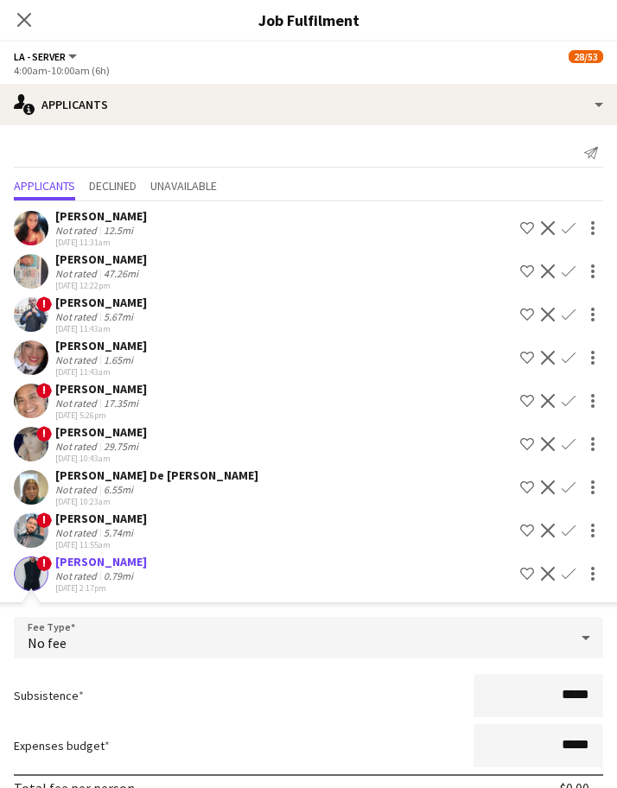
scroll to position [87, 0]
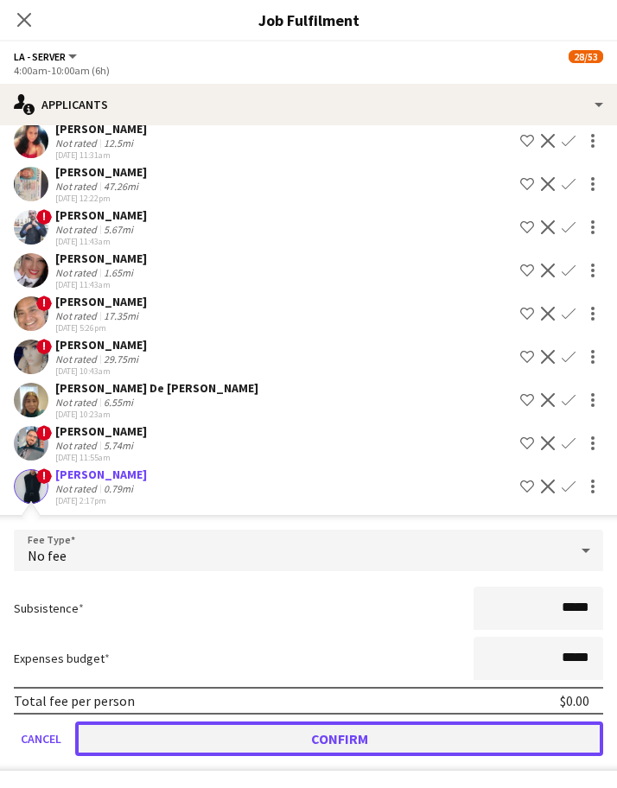
click at [309, 725] on button "Confirm" at bounding box center [339, 738] width 528 height 35
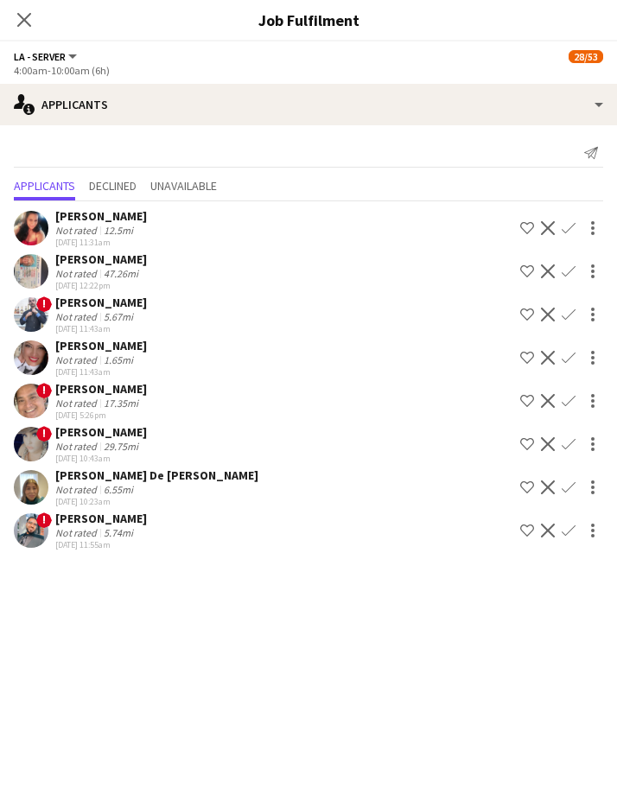
scroll to position [0, 0]
click at [568, 485] on app-icon "Confirm" at bounding box center [569, 487] width 14 height 14
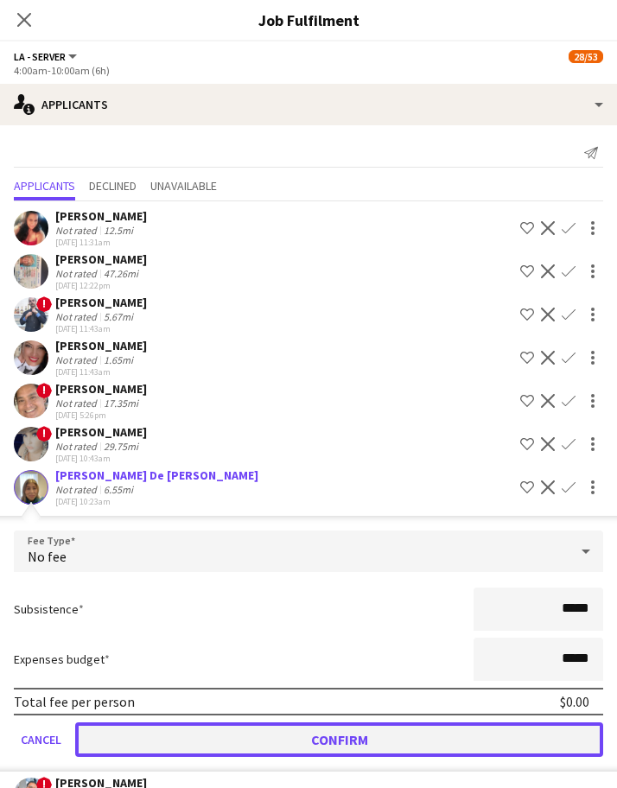
click at [333, 744] on button "Confirm" at bounding box center [339, 739] width 528 height 35
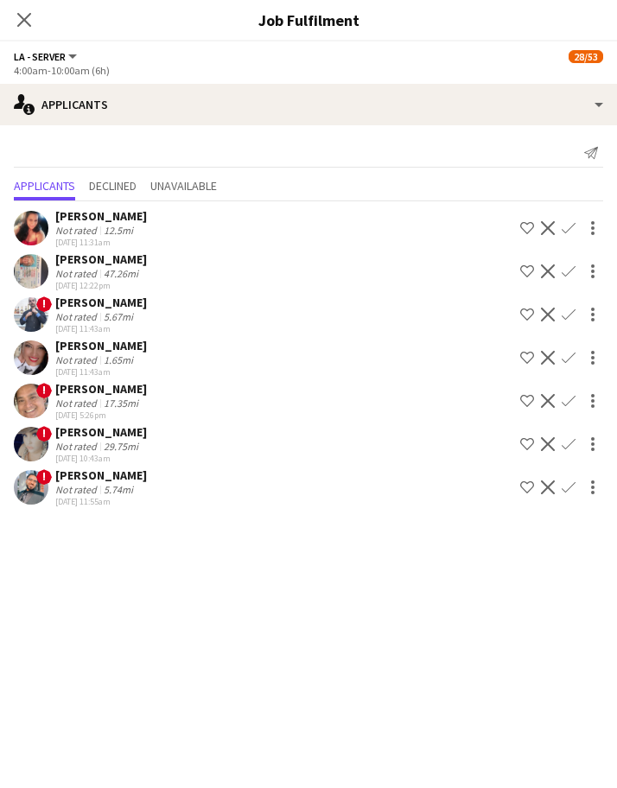
click at [570, 227] on app-icon "Confirm" at bounding box center [569, 228] width 14 height 14
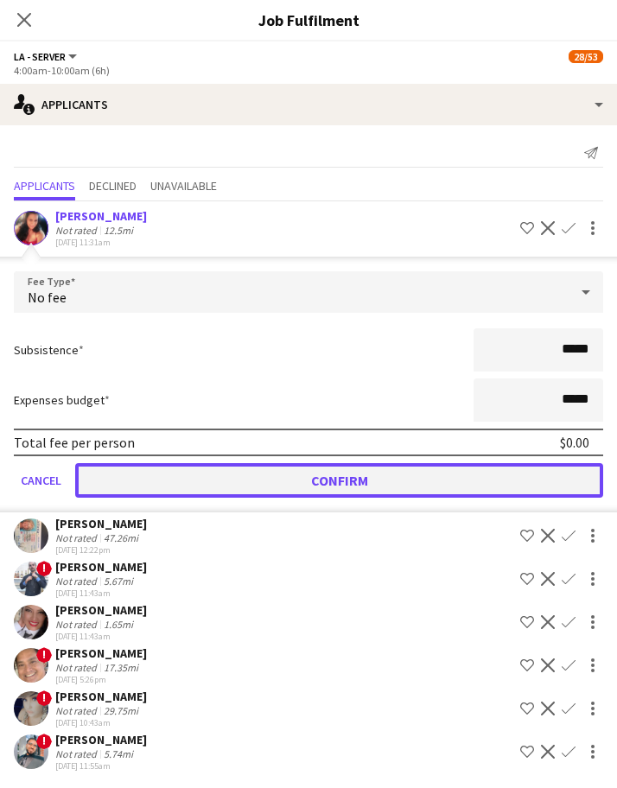
click at [404, 485] on button "Confirm" at bounding box center [339, 480] width 528 height 35
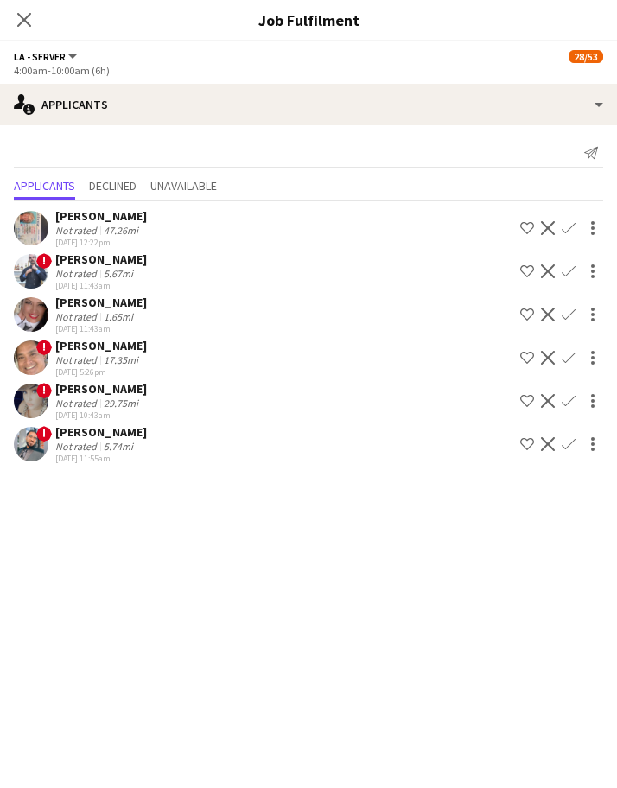
click at [10, 22] on div "Close pop-in" at bounding box center [24, 20] width 48 height 40
click at [24, 22] on icon "Close pop-in" at bounding box center [24, 19] width 16 height 16
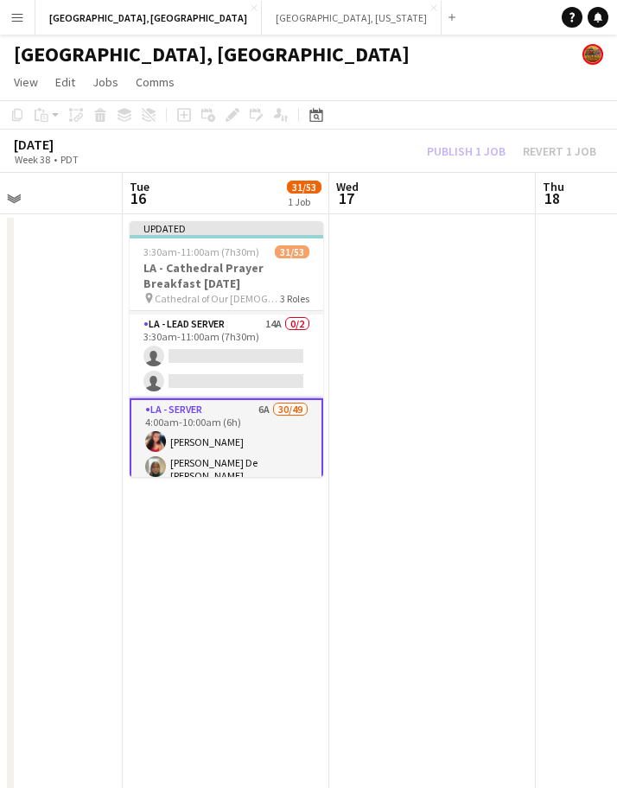
click at [457, 156] on div "Publish 1 job Revert 1 job" at bounding box center [511, 151] width 211 height 19
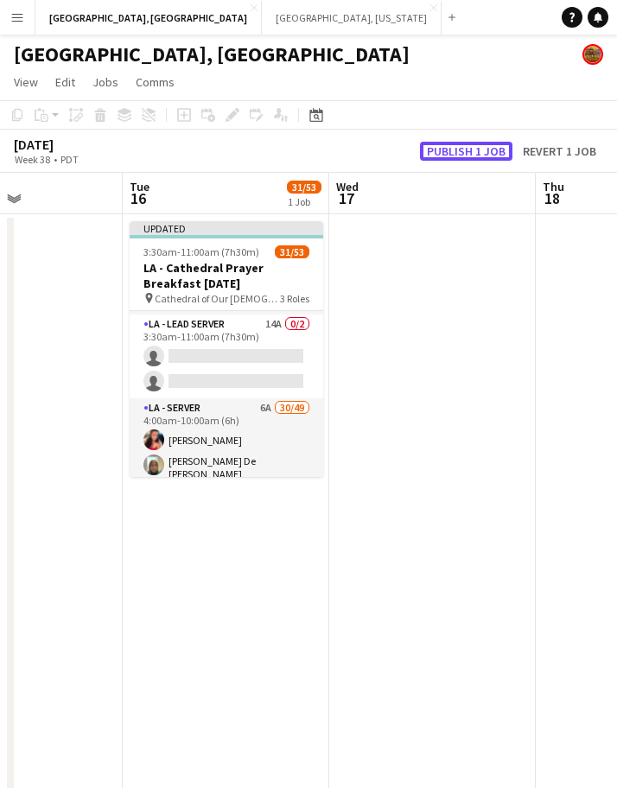
click at [457, 156] on button "Publish 1 job" at bounding box center [466, 151] width 92 height 19
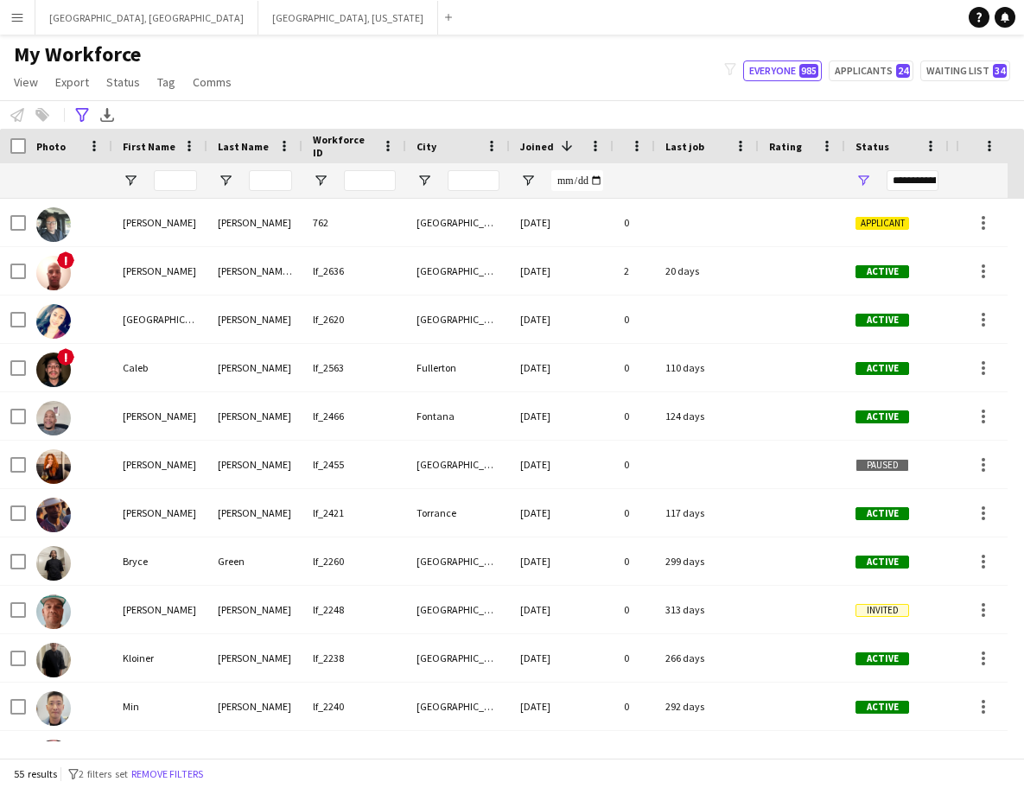
click at [88, 101] on div "Notify workforce Add to tag Select at least one crew to tag him or her. Advance…" at bounding box center [512, 114] width 1024 height 29
click at [83, 114] on icon "Advanced filters" at bounding box center [82, 115] width 14 height 14
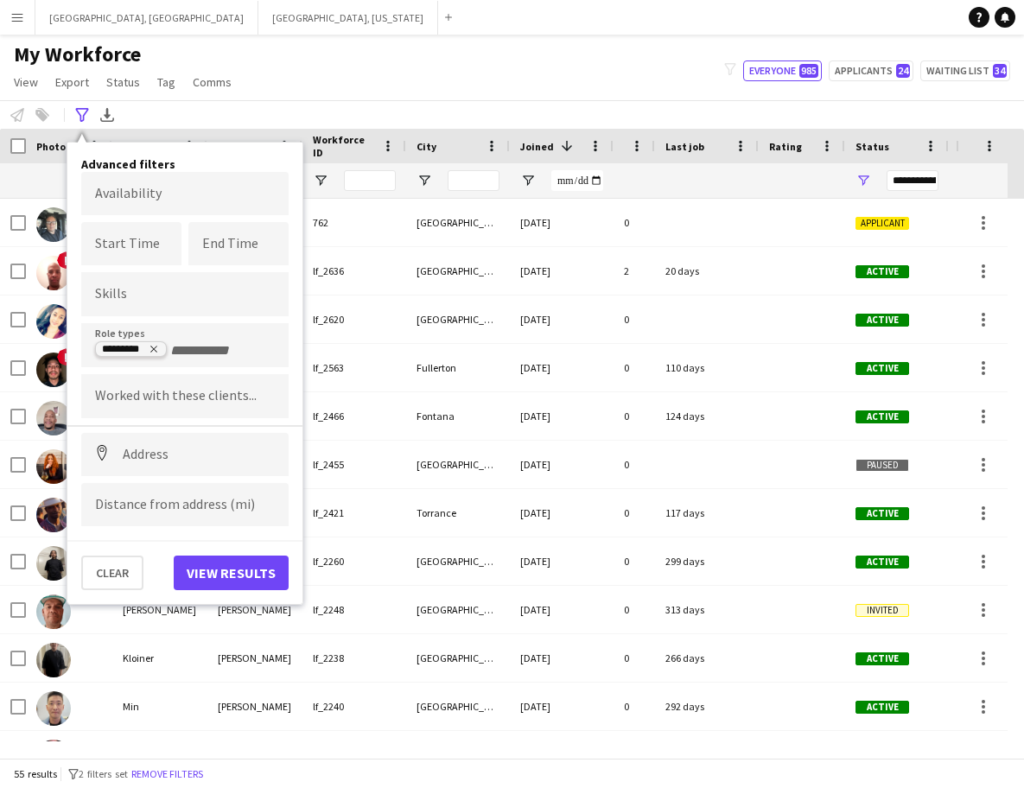
click at [157, 352] on icon "Remove tag" at bounding box center [154, 349] width 10 height 10
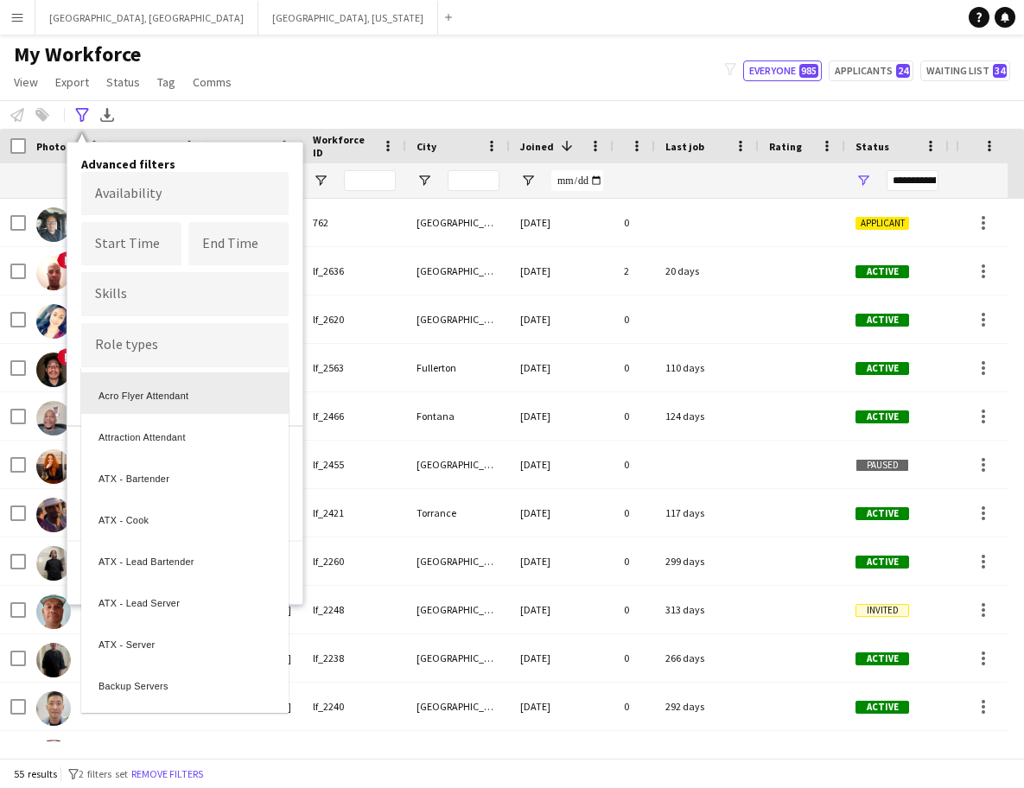
click at [156, 356] on div at bounding box center [512, 394] width 1024 height 788
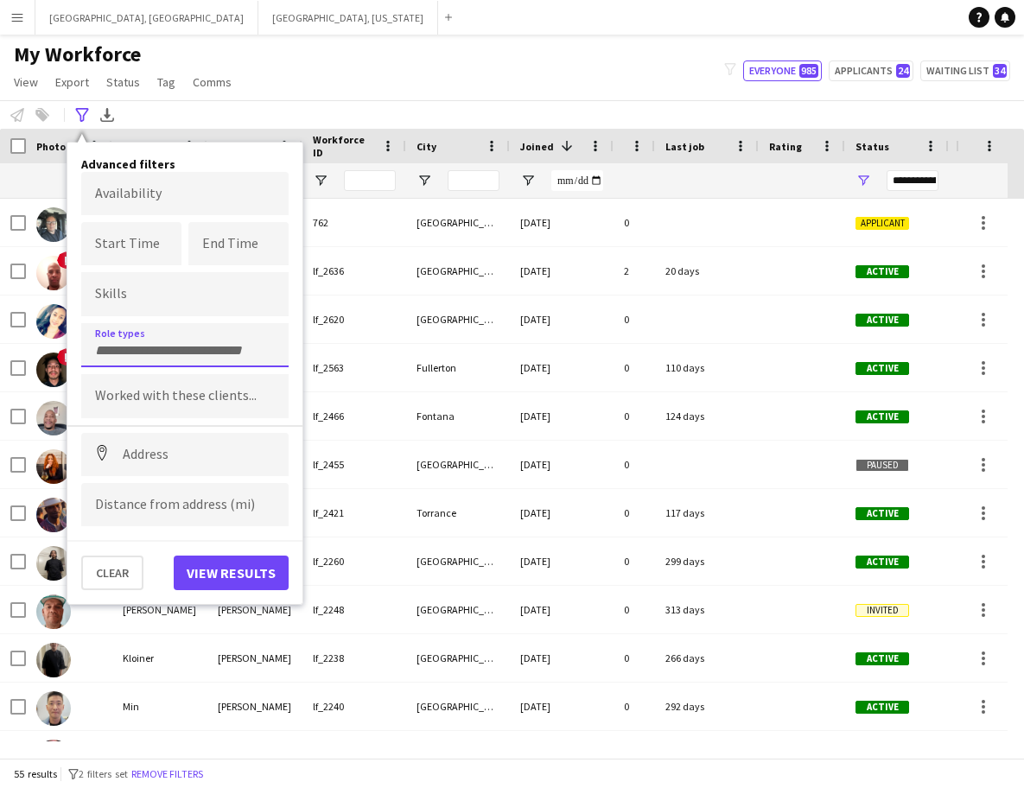
click at [149, 340] on form at bounding box center [185, 349] width 180 height 18
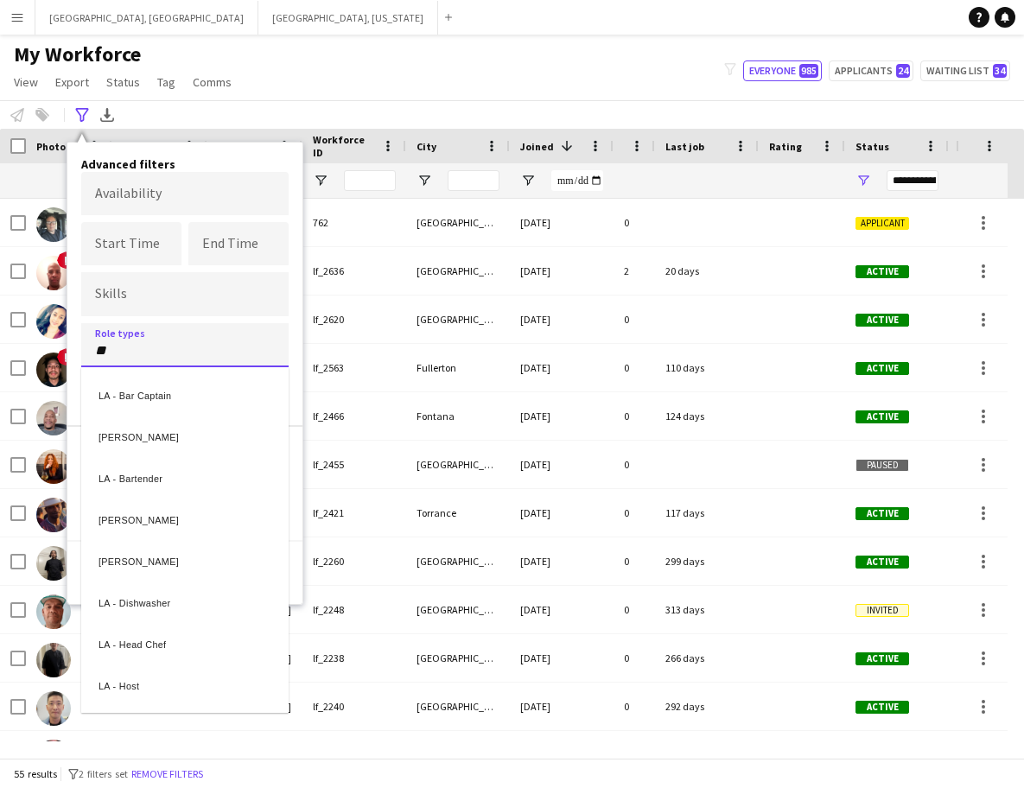
type input "**"
click at [132, 549] on div "[PERSON_NAME]" at bounding box center [184, 558] width 207 height 41
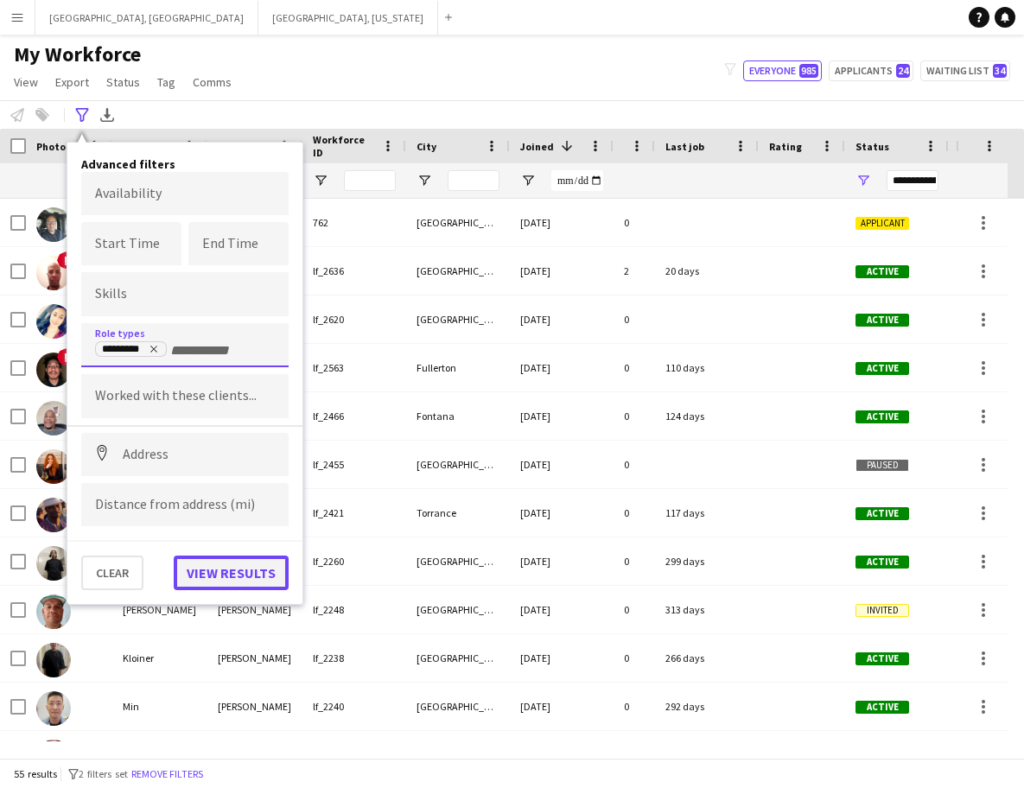
click at [217, 571] on button "View results" at bounding box center [231, 573] width 115 height 35
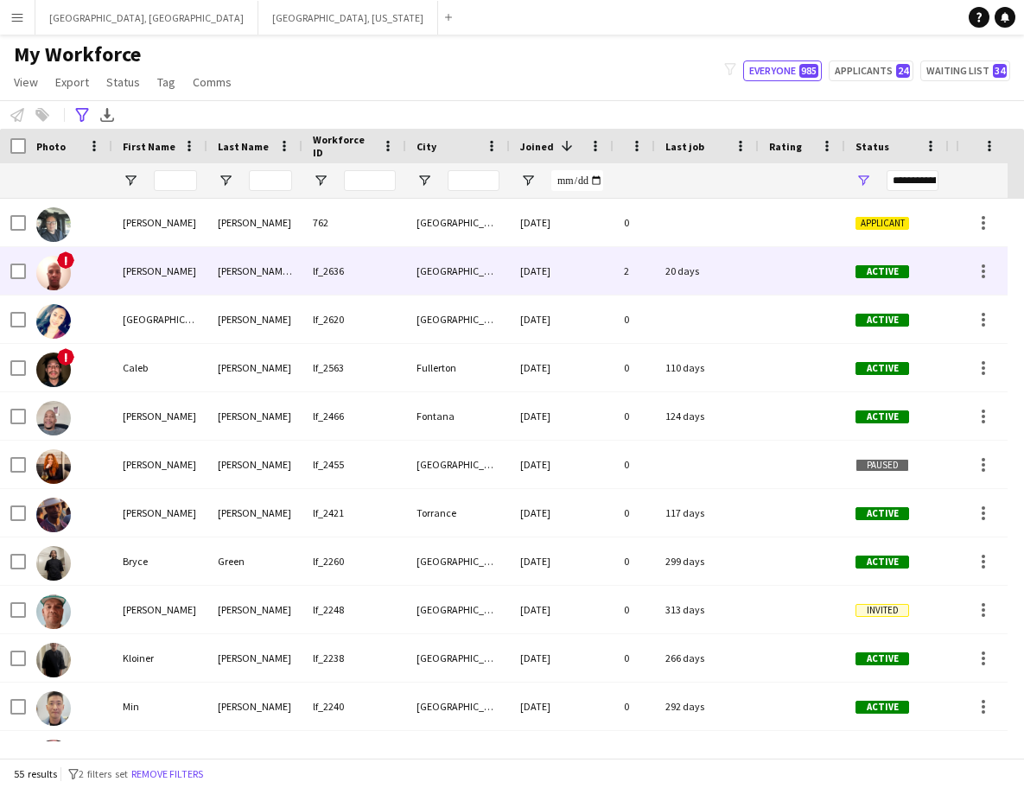
click at [197, 276] on div "[PERSON_NAME]" at bounding box center [159, 271] width 95 height 48
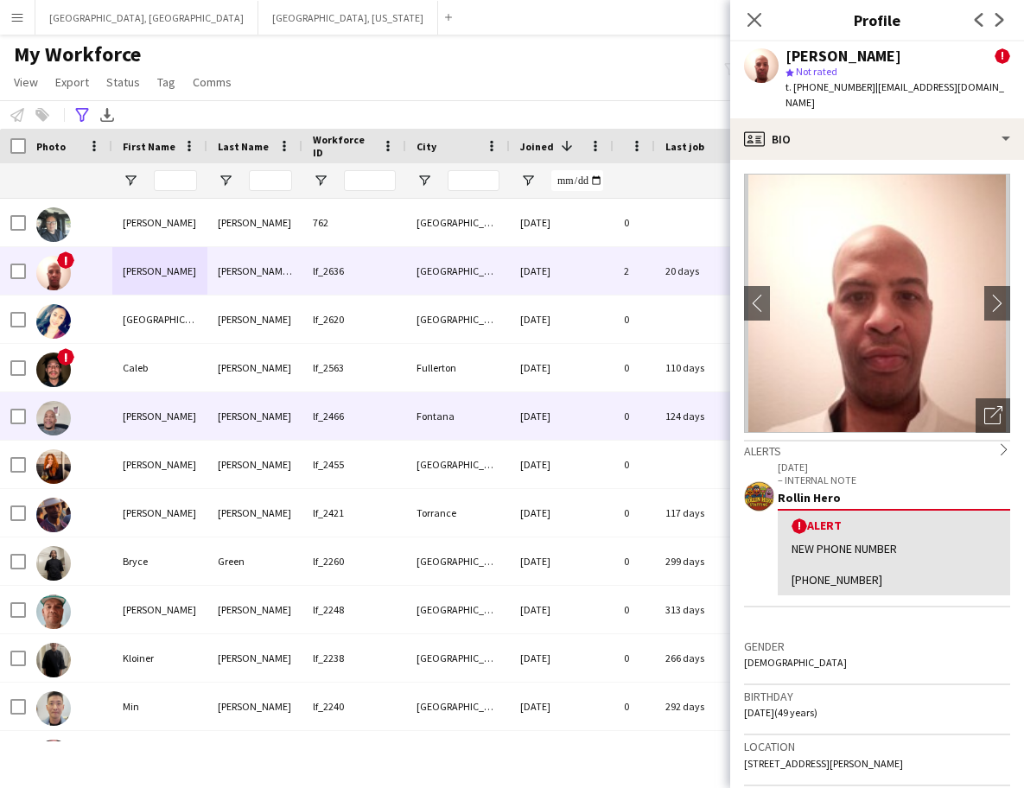
click at [196, 418] on div "[PERSON_NAME]" at bounding box center [159, 416] width 95 height 48
